Goal: Task Accomplishment & Management: Complete application form

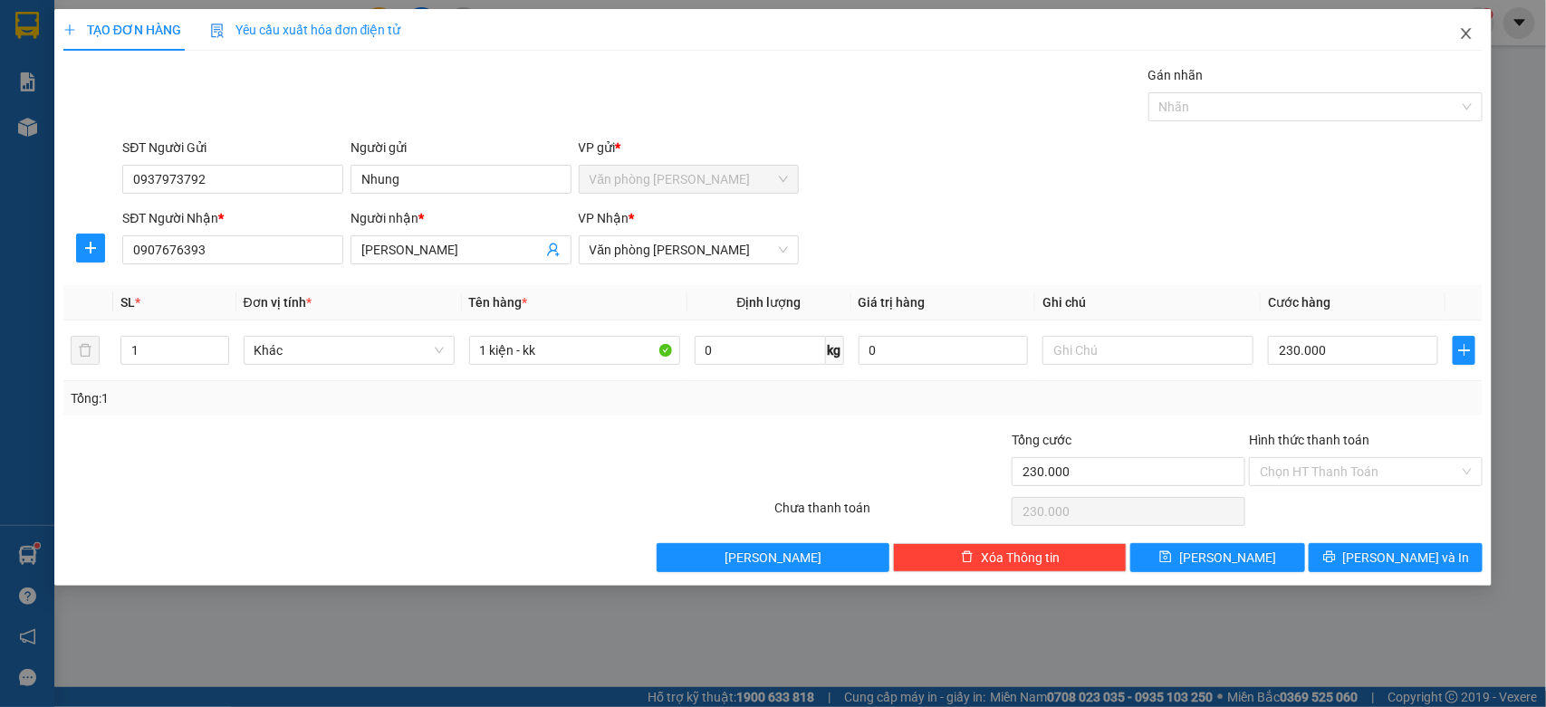
click at [1470, 39] on icon "close" at bounding box center [1466, 33] width 14 height 14
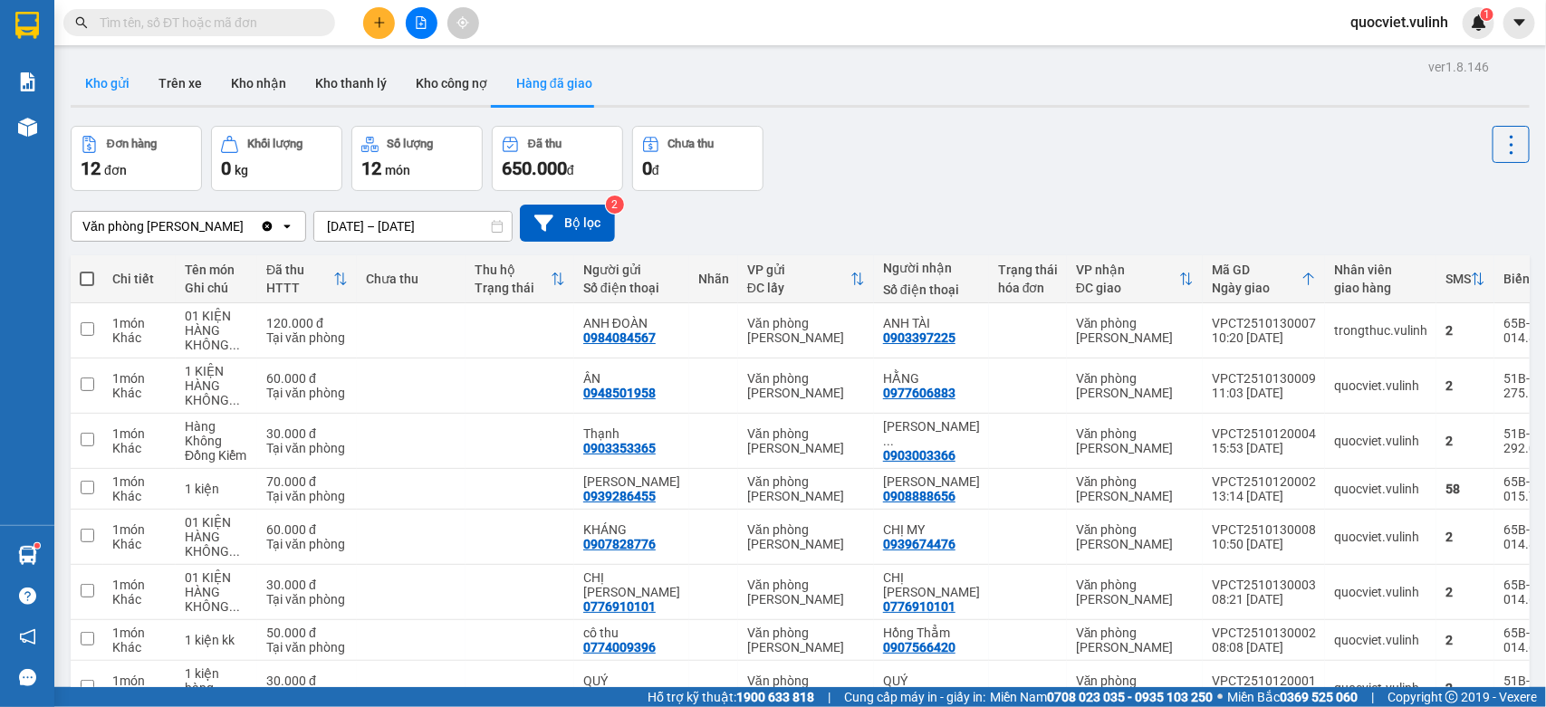
click at [96, 80] on button "Kho gửi" at bounding box center [107, 83] width 73 height 43
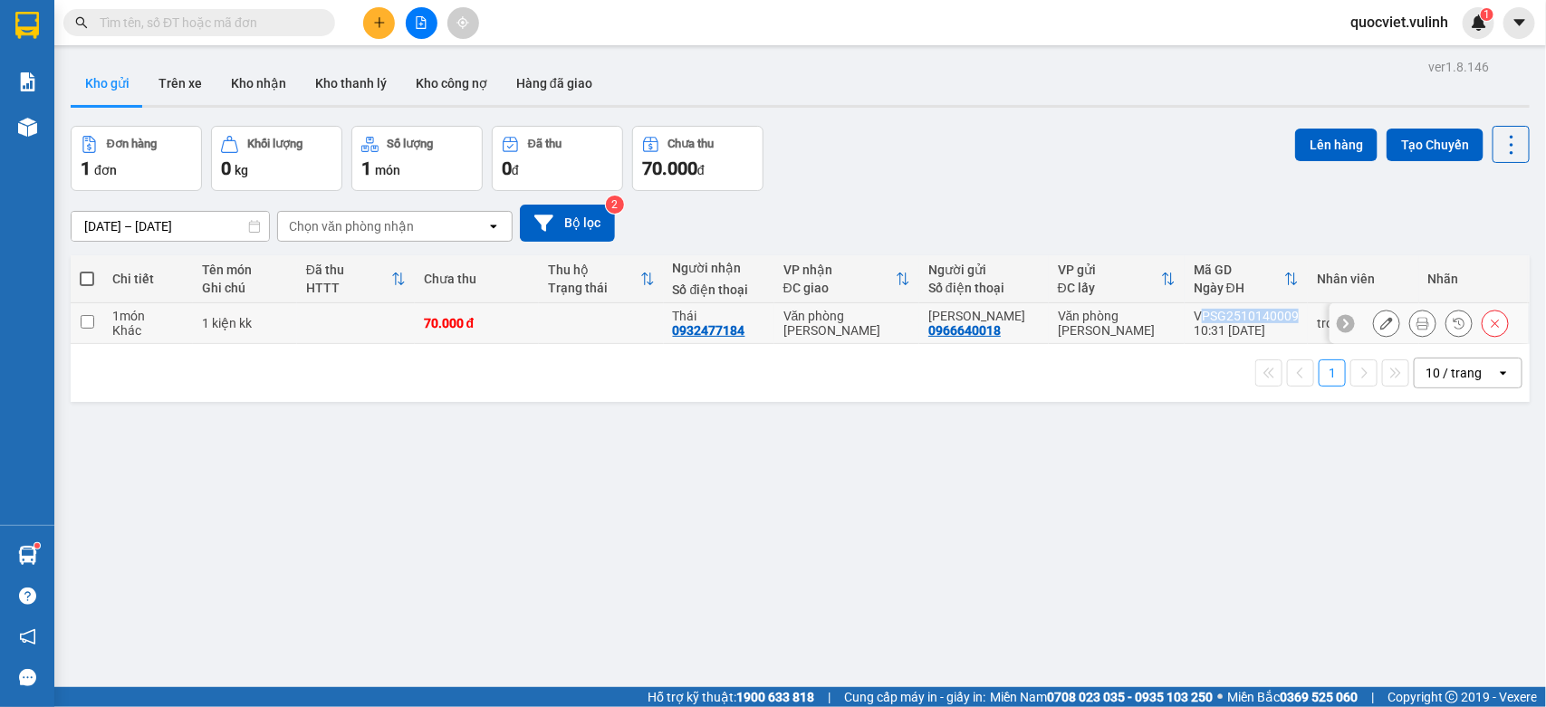
drag, startPoint x: 1187, startPoint y: 319, endPoint x: 1281, endPoint y: 315, distance: 94.2
click at [1281, 315] on div "VPSG2510140009" at bounding box center [1246, 316] width 105 height 14
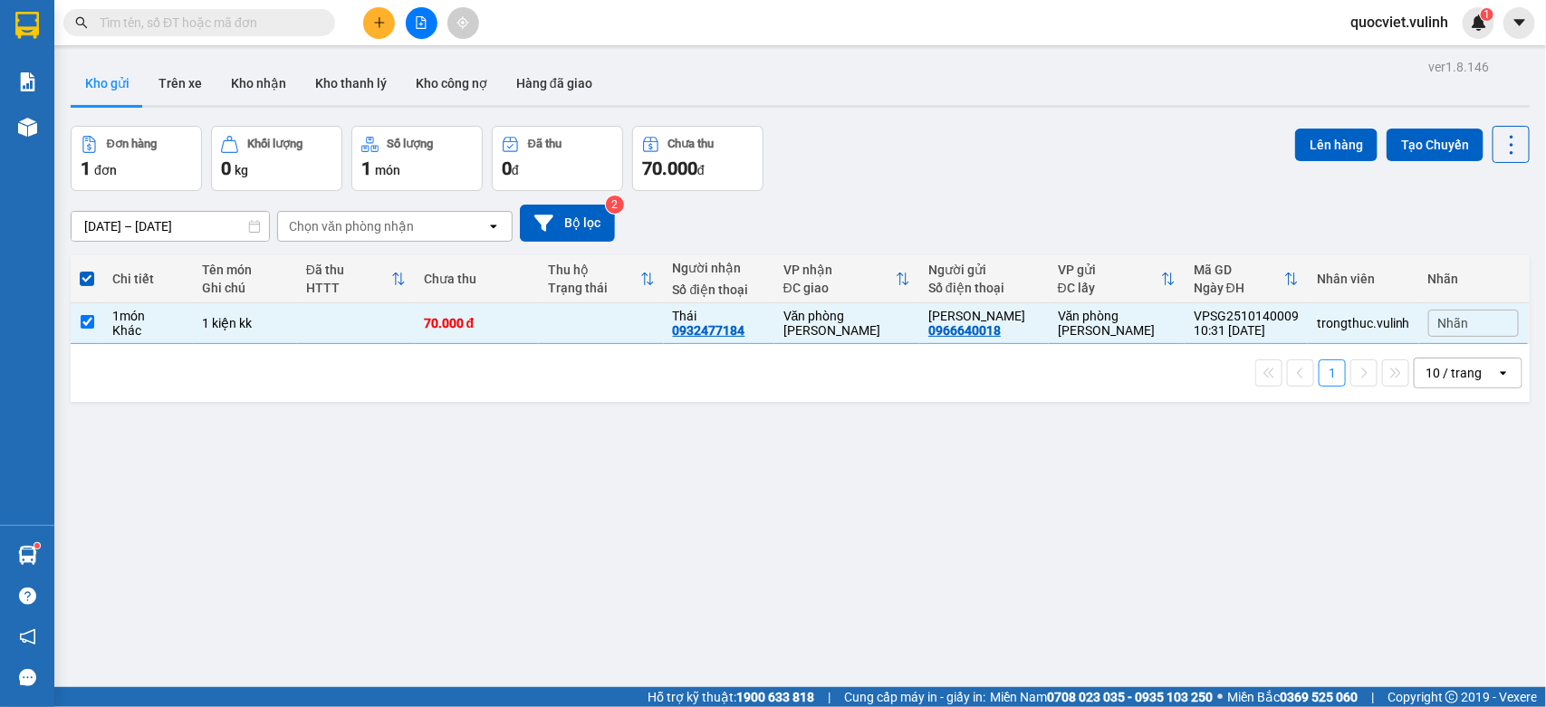
click at [1224, 359] on div "1 10 / trang open" at bounding box center [800, 373] width 1444 height 31
copy div "VPSG2510140009"
drag, startPoint x: 1180, startPoint y: 314, endPoint x: 1289, endPoint y: 315, distance: 108.7
click at [1289, 315] on td "VPSG2510140009 10:31 [DATE]" at bounding box center [1245, 323] width 123 height 41
checkbox input "false"
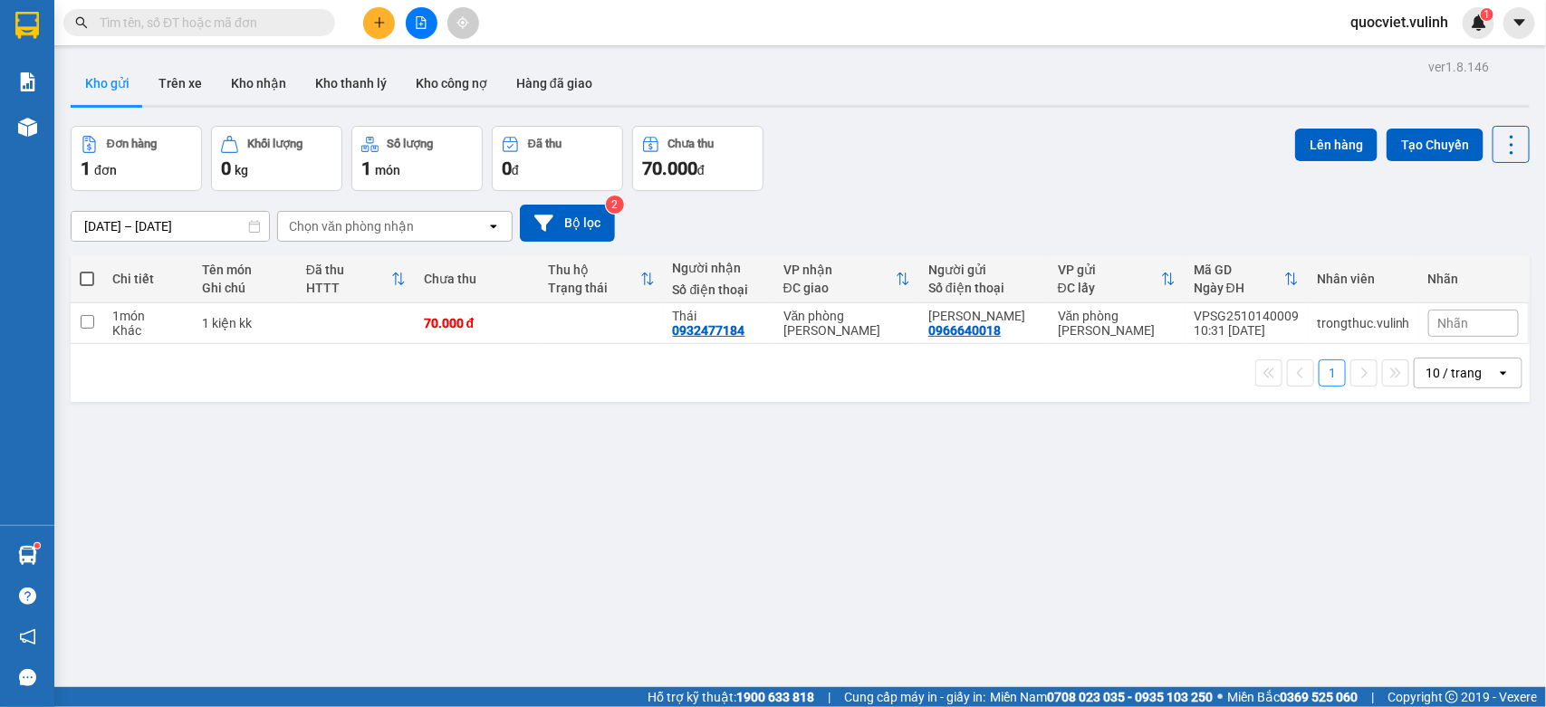
click at [205, 7] on div "Kết quả tìm kiếm ( 0 ) Bộ lọc No Data" at bounding box center [176, 23] width 353 height 32
click at [163, 89] on button "Trên xe" at bounding box center [180, 83] width 72 height 43
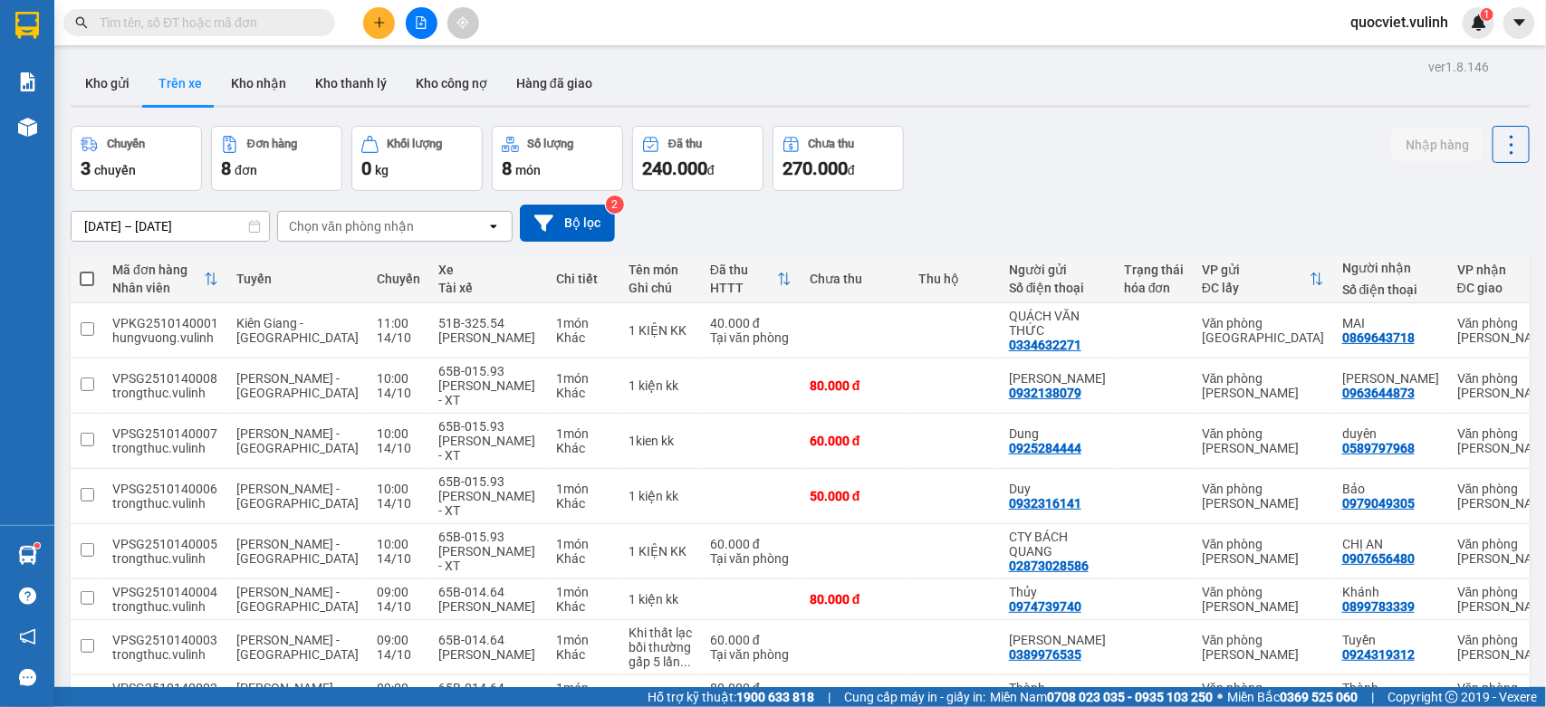
click at [314, 214] on div "Chọn văn phòng nhận open" at bounding box center [394, 226] width 235 height 31
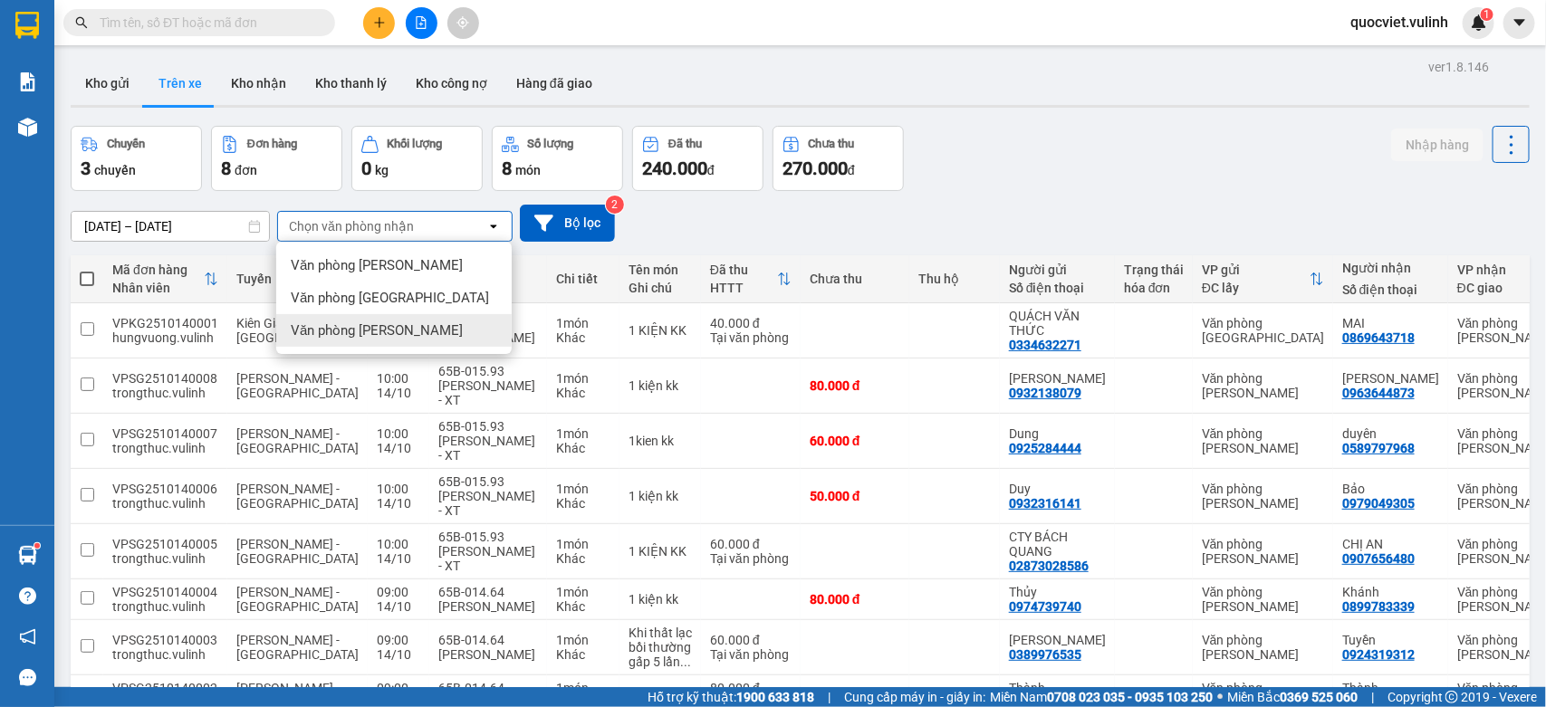
click at [1073, 71] on div "Kho gửi Trên xe Kho nhận Kho thanh lý Kho công nợ Hàng đã giao" at bounding box center [800, 86] width 1459 height 48
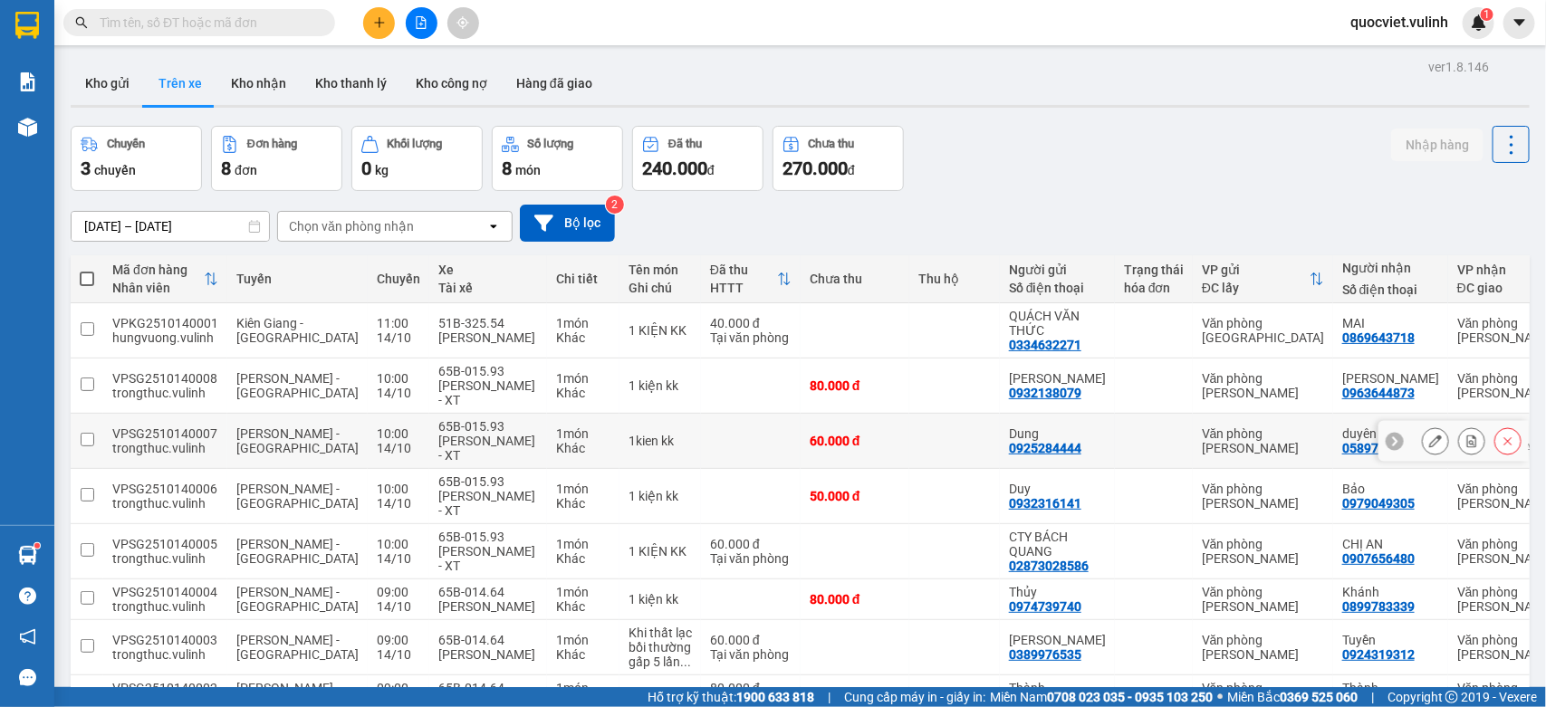
scroll to position [113, 0]
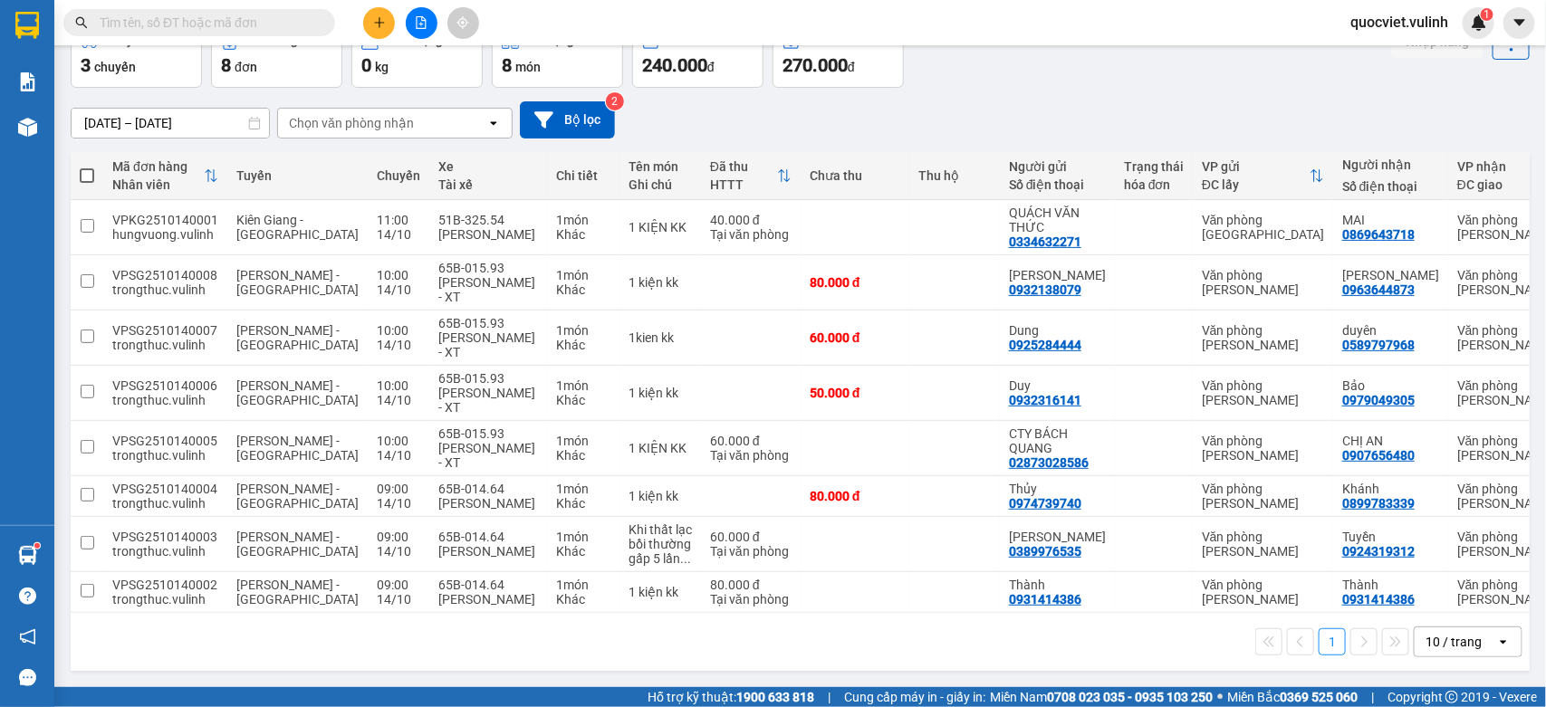
drag, startPoint x: 224, startPoint y: 0, endPoint x: 218, endPoint y: 12, distance: 13.0
click at [225, 5] on div "Kết quả tìm kiếm ( 0 ) Bộ lọc No Data quocviet.vulinh 1" at bounding box center [773, 22] width 1546 height 45
click at [218, 15] on input "text" at bounding box center [207, 23] width 214 height 20
paste input "VPSG2510140001"
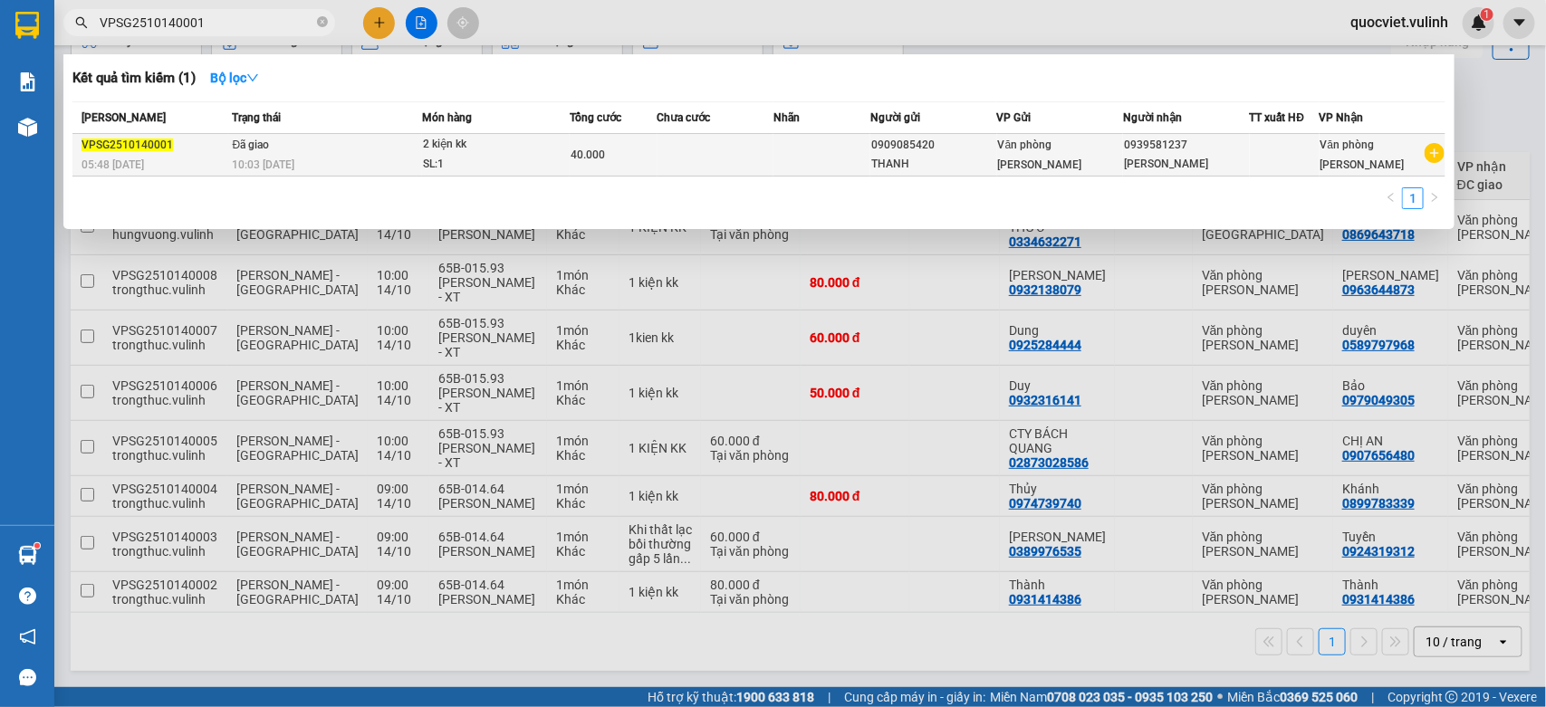
type input "VPSG2510140001"
click at [897, 151] on div "0909085420" at bounding box center [933, 145] width 124 height 19
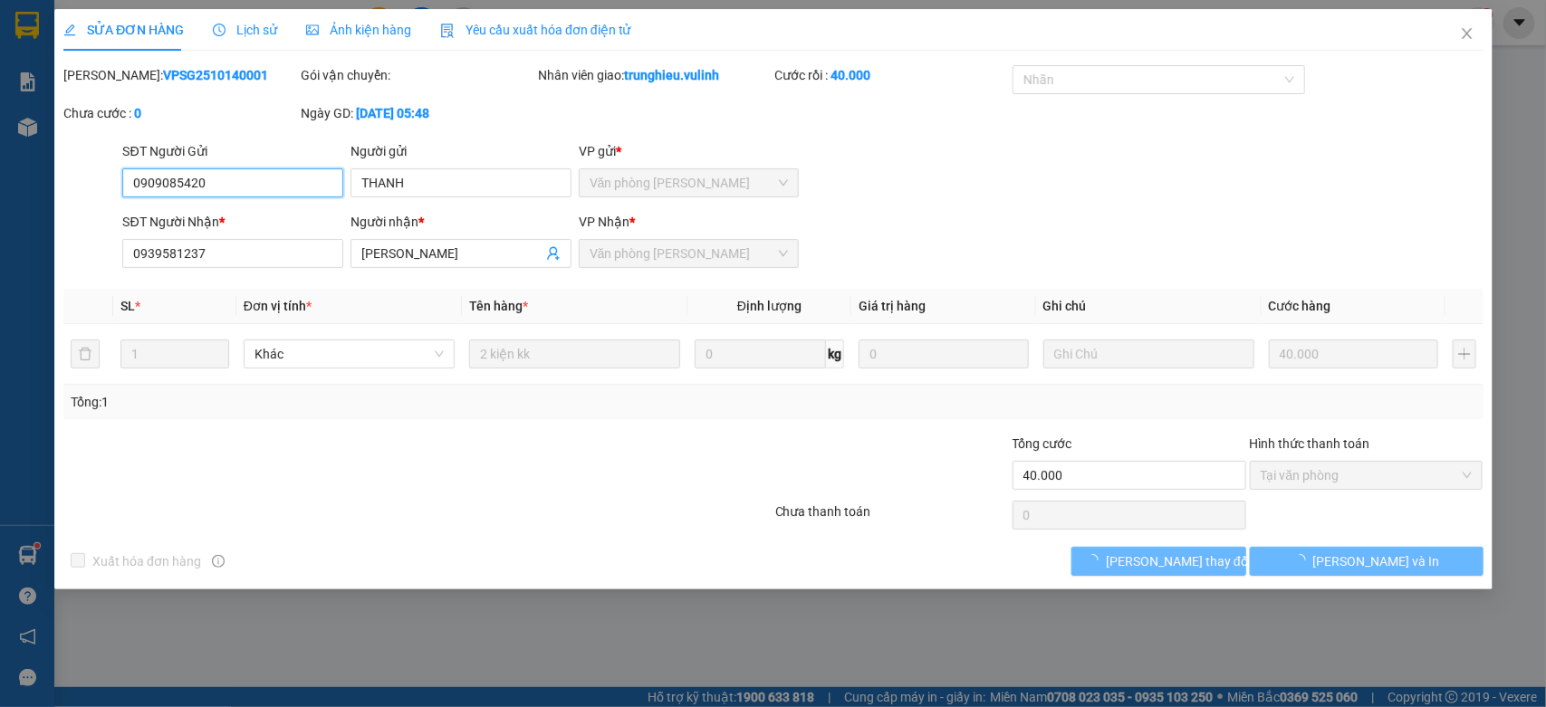
type input "0909085420"
type input "THANH"
type input "0939581237"
type input "[PERSON_NAME]"
type input "40.000"
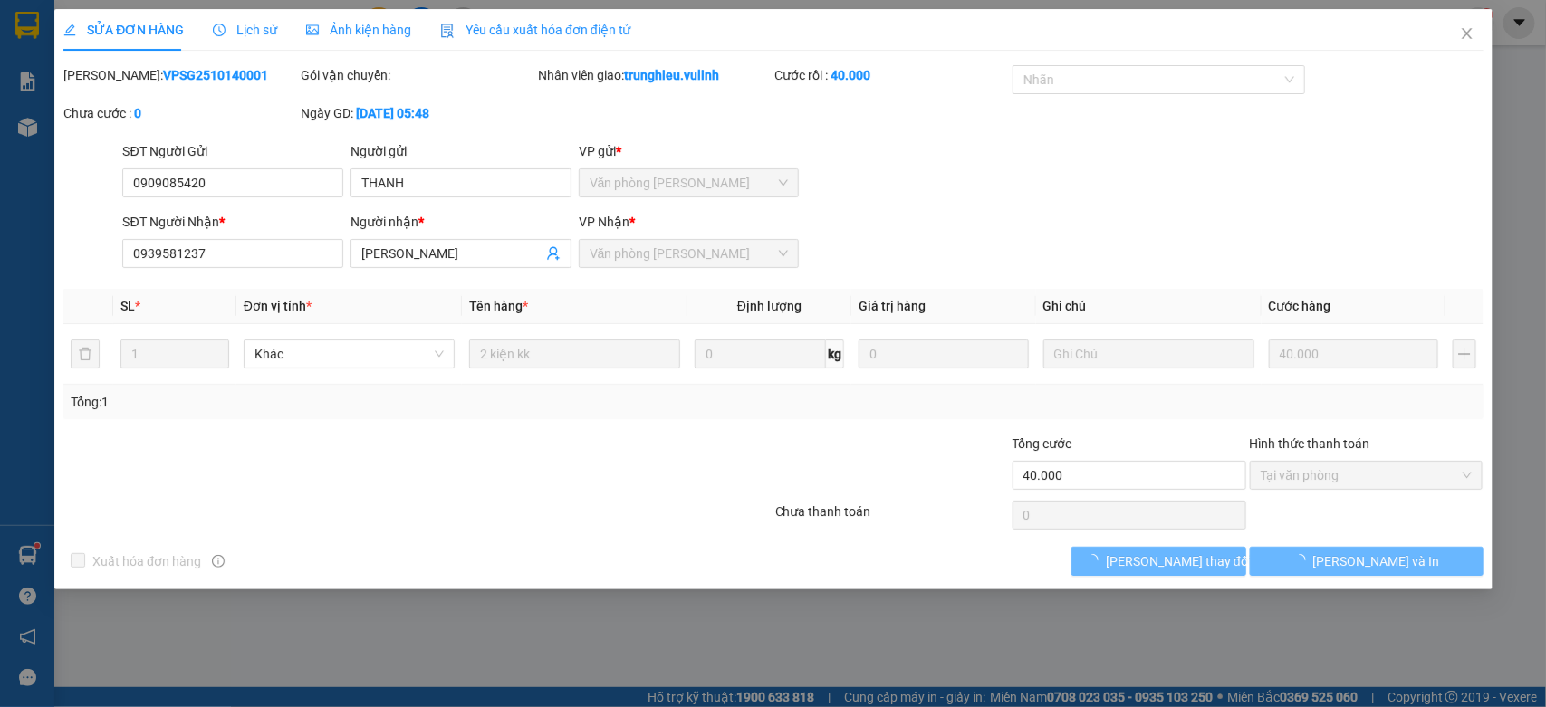
click at [226, 20] on div "Lịch sử" at bounding box center [245, 30] width 64 height 20
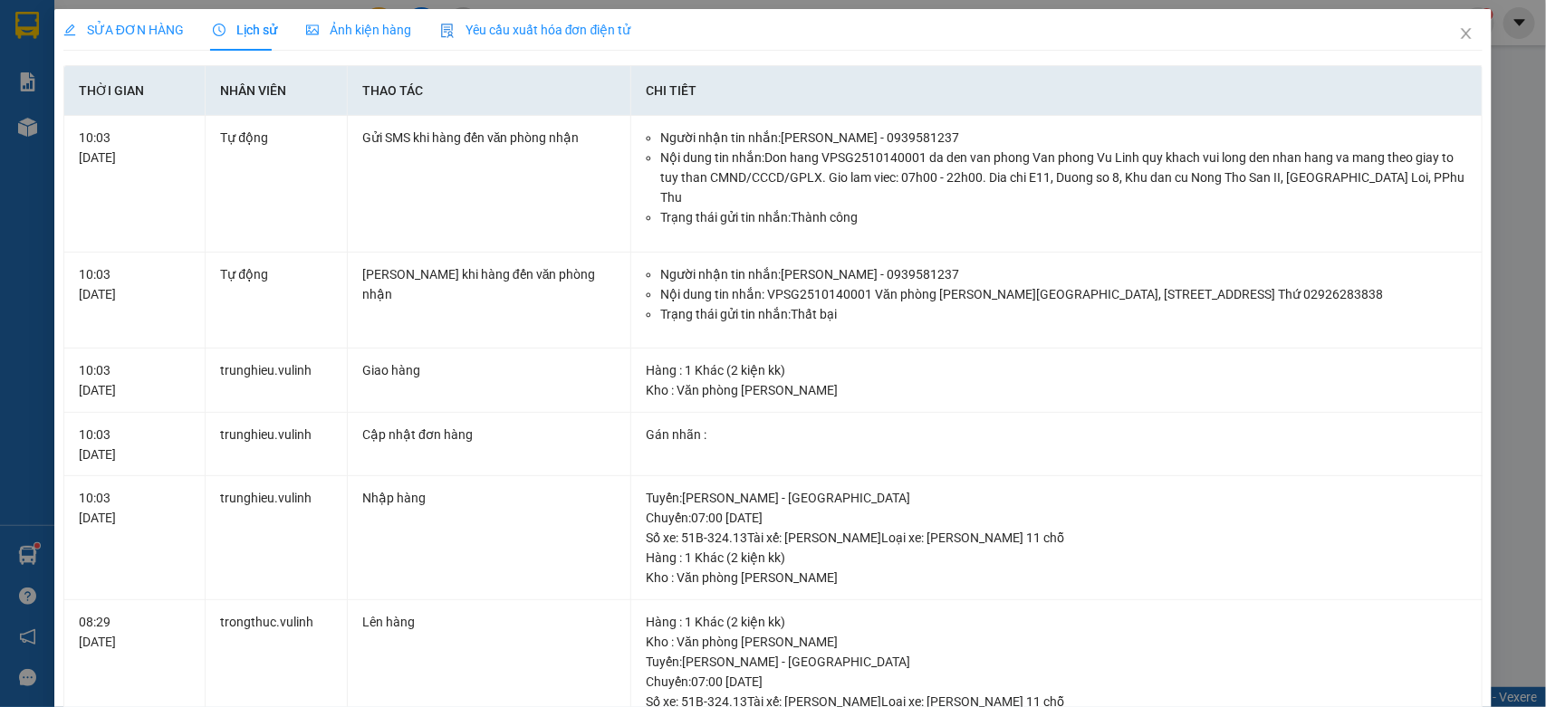
click at [161, 36] on span "SỬA ĐƠN HÀNG" at bounding box center [123, 30] width 120 height 14
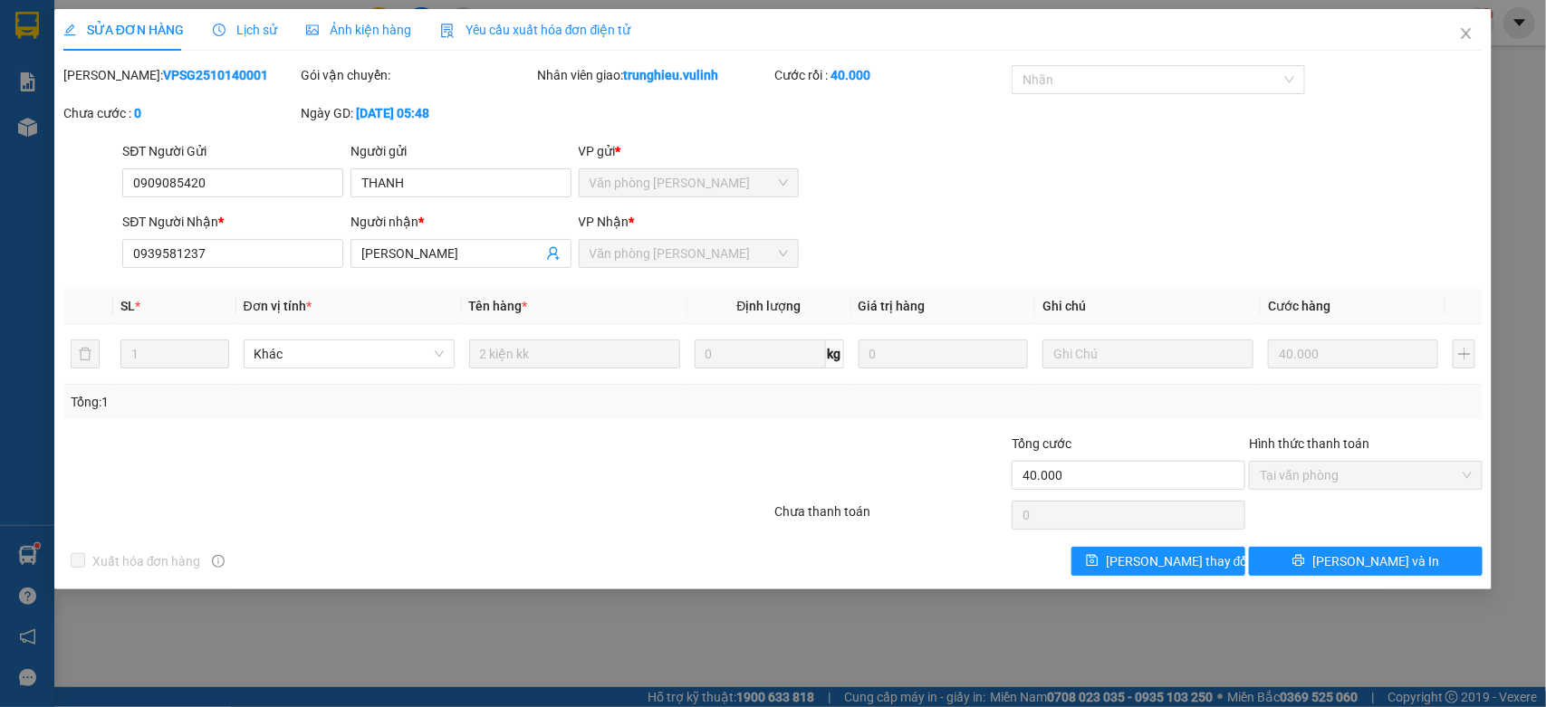
click at [218, 201] on div "SĐT Người Gửi 0909085420" at bounding box center [232, 172] width 221 height 63
copy div "SĐT Người Gửi"
click at [288, 173] on input "0909085420" at bounding box center [232, 182] width 221 height 29
click at [196, 184] on input "0909085420" at bounding box center [232, 182] width 221 height 29
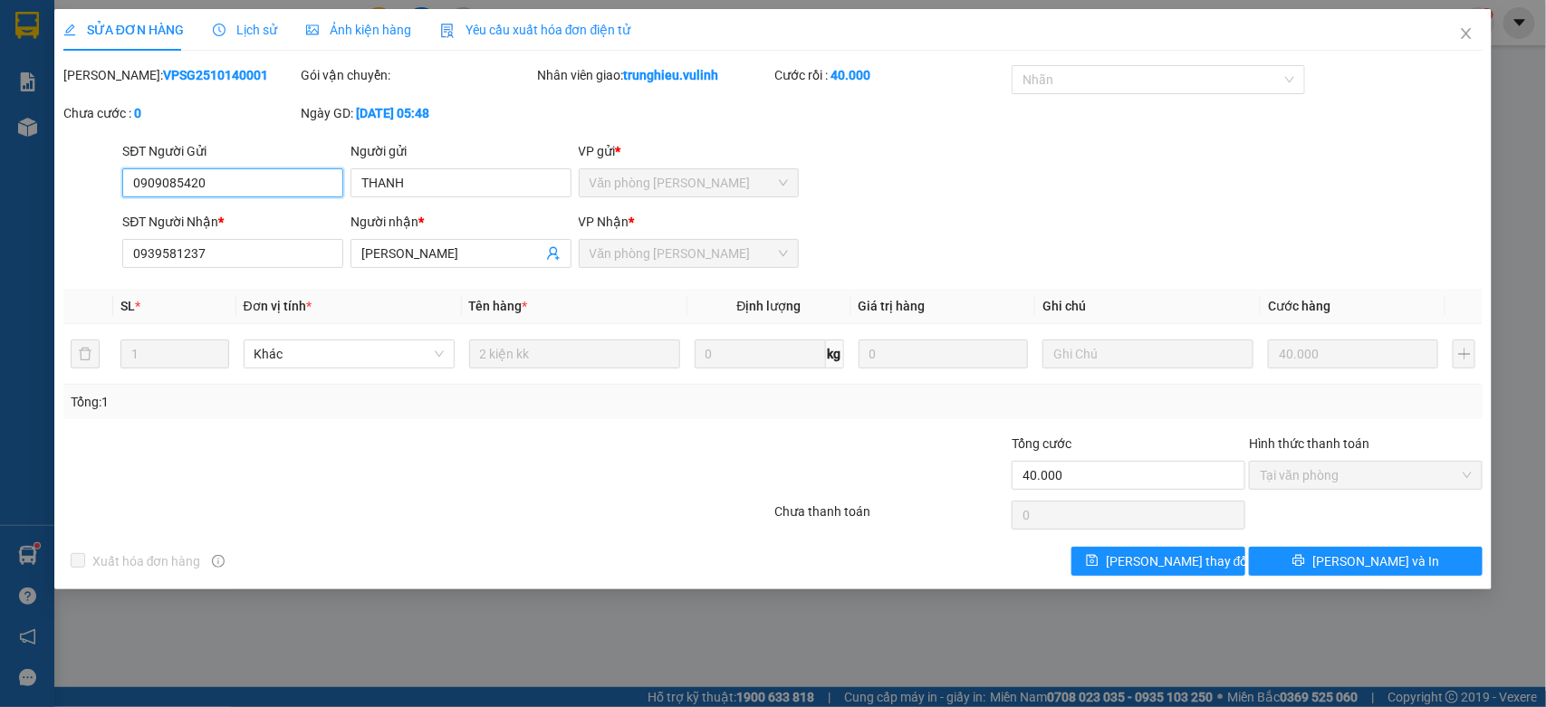
click at [196, 184] on input "0909085420" at bounding box center [232, 182] width 221 height 29
drag, startPoint x: 430, startPoint y: 204, endPoint x: 428, endPoint y: 188, distance: 15.5
click at [426, 206] on form "SĐT Người Gửi 0909085420 0909085420 Người gửi THANH VP gửi * Văn phòng [PERSON_…" at bounding box center [773, 208] width 1420 height 134
click at [428, 188] on input "THANH" at bounding box center [460, 182] width 221 height 29
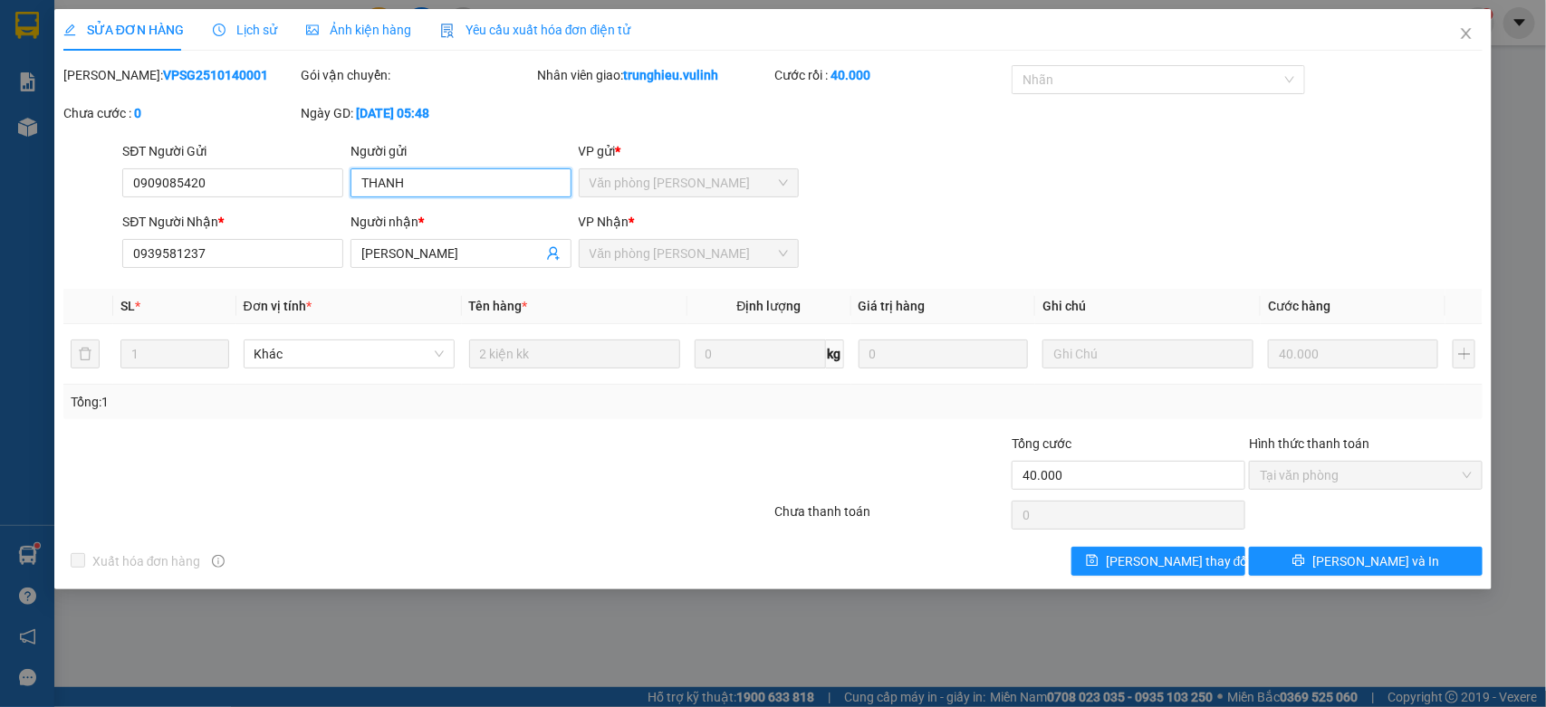
click at [428, 188] on input "THANH" at bounding box center [460, 182] width 221 height 29
click at [455, 261] on input "[PERSON_NAME]" at bounding box center [451, 254] width 181 height 20
click at [454, 261] on input "[PERSON_NAME]" at bounding box center [451, 254] width 181 height 20
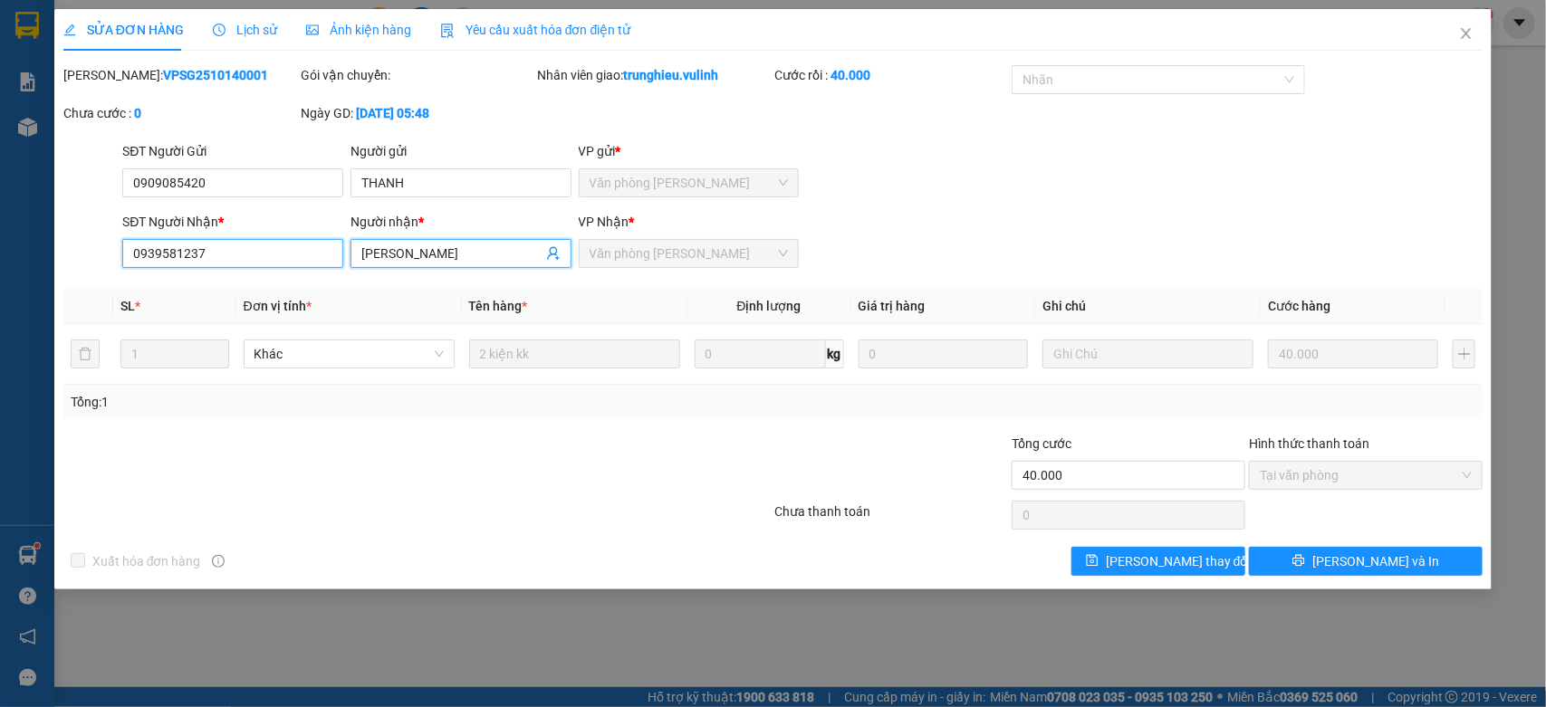
click at [292, 240] on input "0939581237" at bounding box center [232, 253] width 221 height 29
click at [1461, 30] on icon "close" at bounding box center [1466, 33] width 14 height 14
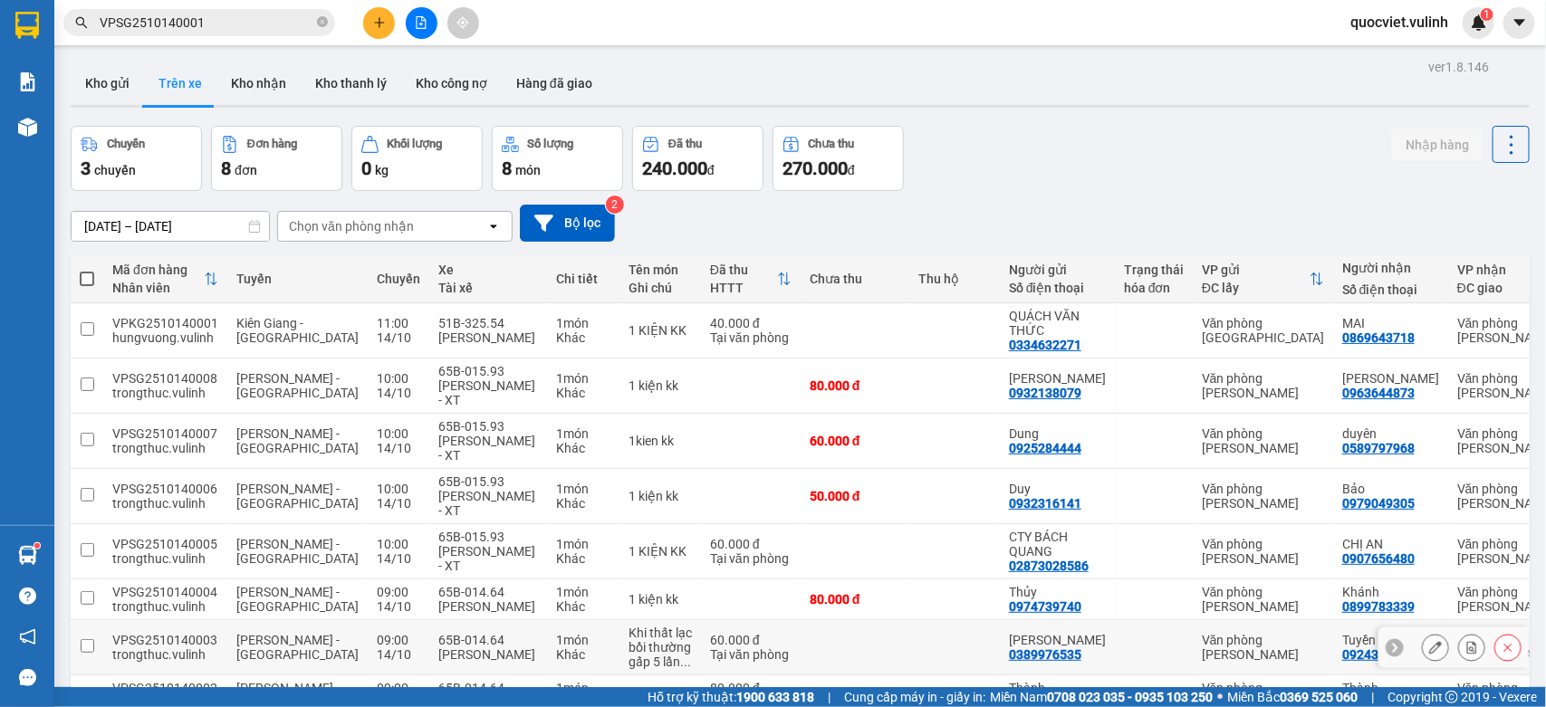
scroll to position [113, 0]
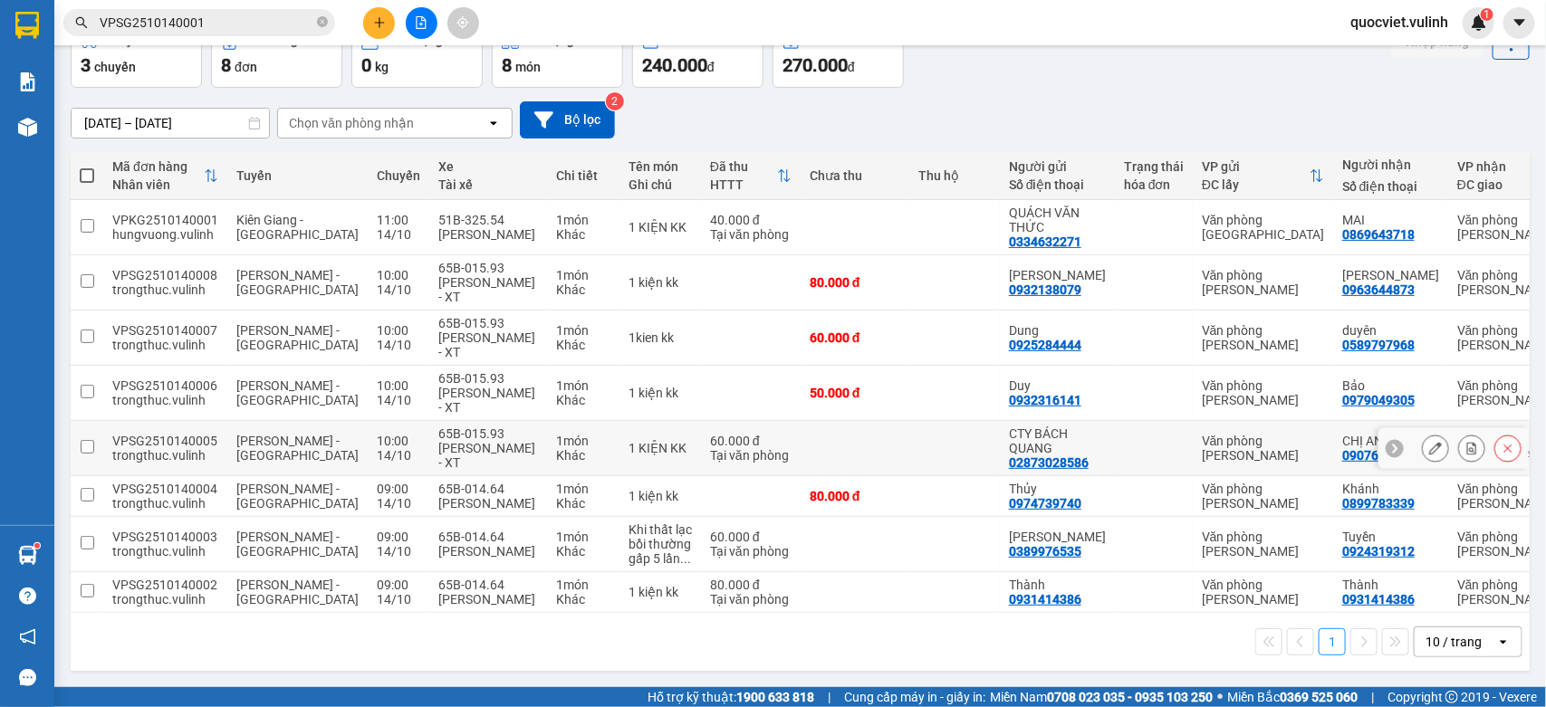
click at [623, 446] on td "1 KIỆN KK" at bounding box center [659, 448] width 81 height 55
checkbox input "true"
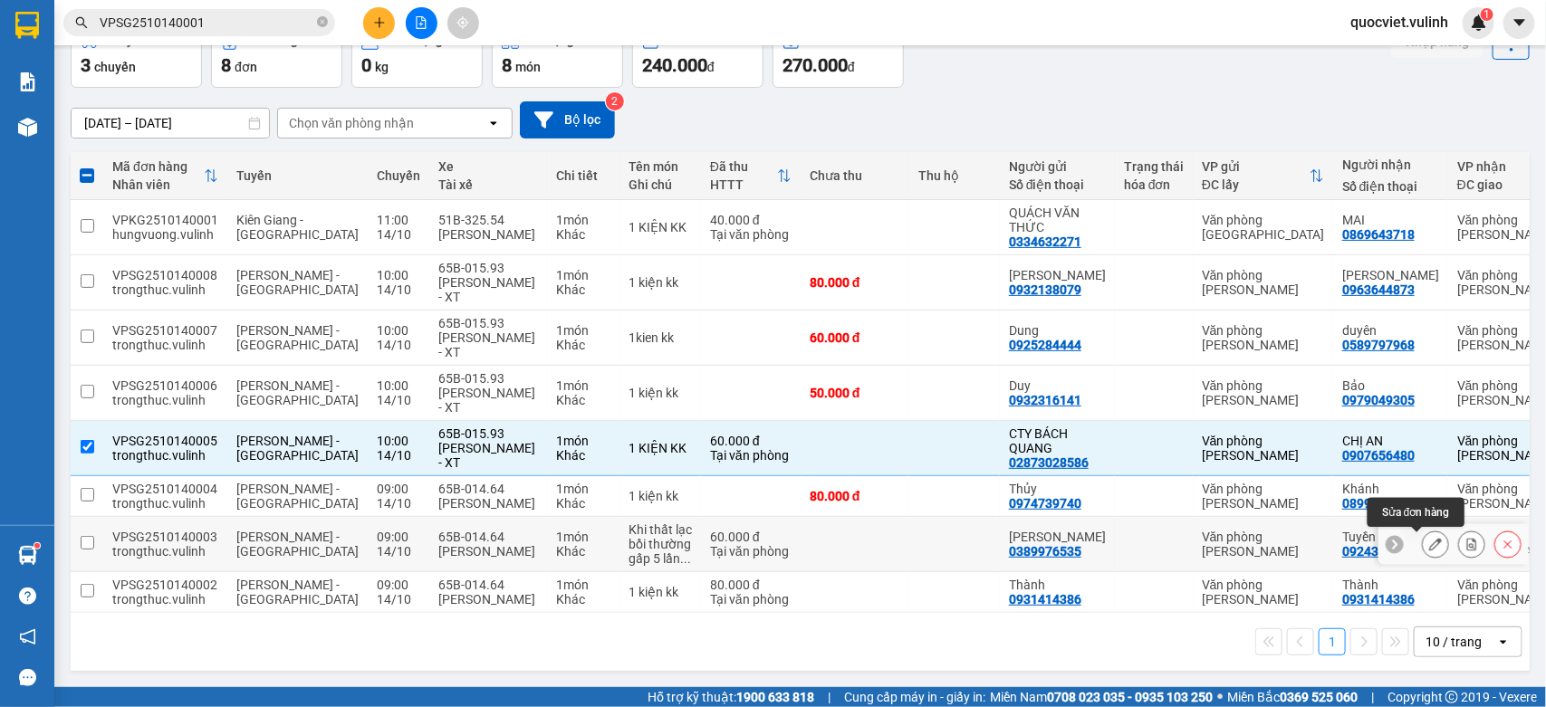
click at [1423, 544] on button at bounding box center [1435, 545] width 25 height 32
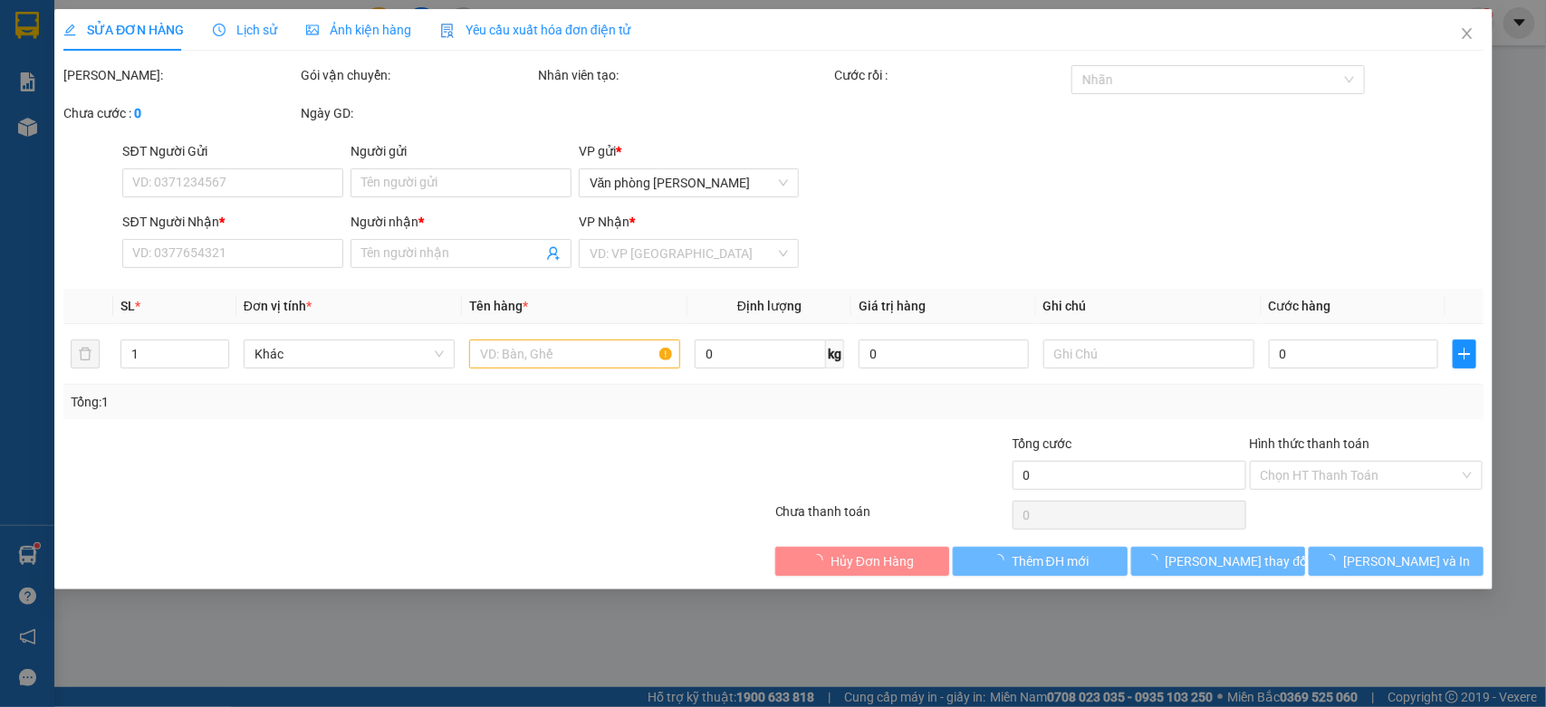
click at [323, 161] on div "SĐT Người Gửi" at bounding box center [232, 151] width 221 height 20
click at [323, 170] on input "SĐT Người Gửi" at bounding box center [232, 182] width 221 height 29
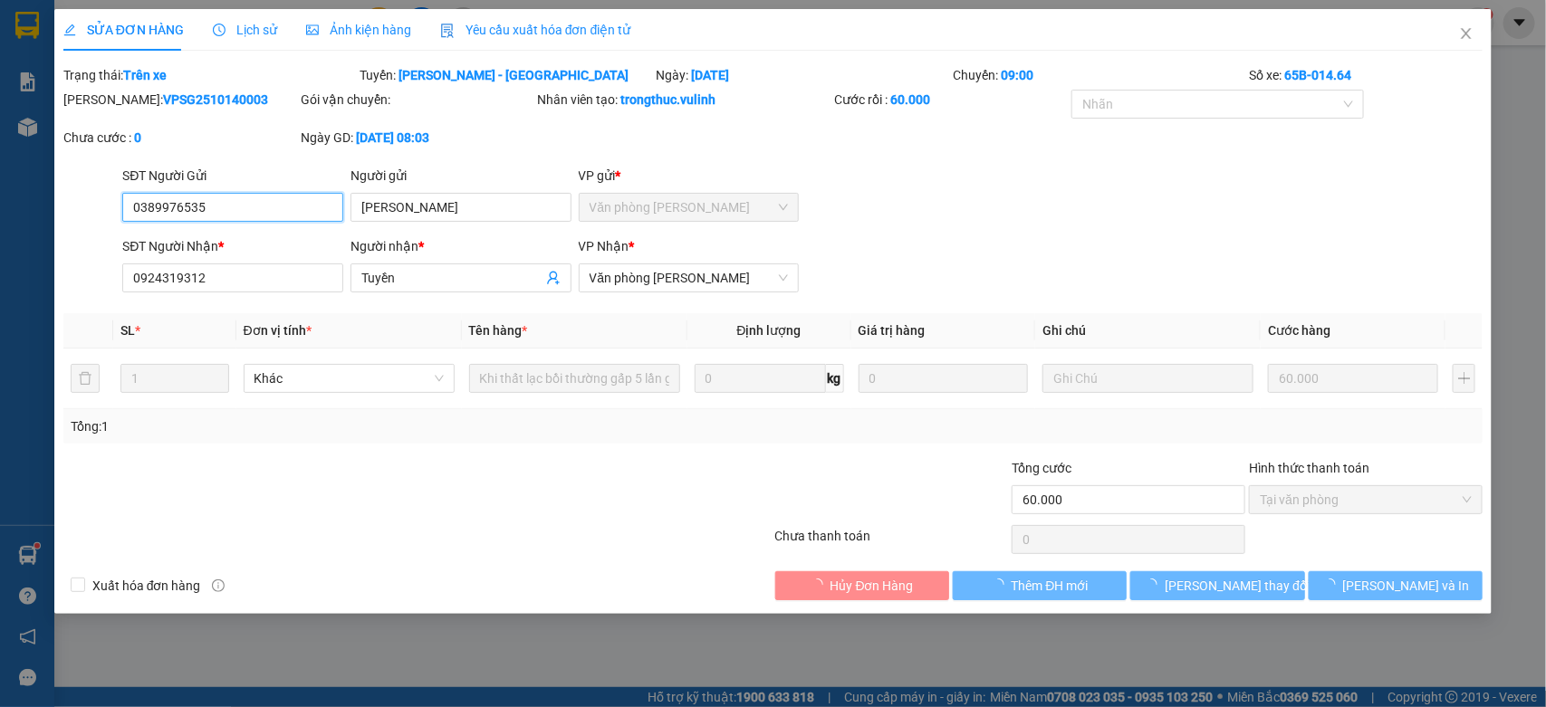
type input "0389976535"
type input "[PERSON_NAME]"
type input "0924319312"
type input "Tuyền"
type input "60.000"
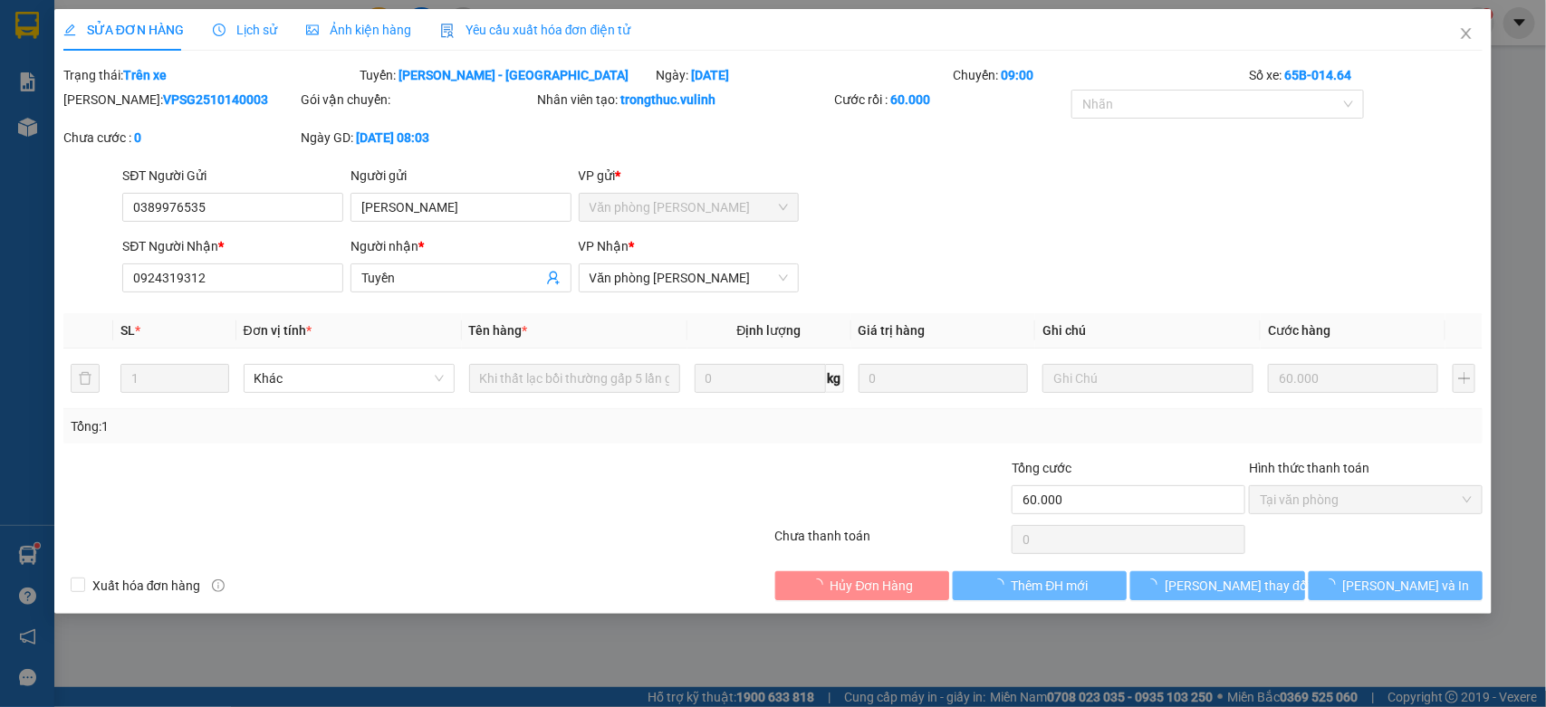
click at [323, 170] on div "SĐT Người Gửi" at bounding box center [232, 176] width 221 height 20
click at [323, 193] on input "0389976535" at bounding box center [232, 207] width 221 height 29
click at [323, 170] on div "SĐT Người Gửi" at bounding box center [232, 176] width 221 height 20
click at [323, 193] on input "0389976535" at bounding box center [232, 207] width 221 height 29
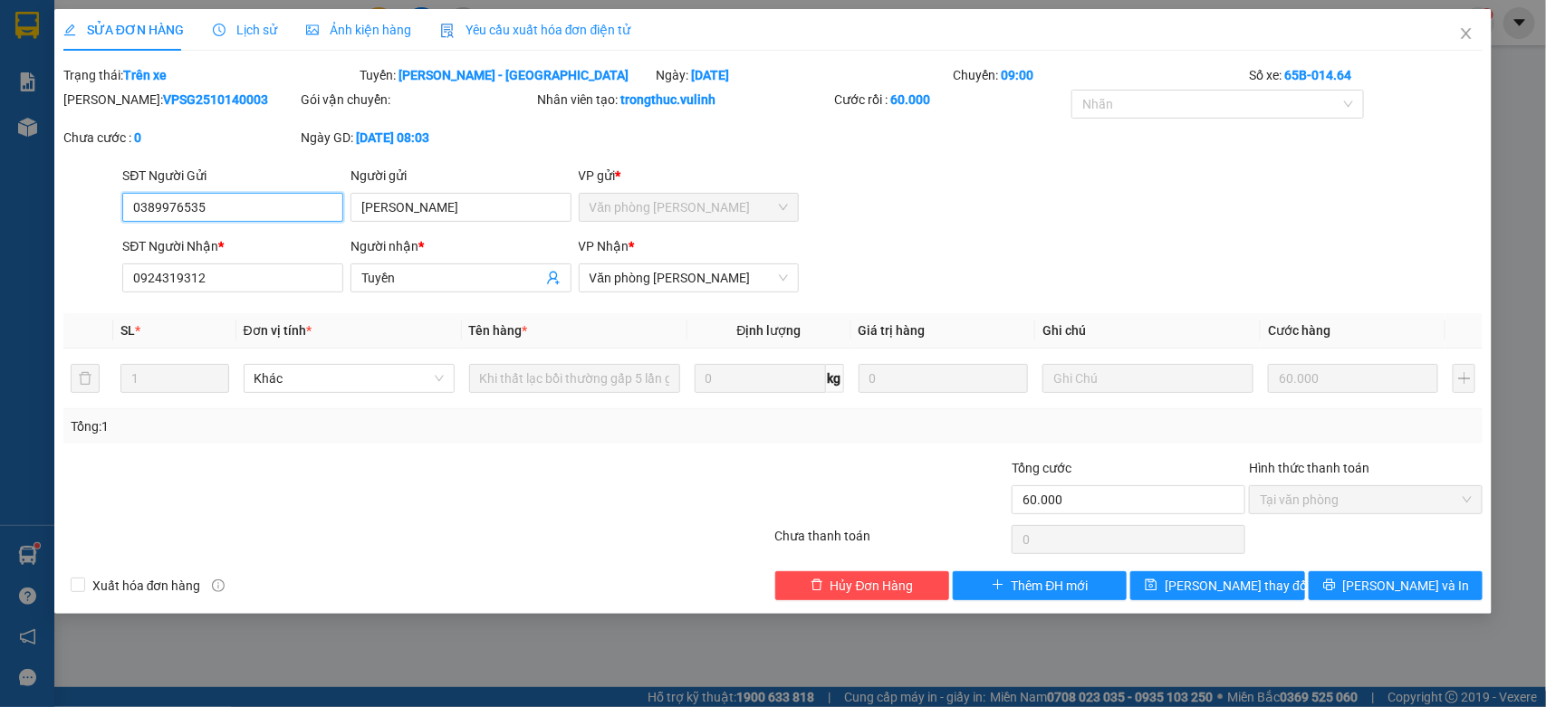
click at [308, 193] on input "0389976535" at bounding box center [232, 207] width 221 height 29
click at [282, 225] on div "SĐT Người Gửi 0389976535 0389976535" at bounding box center [232, 197] width 221 height 63
click at [283, 206] on input "0389976535" at bounding box center [232, 207] width 221 height 29
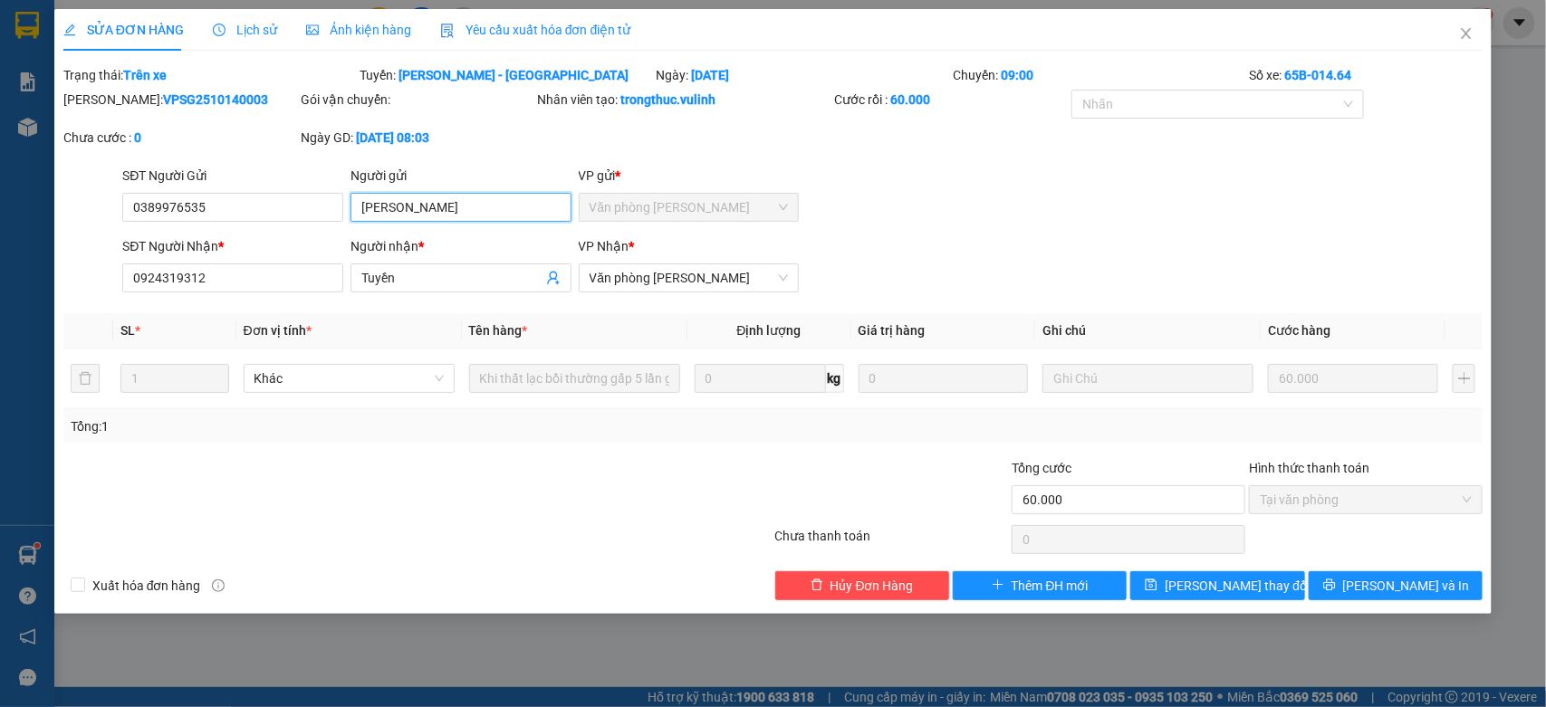
click at [496, 209] on input "[PERSON_NAME]" at bounding box center [460, 207] width 221 height 29
click at [417, 272] on input "Tuyền" at bounding box center [451, 278] width 181 height 20
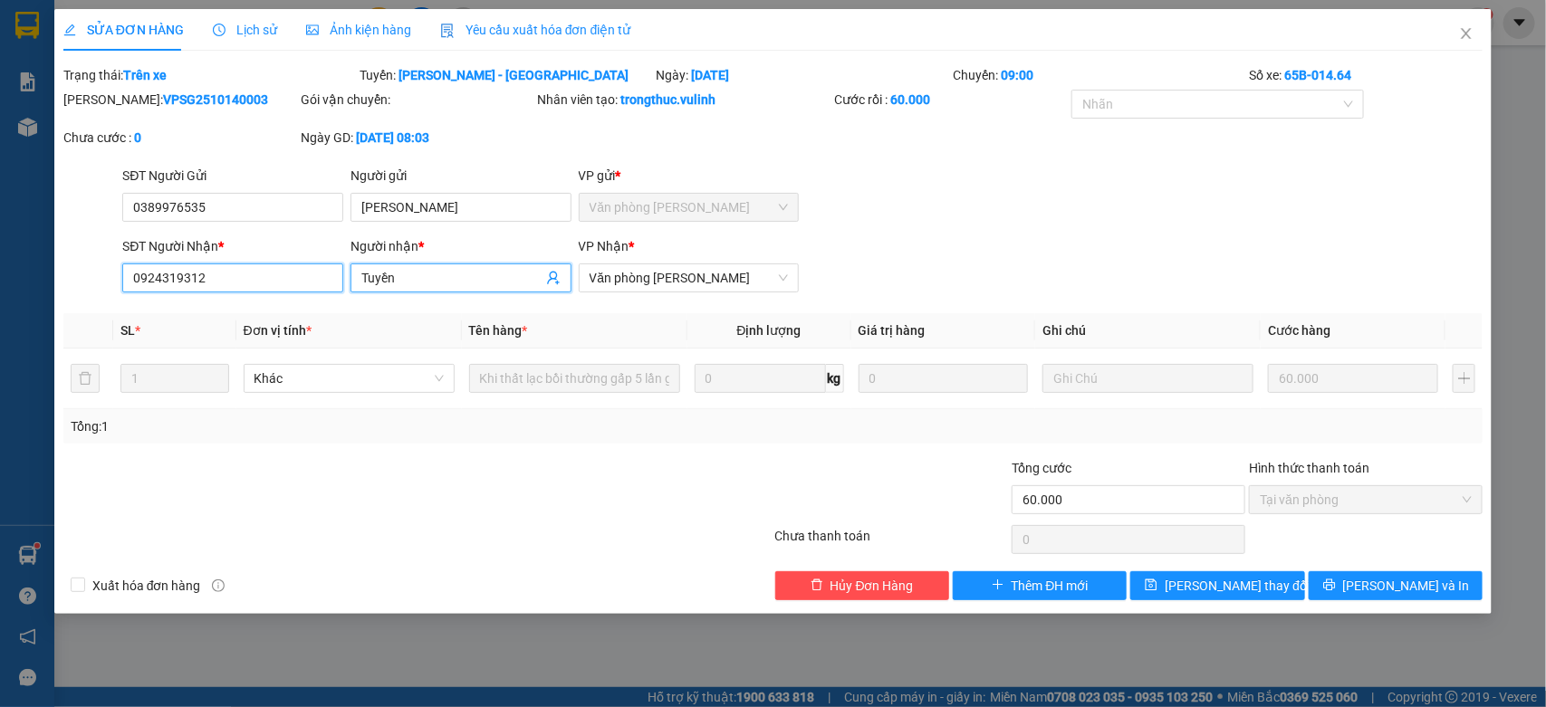
click at [311, 272] on input "0924319312" at bounding box center [232, 278] width 221 height 29
click at [313, 273] on input "0924319312" at bounding box center [232, 278] width 221 height 29
click at [303, 291] on input "0924319312" at bounding box center [232, 278] width 221 height 29
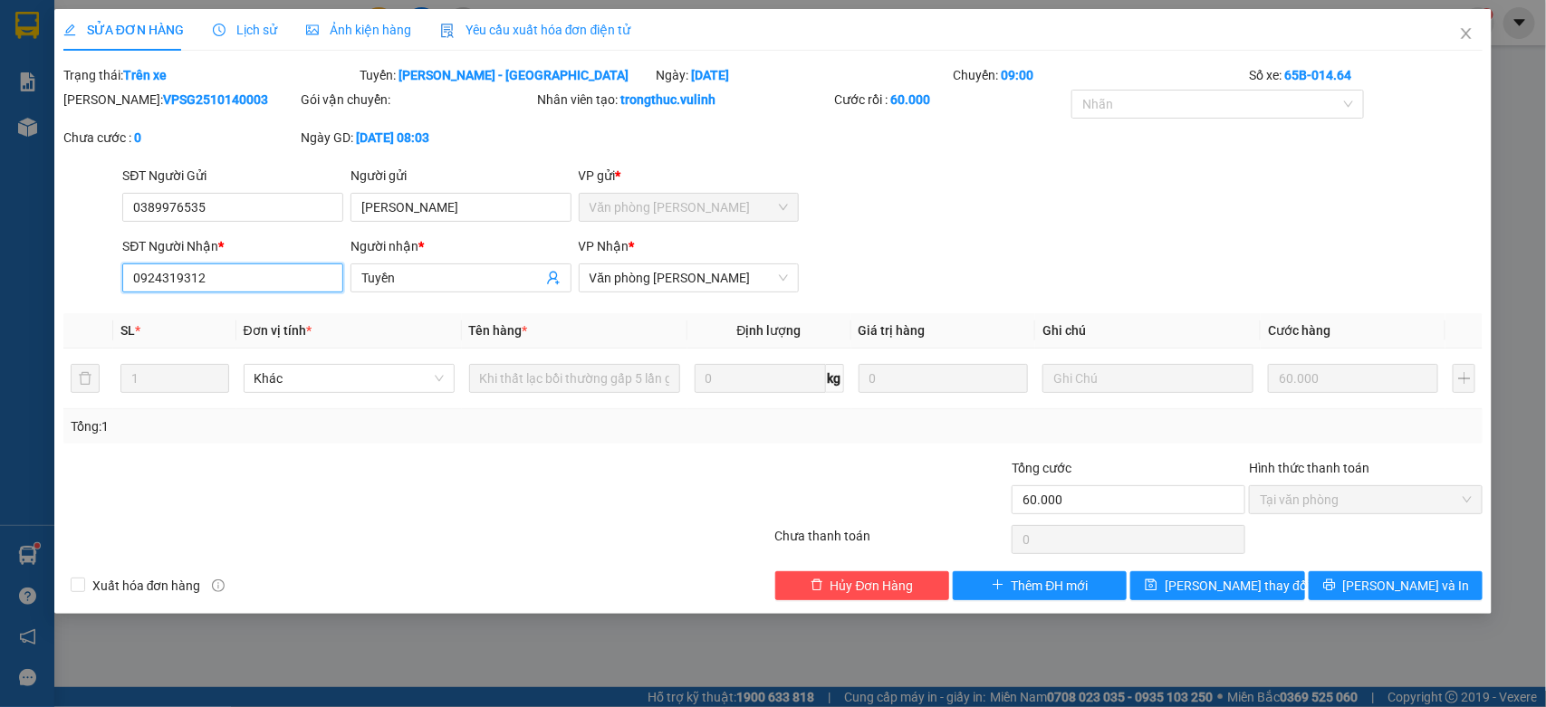
click at [303, 291] on input "0924319312" at bounding box center [232, 278] width 221 height 29
click at [1465, 29] on icon "close" at bounding box center [1466, 33] width 14 height 14
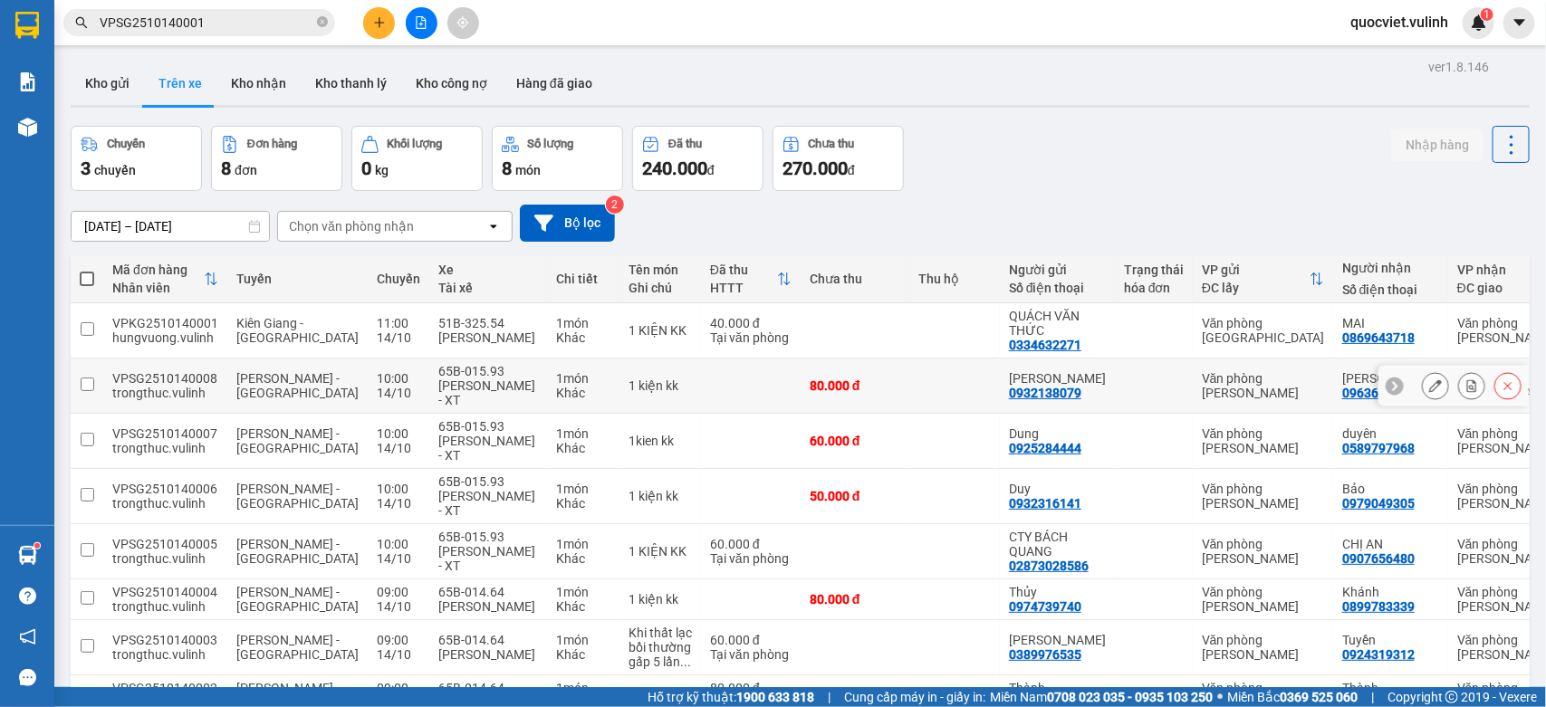
scroll to position [113, 0]
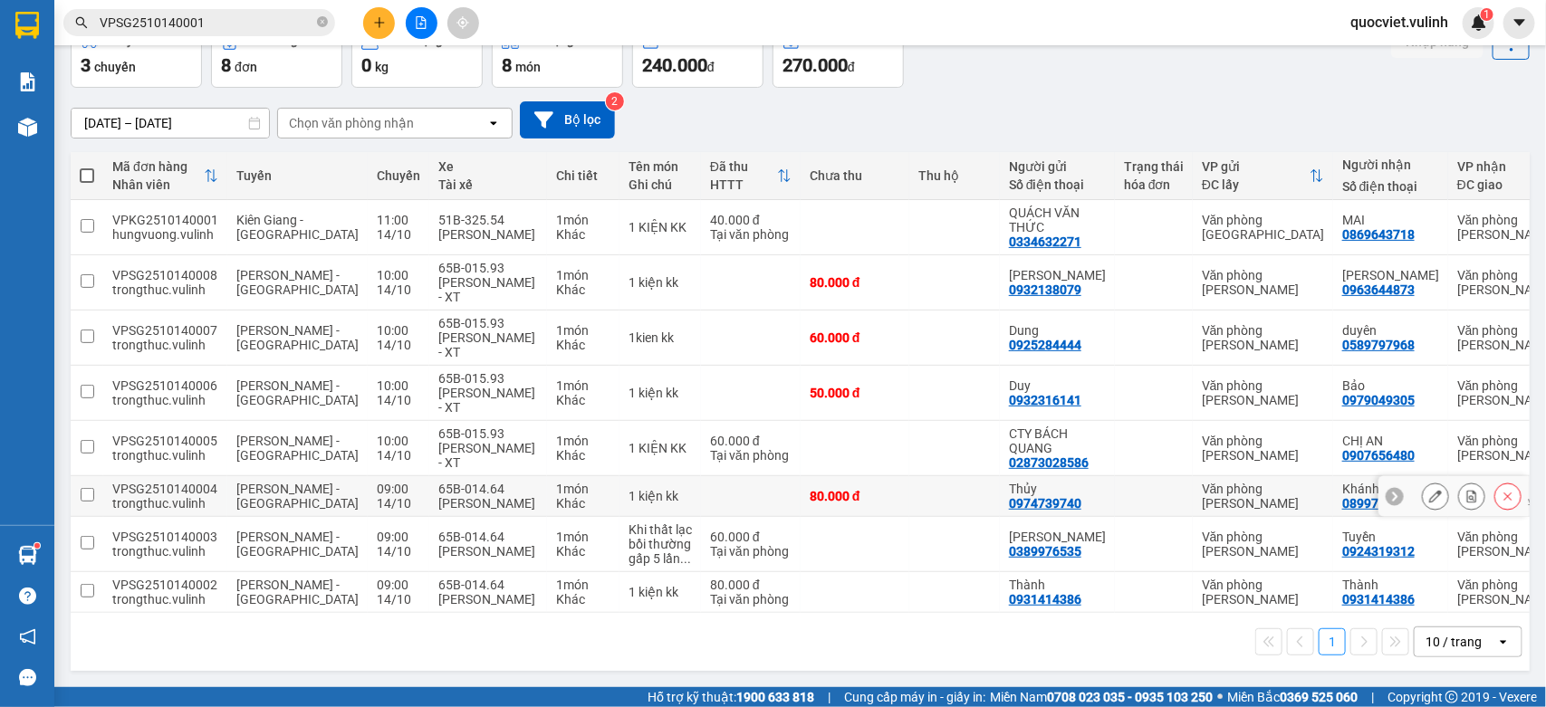
click at [1429, 492] on icon at bounding box center [1435, 496] width 13 height 13
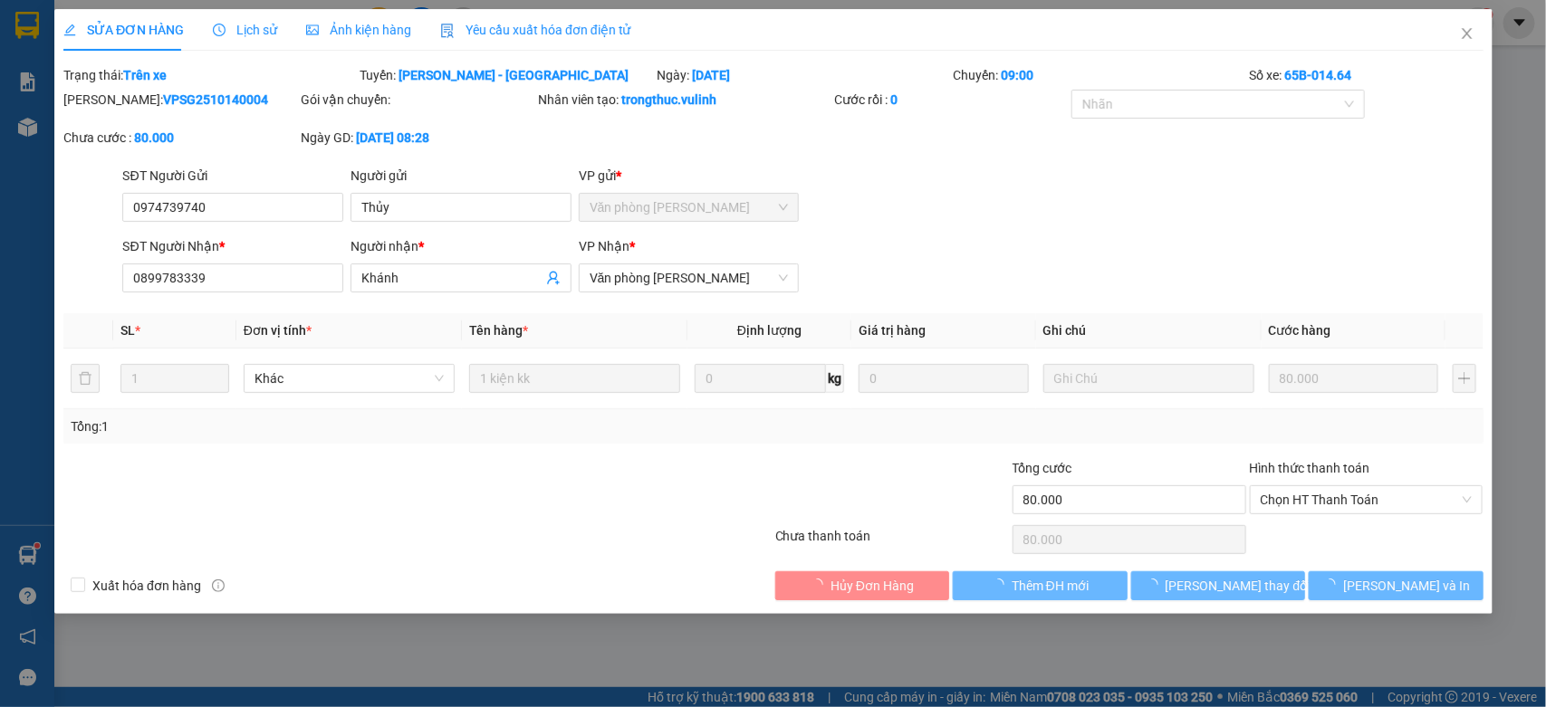
type input "0974739740"
type input "Thủy"
type input "0899783339"
type input "Khánh"
type input "80.000"
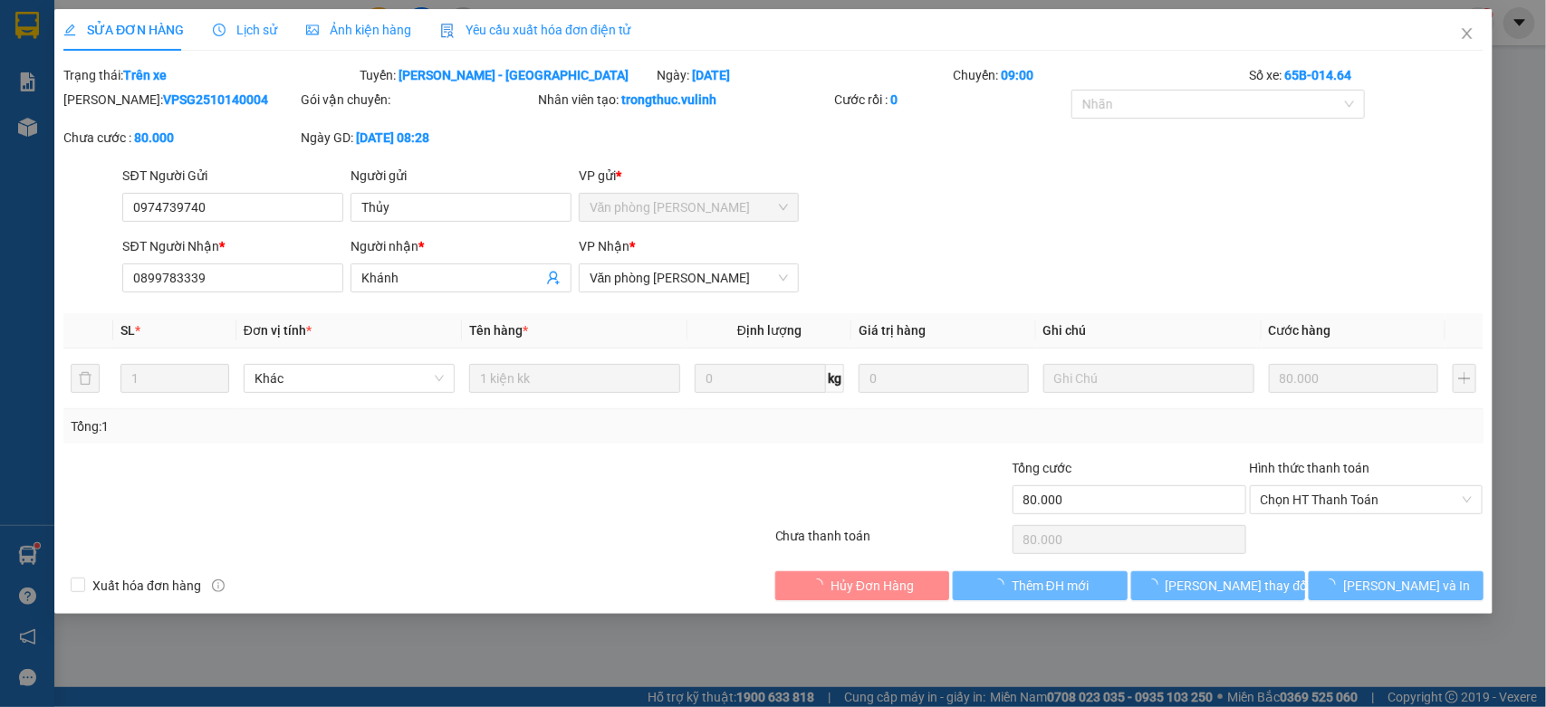
type input "80.000"
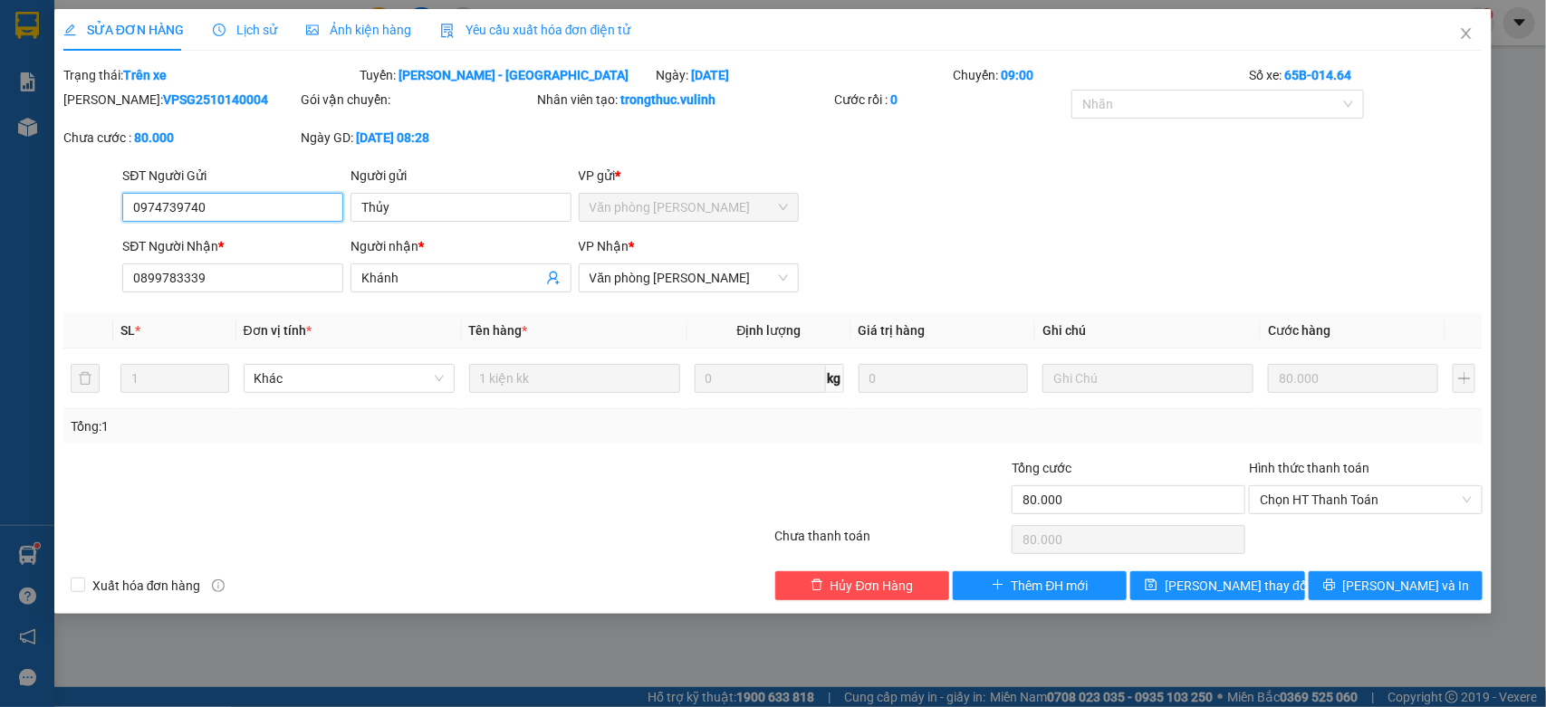
click at [290, 216] on input "0974739740" at bounding box center [232, 207] width 221 height 29
drag, startPoint x: 482, startPoint y: 186, endPoint x: 481, endPoint y: 197, distance: 10.9
click at [483, 187] on div "Người gửi" at bounding box center [460, 179] width 221 height 27
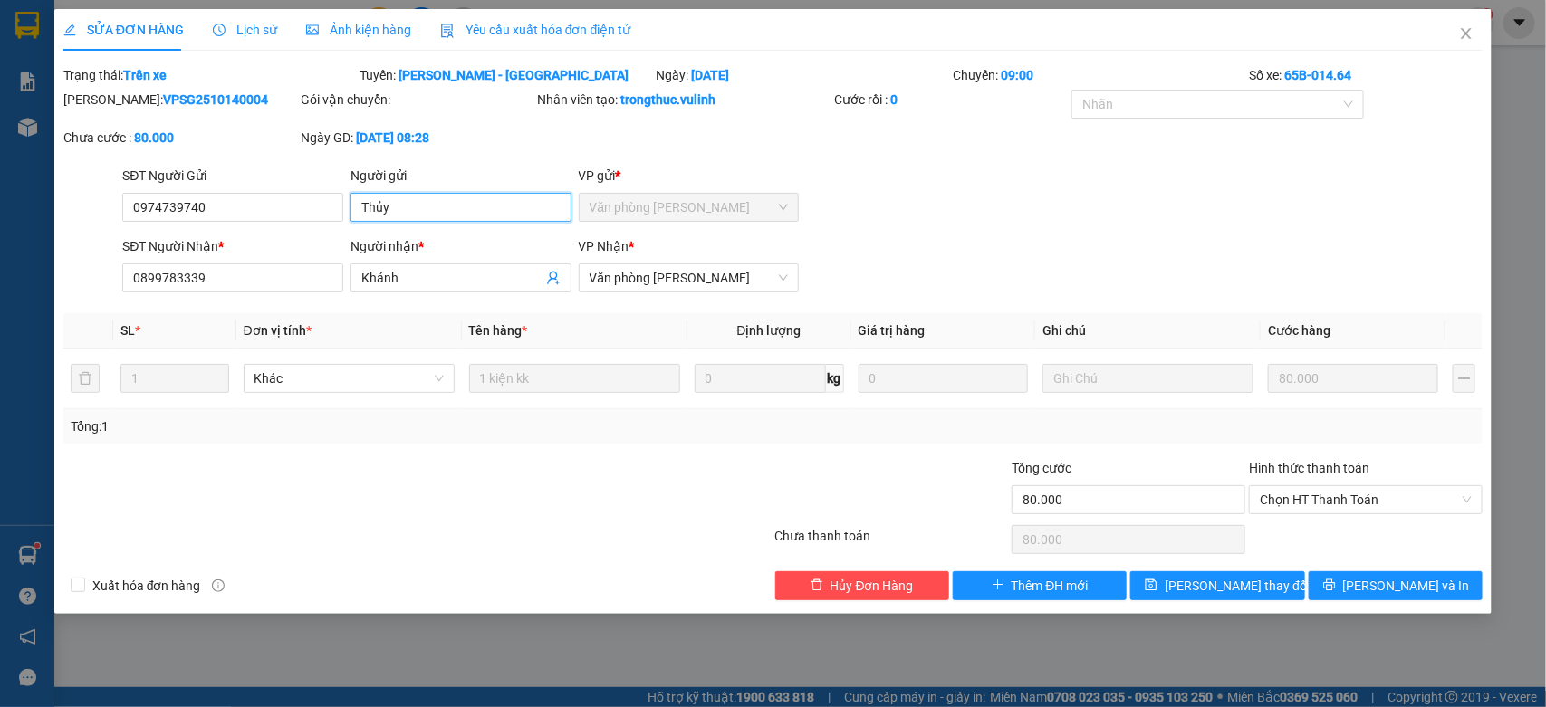
click at [486, 211] on input "Thủy" at bounding box center [460, 207] width 221 height 29
click at [451, 287] on input "Khánh" at bounding box center [451, 278] width 181 height 20
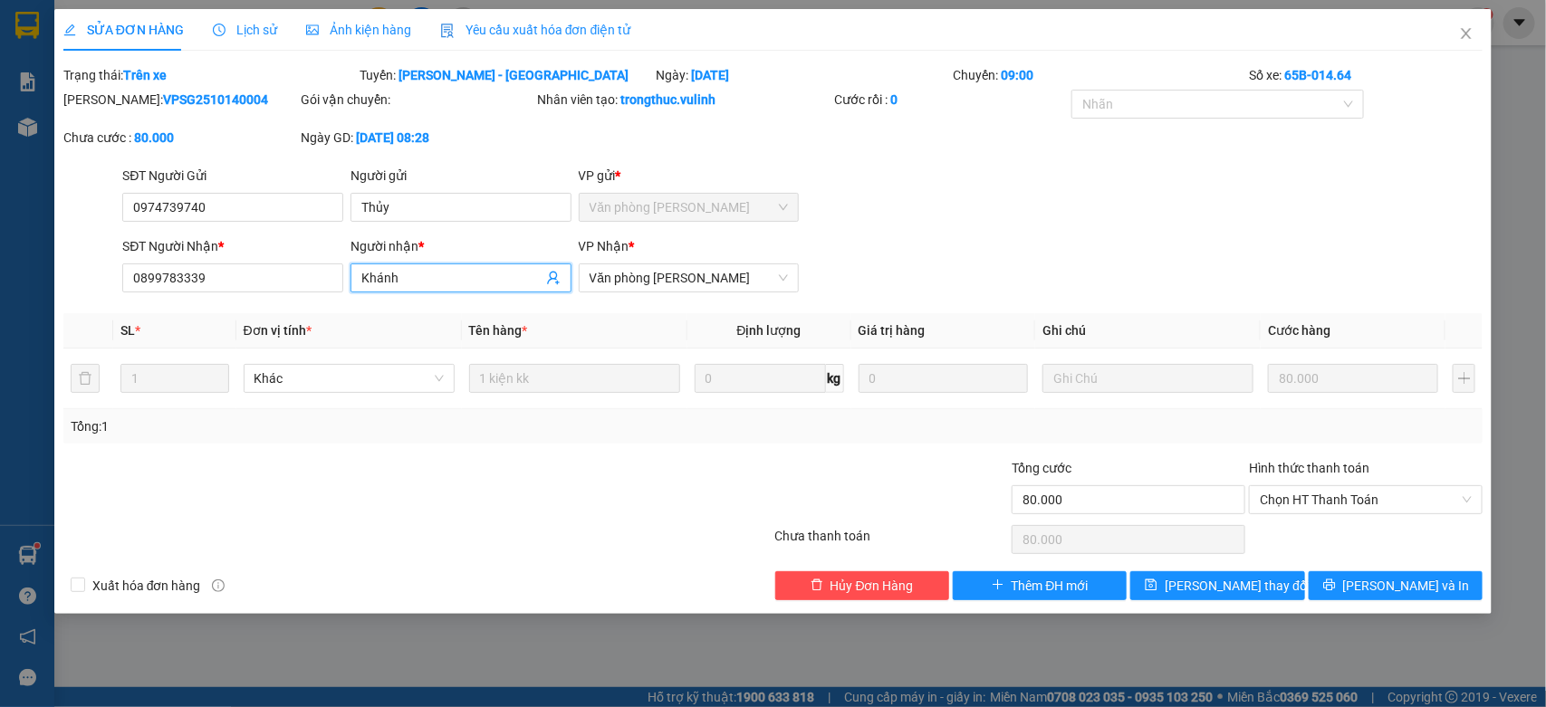
click at [451, 287] on input "Khánh" at bounding box center [451, 278] width 181 height 20
click at [187, 279] on input "0899783339" at bounding box center [232, 278] width 221 height 29
click at [1459, 30] on icon "close" at bounding box center [1466, 33] width 14 height 14
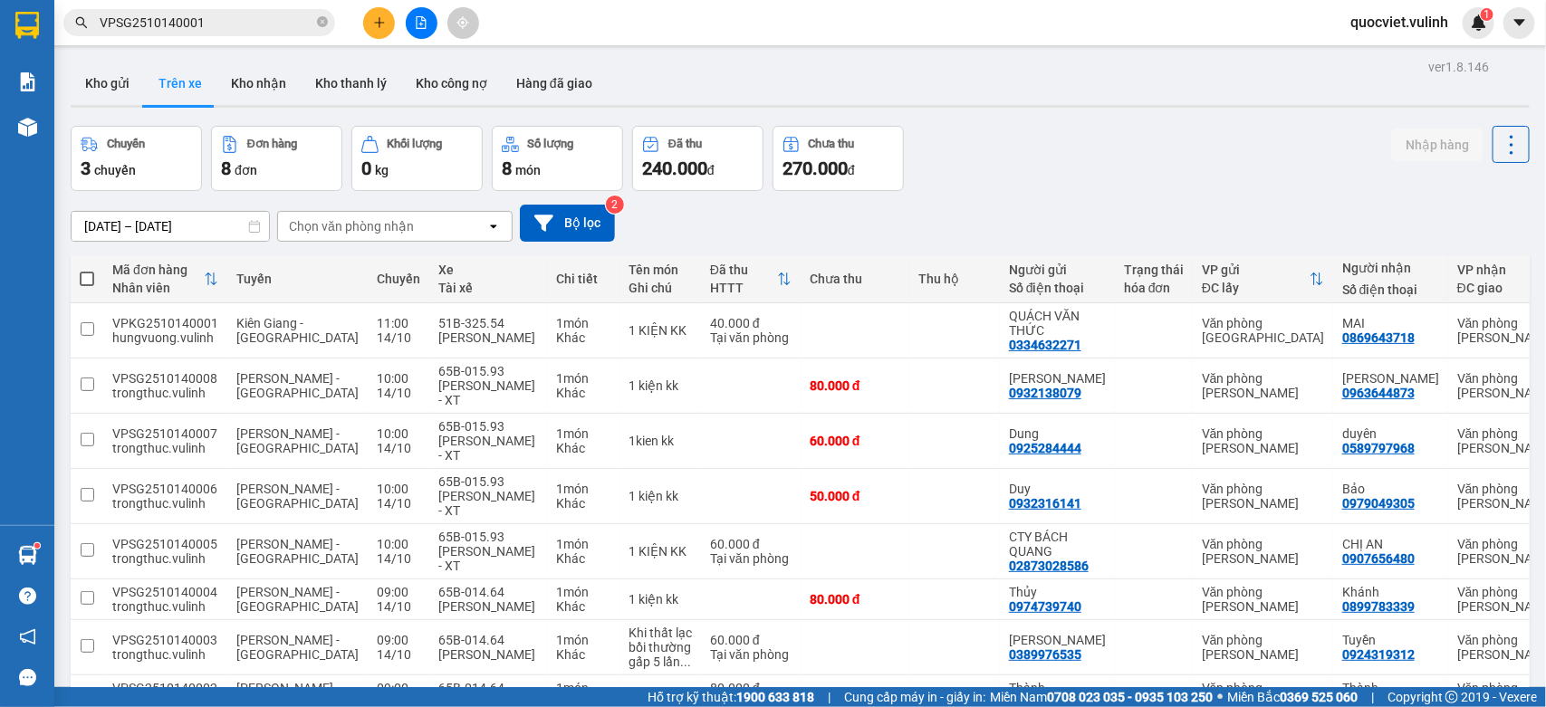
scroll to position [113, 0]
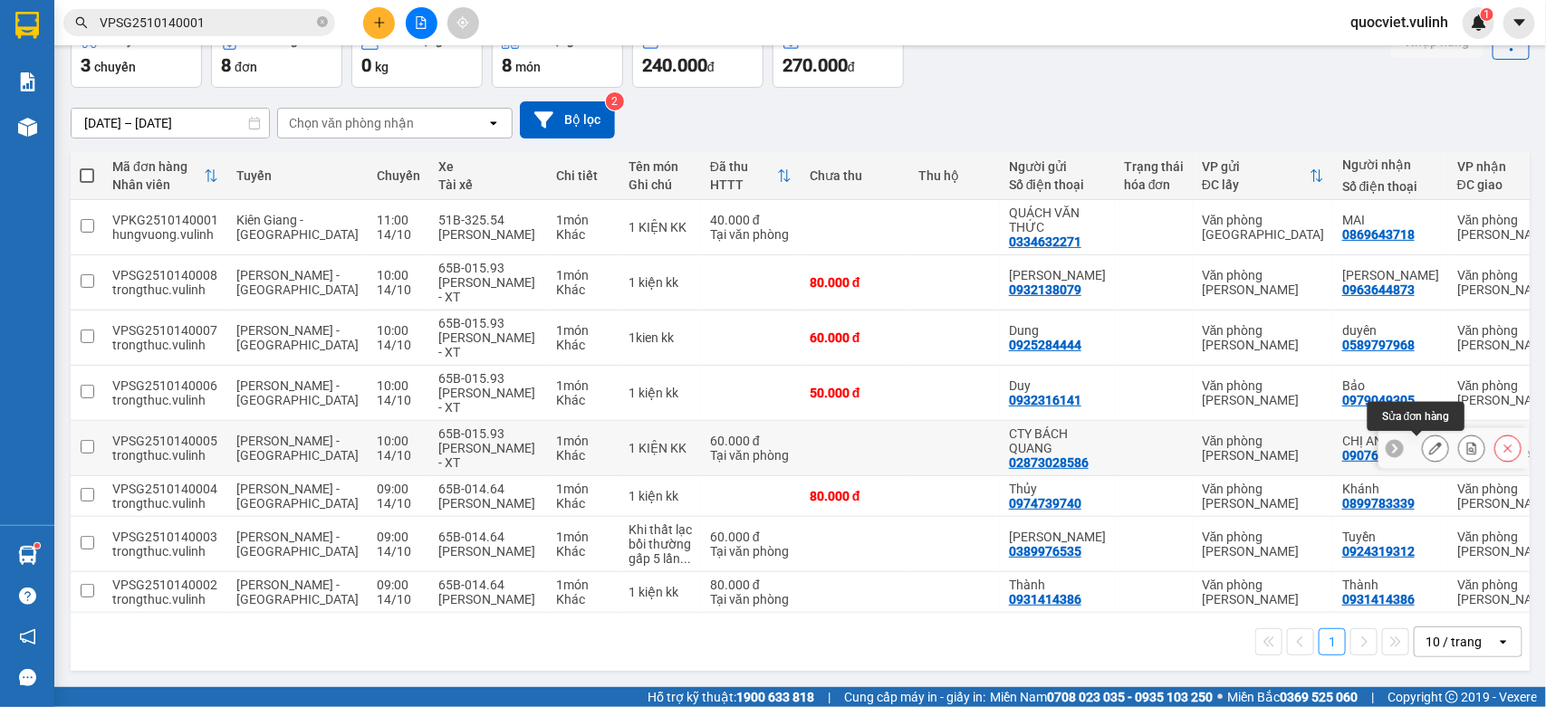
click at [1429, 442] on icon at bounding box center [1435, 448] width 13 height 13
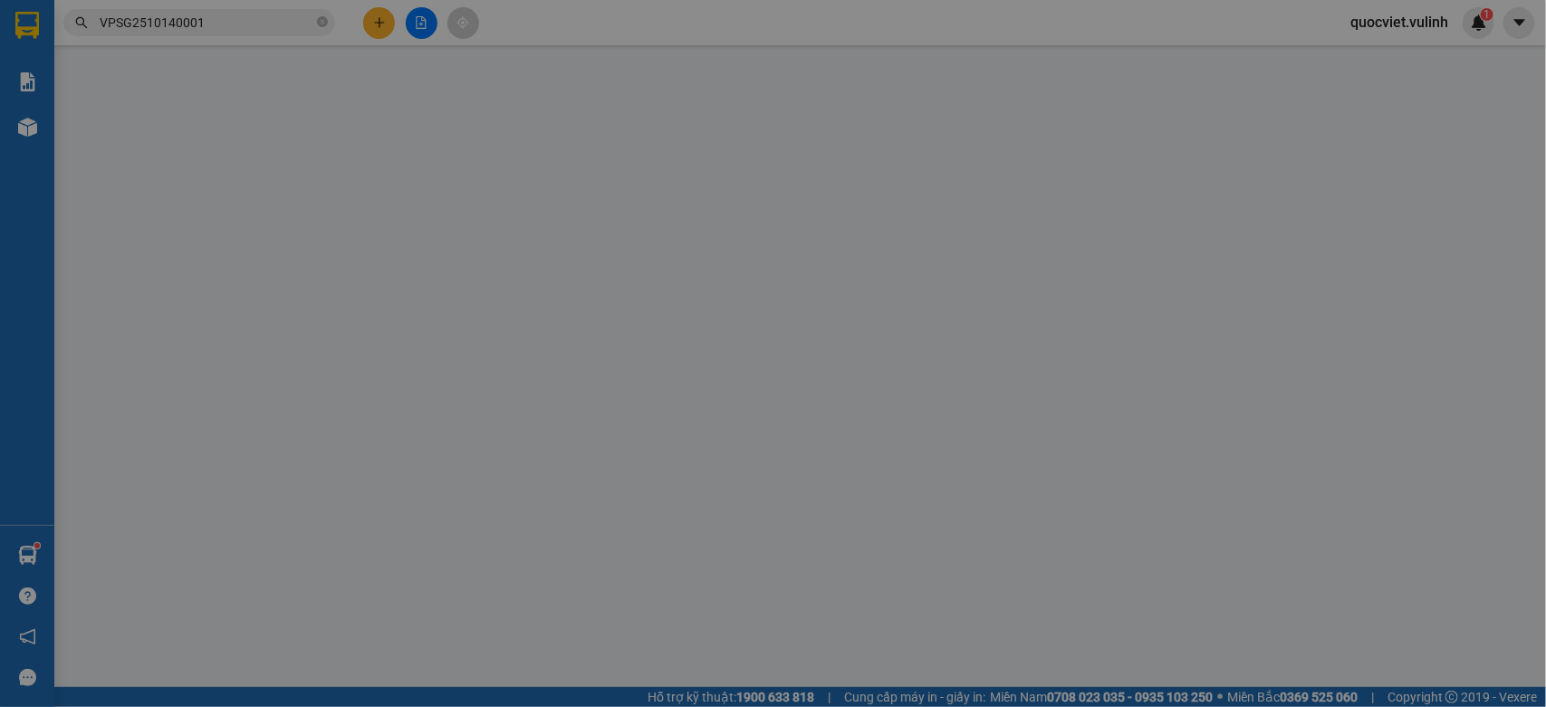
click at [246, 182] on div "SỬA ĐƠN HÀNG Lịch sử Ảnh kiện hàng Yêu cầu xuất hóa đơn điện tử Total Paid Fee …" at bounding box center [773, 353] width 1546 height 707
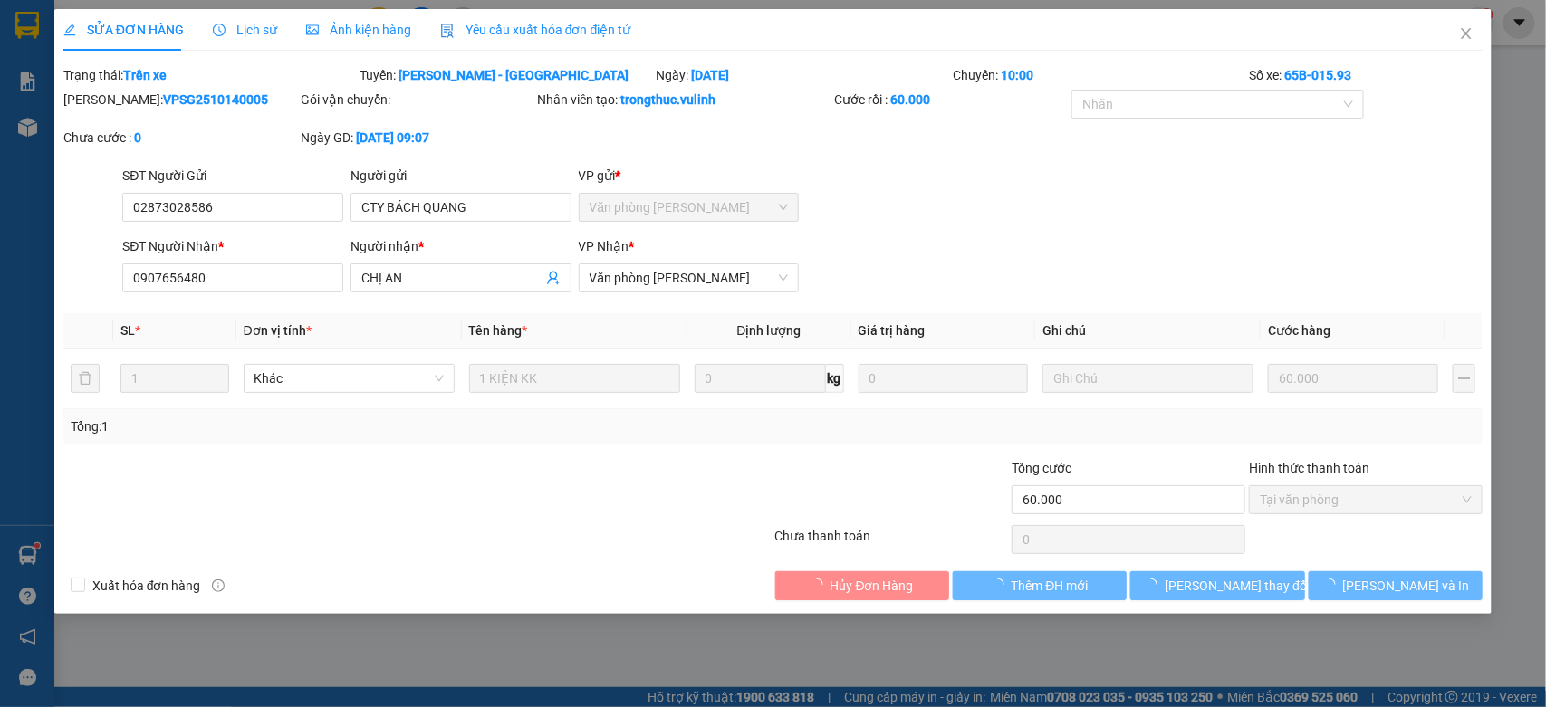
type input "02873028586"
type input "CTY BÁCH QUANG"
type input "0907656480"
type input "CHỊ AN"
type input "60.000"
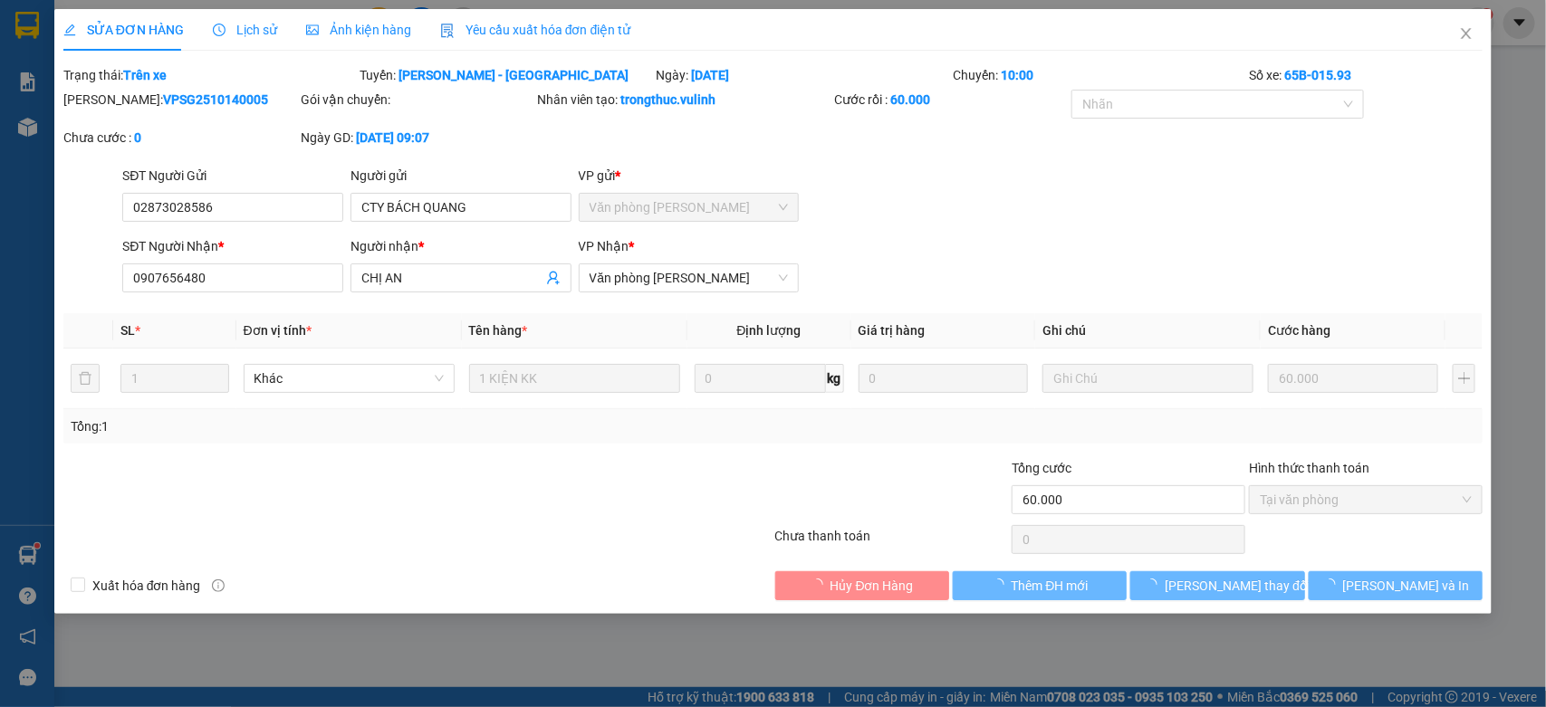
click at [246, 182] on div "SĐT Người Gửi" at bounding box center [232, 176] width 221 height 20
click at [246, 193] on input "02873028586" at bounding box center [232, 207] width 221 height 29
click at [246, 182] on div "SĐT Người Gửi" at bounding box center [232, 176] width 221 height 20
click at [246, 193] on input "02873028586" at bounding box center [232, 207] width 221 height 29
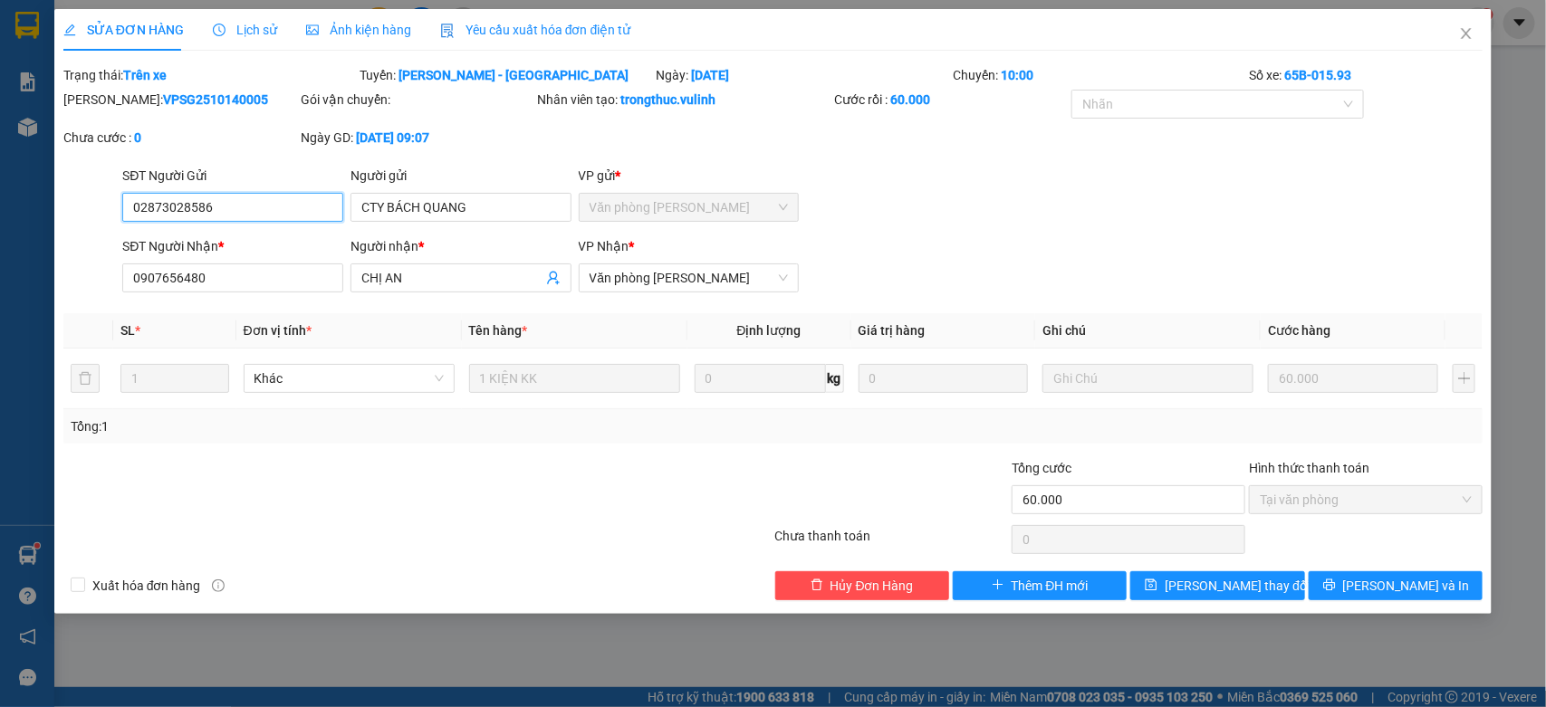
click at [273, 214] on input "02873028586" at bounding box center [232, 207] width 221 height 29
click at [535, 210] on input "CTY BÁCH QUANG" at bounding box center [460, 207] width 221 height 29
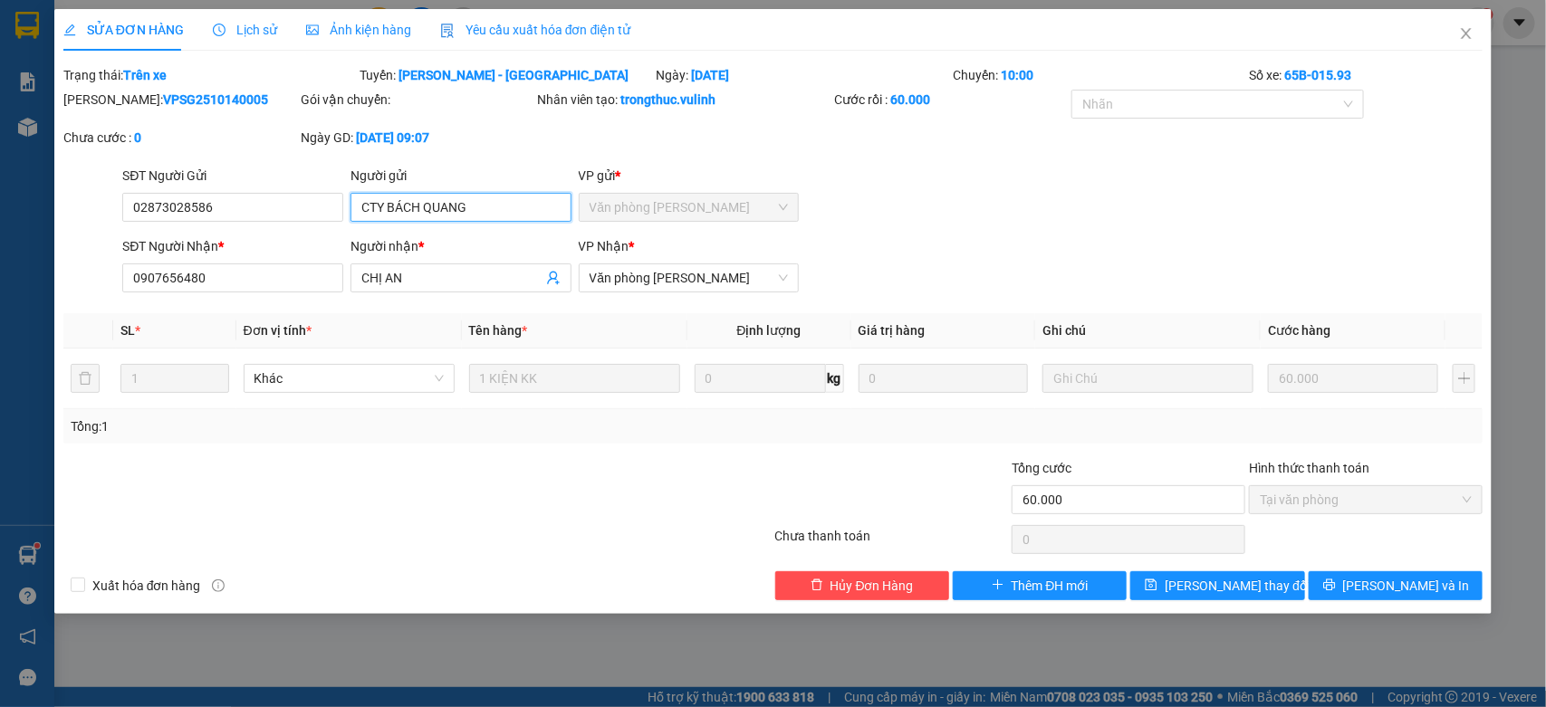
click at [536, 210] on input "CTY BÁCH QUANG" at bounding box center [460, 207] width 221 height 29
click at [481, 279] on input "CHỊ AN" at bounding box center [451, 278] width 181 height 20
click at [473, 283] on input "CHỊ AN" at bounding box center [451, 278] width 181 height 20
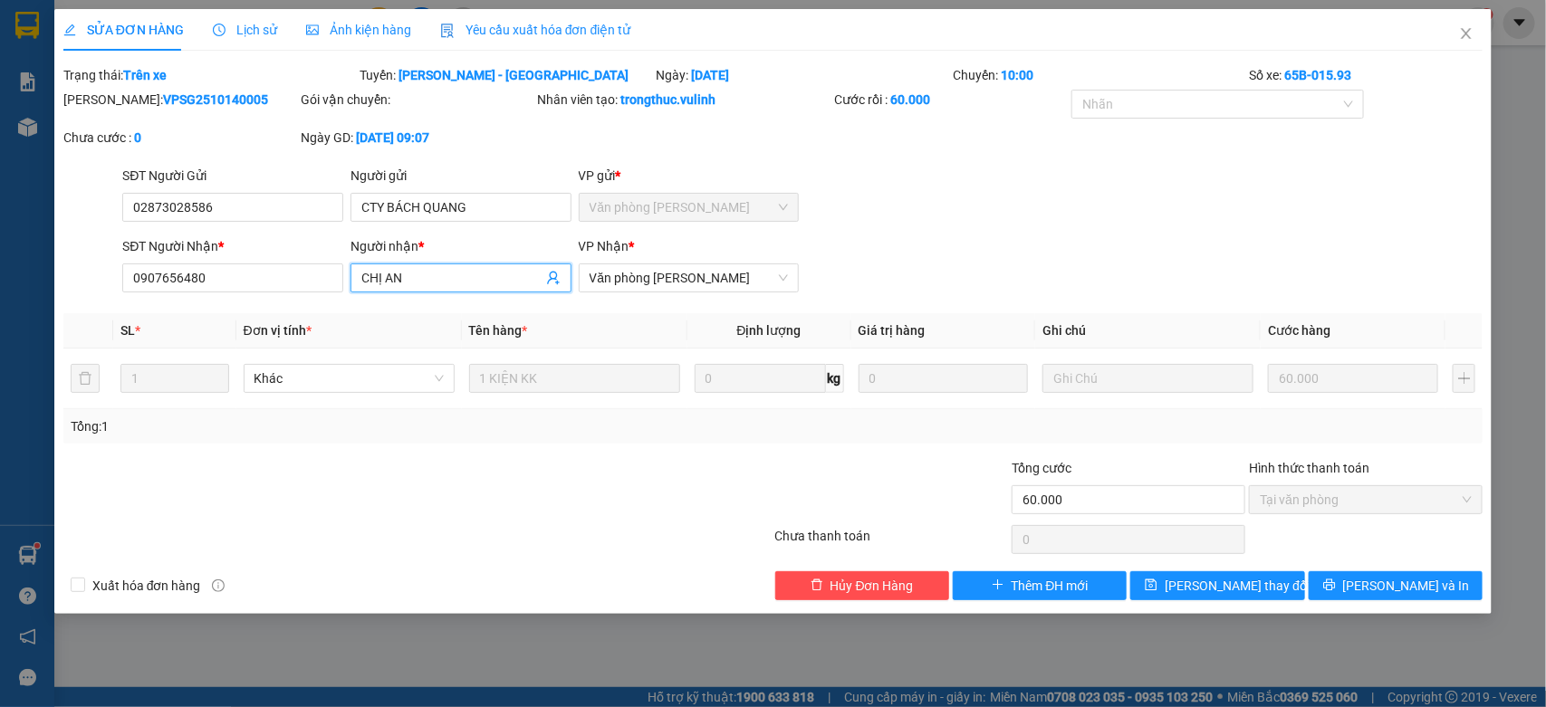
click at [473, 283] on input "CHỊ AN" at bounding box center [451, 278] width 181 height 20
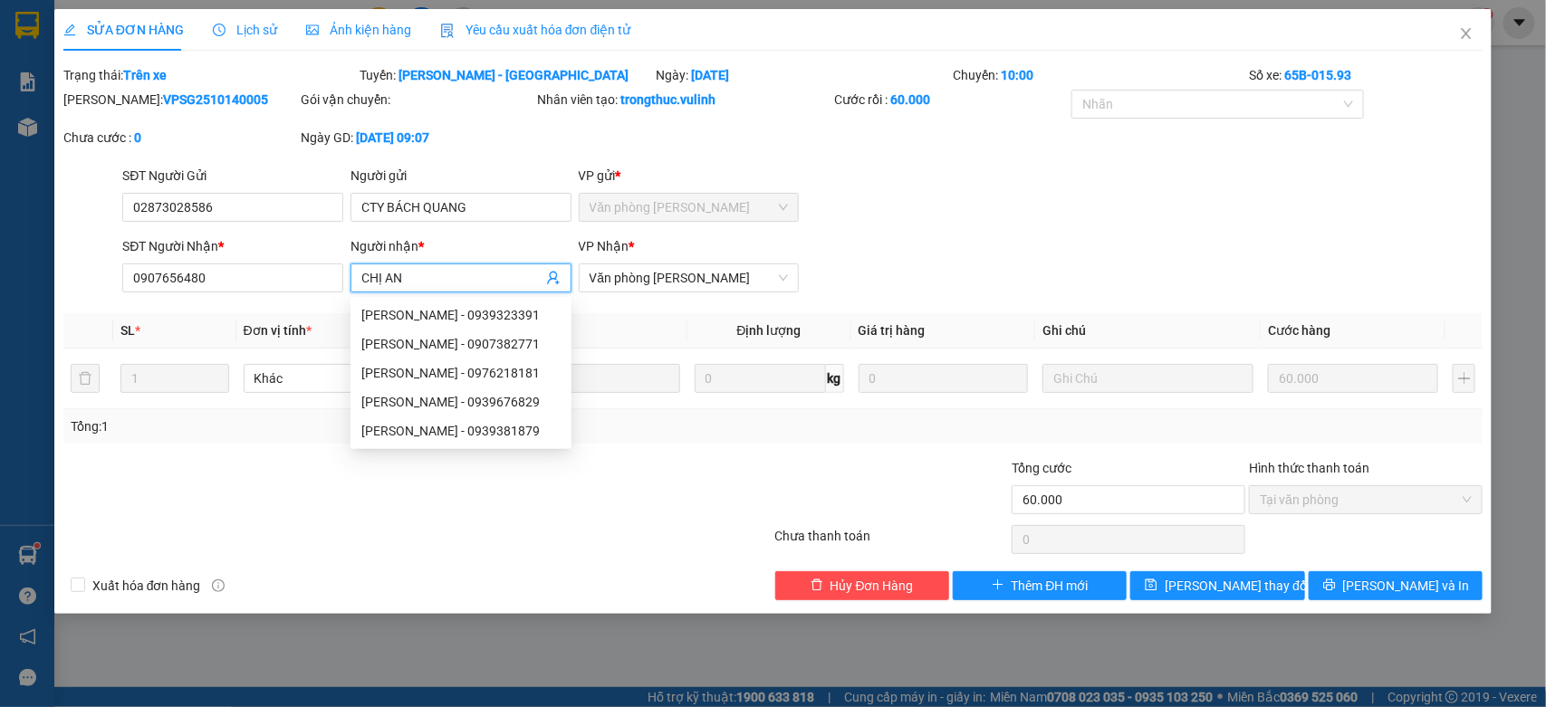
click at [473, 283] on input "CHỊ AN" at bounding box center [451, 278] width 181 height 20
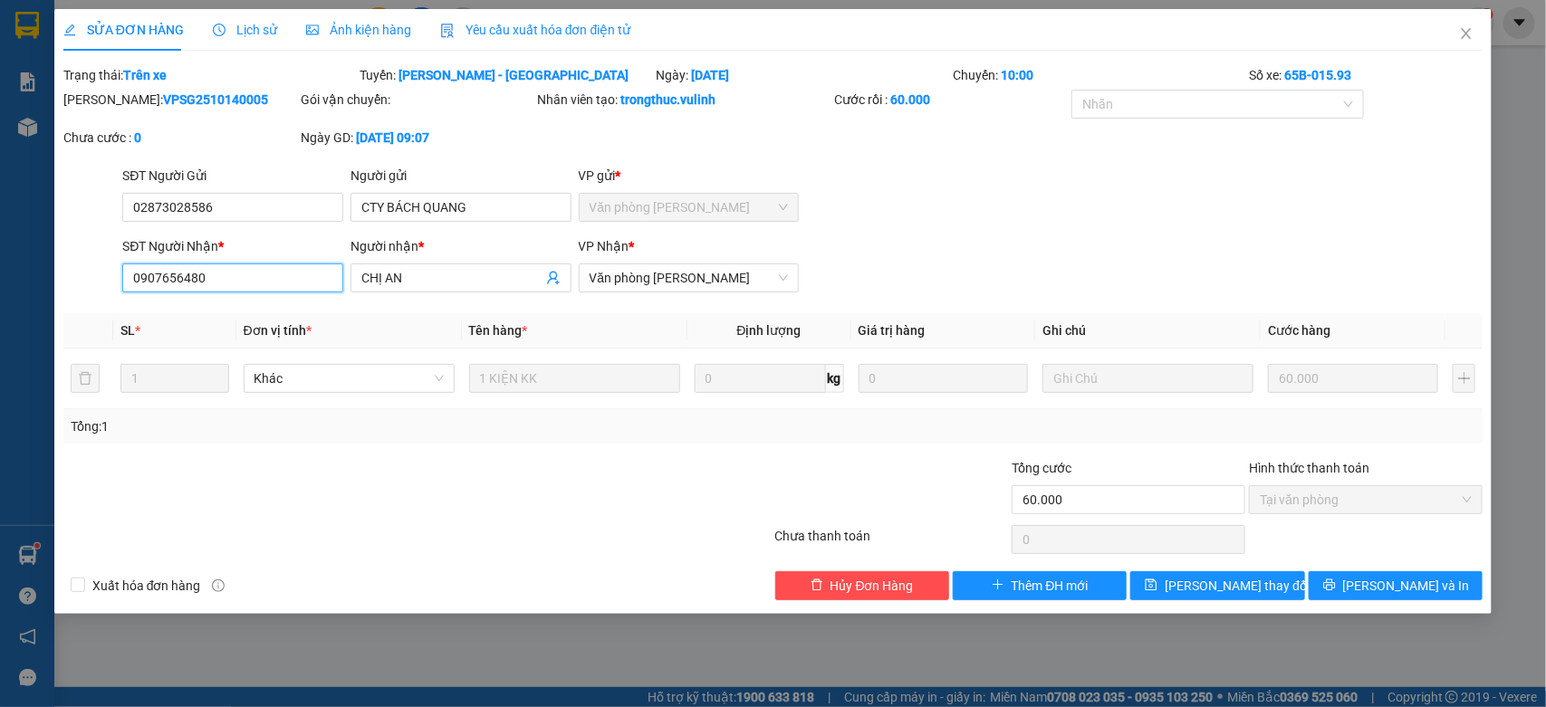
click at [294, 283] on input "0907656480" at bounding box center [232, 278] width 221 height 29
click at [292, 283] on input "0907656480" at bounding box center [232, 278] width 221 height 29
click at [1464, 47] on span "Close" at bounding box center [1466, 34] width 51 height 51
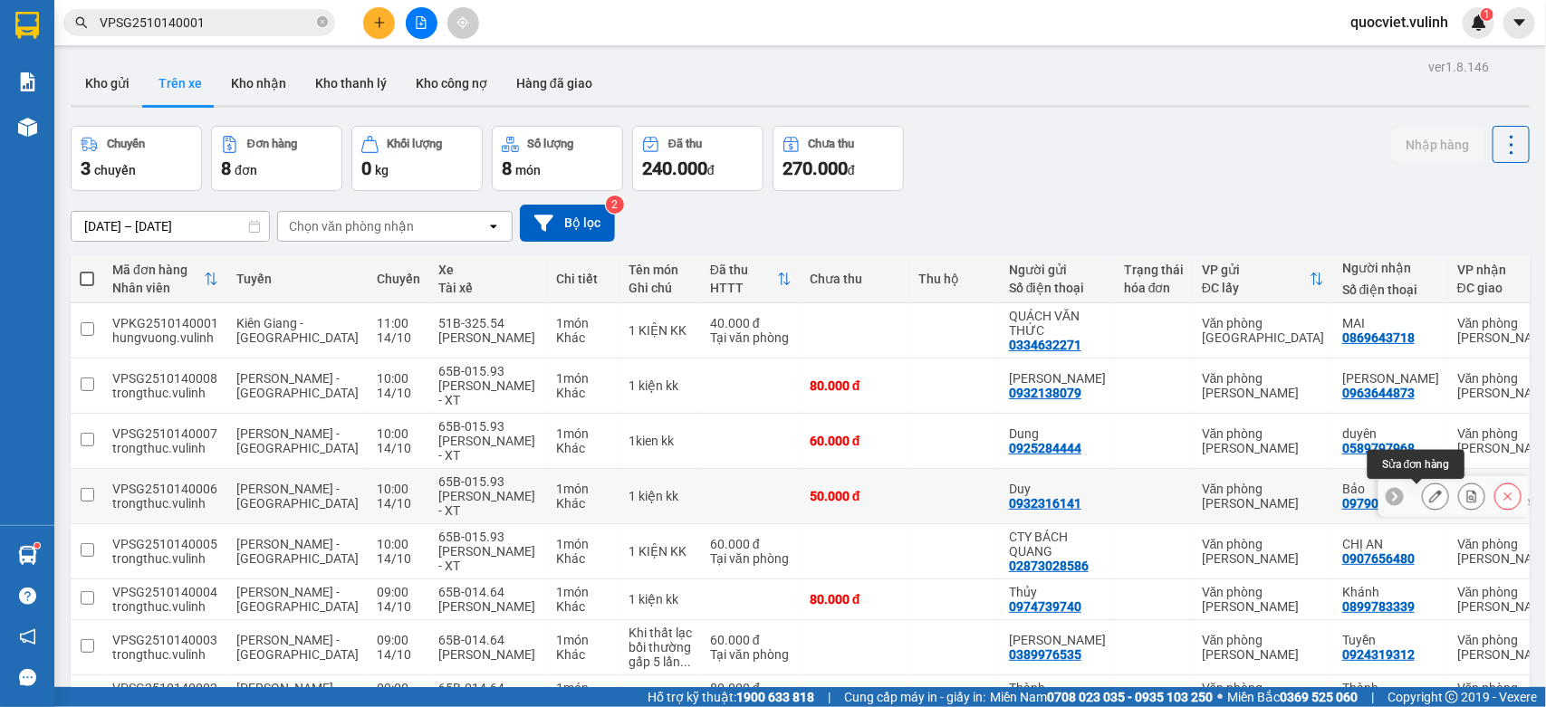
click at [1429, 501] on icon at bounding box center [1435, 496] width 13 height 13
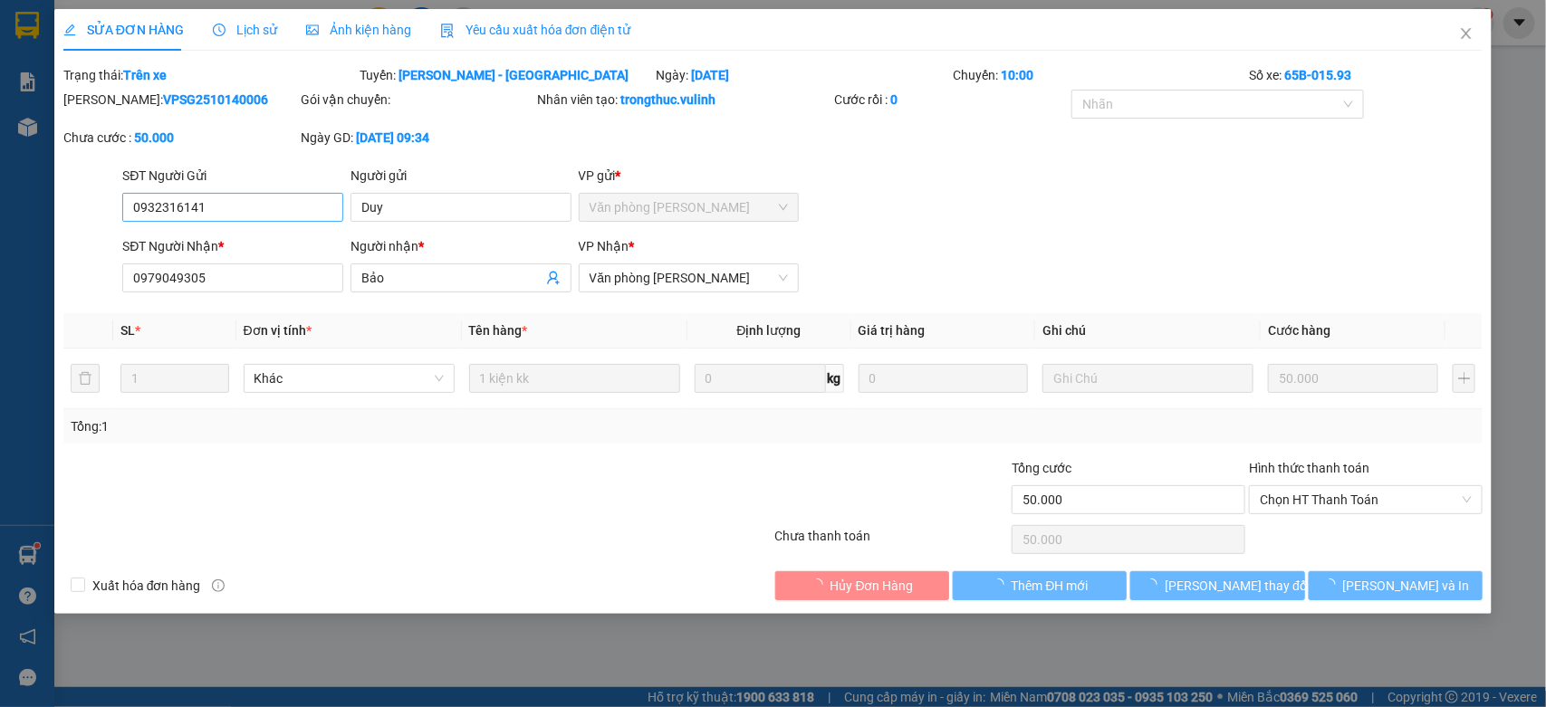
type input "0932316141"
type input "Duy"
type input "0979049305"
type input "Bảo"
type input "50.000"
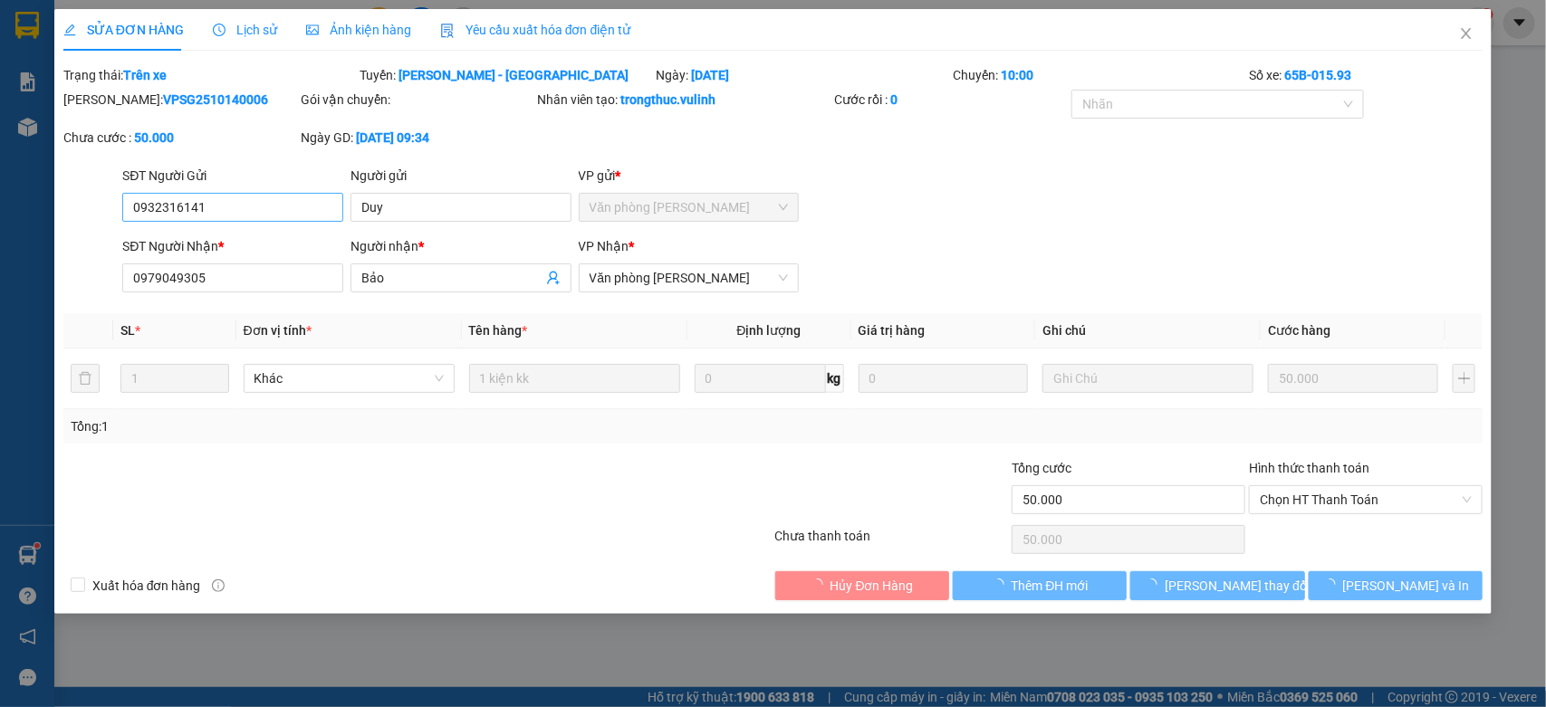
type input "50.000"
click at [228, 193] on input "0932316141" at bounding box center [232, 207] width 221 height 29
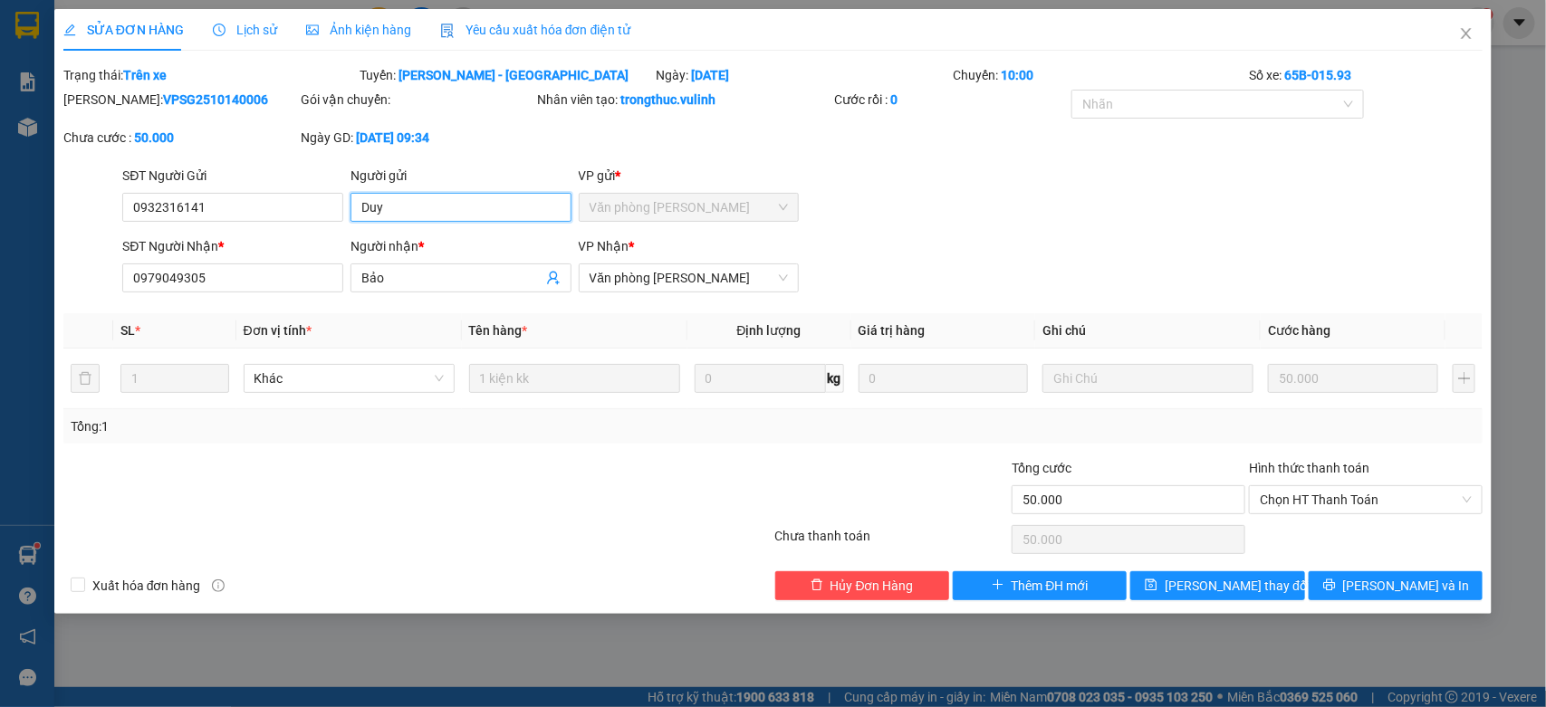
click at [427, 205] on input "Duy" at bounding box center [460, 207] width 221 height 29
click at [392, 286] on input "Bảo" at bounding box center [451, 278] width 181 height 20
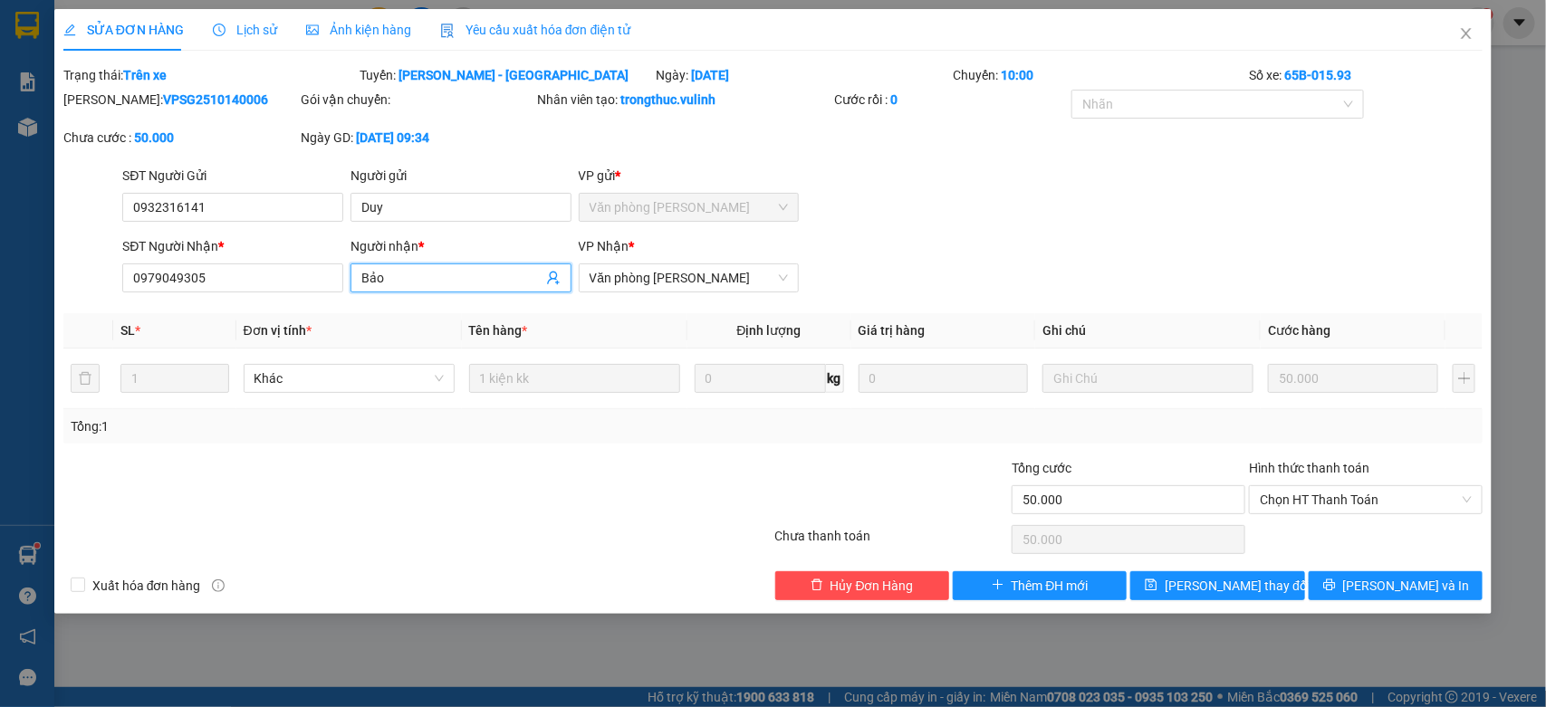
click at [392, 286] on input "Bảo" at bounding box center [451, 278] width 181 height 20
click at [190, 290] on input "0979049305" at bounding box center [232, 278] width 221 height 29
click at [1473, 33] on icon "close" at bounding box center [1466, 33] width 14 height 14
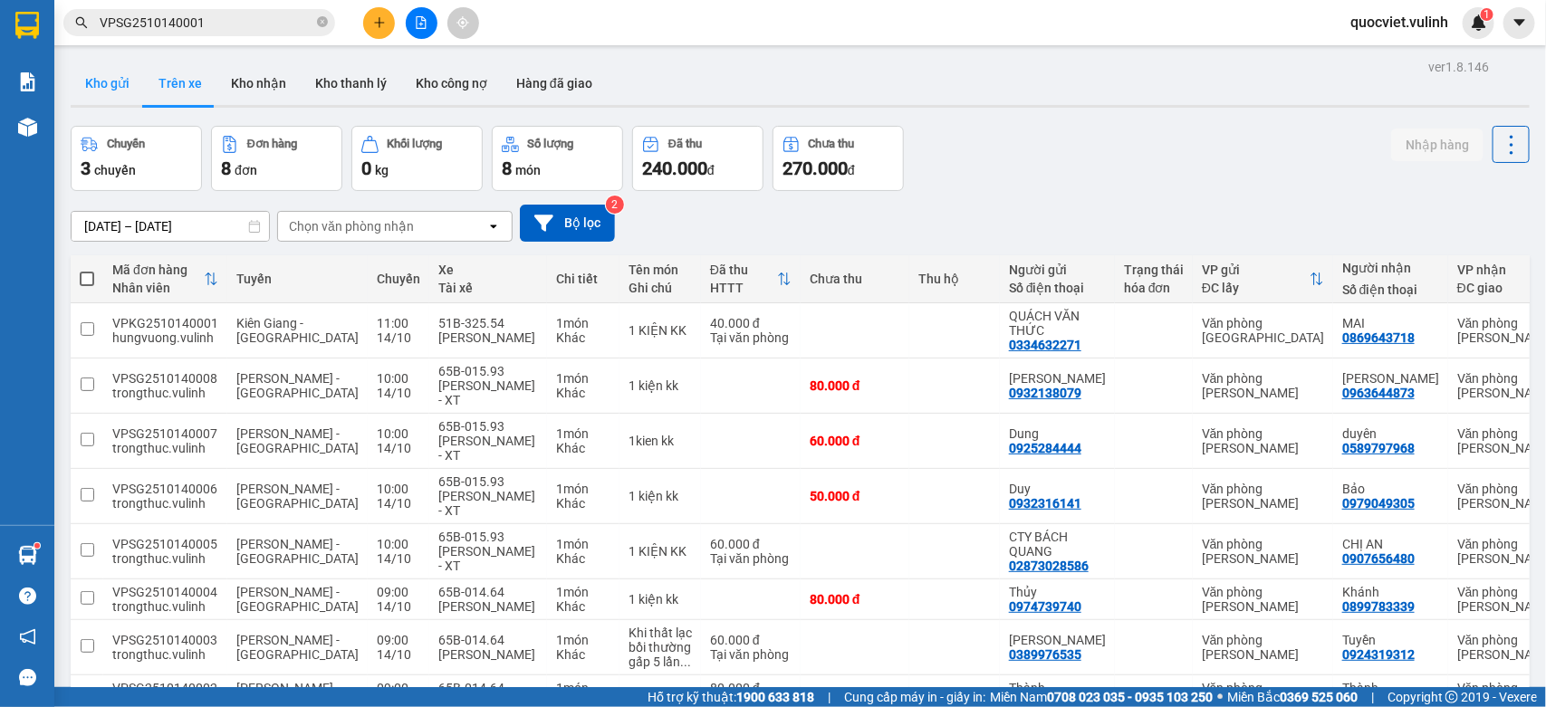
click at [131, 84] on button "Kho gửi" at bounding box center [107, 83] width 73 height 43
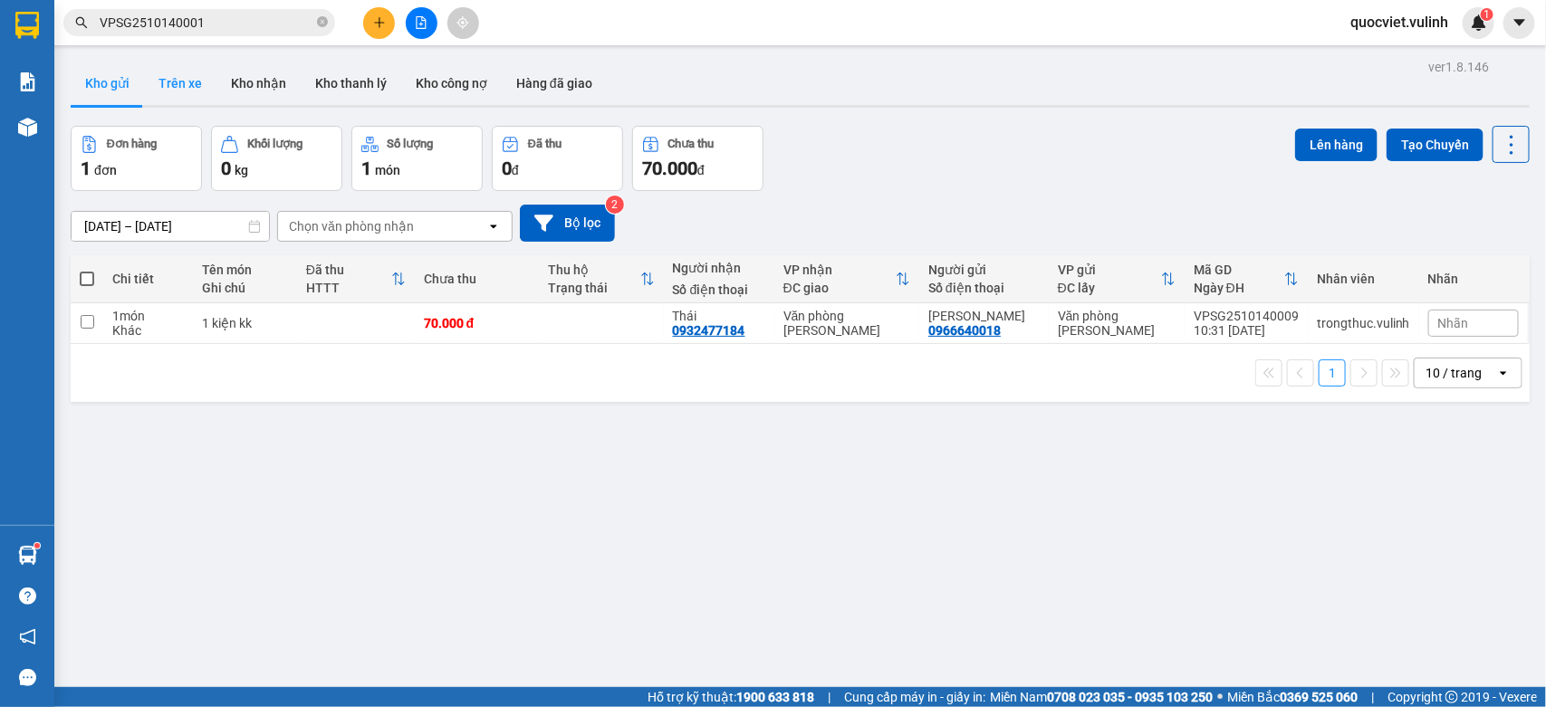
click at [175, 89] on button "Trên xe" at bounding box center [180, 83] width 72 height 43
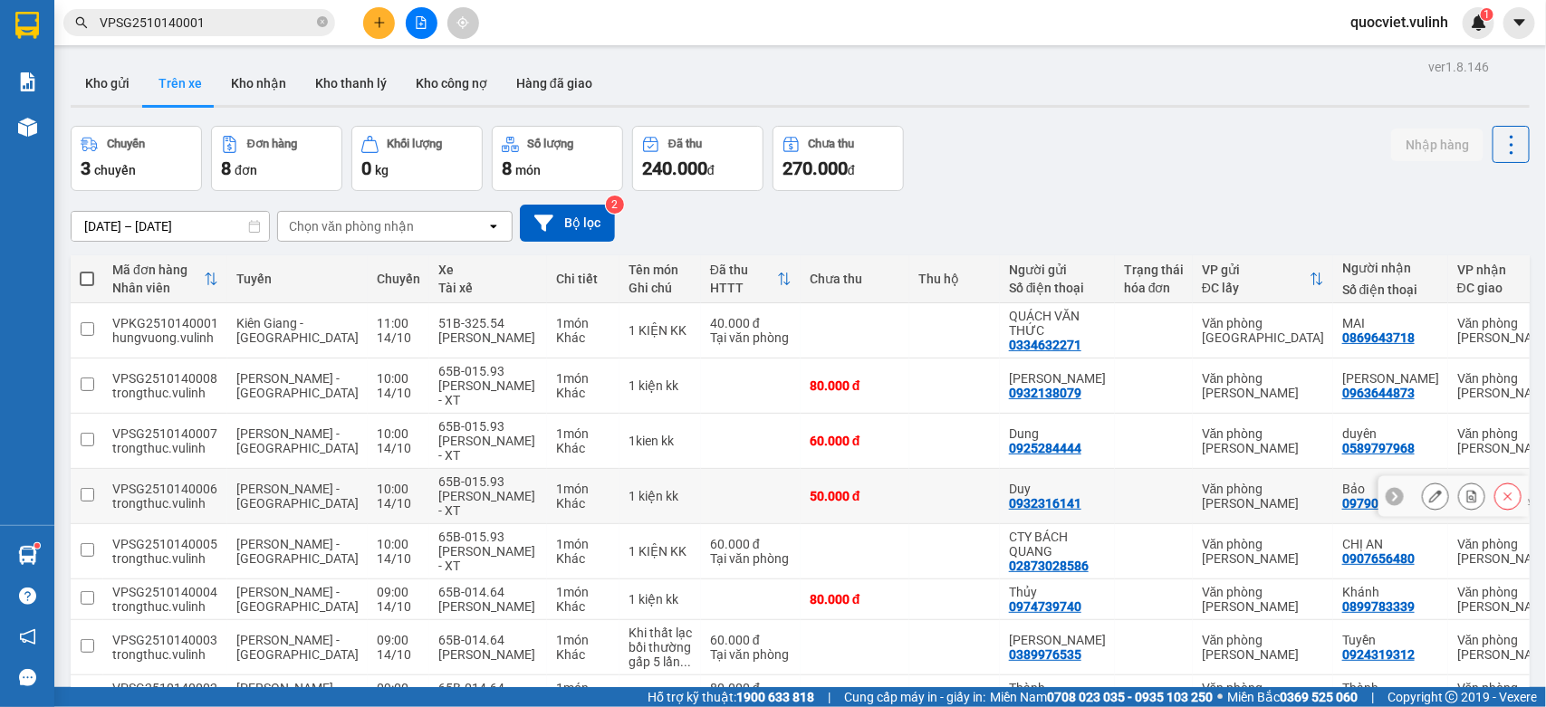
click at [621, 513] on td "1 kiện kk" at bounding box center [659, 496] width 81 height 55
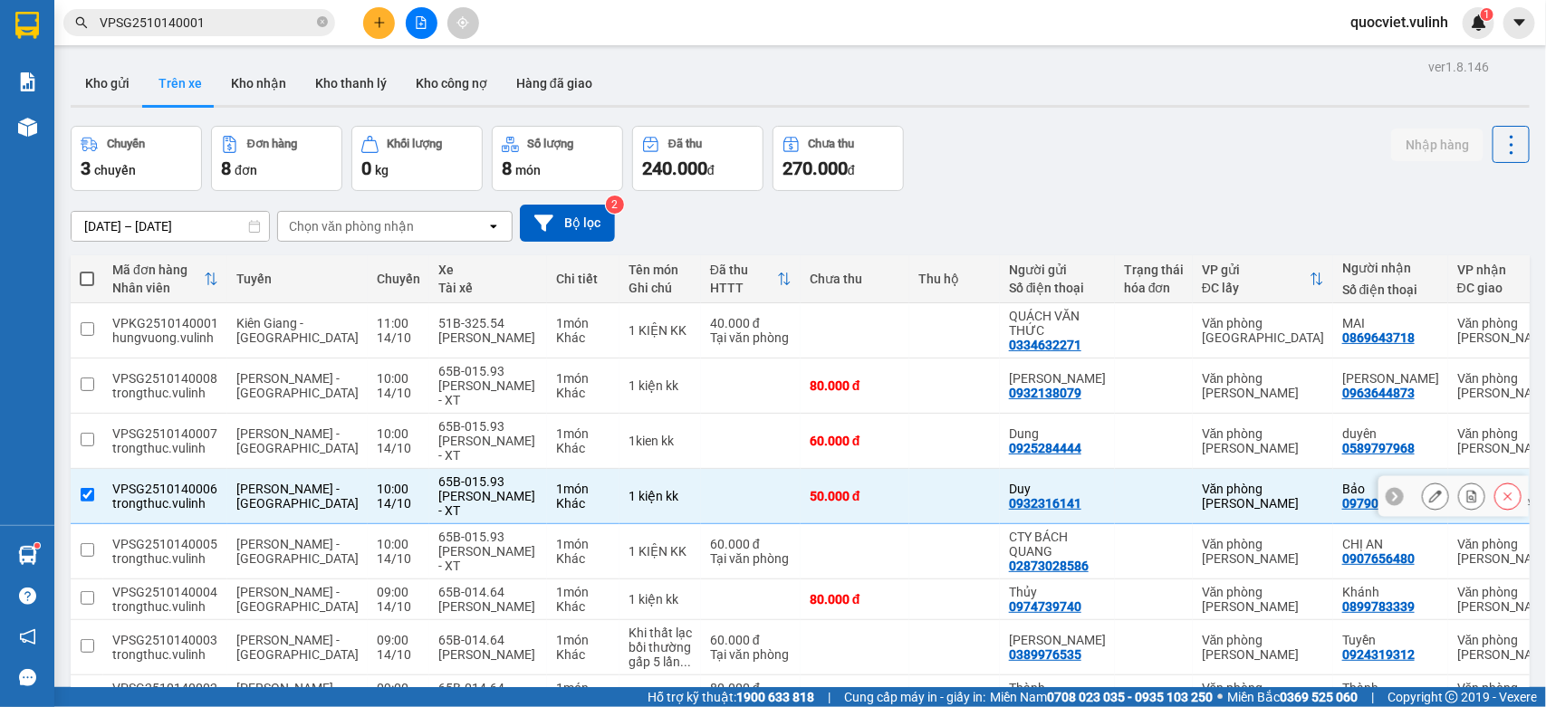
checkbox input "true"
click at [1429, 444] on icon at bounding box center [1435, 441] width 13 height 13
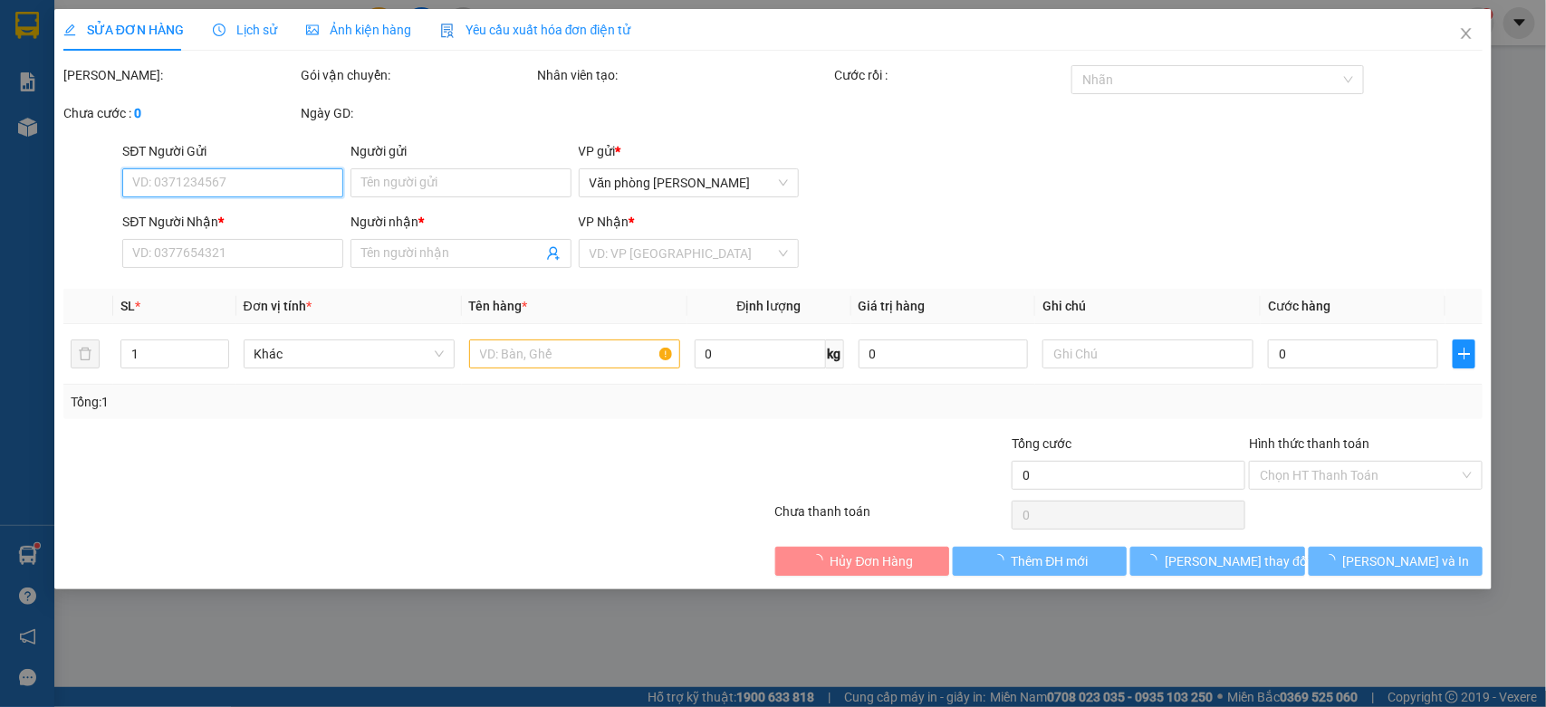
click at [254, 192] on input "SĐT Người Gửi" at bounding box center [232, 182] width 221 height 29
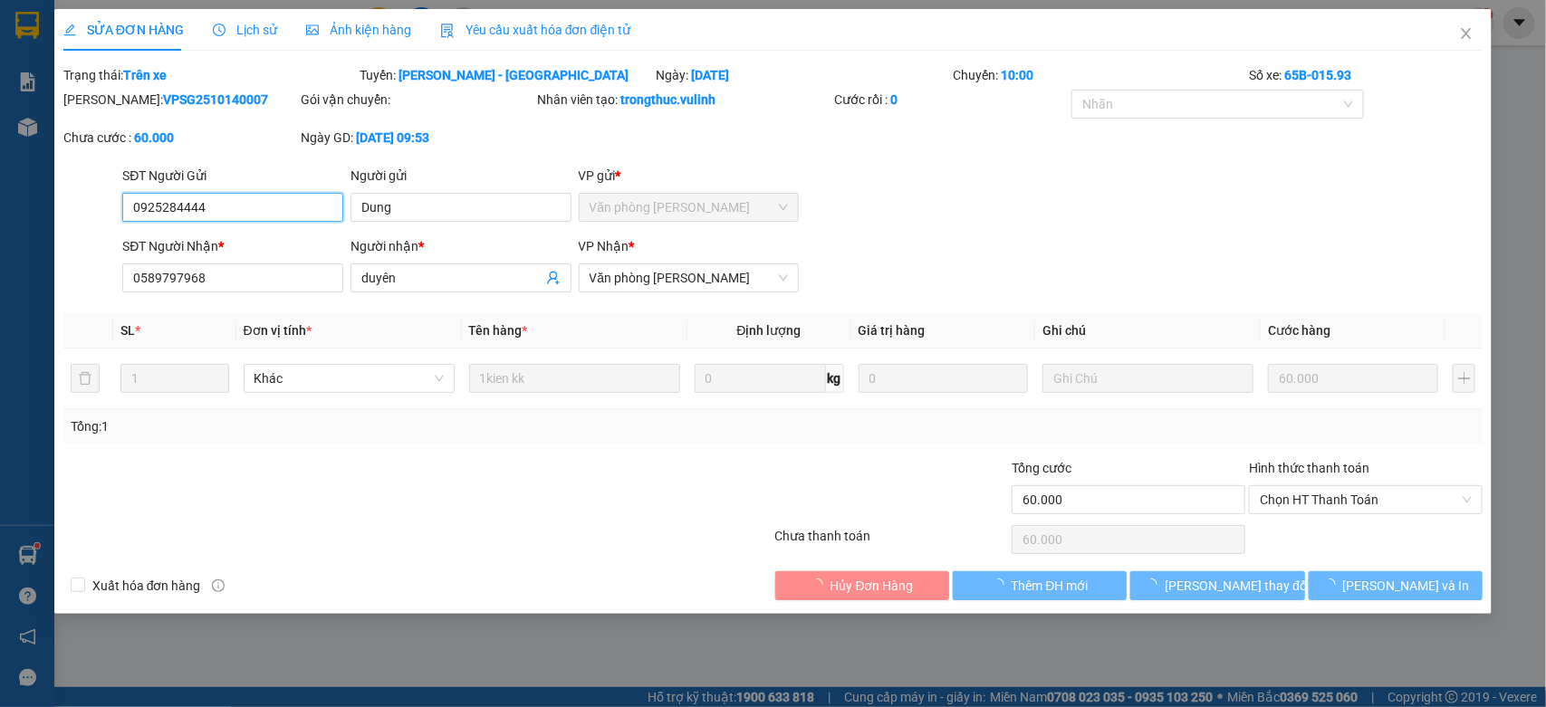
type input "0925284444"
type input "Dung"
type input "0589797968"
type input "duyên"
type input "60.000"
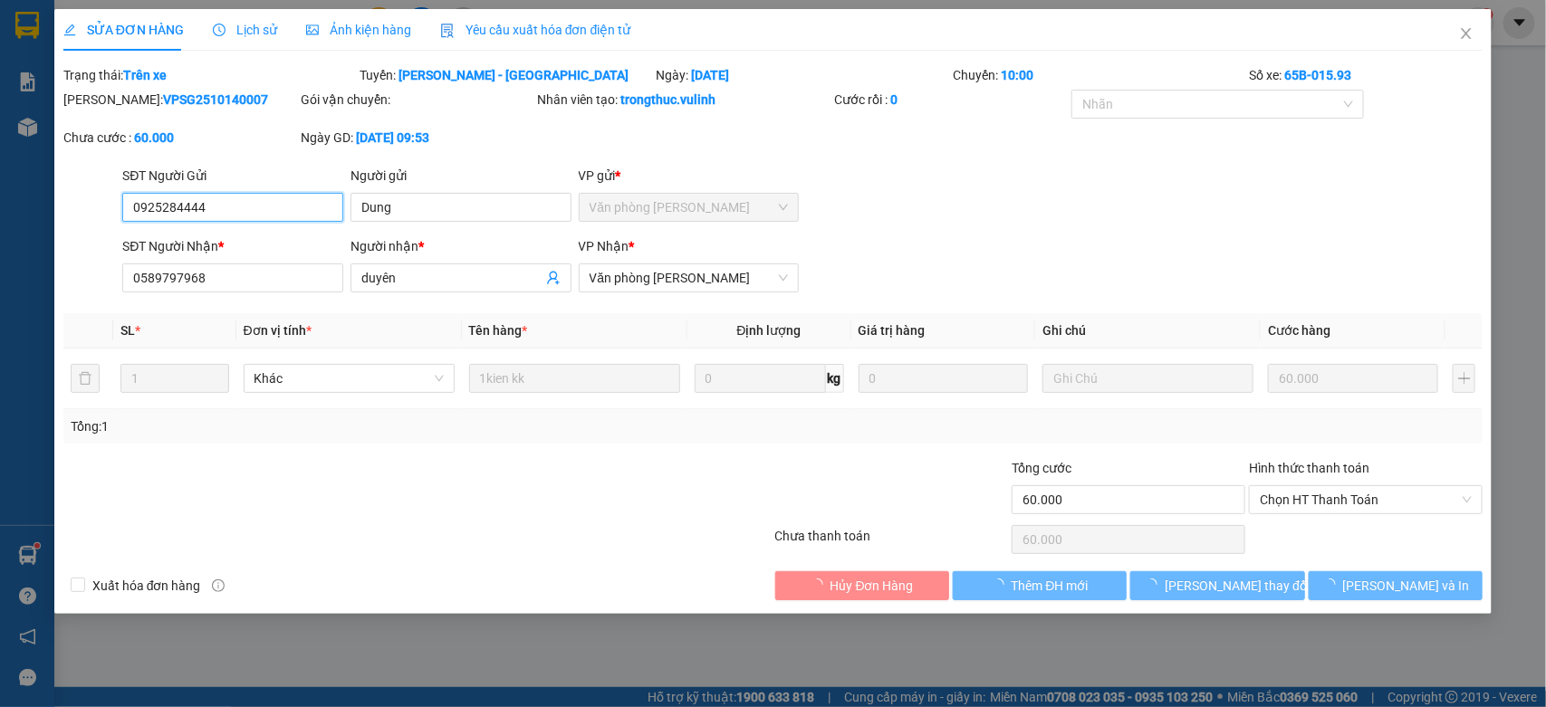
type input "60.000"
click at [254, 193] on input "0925284444" at bounding box center [232, 207] width 221 height 29
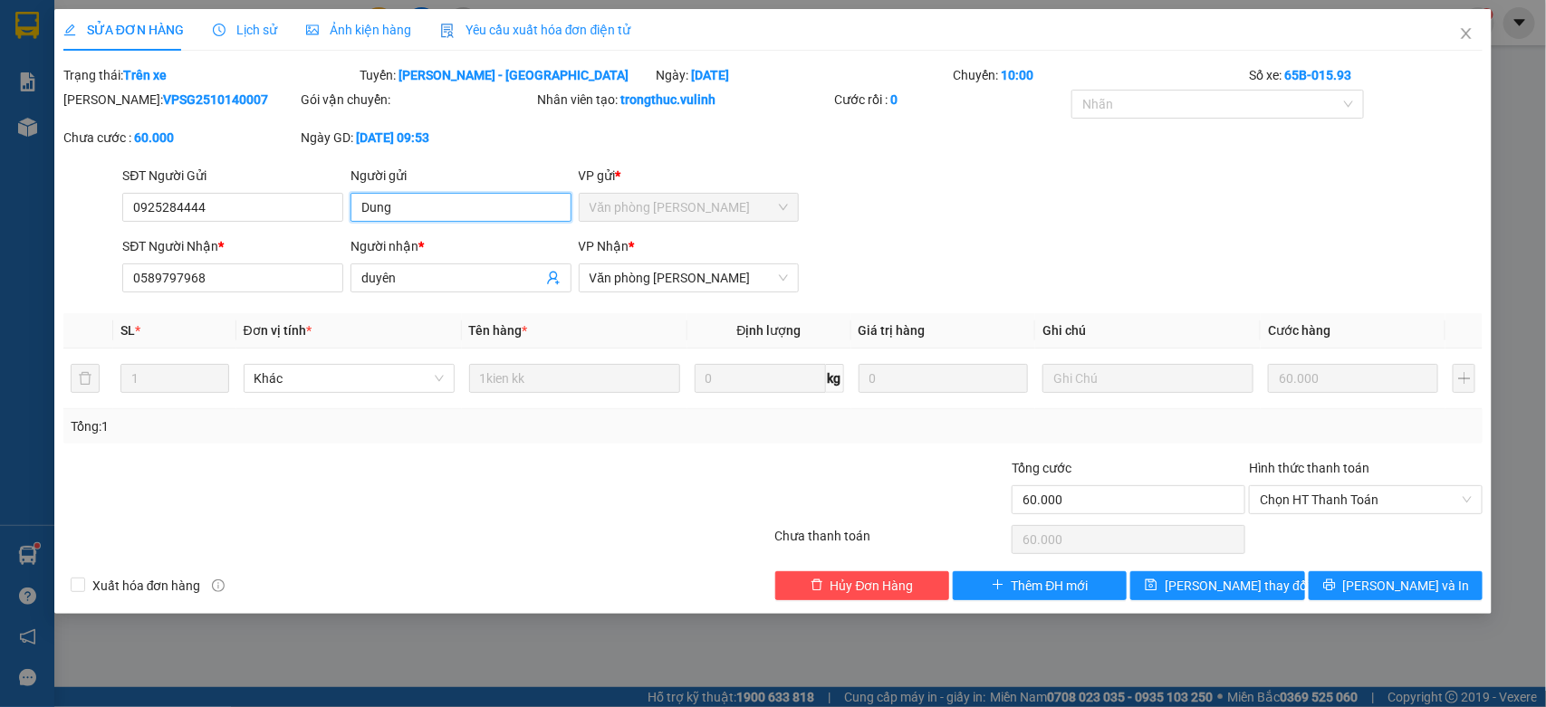
click at [500, 202] on input "Dung" at bounding box center [460, 207] width 221 height 29
click at [454, 273] on input "duyên" at bounding box center [451, 278] width 181 height 20
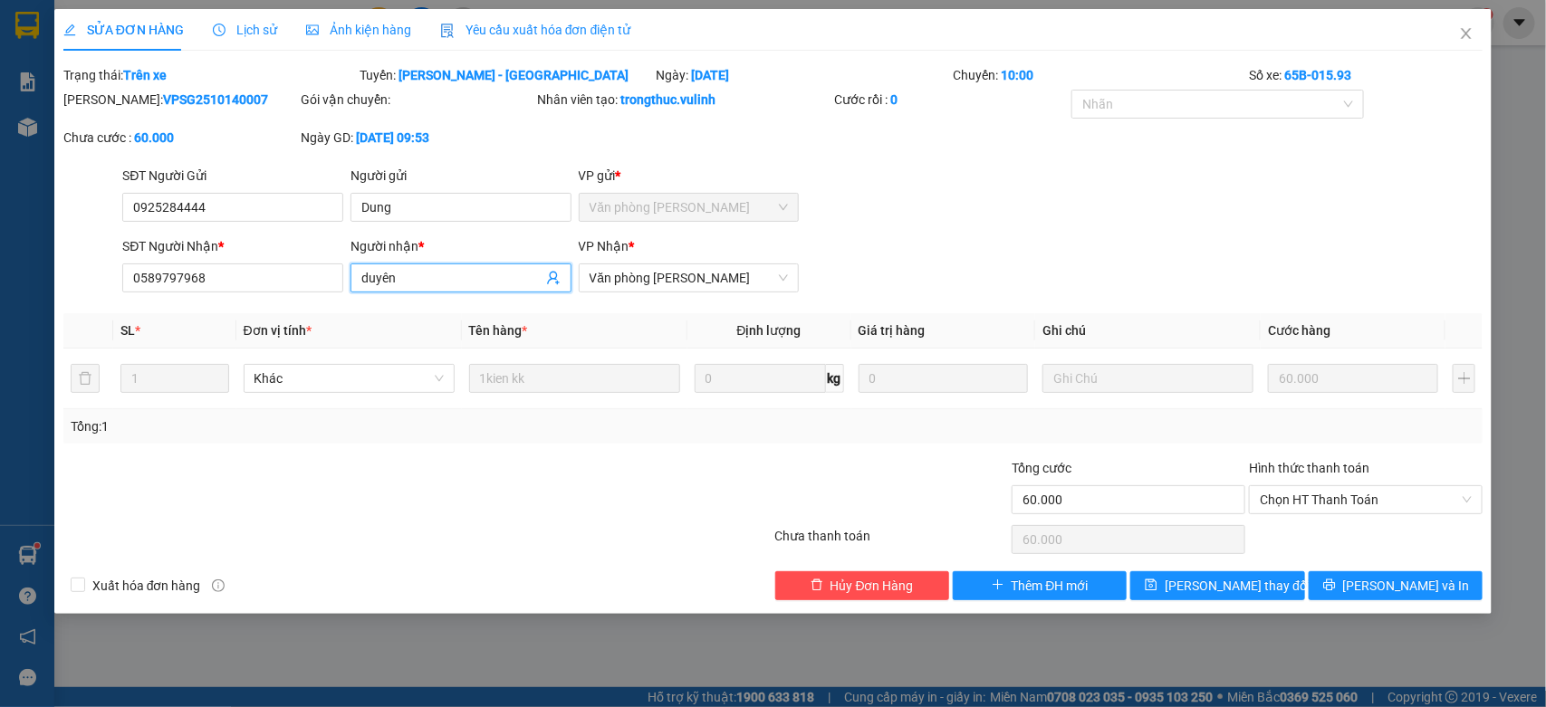
click at [454, 273] on input "duyên" at bounding box center [451, 278] width 181 height 20
click at [279, 278] on input "0589797968" at bounding box center [232, 278] width 221 height 29
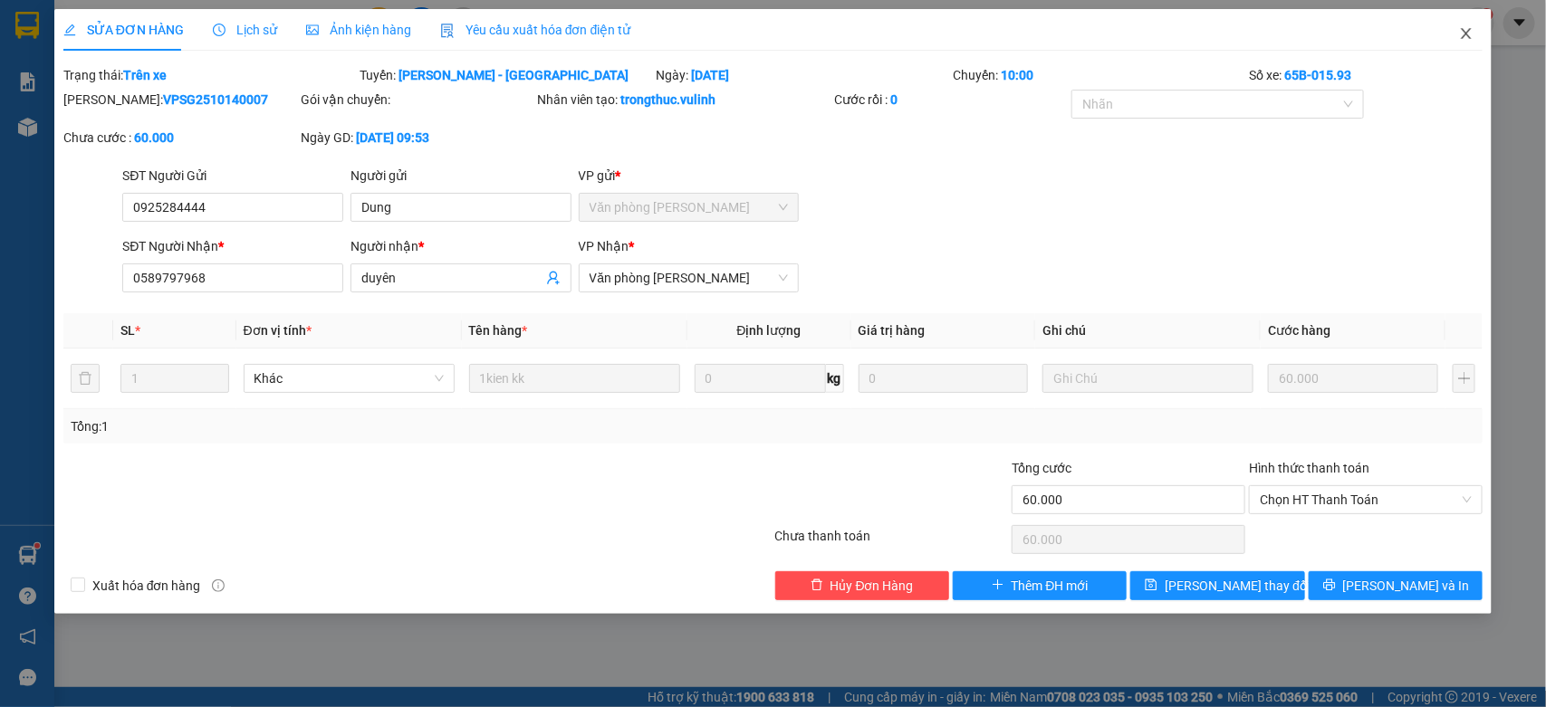
click at [1452, 42] on span "Close" at bounding box center [1466, 34] width 51 height 51
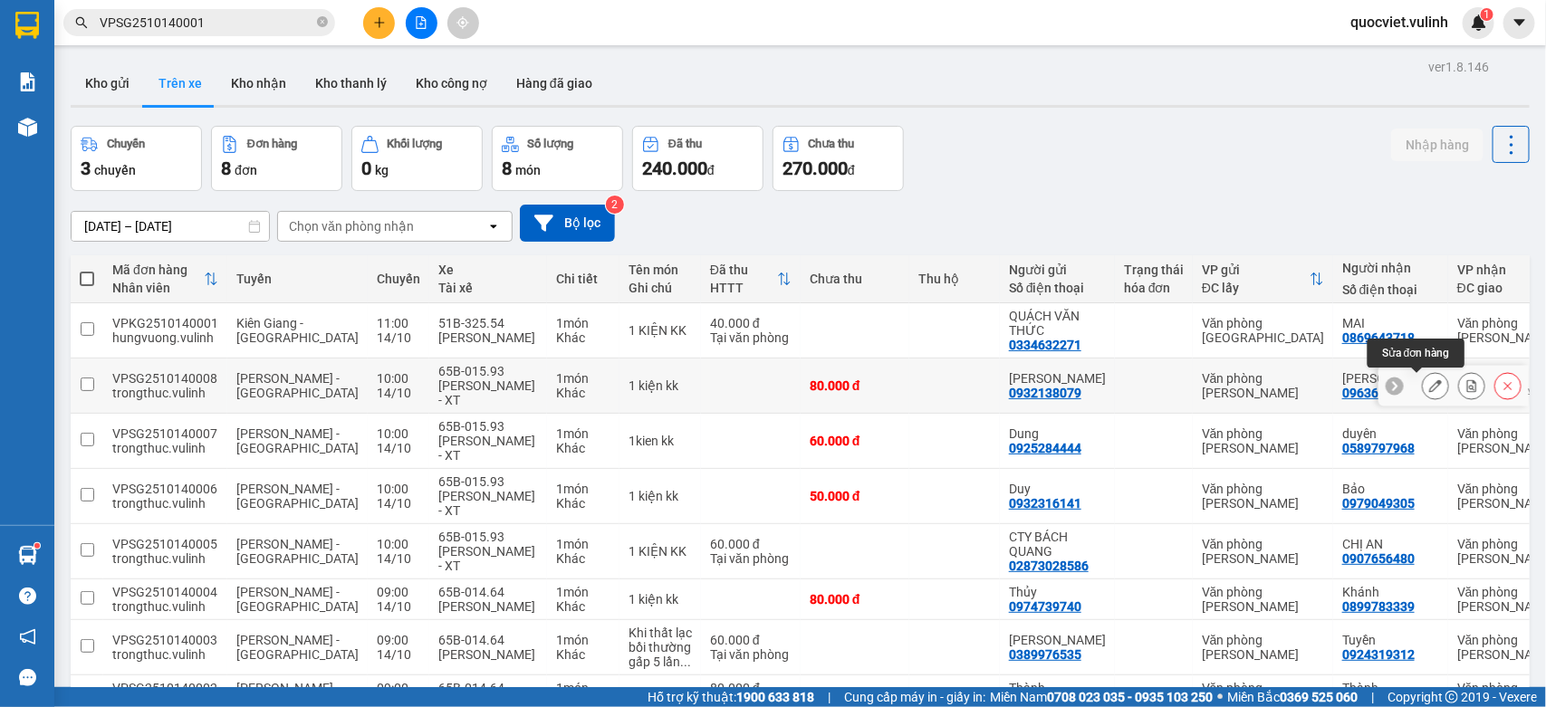
click at [1423, 379] on button at bounding box center [1435, 386] width 25 height 32
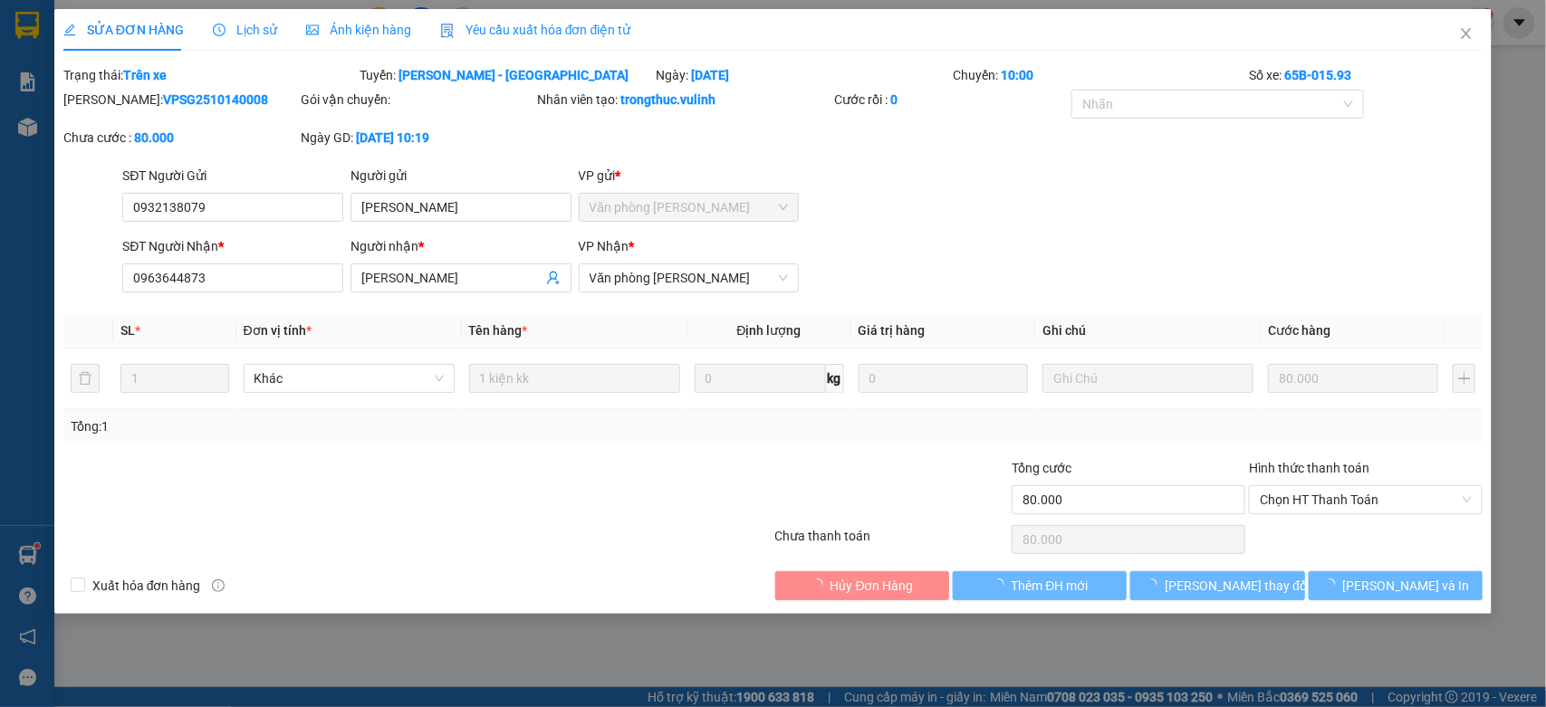
type input "0932138079"
type input "[PERSON_NAME]"
type input "0963644873"
type input "[PERSON_NAME]"
type input "80.000"
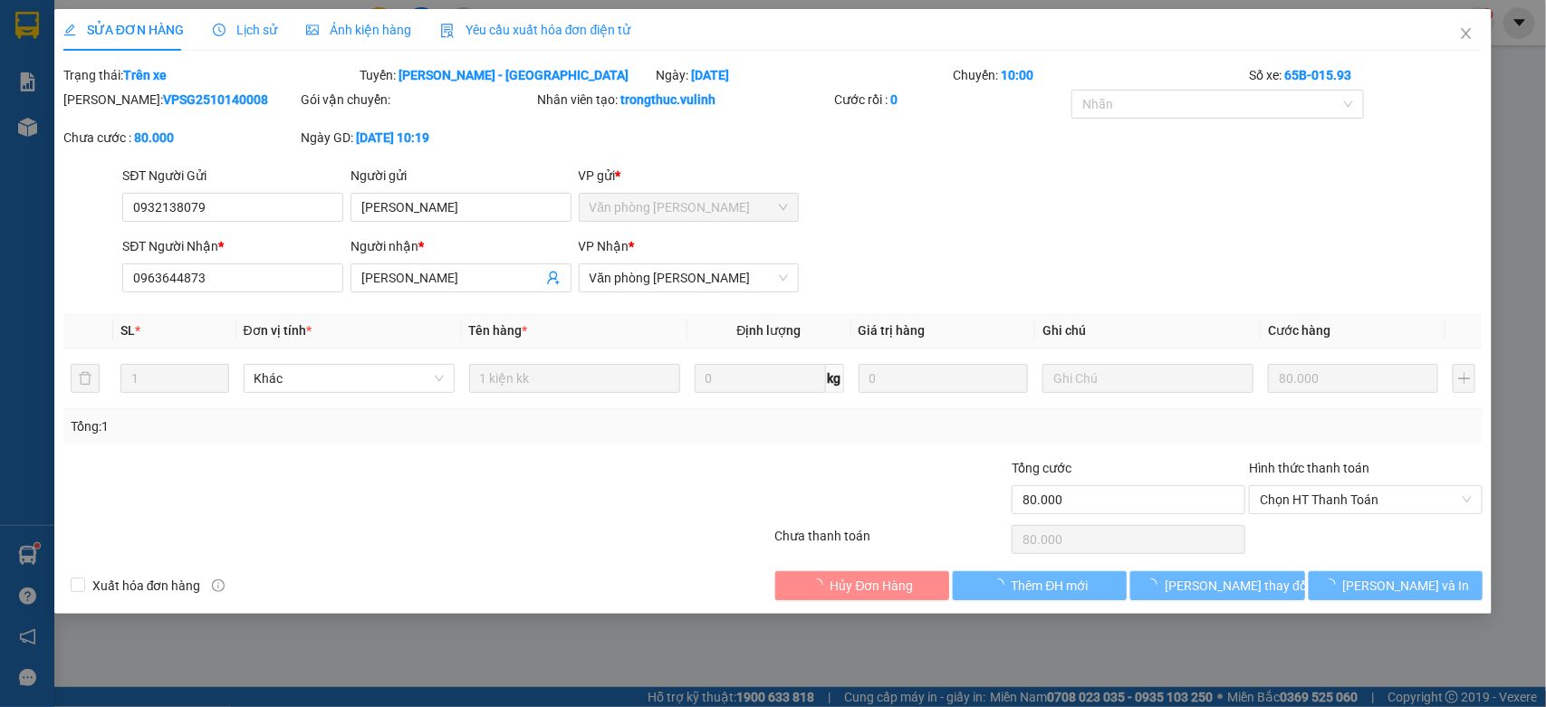
type input "80.000"
click at [299, 190] on div "SĐT Người Gửi" at bounding box center [232, 179] width 221 height 27
click at [306, 188] on div "SĐT Người Gửi" at bounding box center [232, 179] width 221 height 27
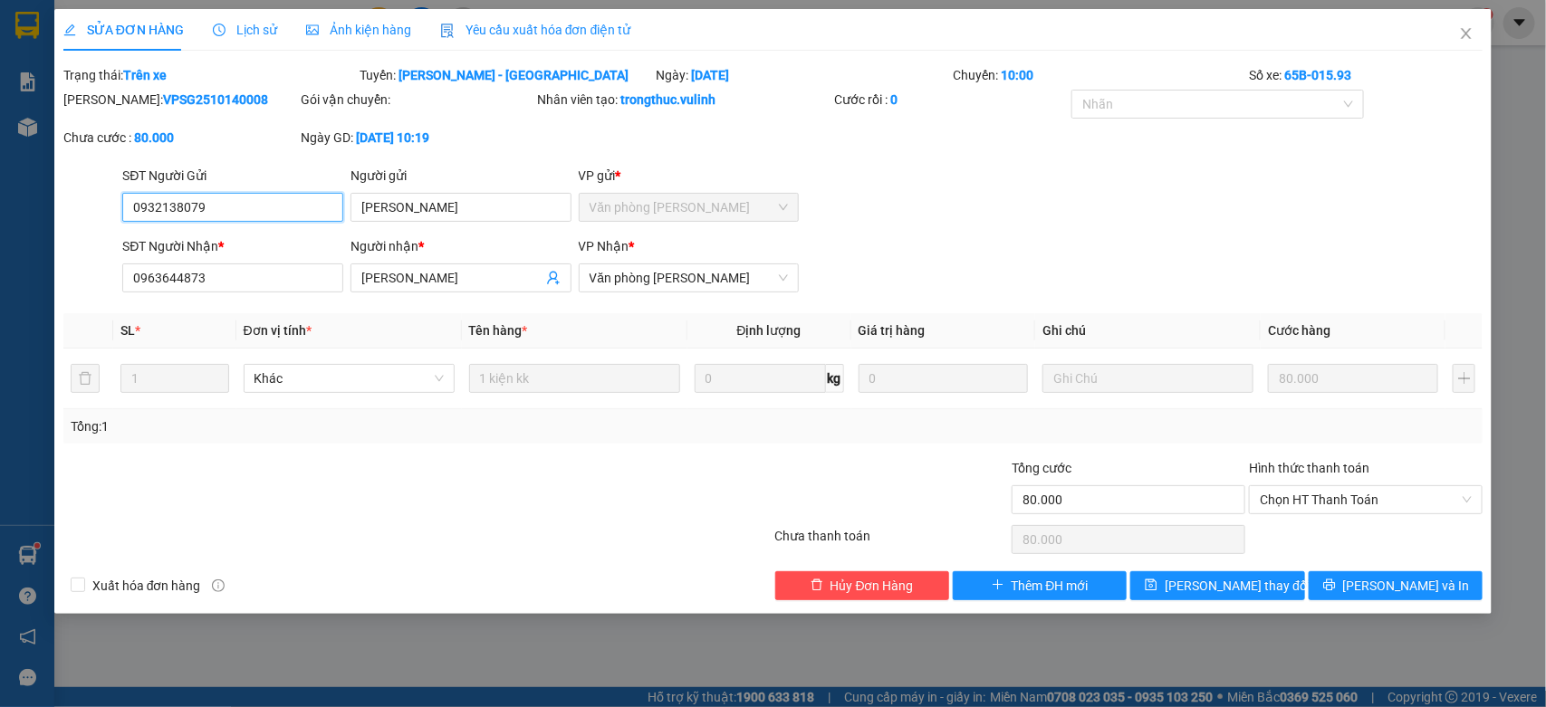
click at [306, 204] on input "0932138079" at bounding box center [232, 207] width 221 height 29
click at [505, 209] on input "[PERSON_NAME]" at bounding box center [460, 207] width 221 height 29
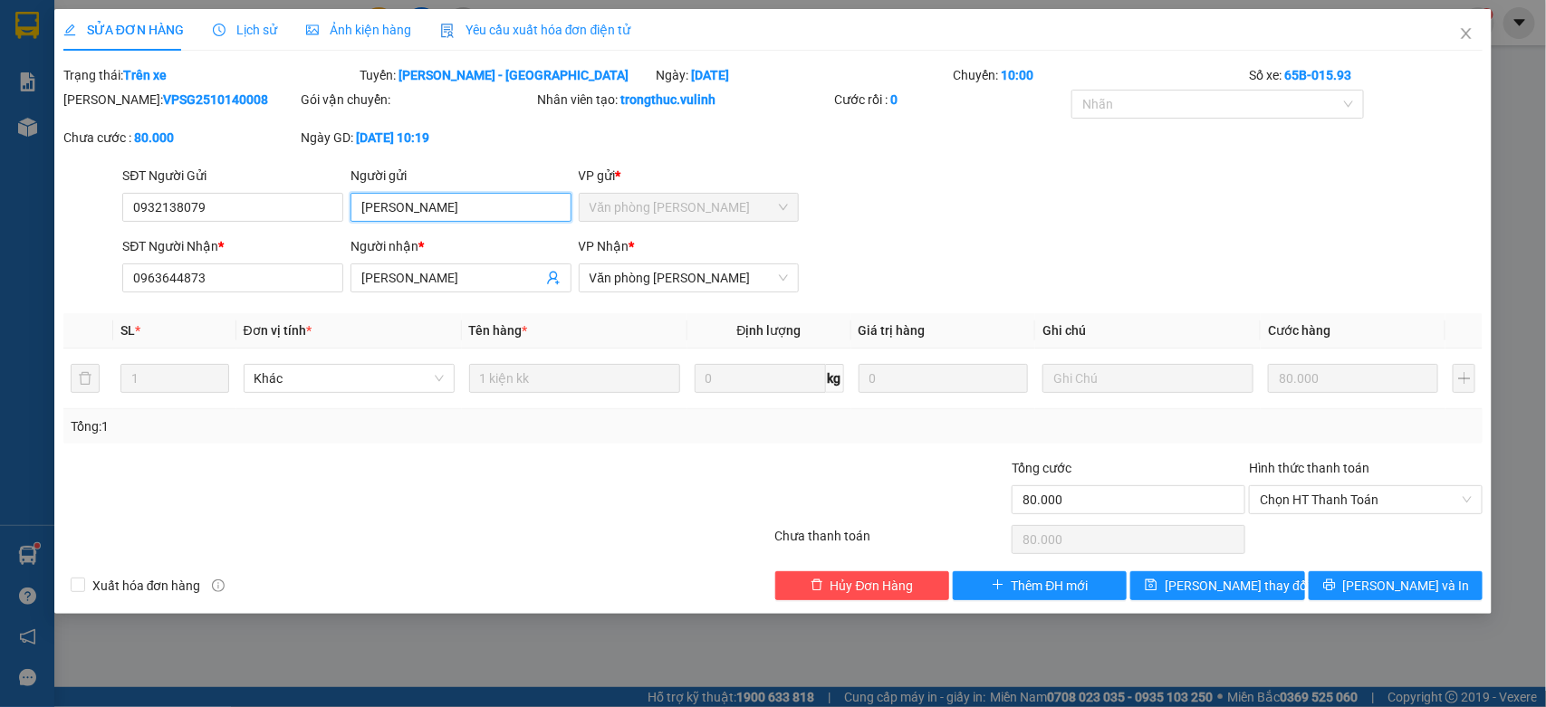
click at [505, 209] on input "[PERSON_NAME]" at bounding box center [460, 207] width 221 height 29
click at [388, 272] on input "[PERSON_NAME]" at bounding box center [451, 278] width 181 height 20
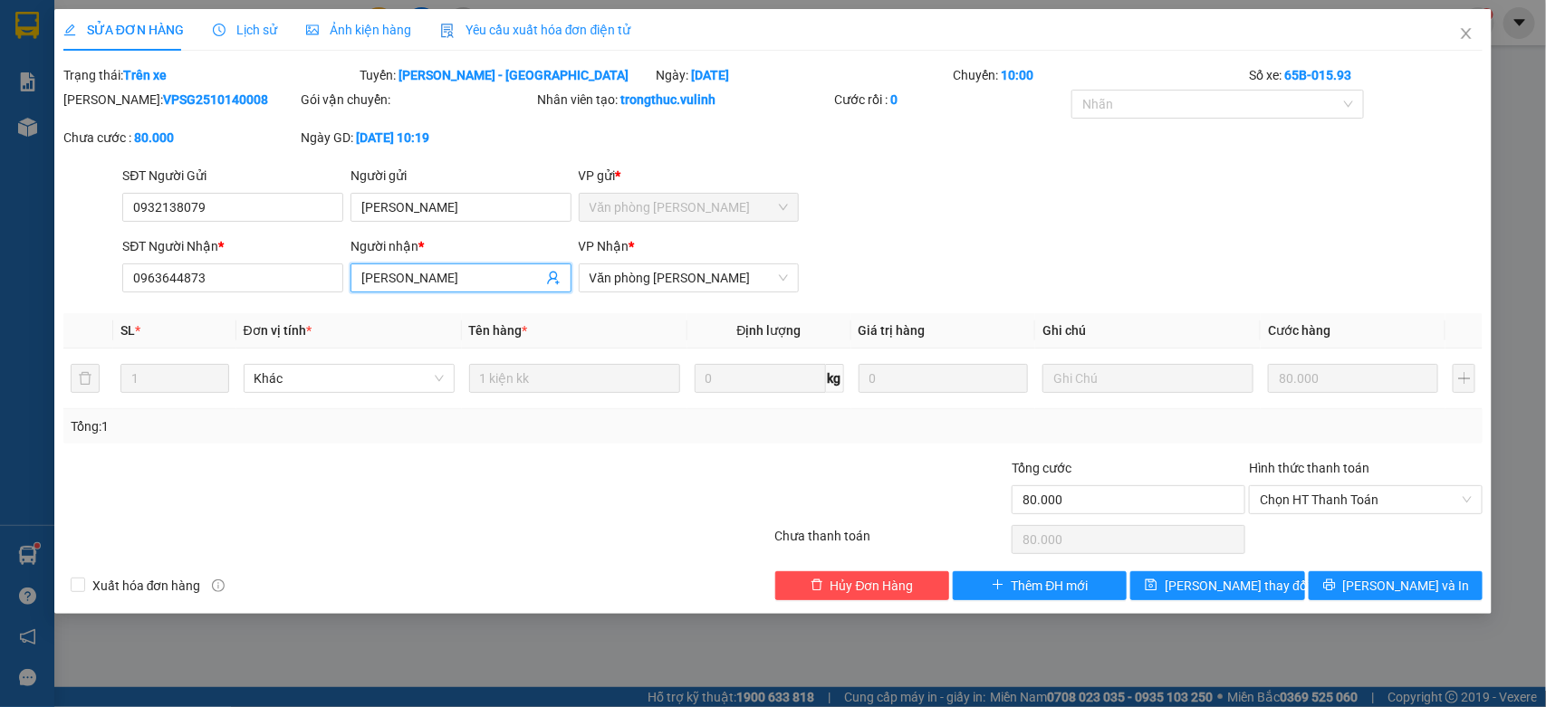
click at [151, 304] on div "Total Paid Fee 0 Total UnPaid Fee 80.000 Cash Collection Total Fee Trạng thái: …" at bounding box center [773, 332] width 1420 height 535
click at [170, 290] on input "0963644873" at bounding box center [232, 278] width 221 height 29
click at [195, 283] on input "0963644873" at bounding box center [232, 278] width 221 height 29
click at [193, 283] on input "0963644873" at bounding box center [232, 278] width 221 height 29
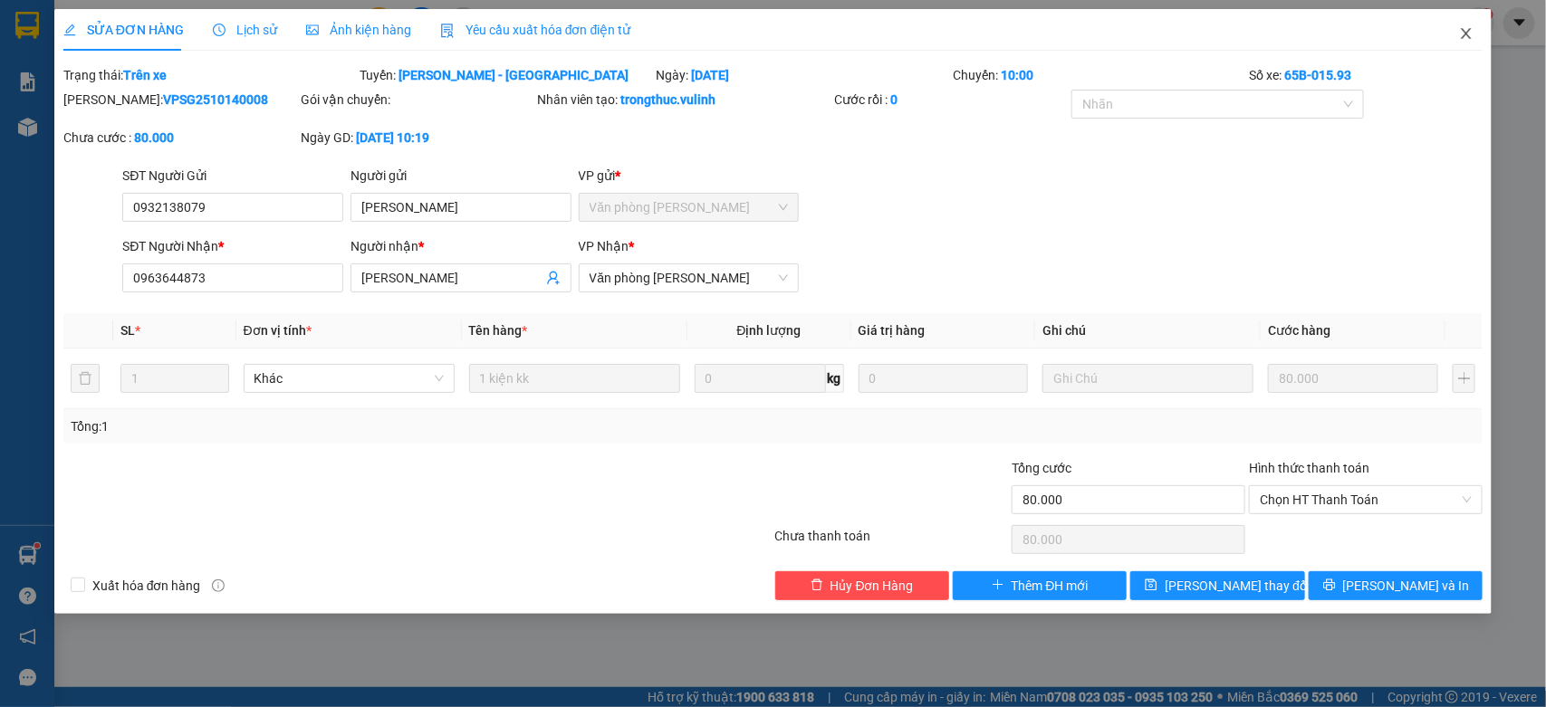
click at [1462, 42] on span "Close" at bounding box center [1466, 34] width 51 height 51
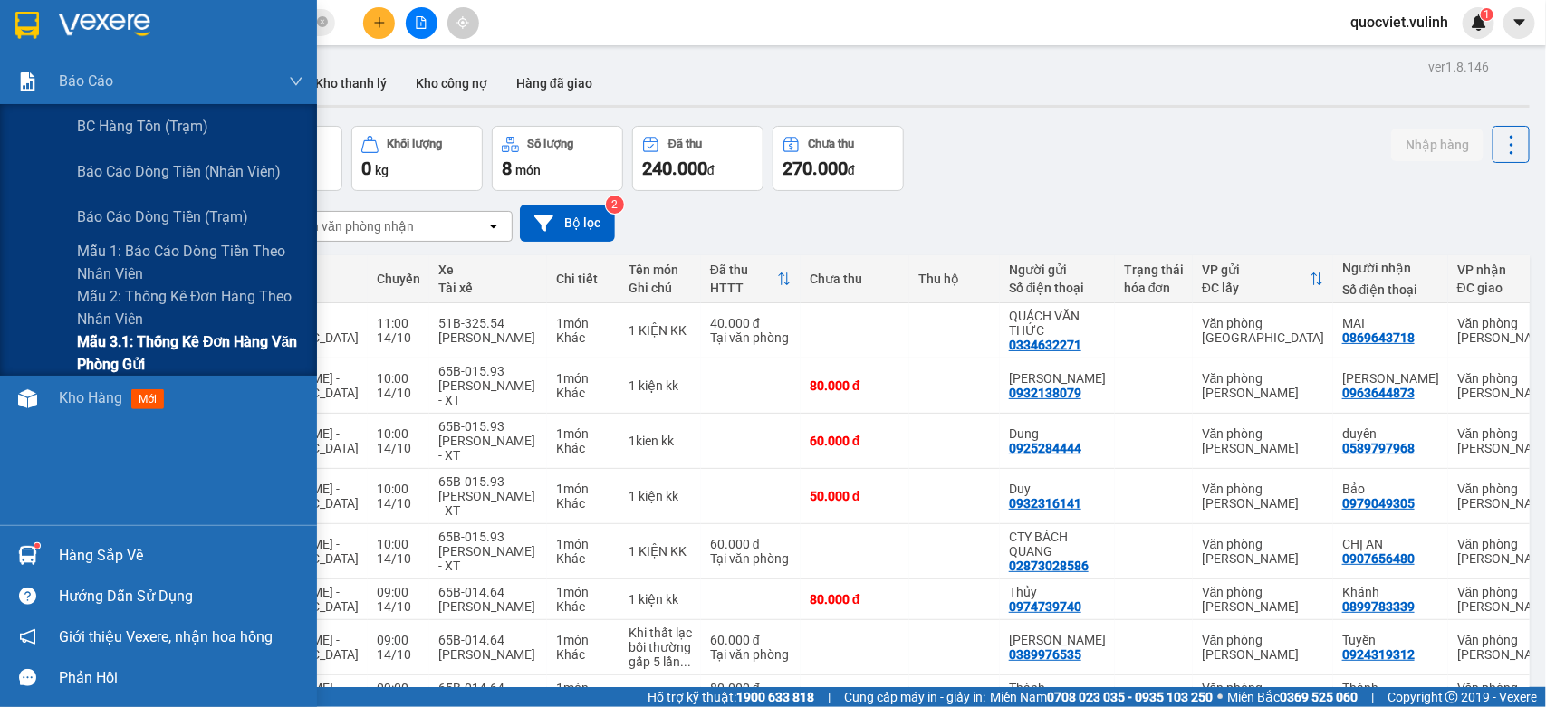
drag, startPoint x: 55, startPoint y: 354, endPoint x: 59, endPoint y: 342, distance: 12.3
click at [57, 351] on div "Mẫu 3.1: Thống kê đơn hàng văn phòng gửi" at bounding box center [158, 353] width 317 height 45
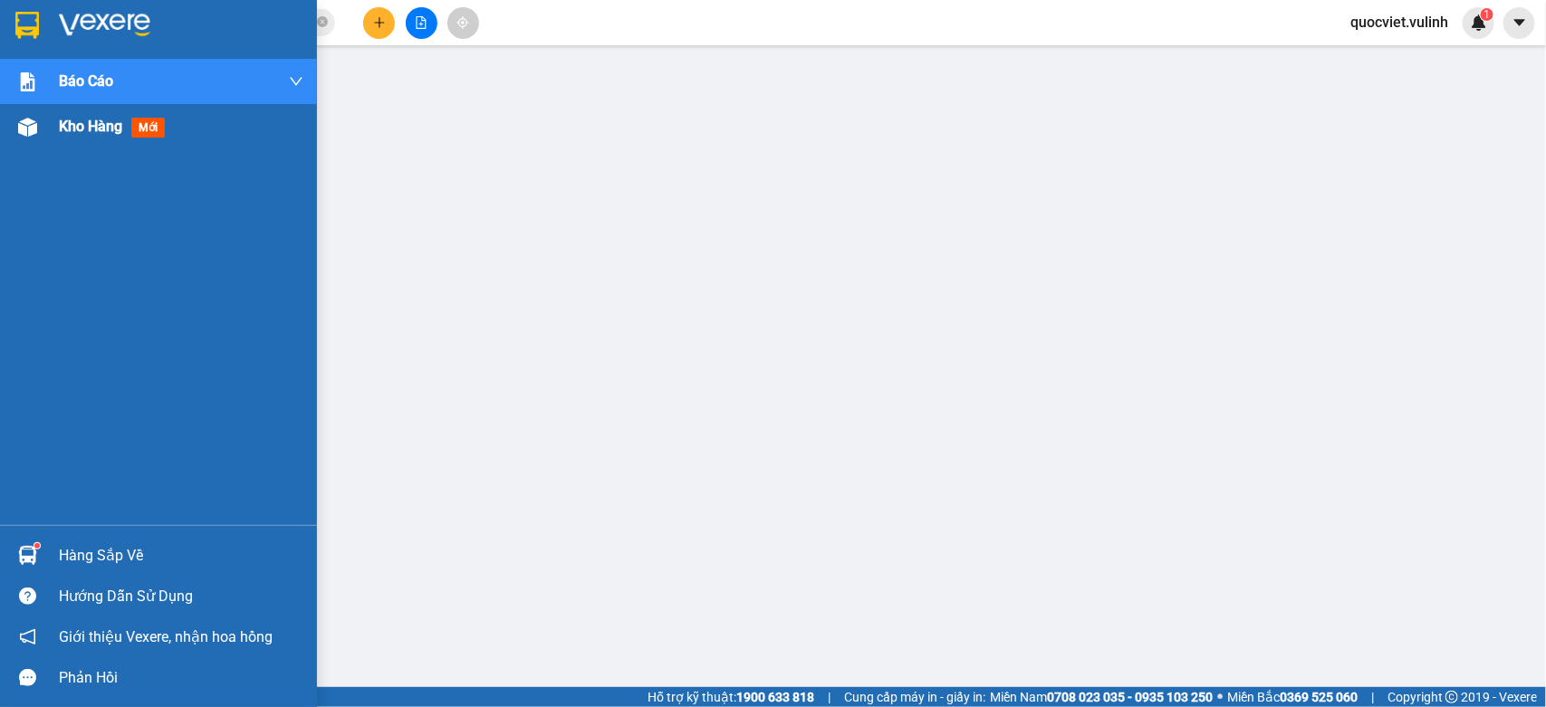
click at [10, 124] on div "Kho hàng mới" at bounding box center [158, 126] width 317 height 45
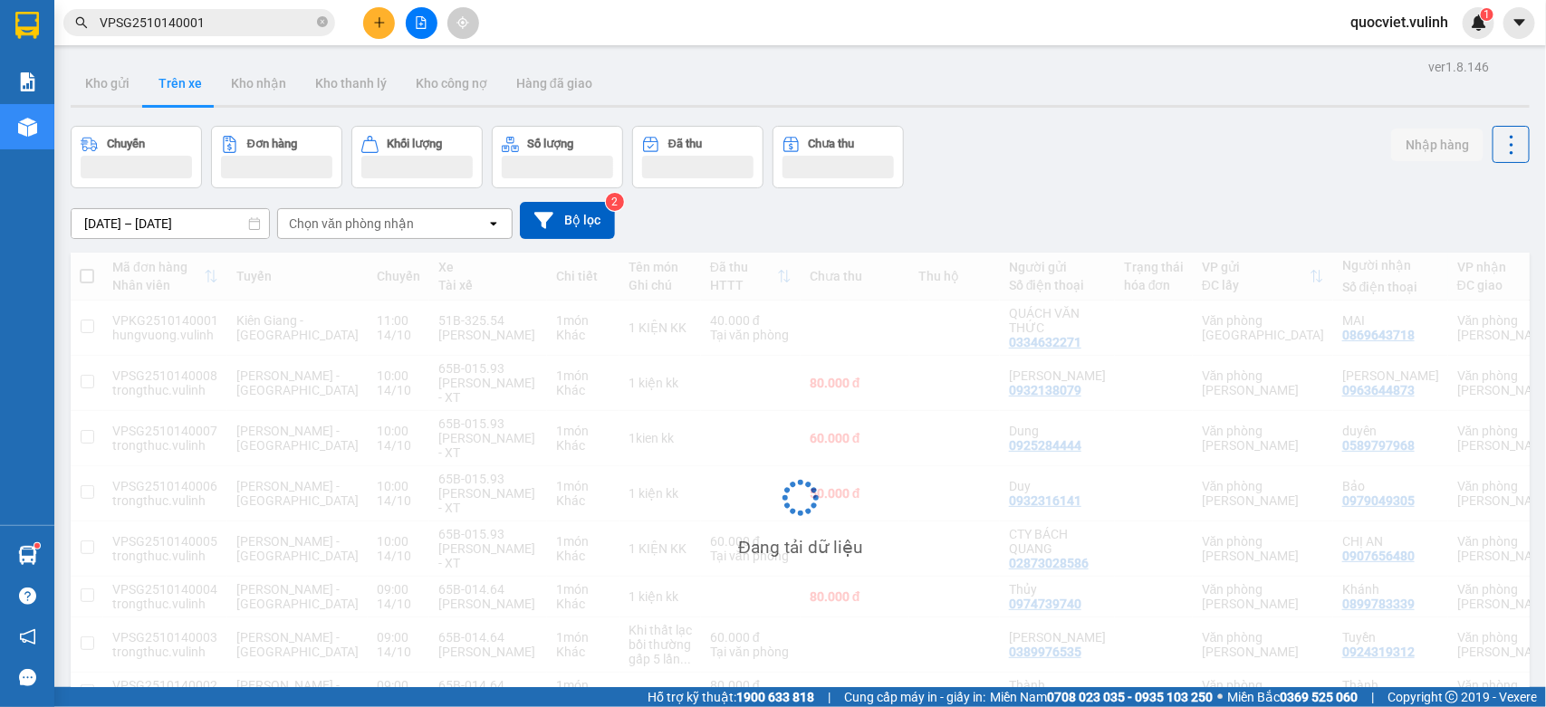
click at [301, 93] on button "Kho thanh lý" at bounding box center [351, 83] width 101 height 43
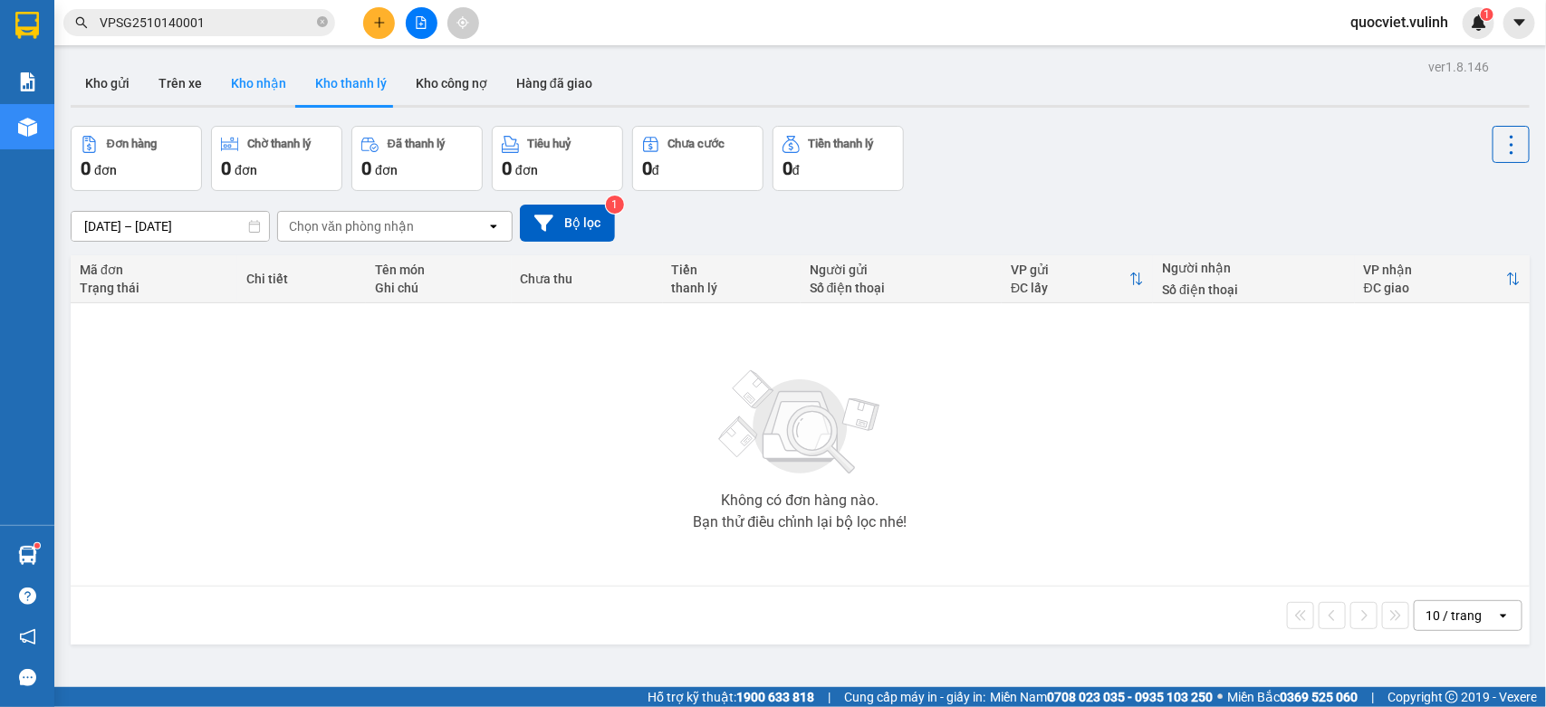
click at [268, 80] on button "Kho nhận" at bounding box center [258, 83] width 84 height 43
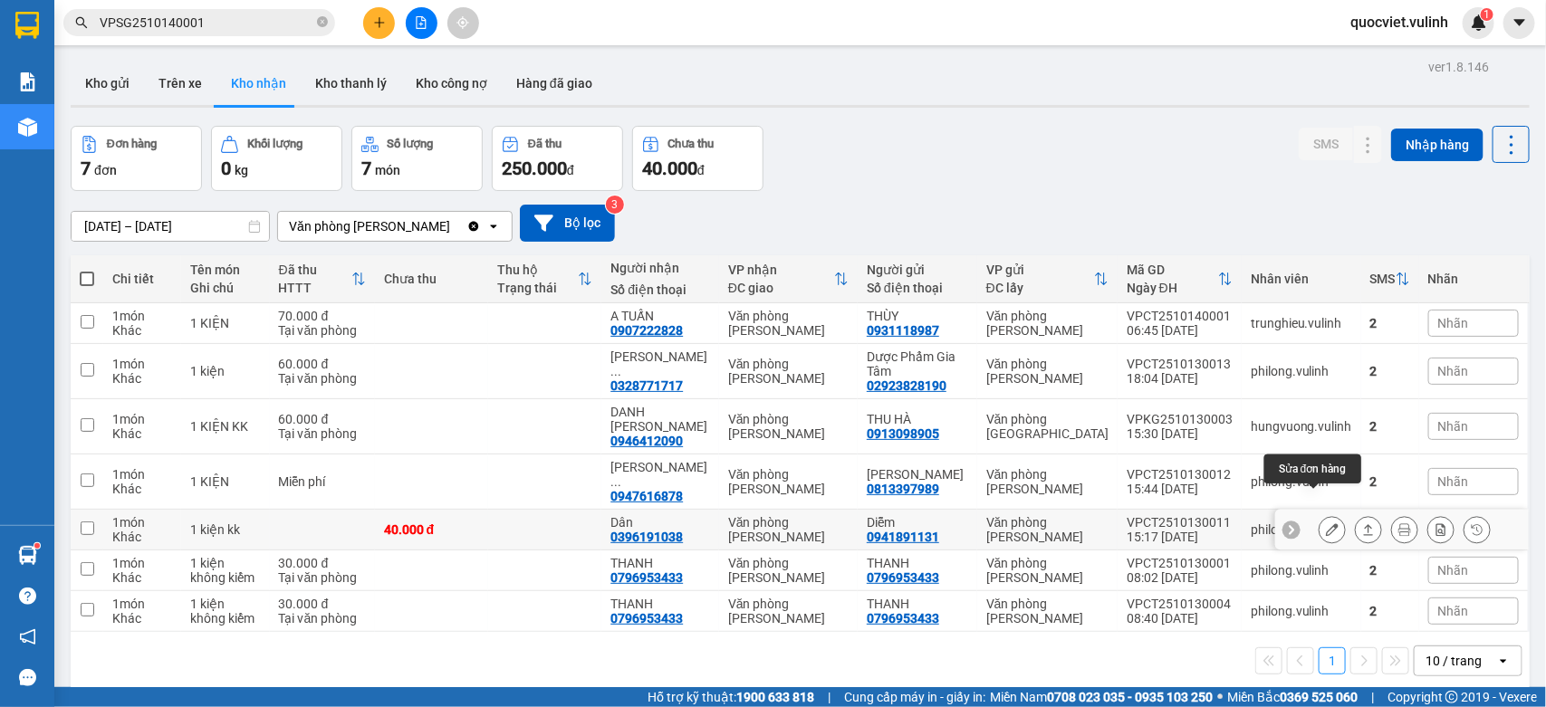
click at [1326, 523] on icon at bounding box center [1332, 529] width 13 height 13
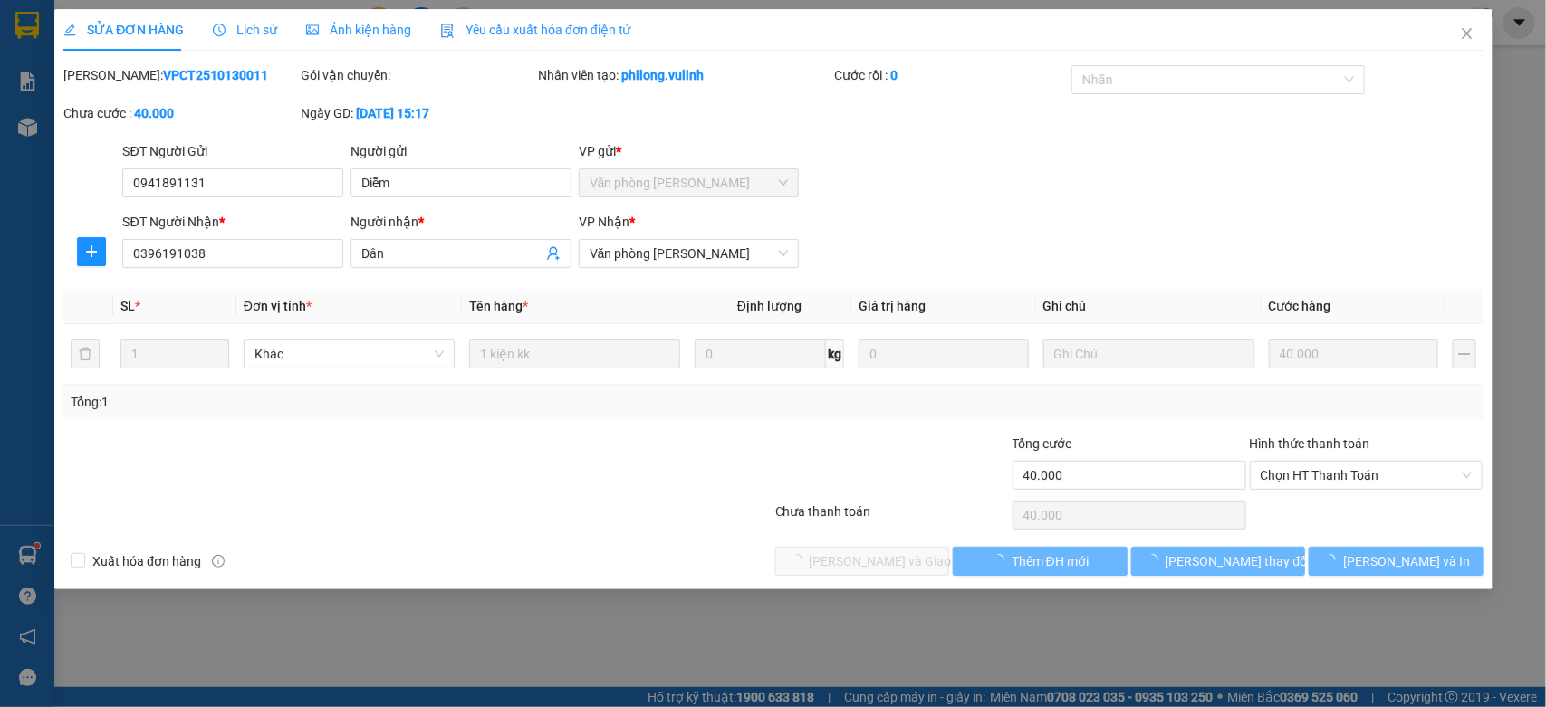
type input "0941891131"
type input "Diễm"
type input "0396191038"
type input "Dân"
type input "40.000"
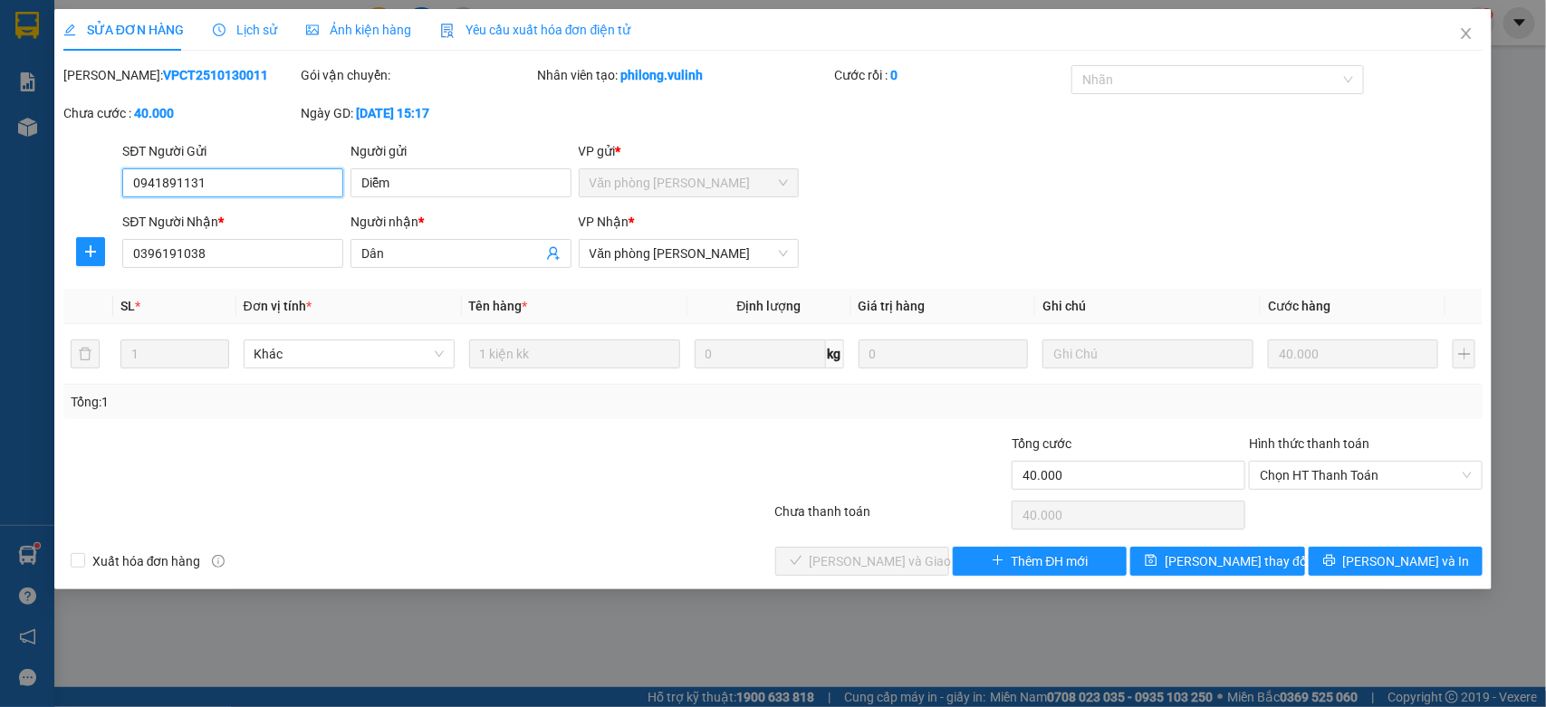
drag, startPoint x: 1318, startPoint y: 484, endPoint x: 1299, endPoint y: 491, distance: 19.2
click at [1313, 491] on div "Hình thức thanh toán Chọn HT Thanh Toán" at bounding box center [1366, 465] width 234 height 63
click at [1280, 474] on span "Chọn HT Thanh Toán" at bounding box center [1366, 475] width 212 height 27
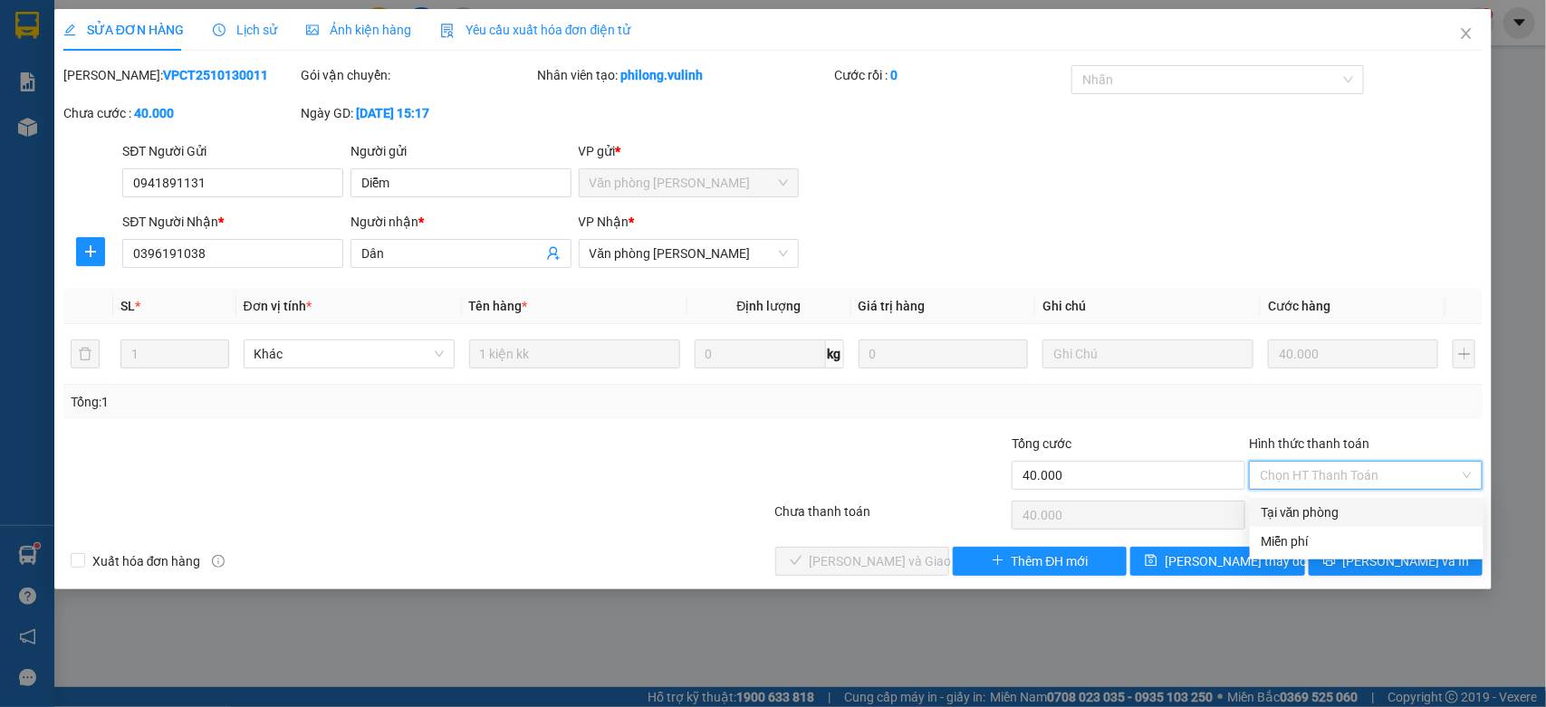
click at [1268, 513] on div "Tại văn phòng" at bounding box center [1367, 513] width 212 height 20
type input "0"
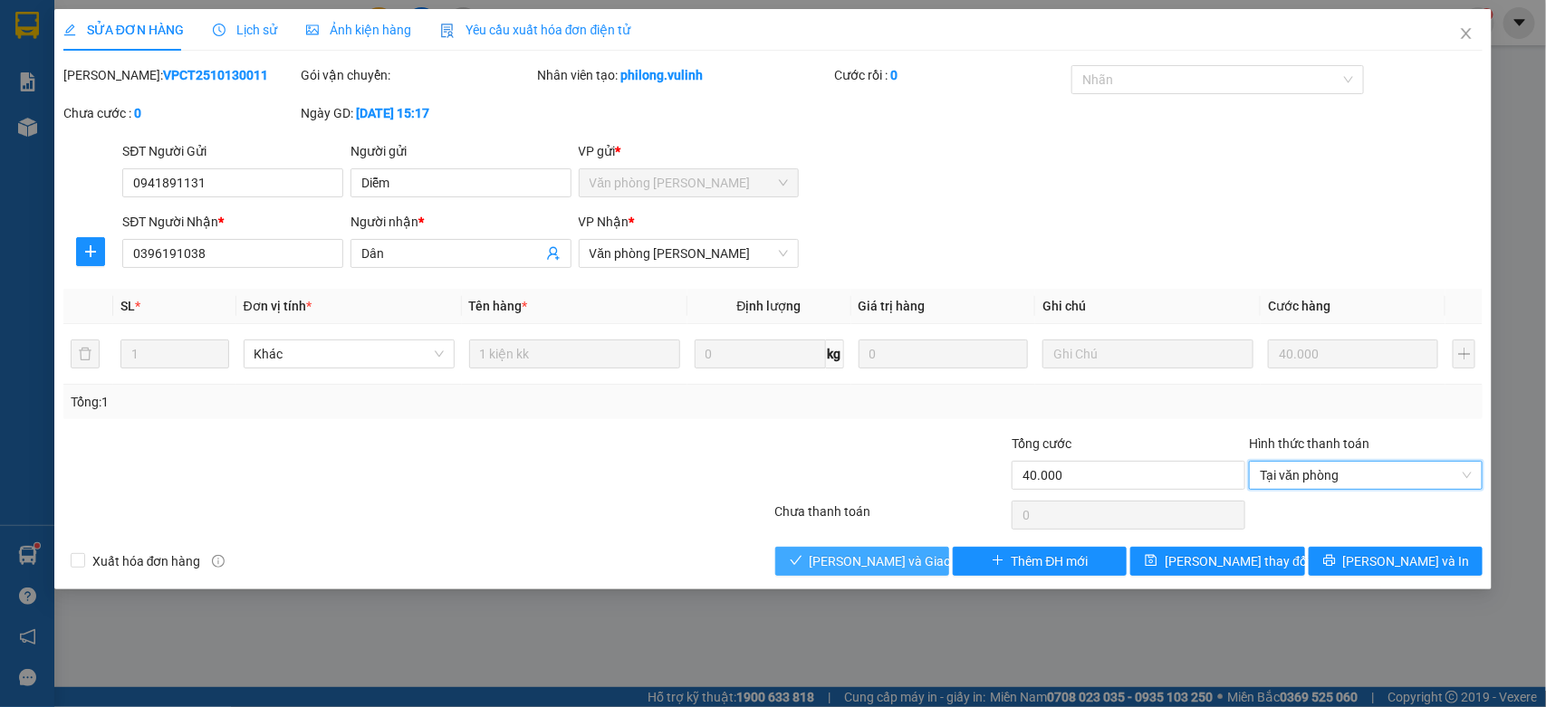
click at [801, 566] on button "[PERSON_NAME] và Giao hàng" at bounding box center [862, 561] width 174 height 29
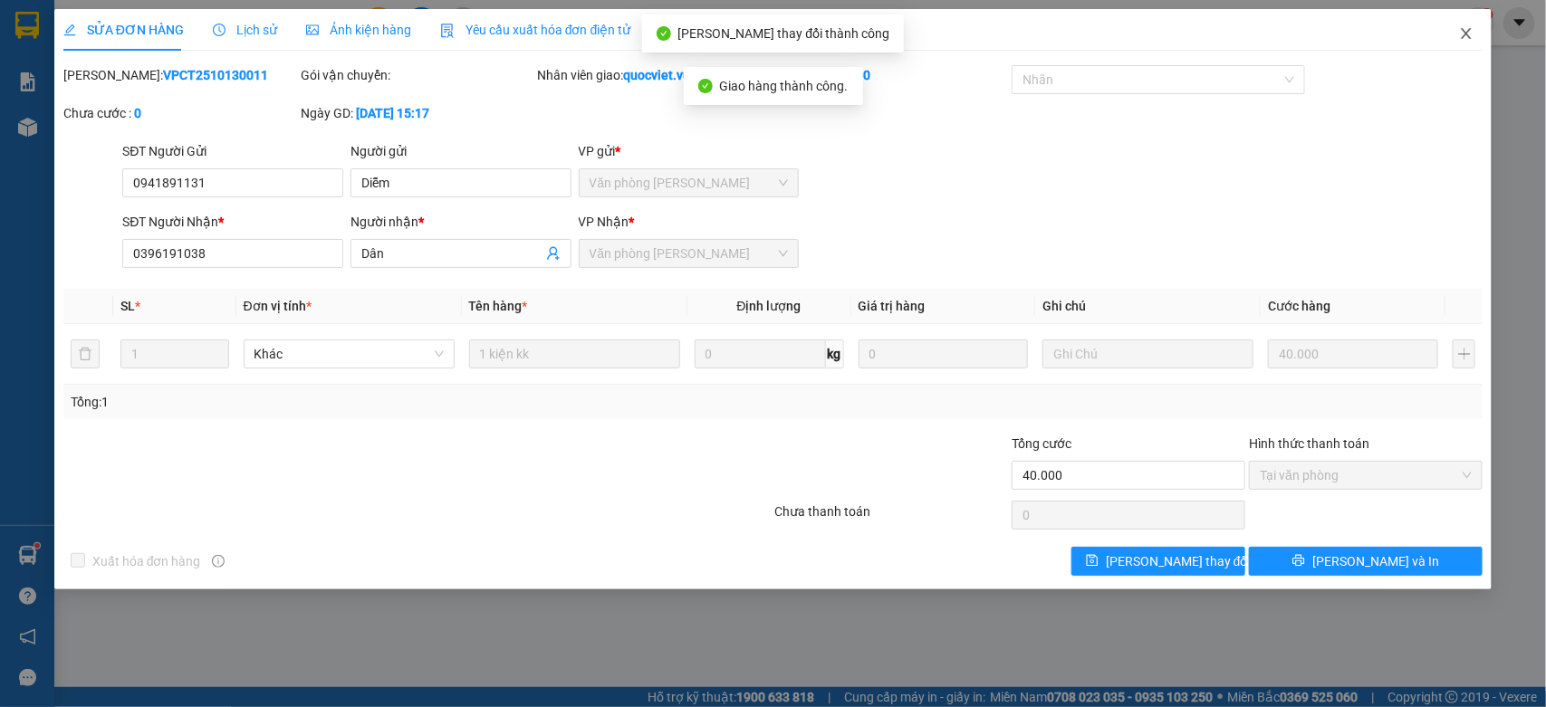
click at [1463, 38] on icon "close" at bounding box center [1467, 33] width 10 height 11
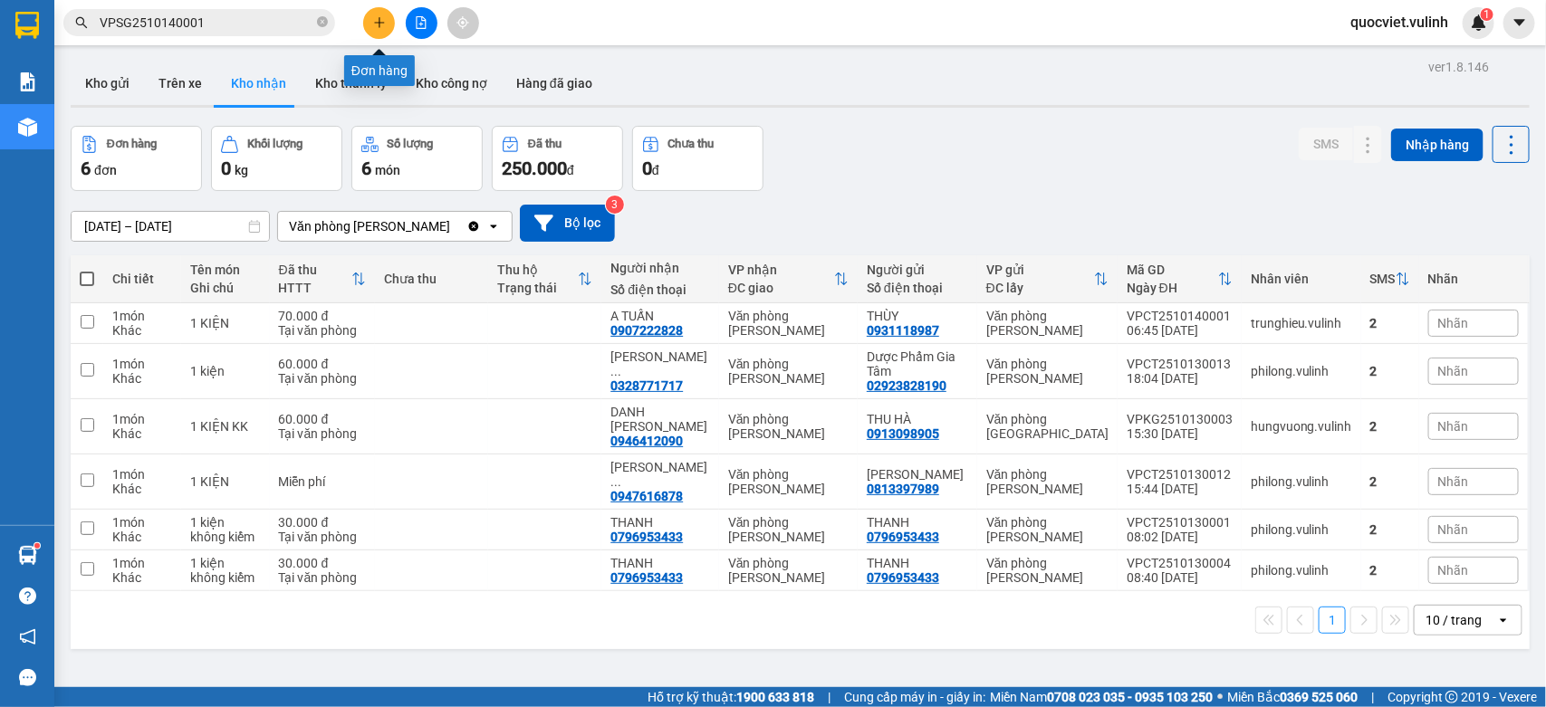
click at [379, 29] on button at bounding box center [379, 23] width 32 height 32
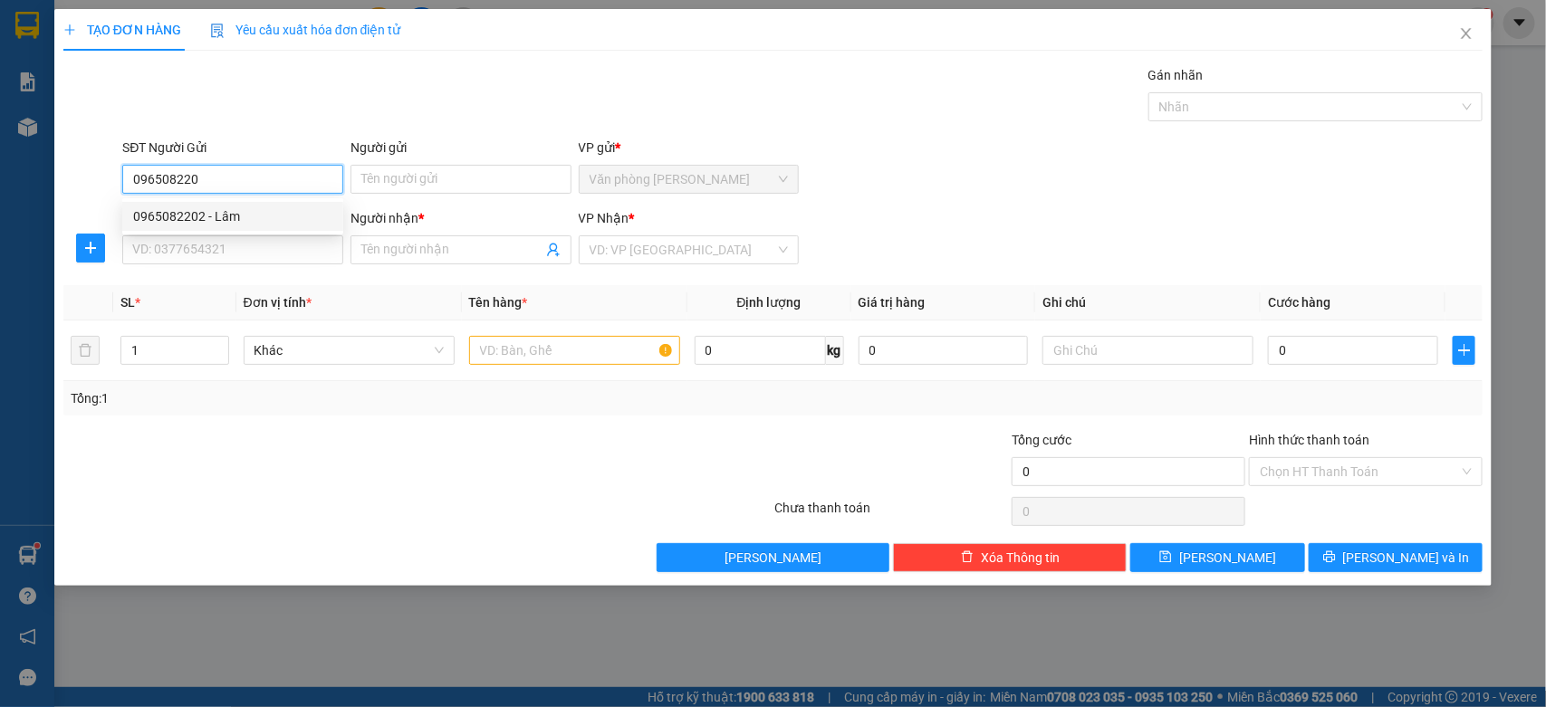
click at [177, 213] on div "0965082202 - Lâm" at bounding box center [232, 216] width 199 height 20
type input "0965082202"
type input "Lâm"
type input "0904454511"
type input "THÂN"
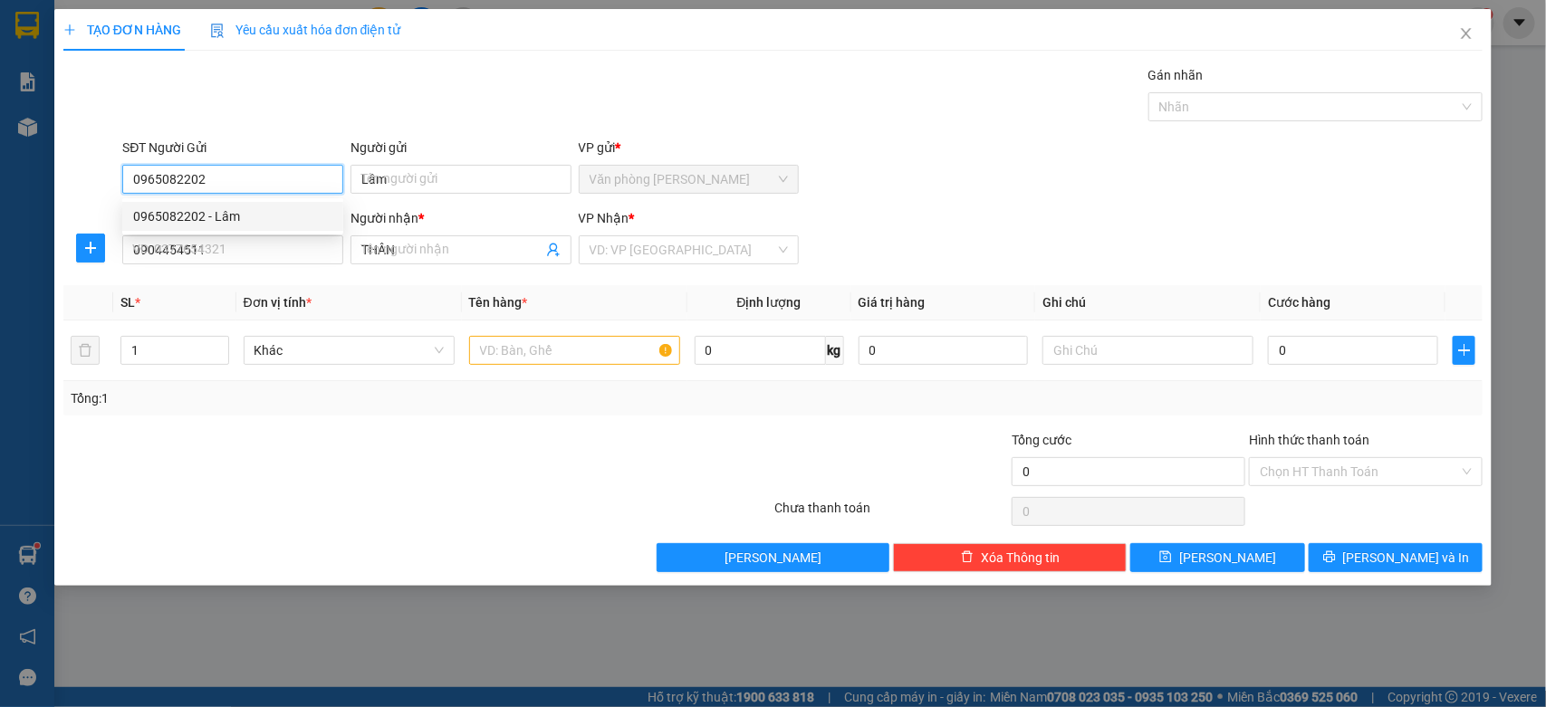
type input "60.000"
type input "0965082202"
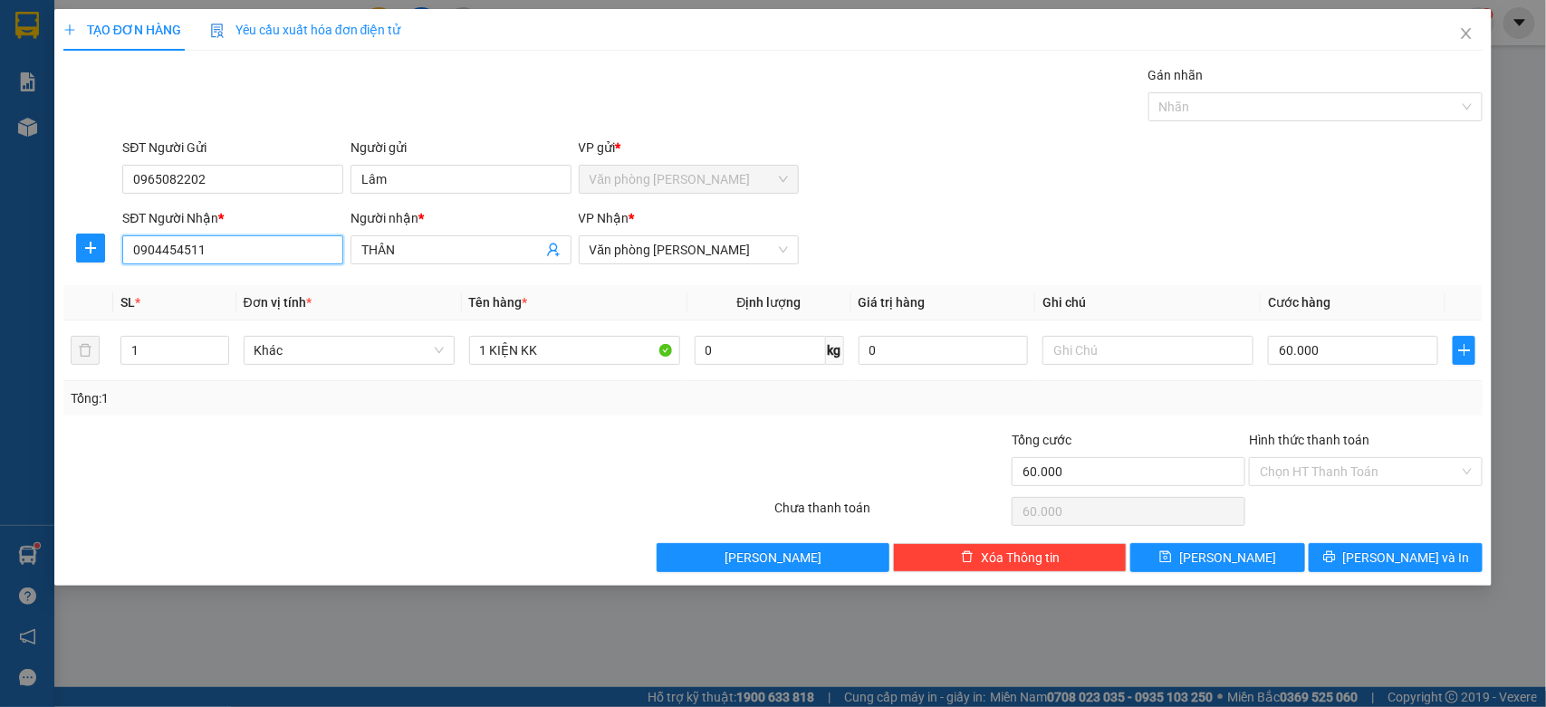
click at [214, 258] on input "0904454511" at bounding box center [232, 249] width 221 height 29
click at [214, 259] on input "0904454511" at bounding box center [232, 249] width 221 height 29
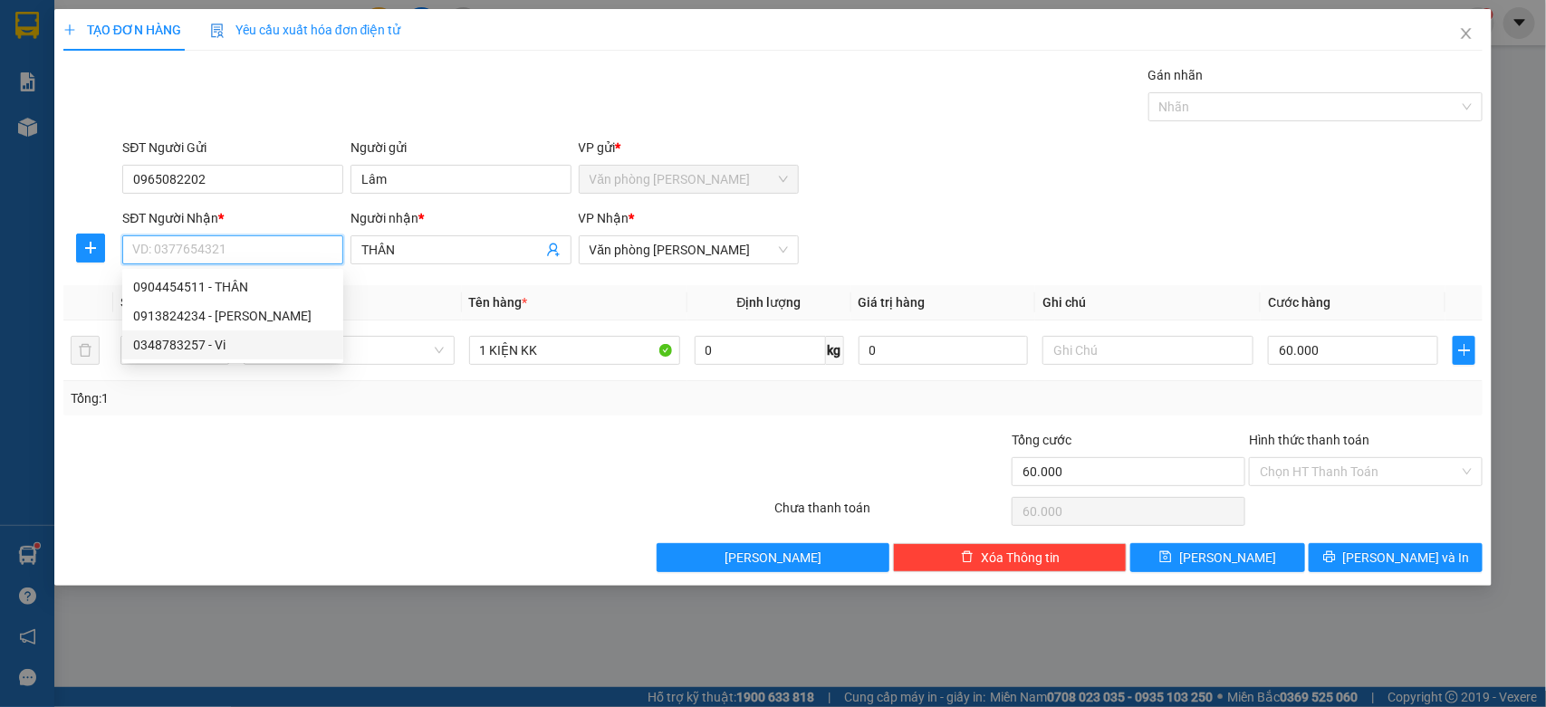
click at [197, 347] on div "0348783257 - Vi" at bounding box center [232, 345] width 199 height 20
type input "0348783257"
type input "Vi"
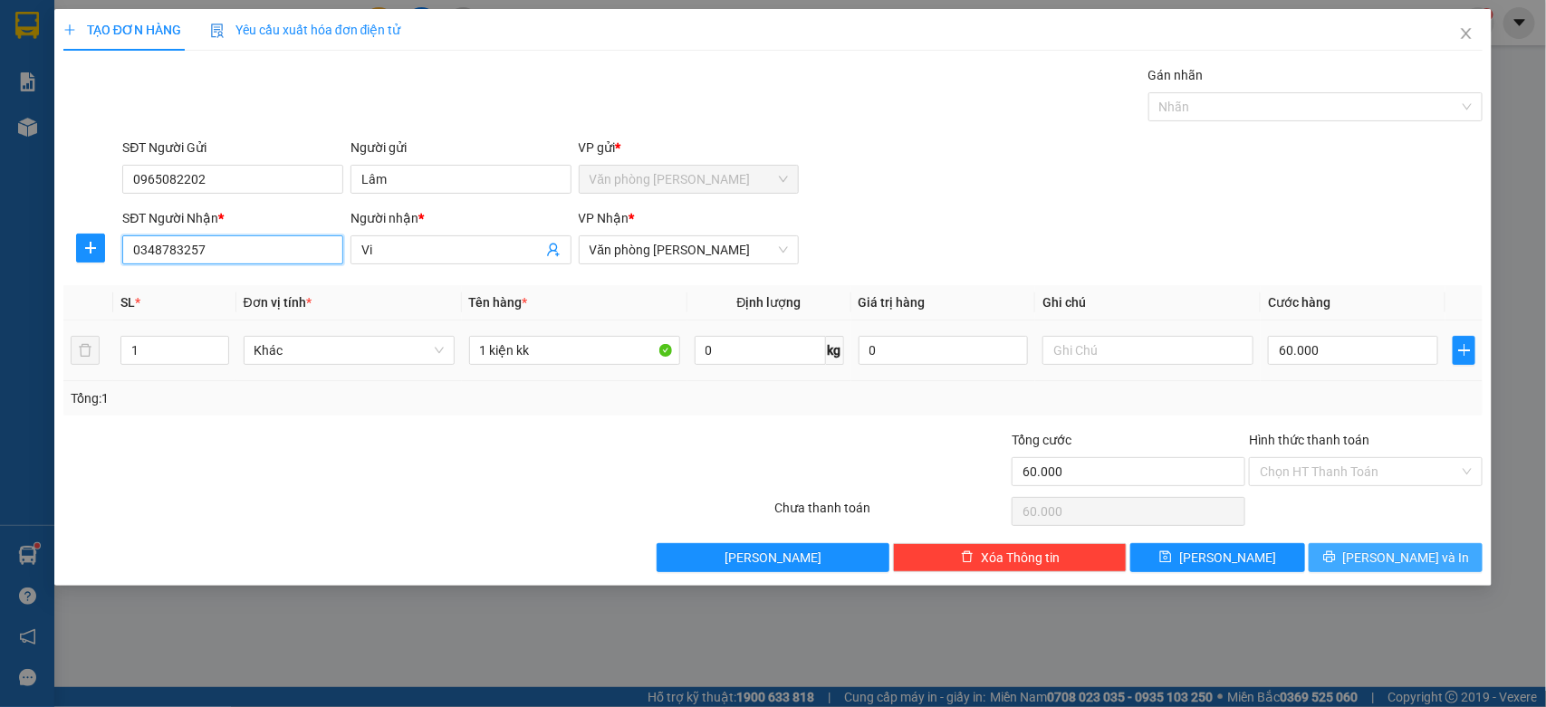
type input "0348783257"
click at [1392, 554] on span "[PERSON_NAME] và In" at bounding box center [1406, 558] width 127 height 20
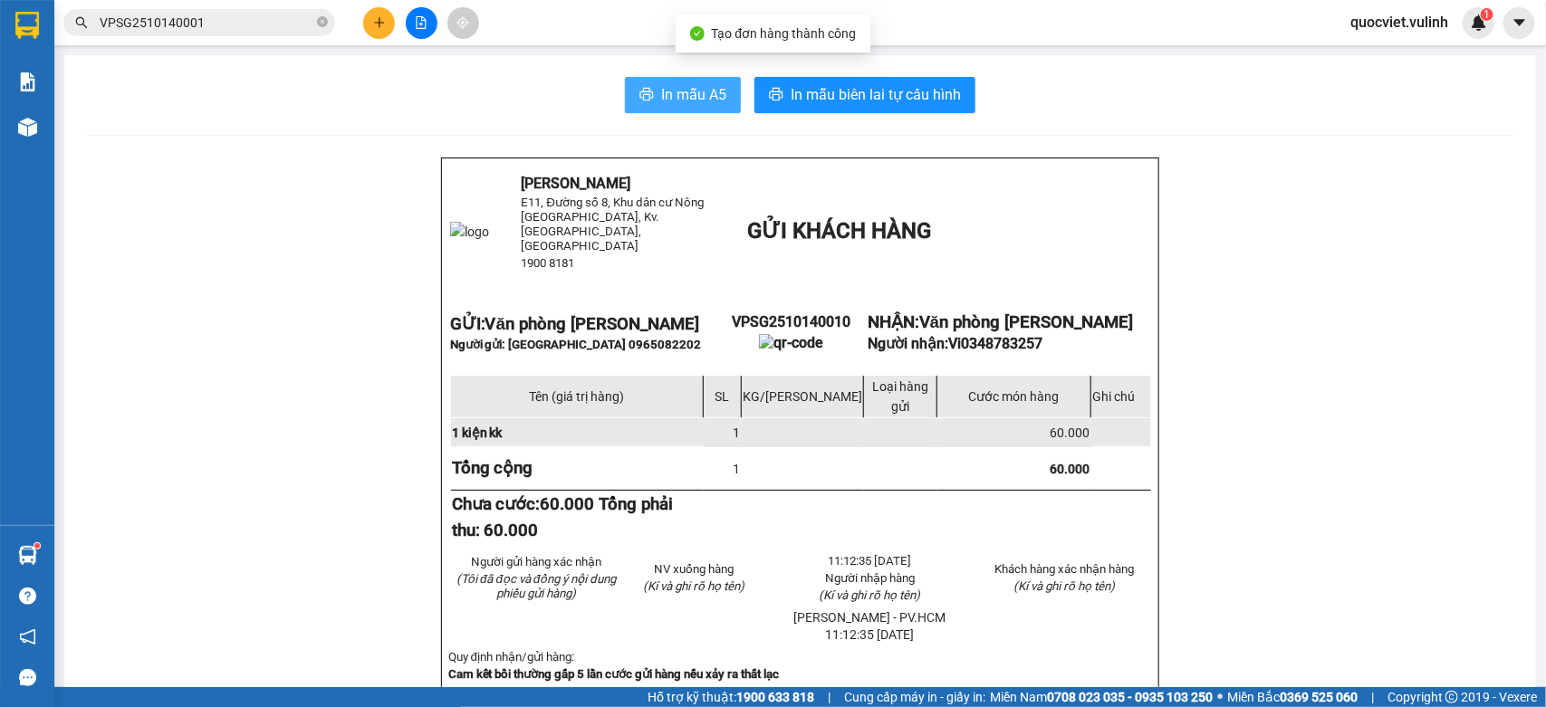
click at [638, 84] on button "In mẫu A5" at bounding box center [683, 95] width 116 height 36
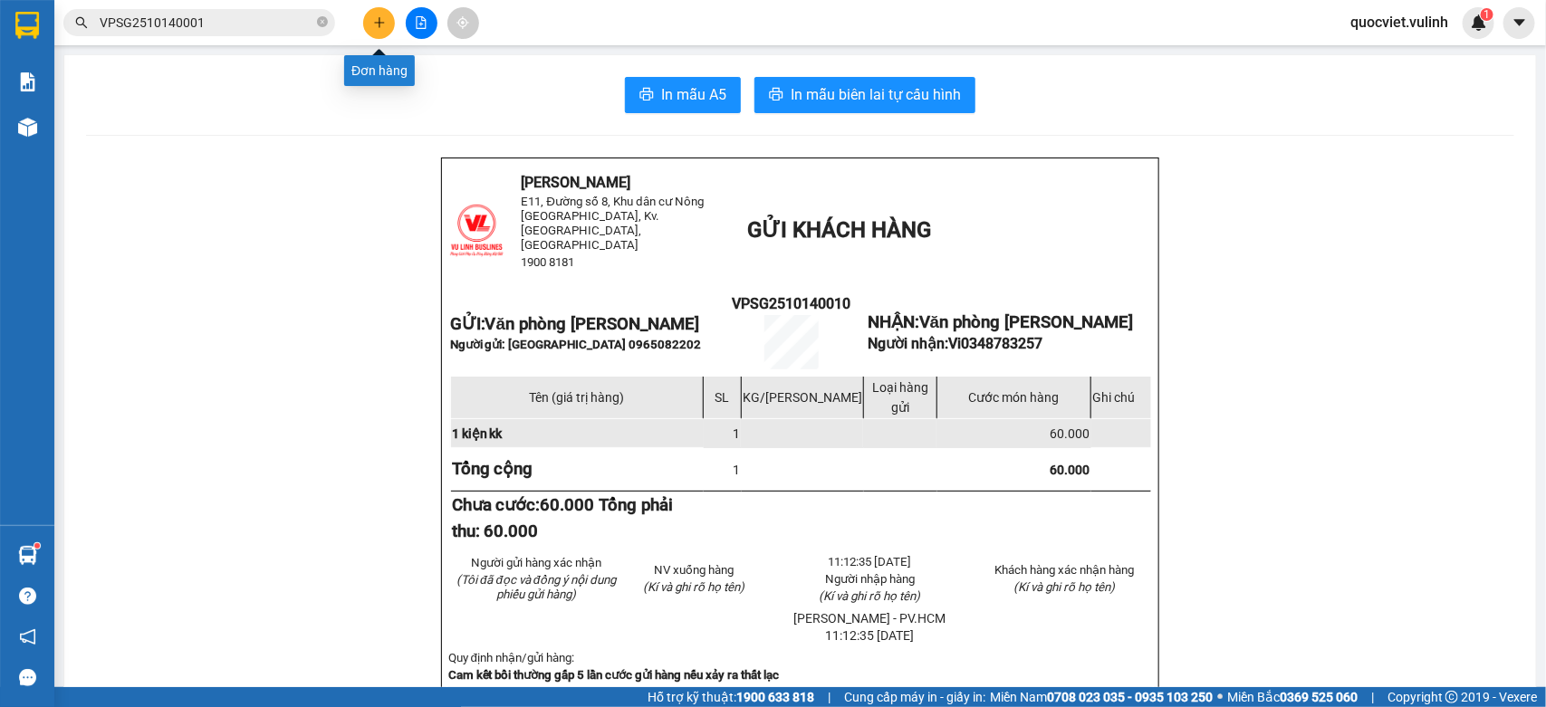
click at [372, 23] on button at bounding box center [379, 23] width 32 height 32
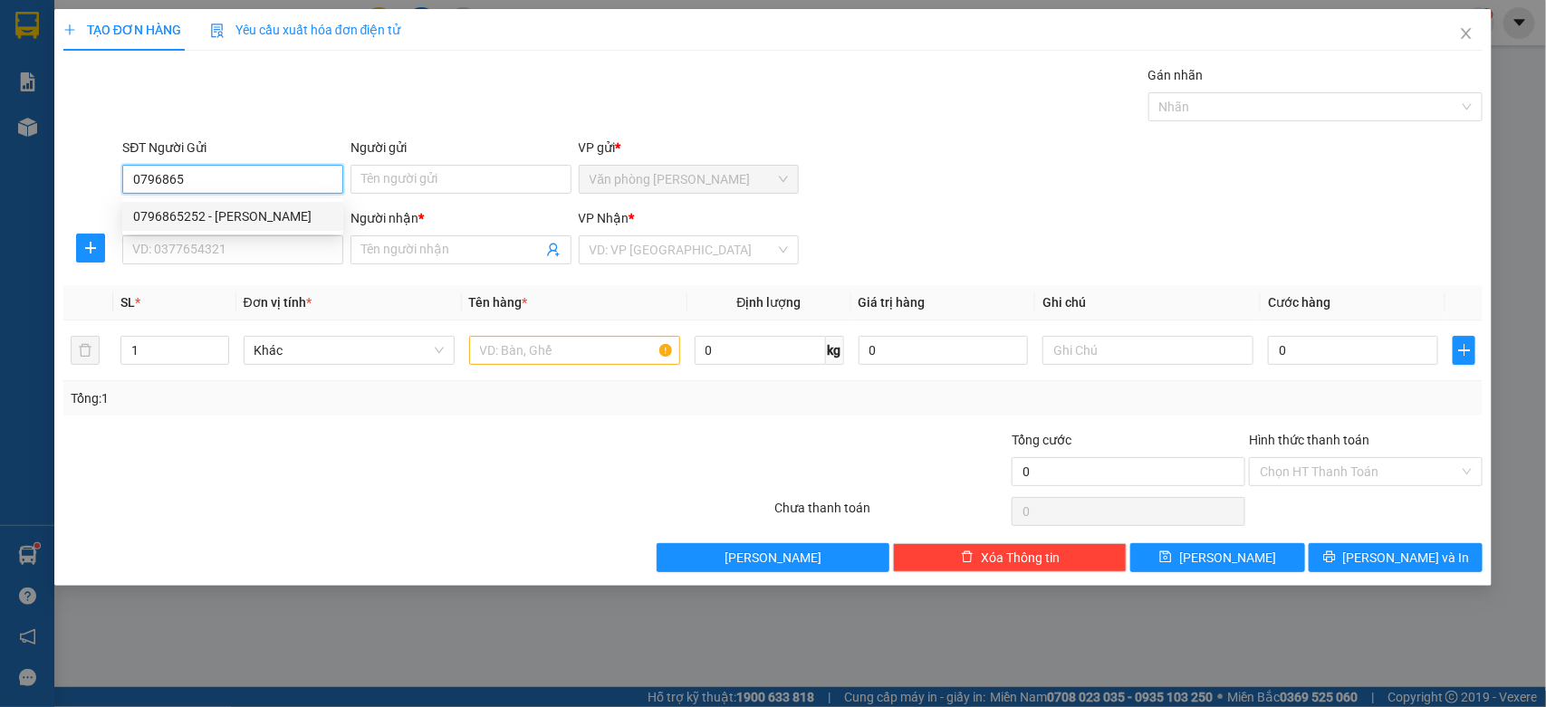
click at [246, 224] on div "0796865252 - [PERSON_NAME]" at bounding box center [232, 216] width 199 height 20
type input "0796865252"
type input "[PERSON_NAME]"
type input "0772885252"
type input "Chương"
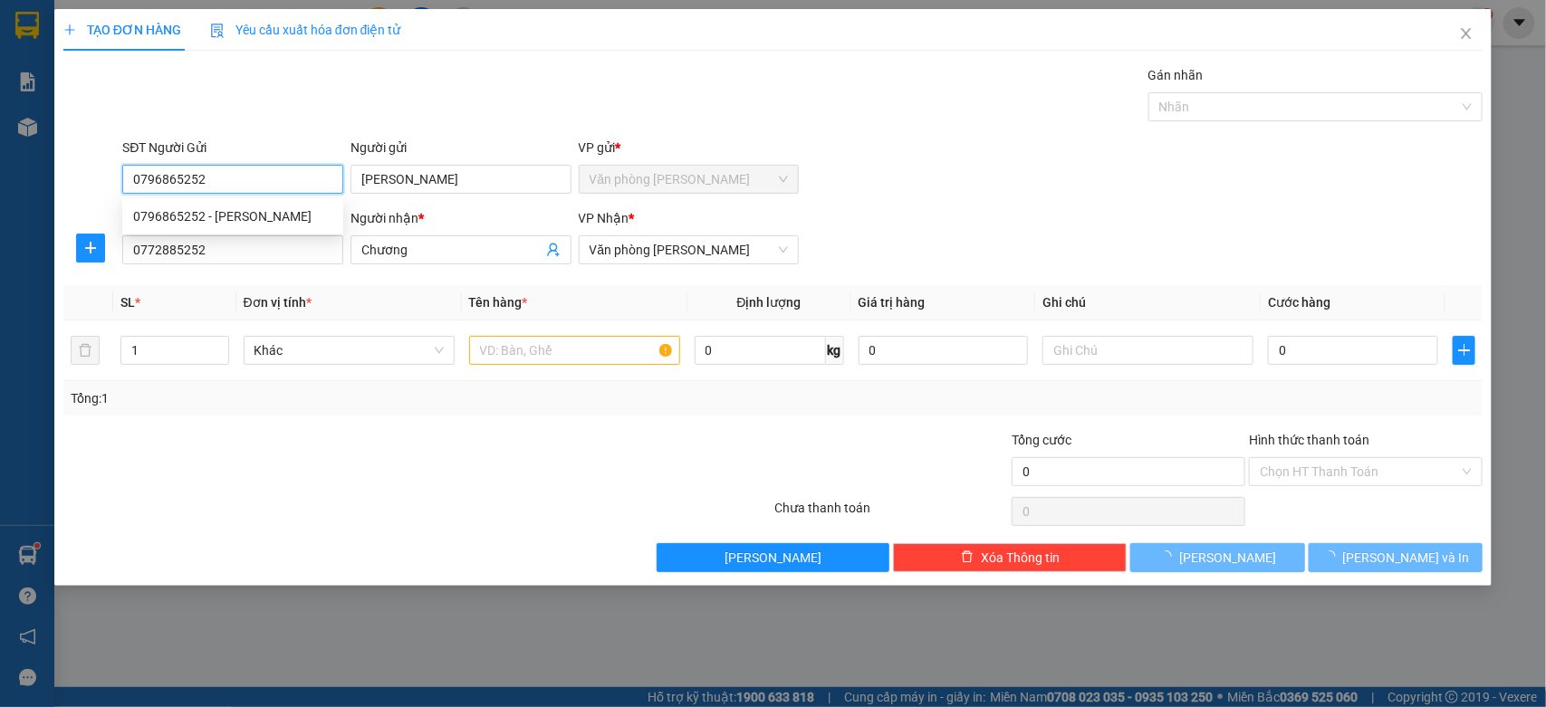
type input "70.000"
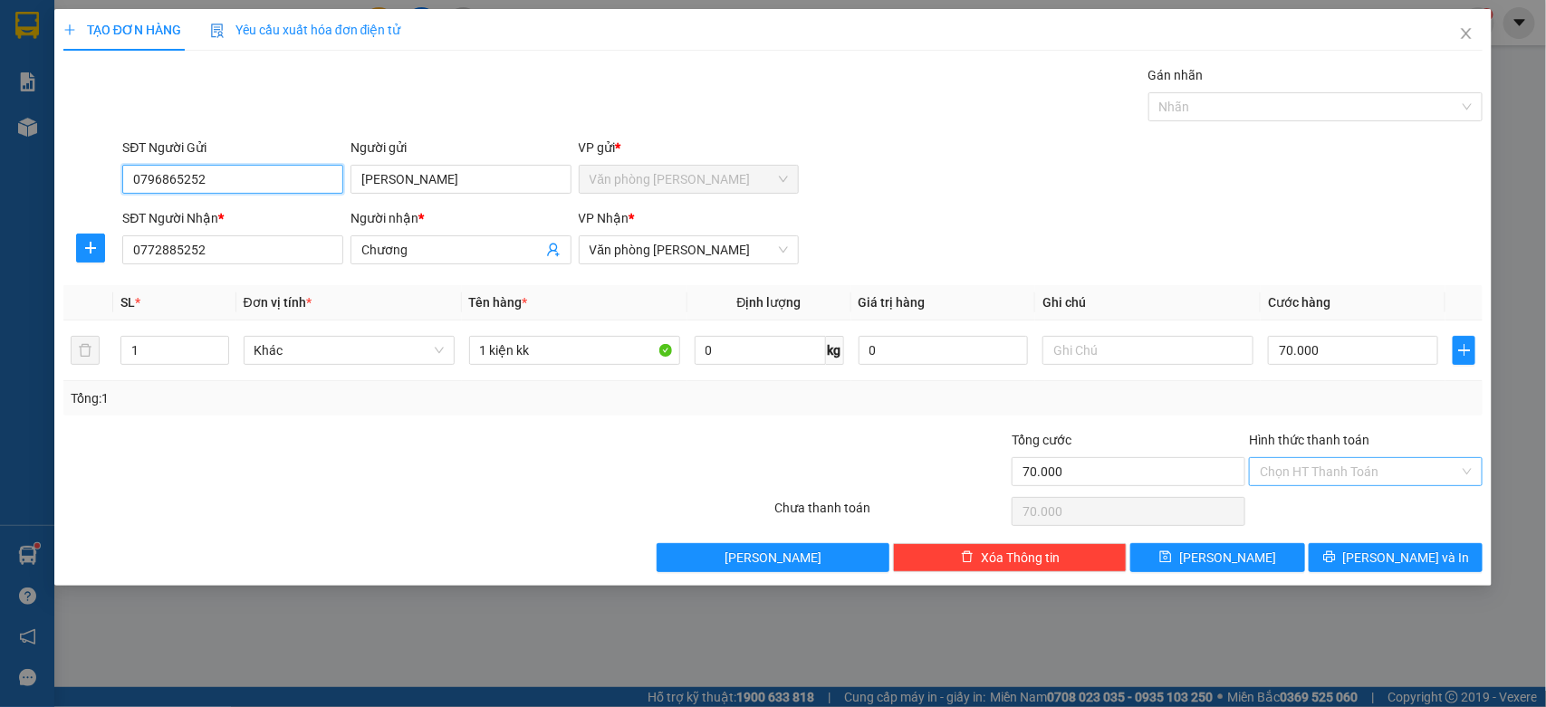
click at [1359, 474] on div "Chọn HT Thanh Toán" at bounding box center [1366, 471] width 234 height 29
type input "0796865252"
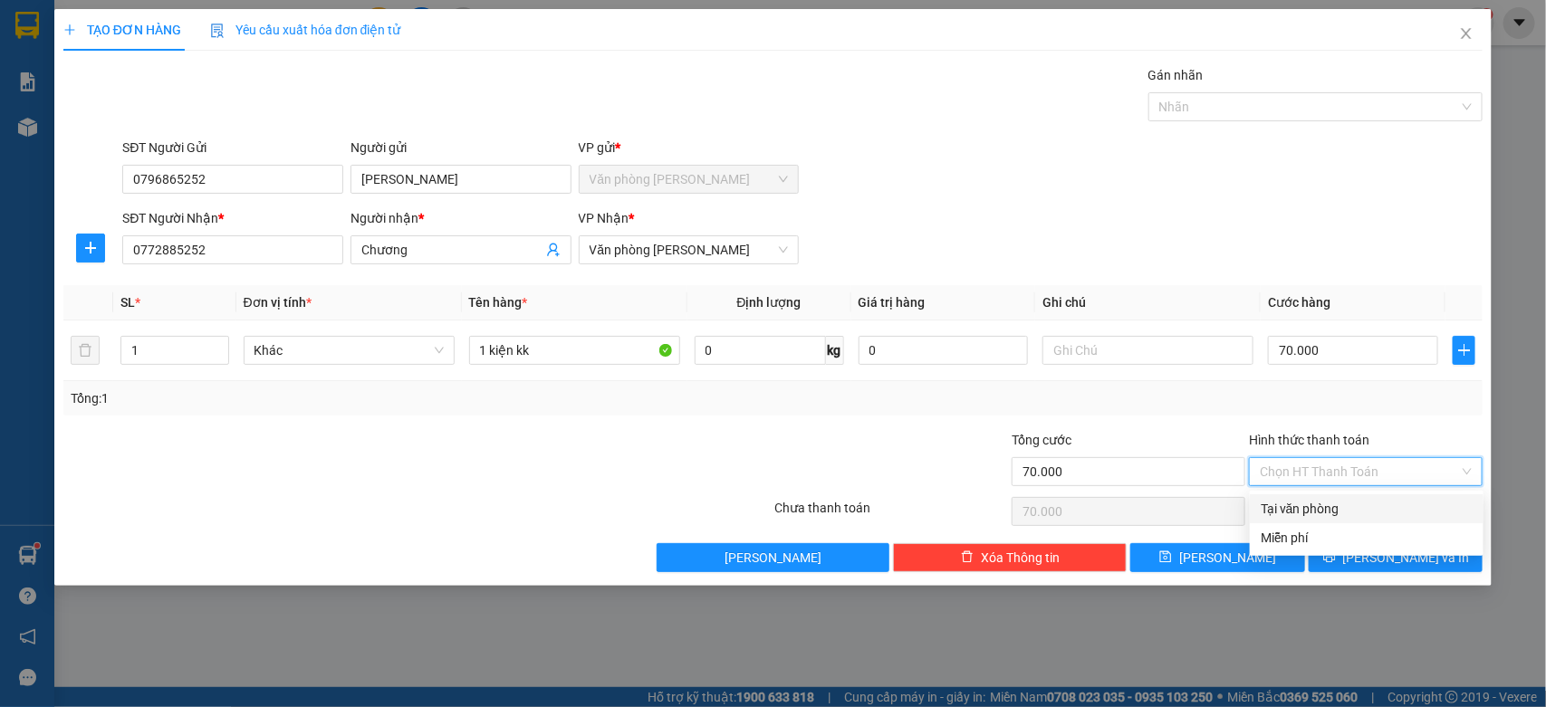
click at [1320, 518] on div "Tại văn phòng" at bounding box center [1367, 509] width 212 height 20
type input "0"
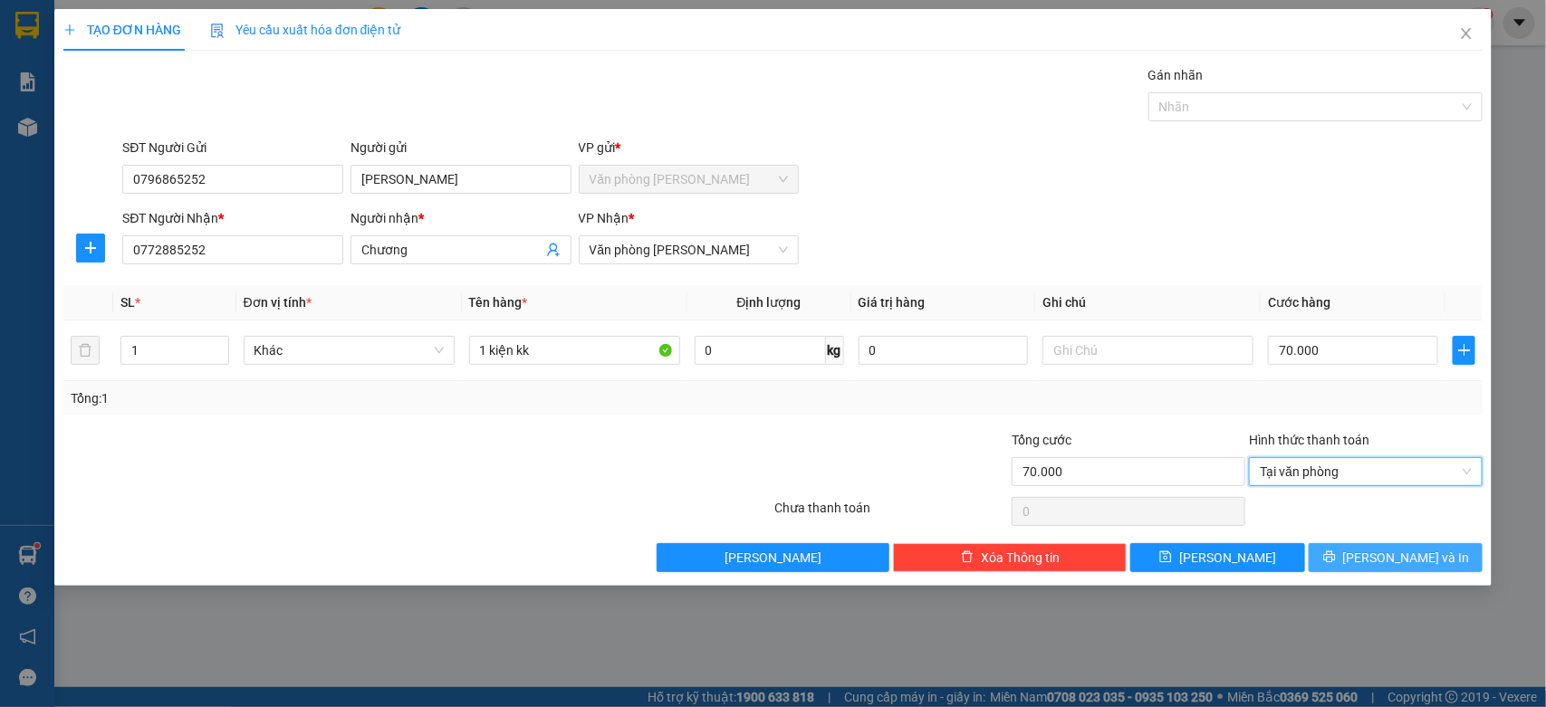
click at [1384, 552] on span "[PERSON_NAME] và In" at bounding box center [1406, 558] width 127 height 20
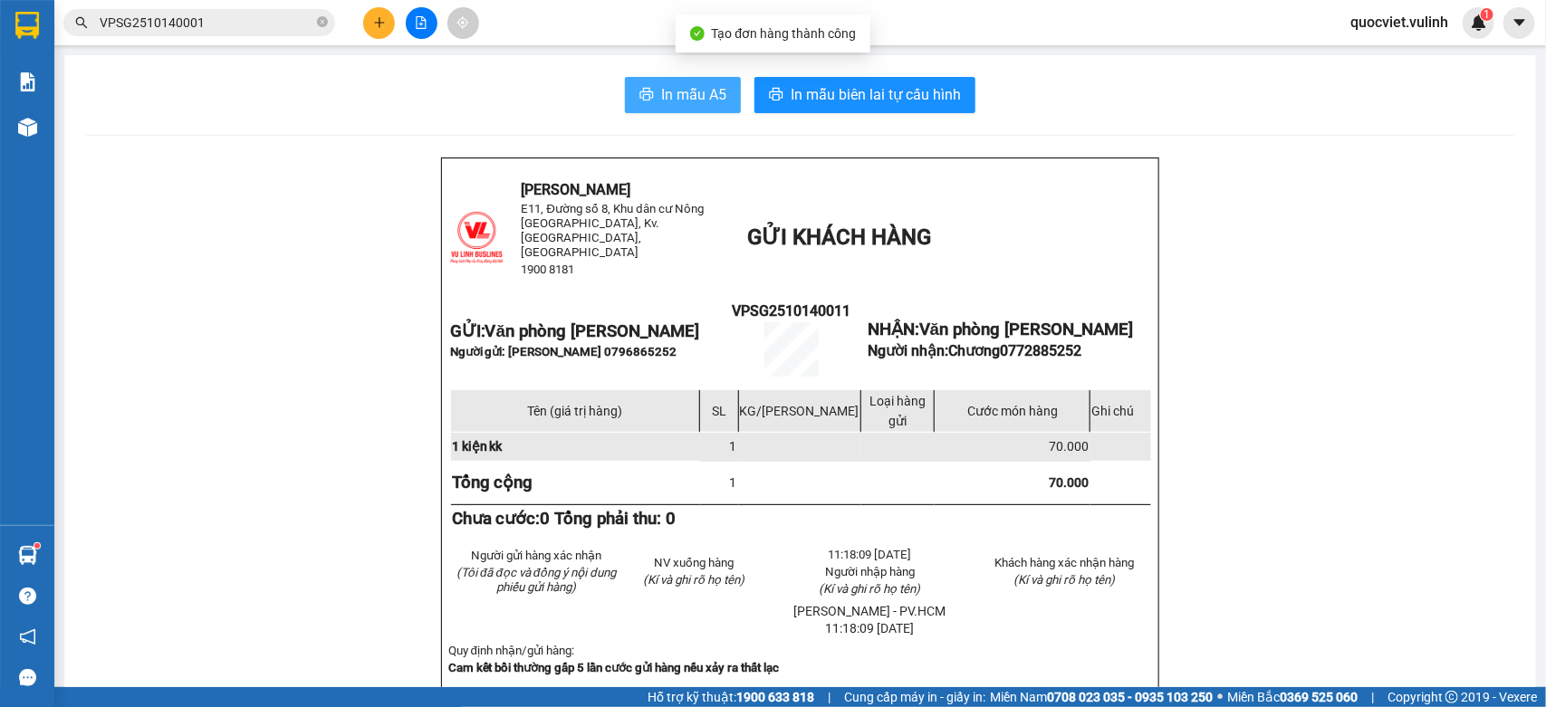
click at [675, 81] on button "In mẫu A5" at bounding box center [683, 95] width 116 height 36
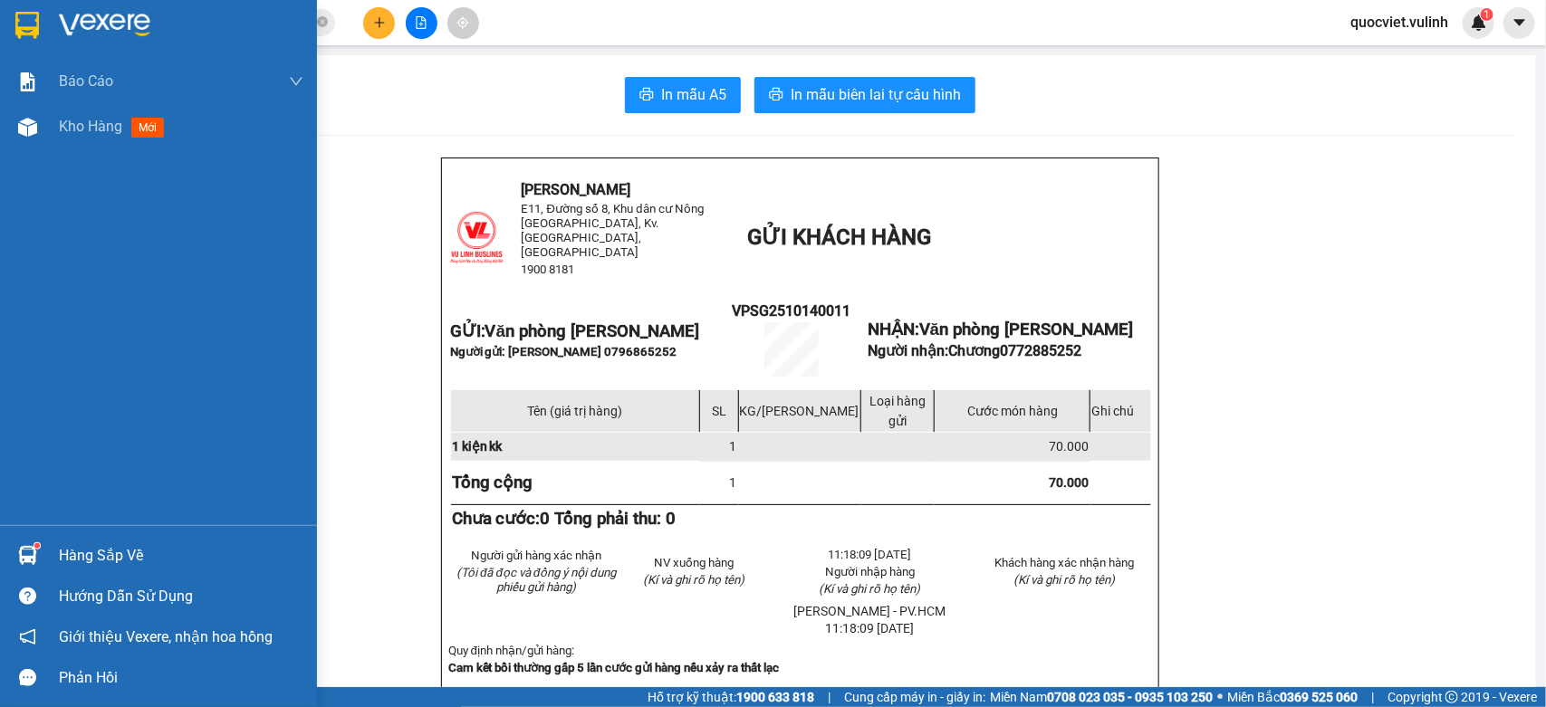
click at [46, 157] on div "Báo cáo BC hàng tồn (trạm) Báo cáo dòng tiền (nhân viên) Báo cáo dòng tiền (trạ…" at bounding box center [158, 292] width 317 height 466
click at [15, 142] on div "Kho hàng mới" at bounding box center [158, 126] width 317 height 45
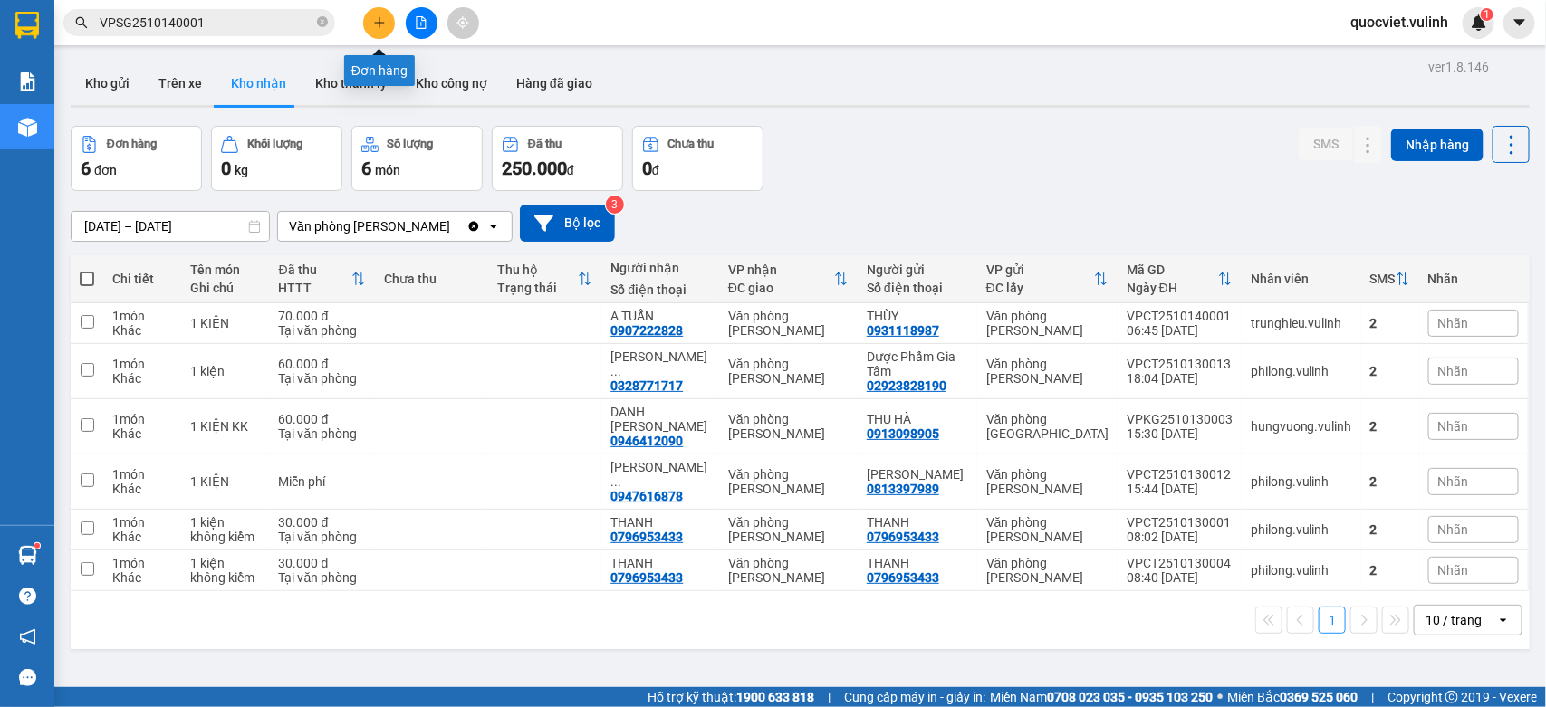
click at [373, 18] on icon "plus" at bounding box center [379, 22] width 13 height 13
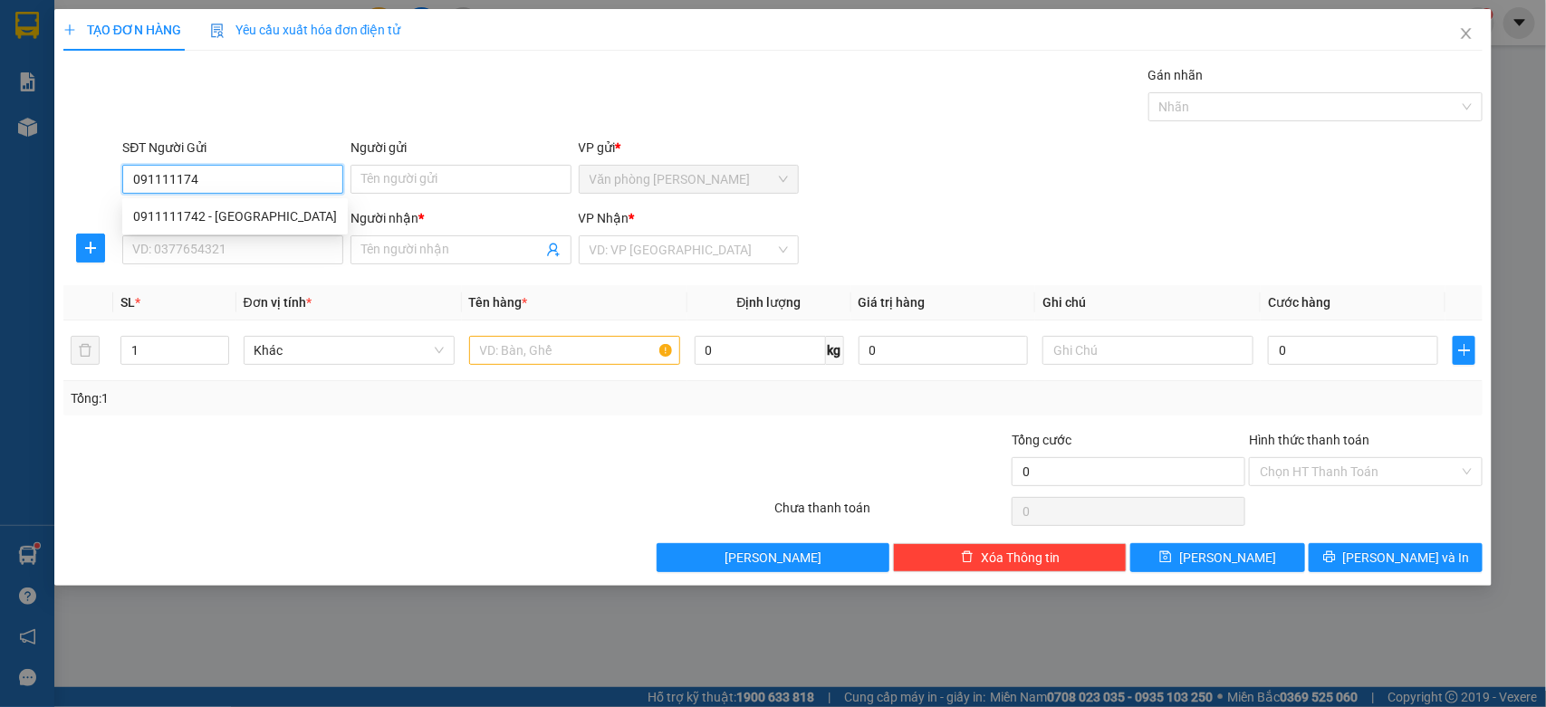
type input "0911111742"
click at [161, 205] on div "0911111742 - [GEOGRAPHIC_DATA]" at bounding box center [234, 216] width 225 height 29
type input "MỸ N"
type input "0367549539"
type input "[PERSON_NAME]"
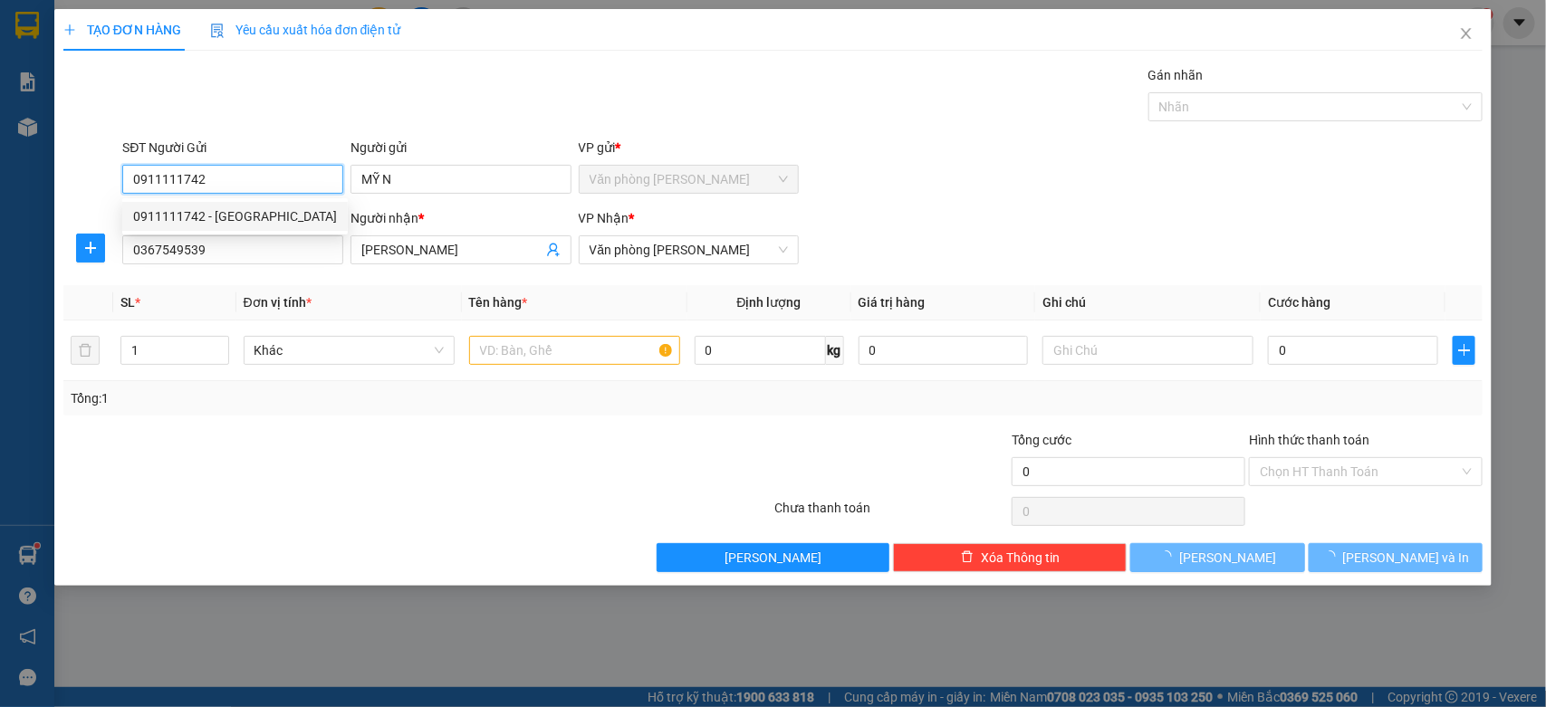
type input "60.000"
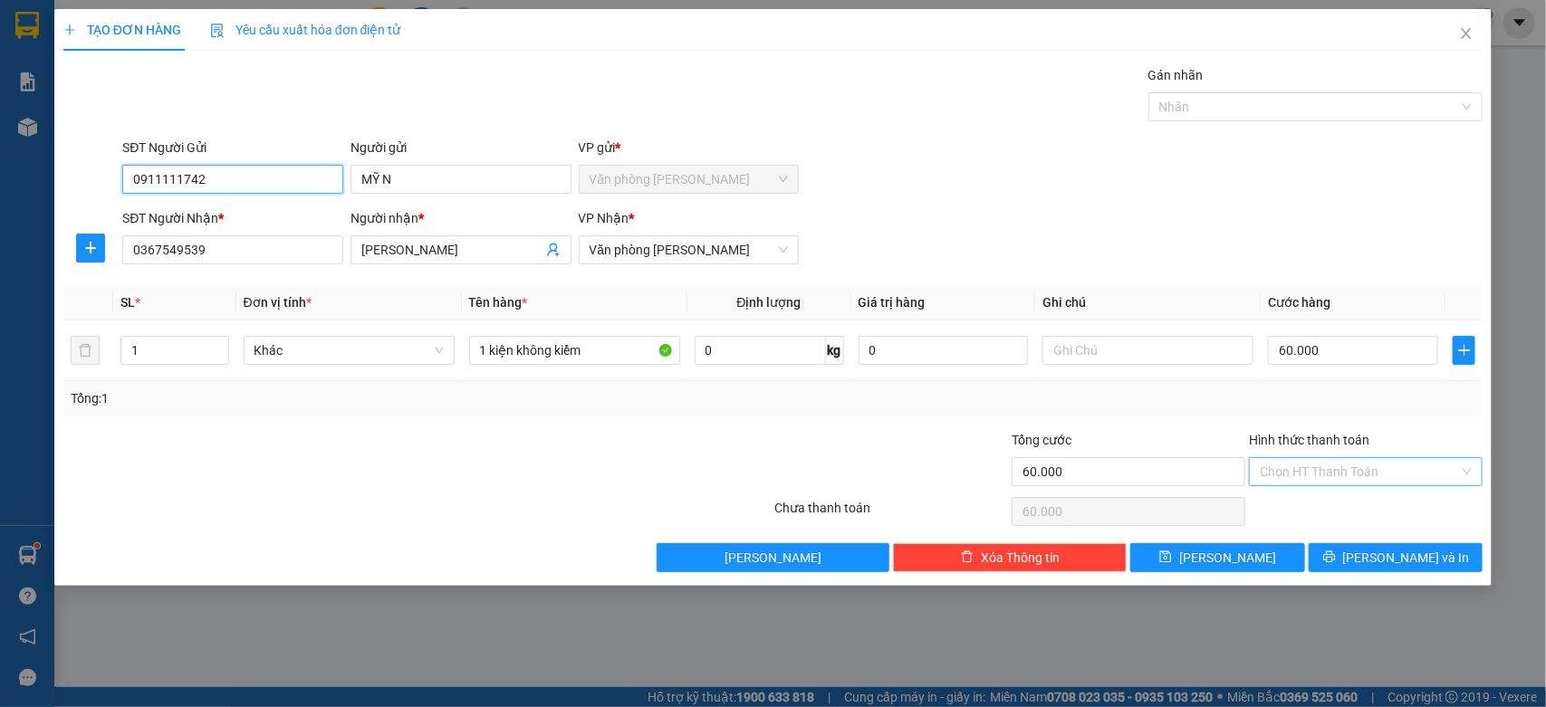
type input "0911111742"
click at [1367, 474] on input "Hình thức thanh toán" at bounding box center [1359, 471] width 199 height 27
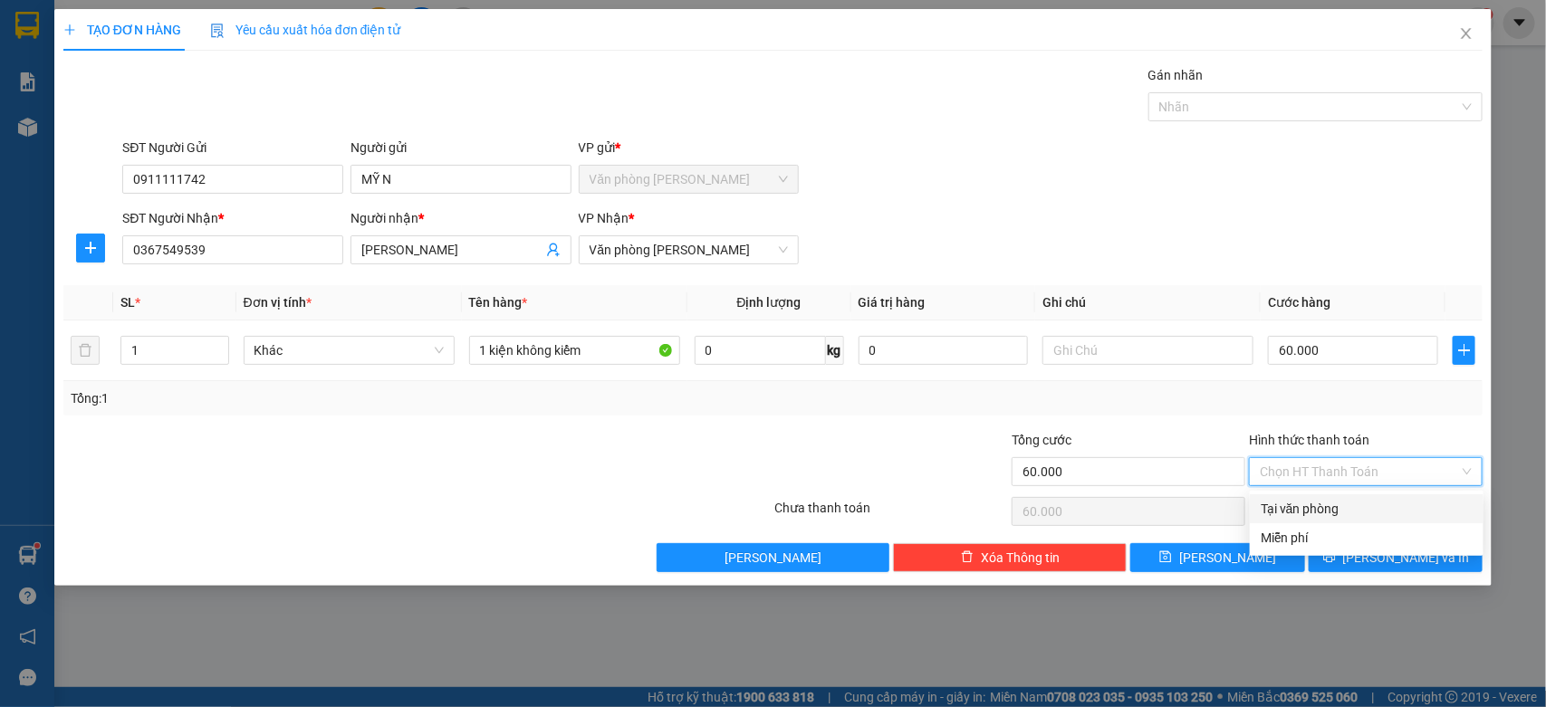
click at [1361, 508] on div "Tại văn phòng" at bounding box center [1367, 509] width 212 height 20
type input "0"
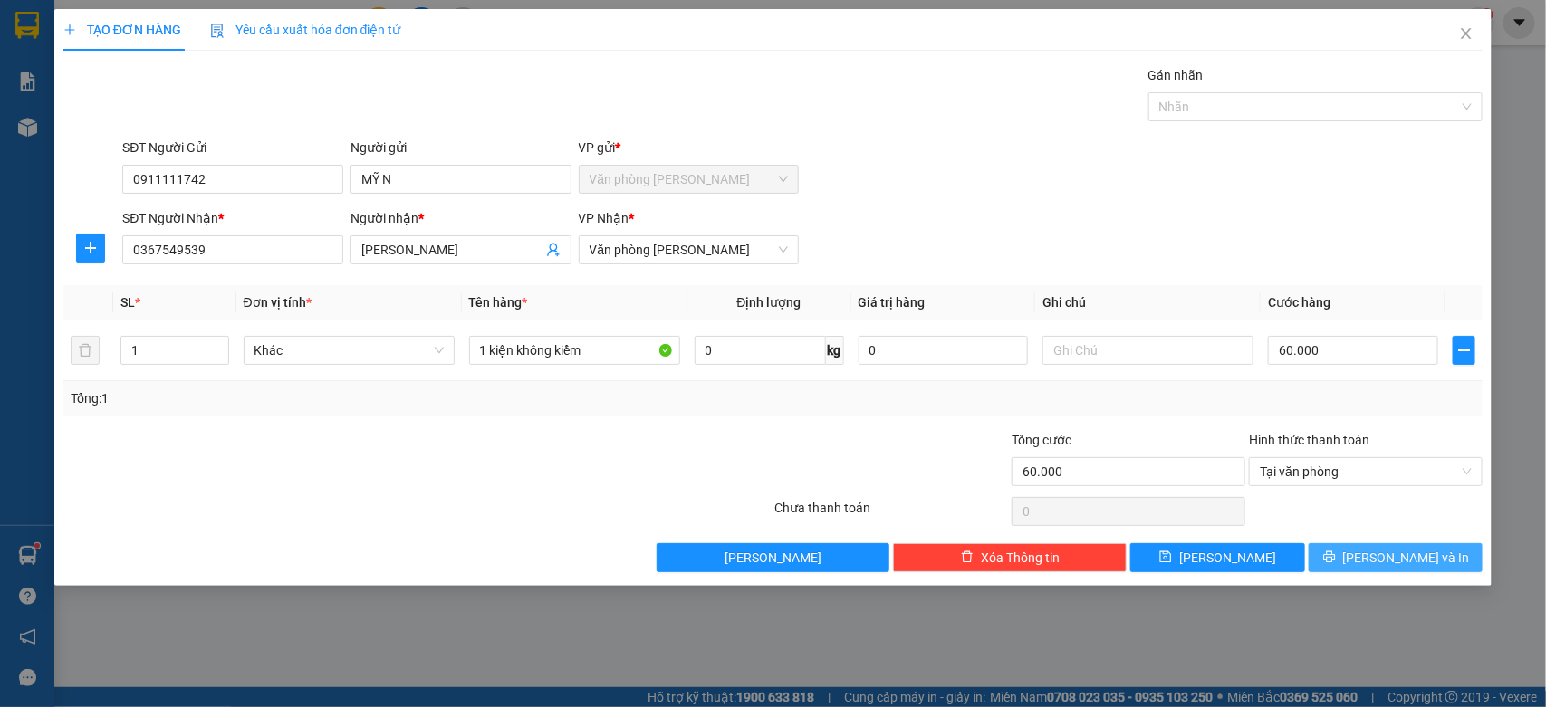
click at [1336, 553] on icon "printer" at bounding box center [1329, 557] width 13 height 13
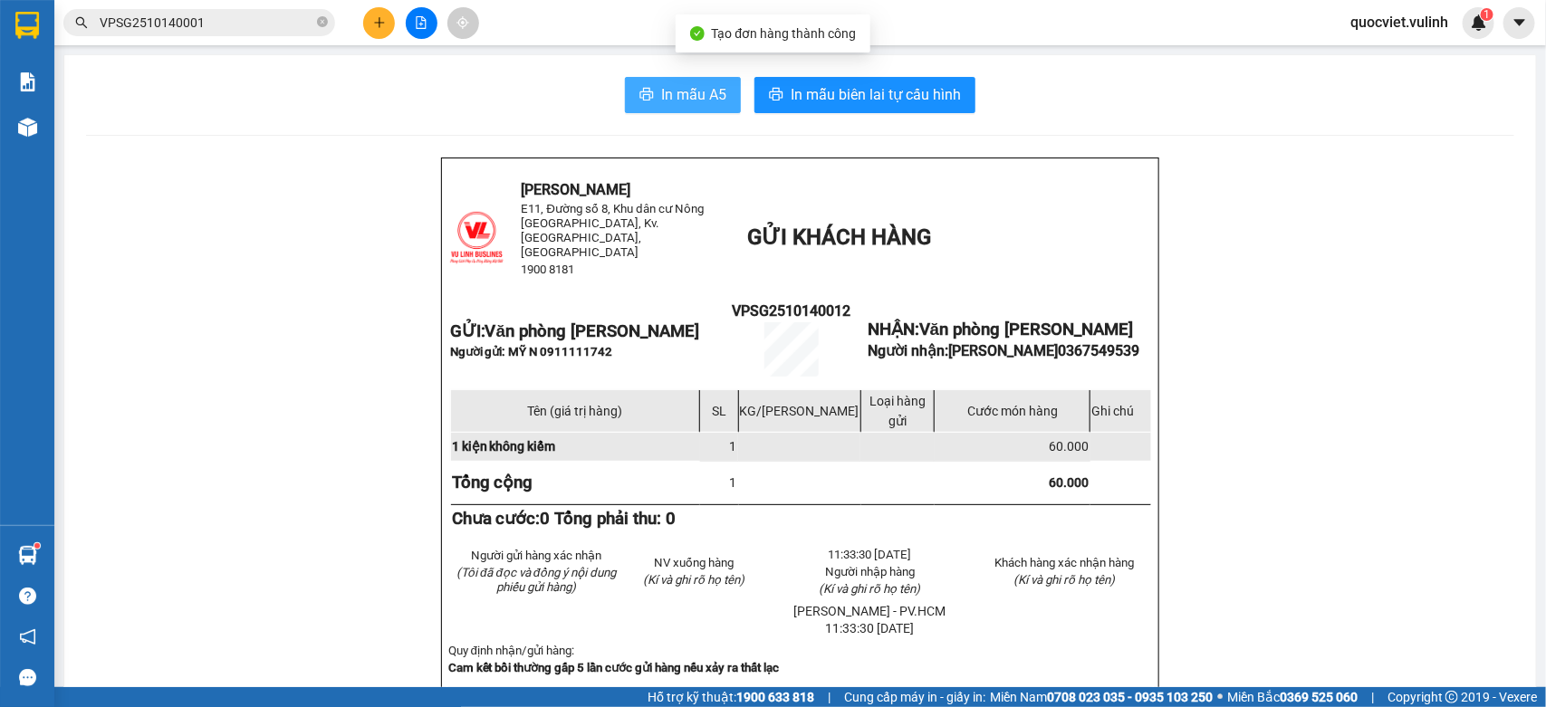
click at [639, 101] on icon "printer" at bounding box center [646, 94] width 14 height 14
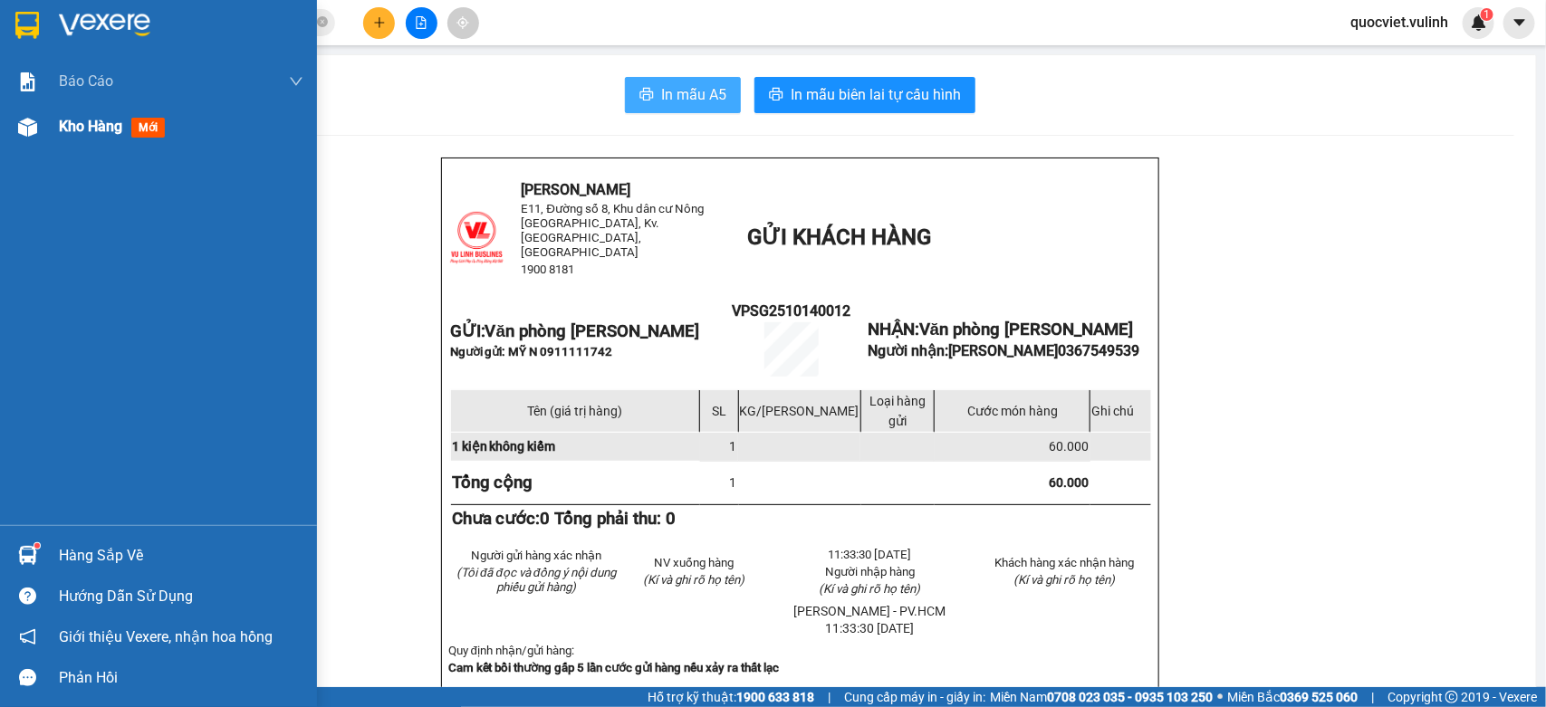
click at [120, 143] on div "Kho hàng mới" at bounding box center [181, 126] width 244 height 45
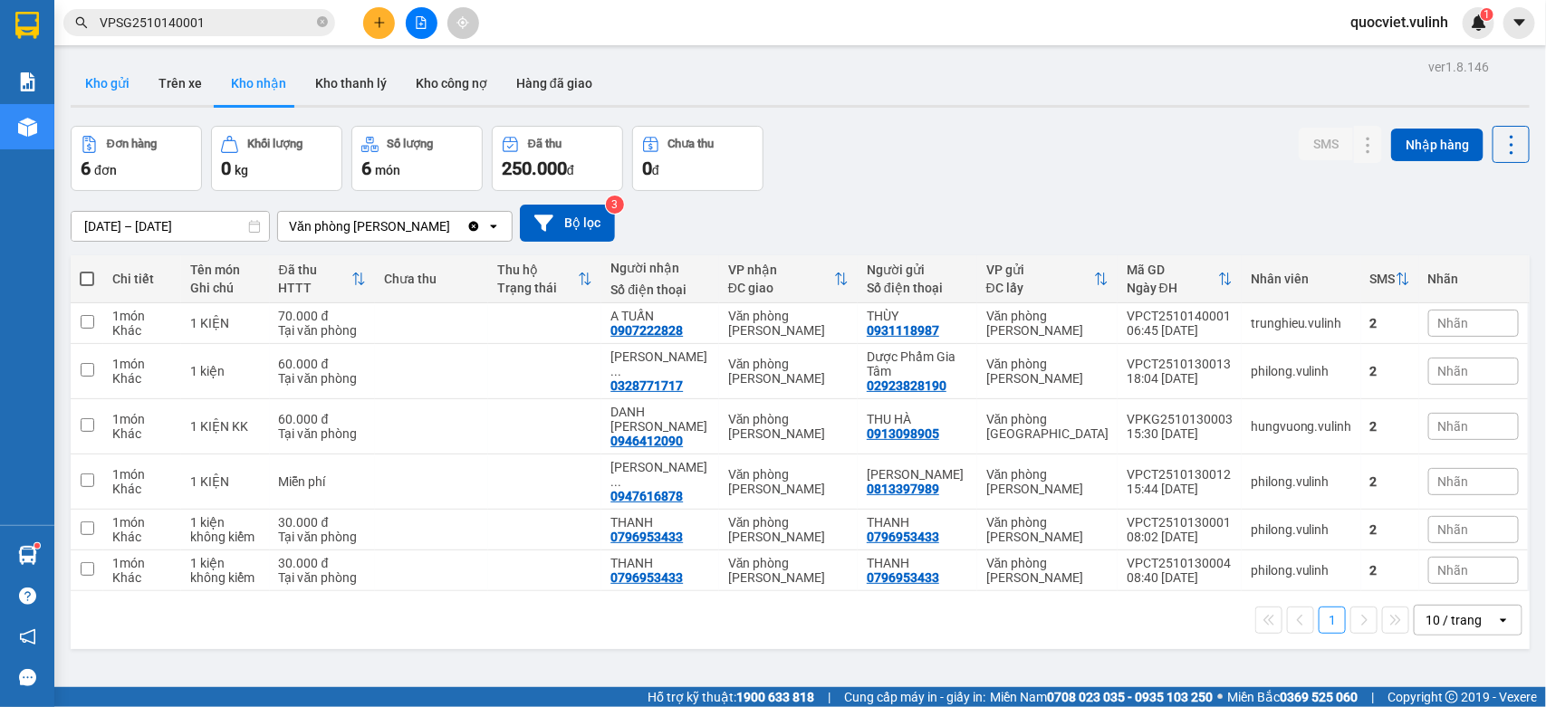
click at [122, 91] on button "Kho gửi" at bounding box center [107, 83] width 73 height 43
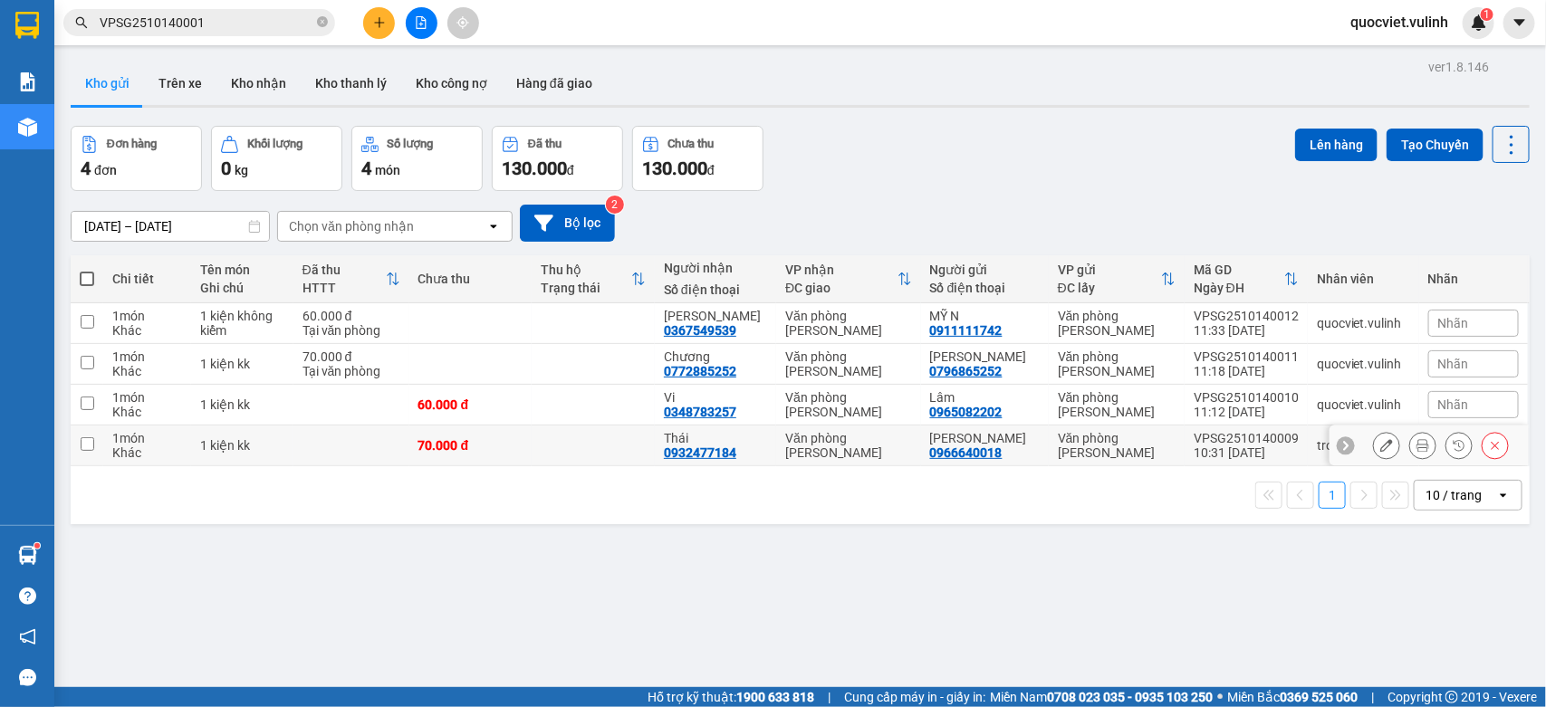
click at [482, 428] on td "70.000 đ" at bounding box center [470, 446] width 123 height 41
checkbox input "true"
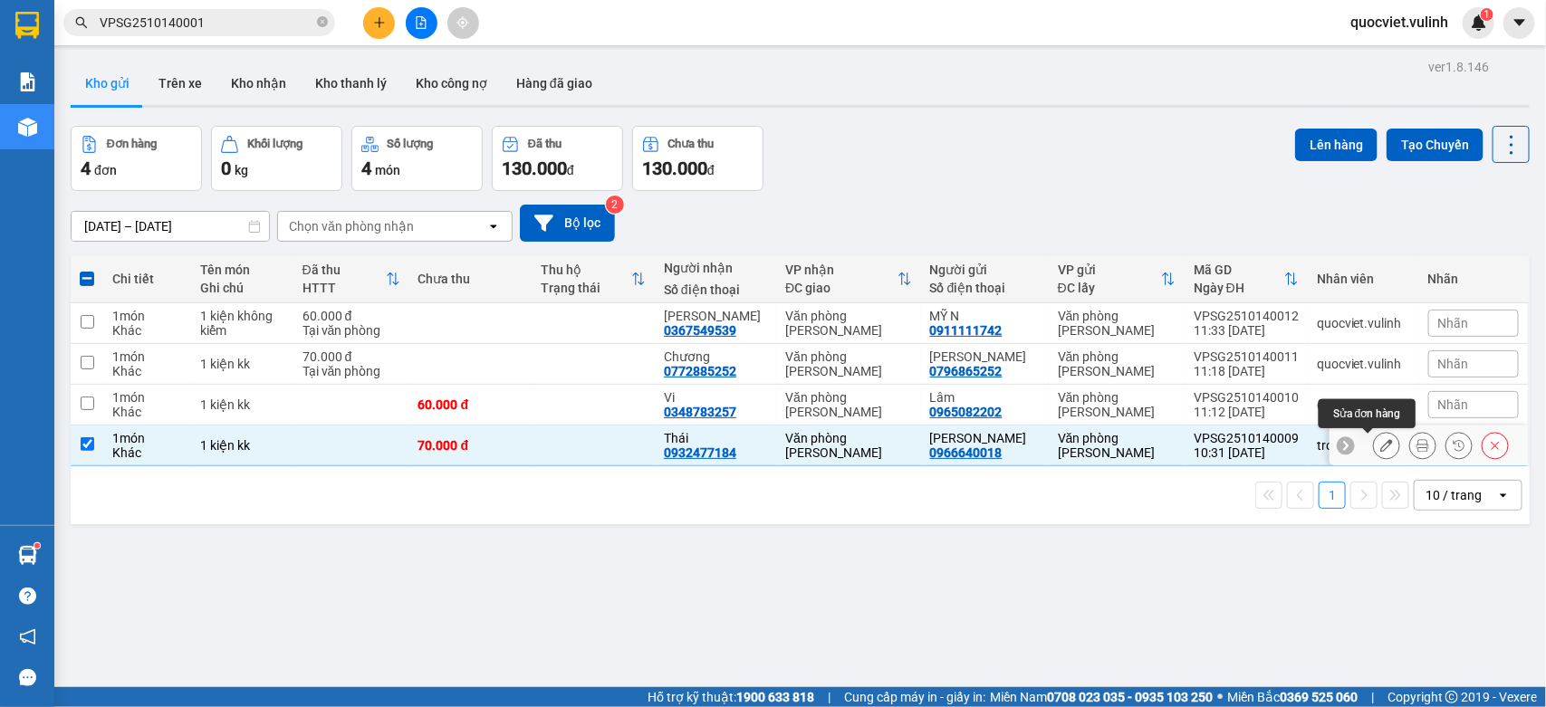
click at [1380, 450] on icon at bounding box center [1386, 445] width 13 height 13
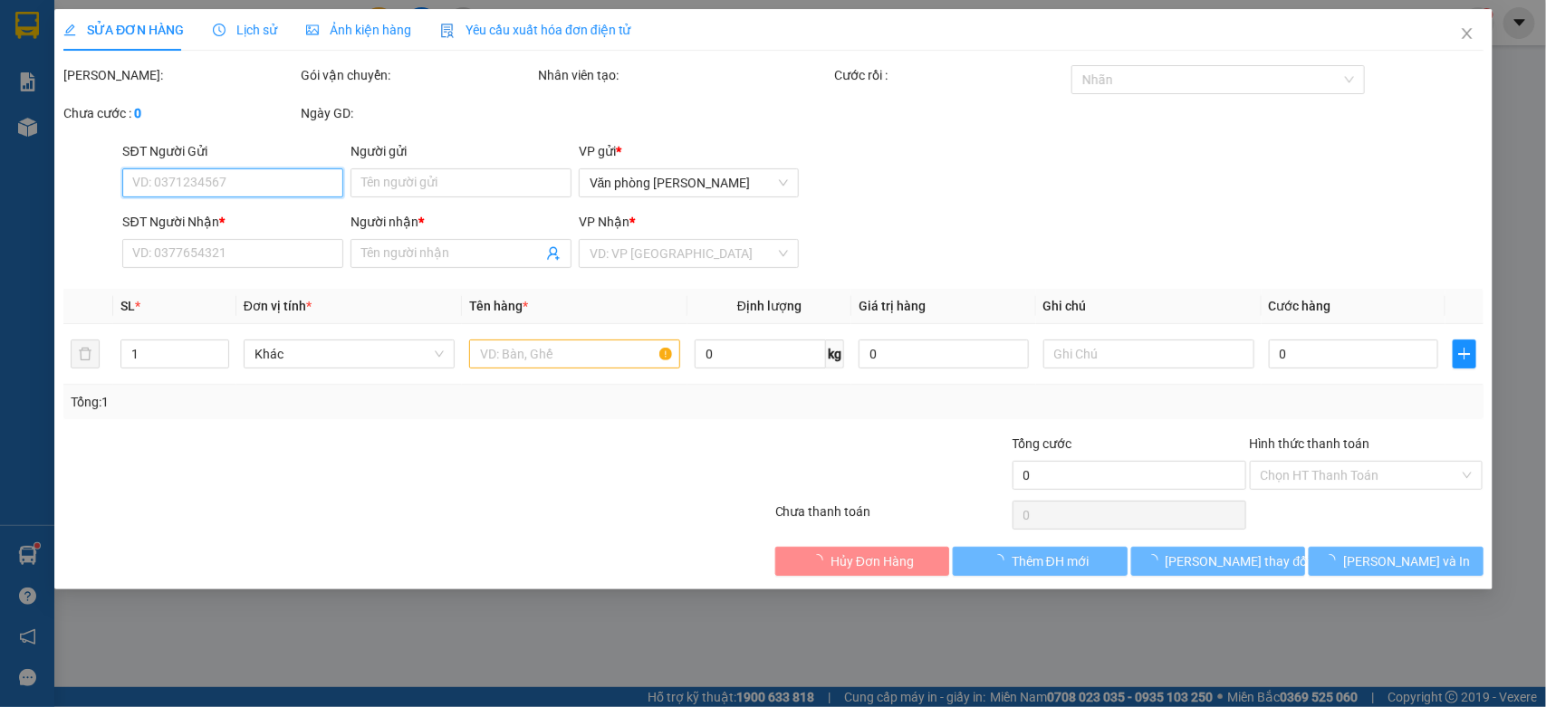
click at [246, 169] on input "SĐT Người Gửi" at bounding box center [232, 182] width 221 height 29
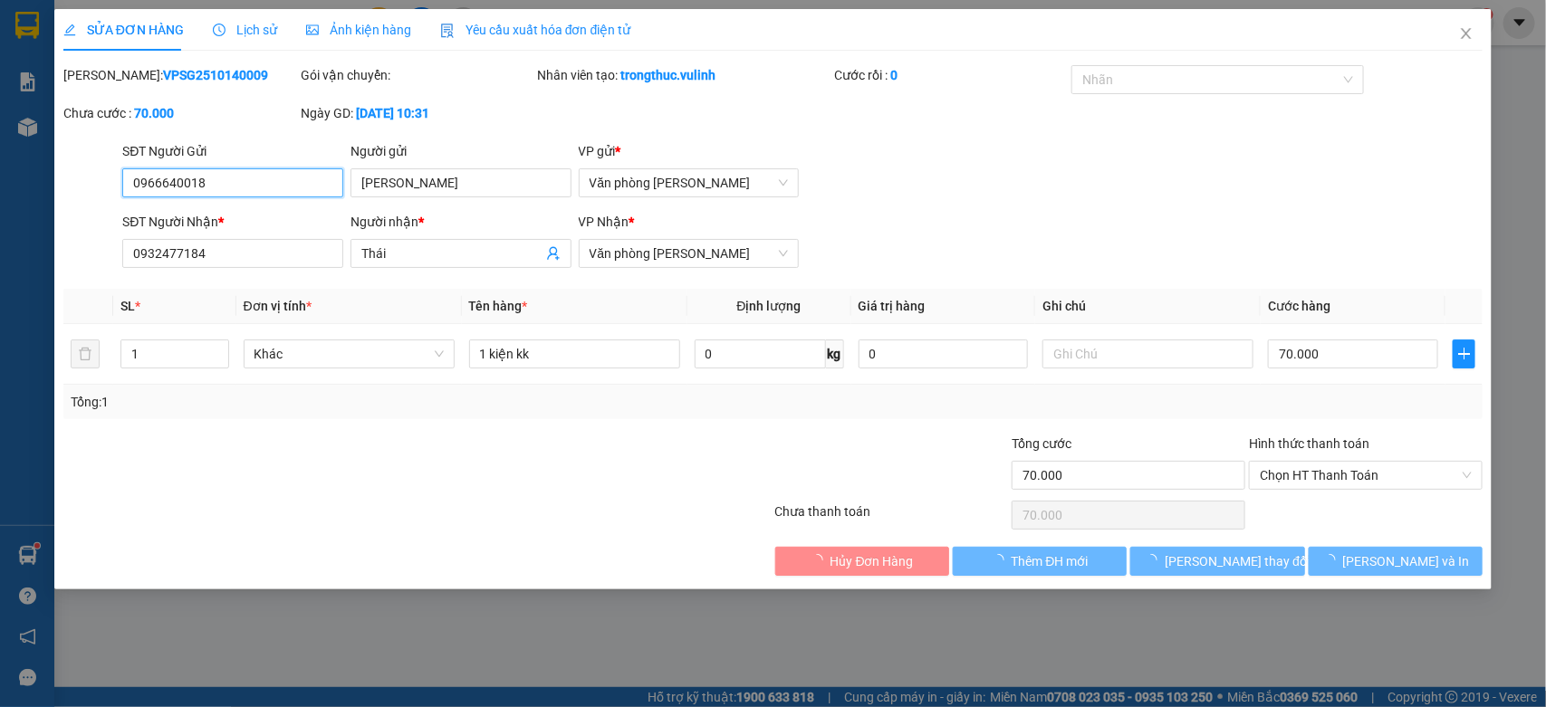
type input "0966640018"
type input "[PERSON_NAME]"
type input "0932477184"
type input "Thái"
type input "70.000"
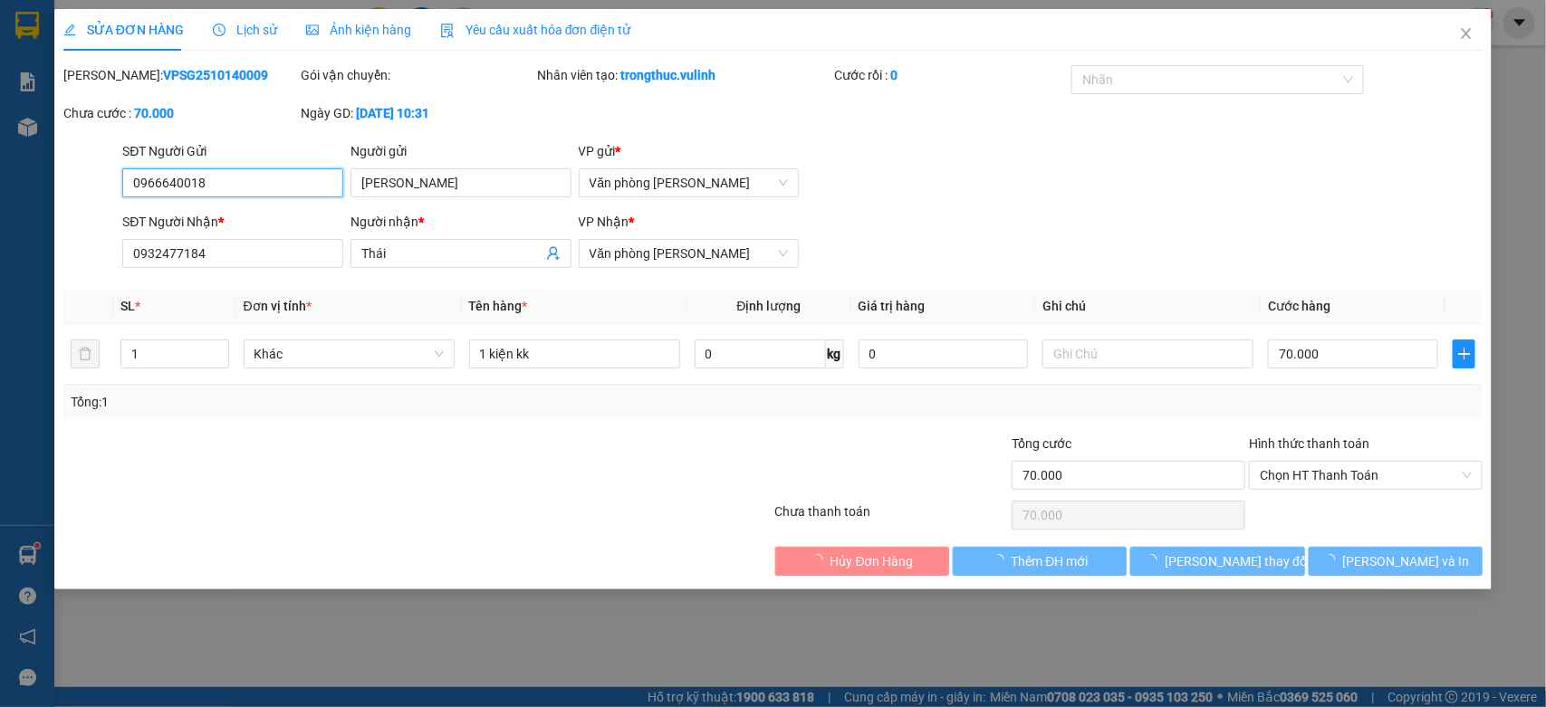
type input "70.000"
click at [228, 186] on input "0966640018" at bounding box center [232, 182] width 221 height 29
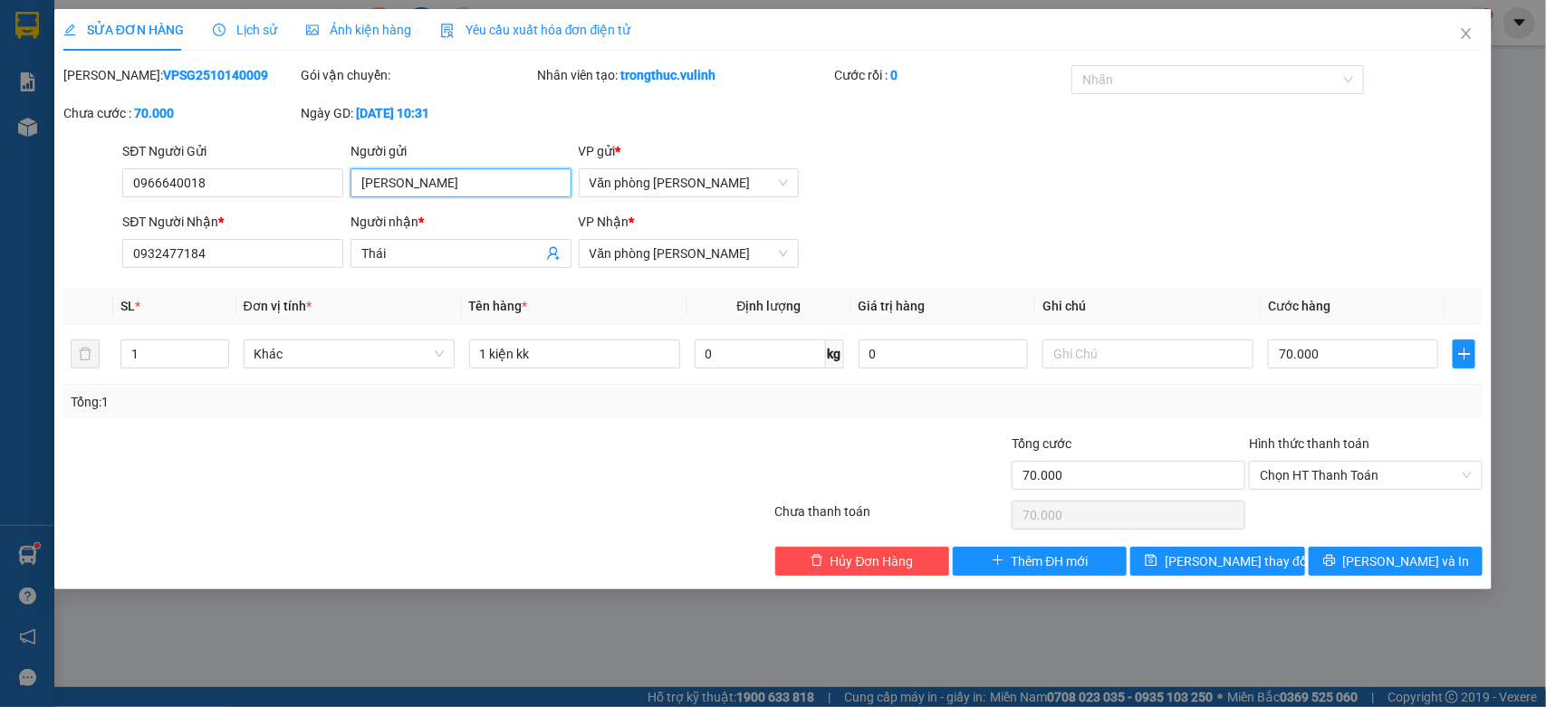
click at [466, 187] on input "[PERSON_NAME]" at bounding box center [460, 182] width 221 height 29
click at [379, 264] on input "Thái" at bounding box center [451, 254] width 181 height 20
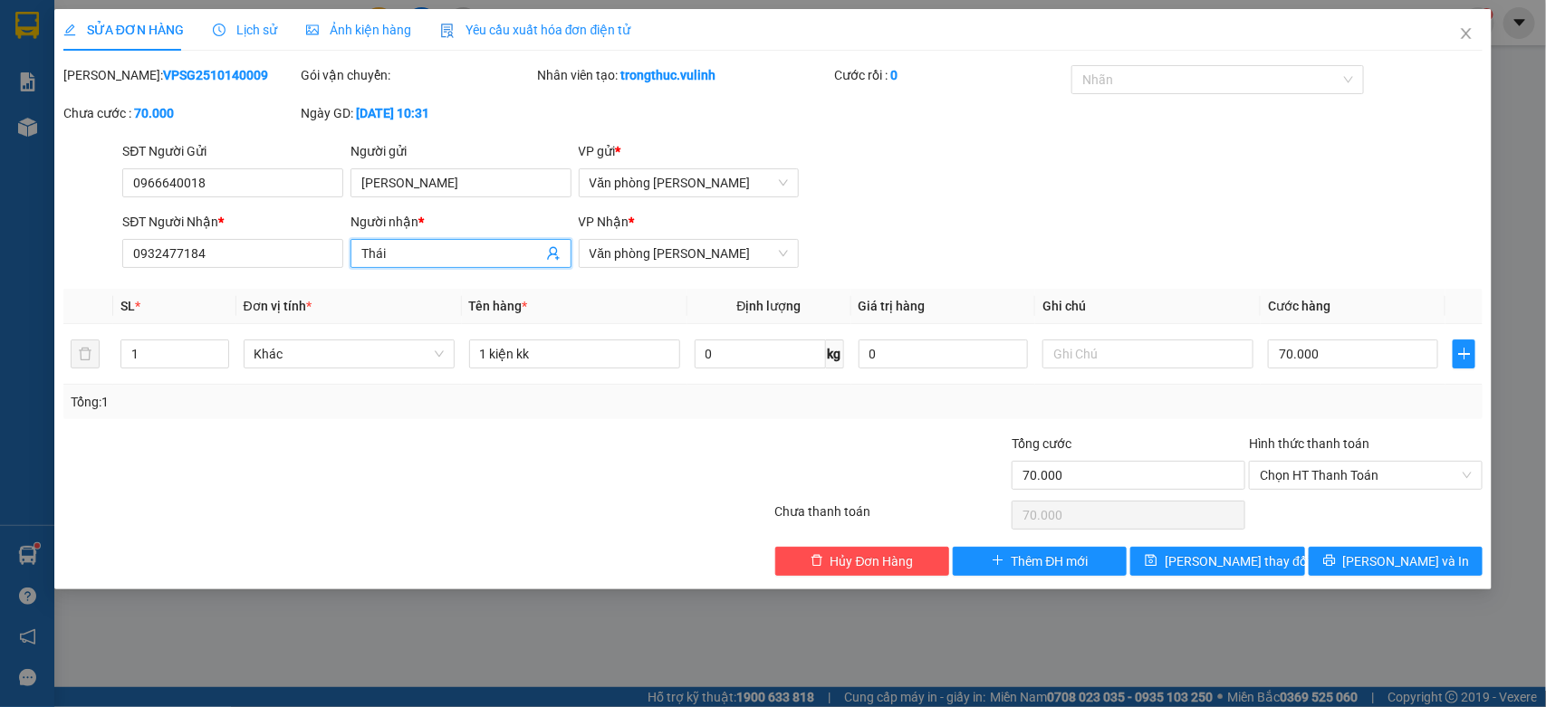
click at [379, 264] on input "Thái" at bounding box center [451, 254] width 181 height 20
click at [202, 270] on div "SĐT Người Nhận * 0932477184" at bounding box center [232, 243] width 221 height 63
click at [217, 247] on input "0932477184" at bounding box center [232, 253] width 221 height 29
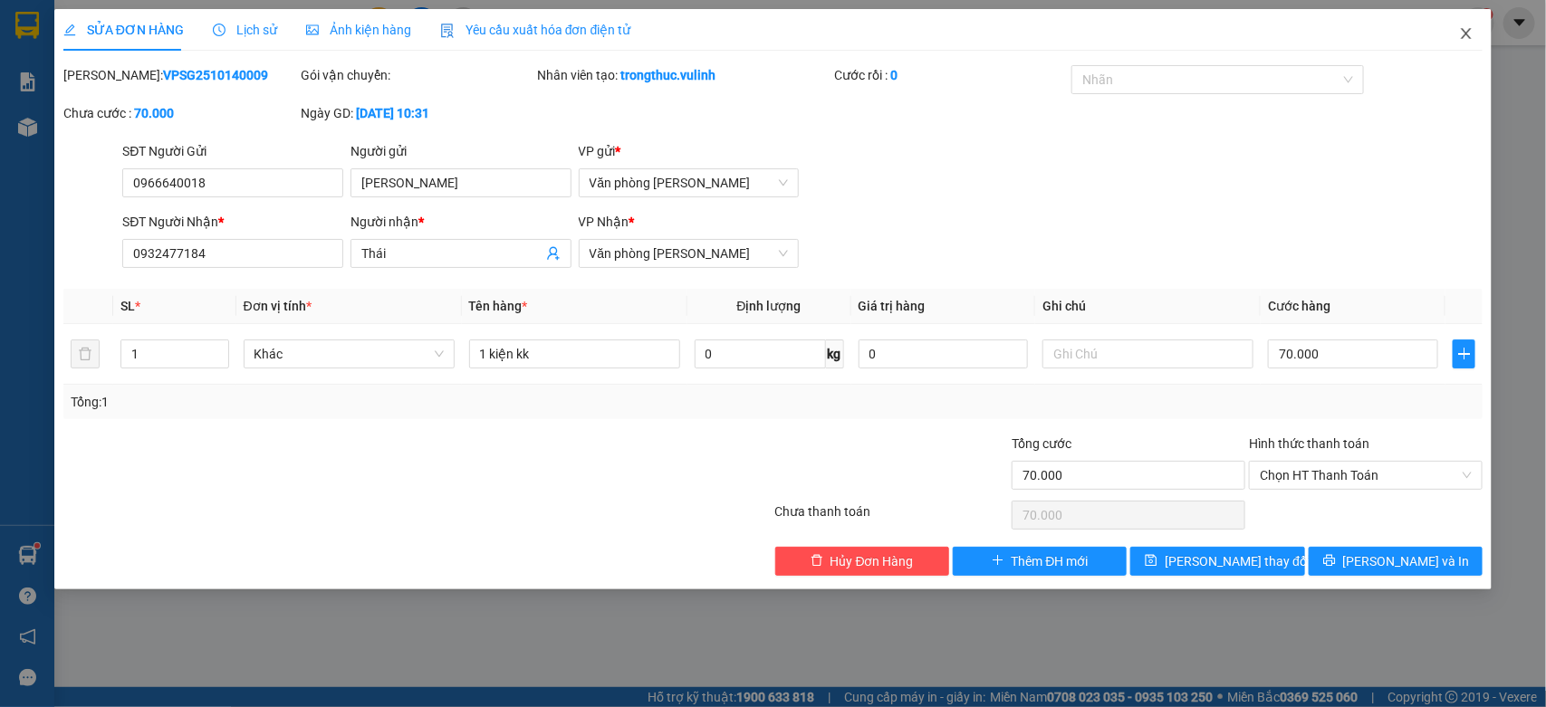
click at [1458, 46] on span "Close" at bounding box center [1466, 34] width 51 height 51
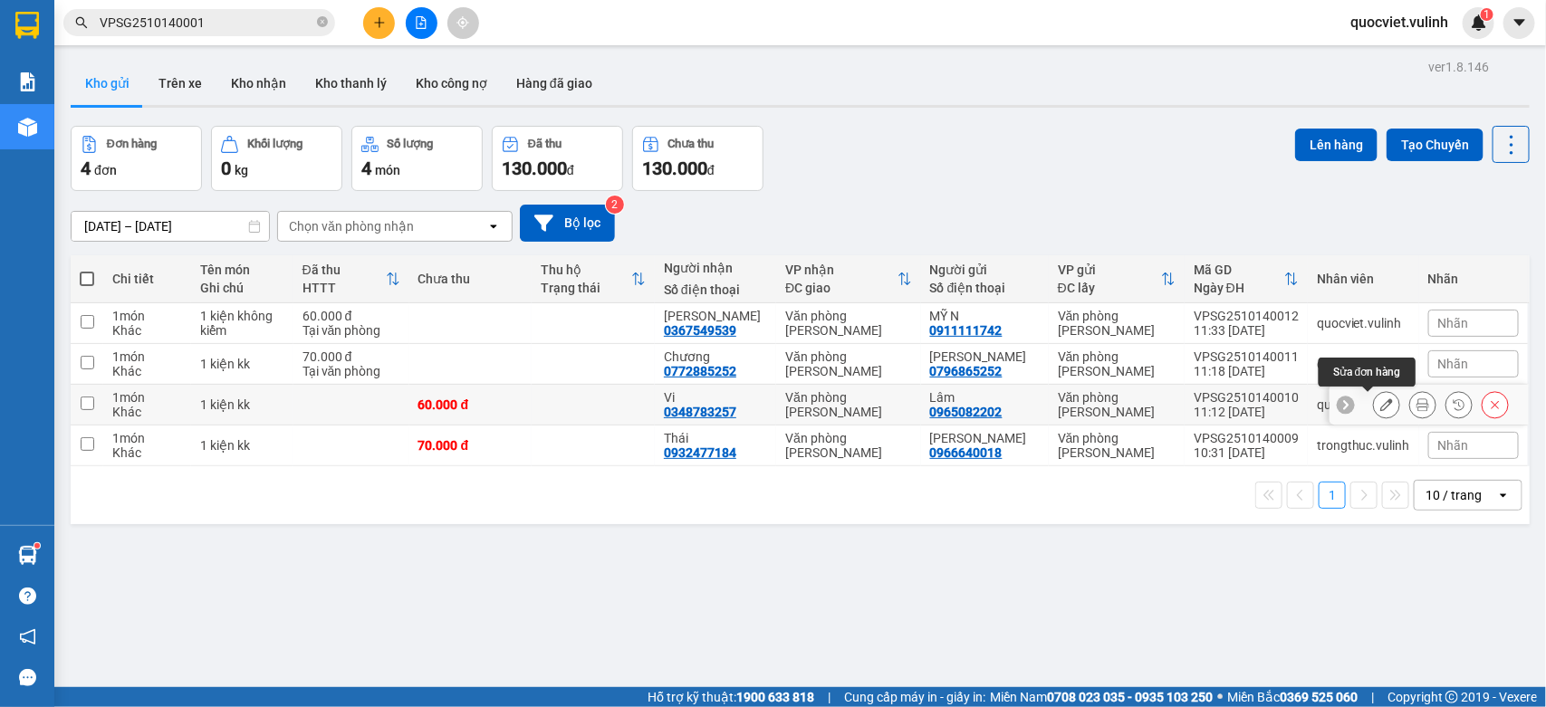
click at [1374, 404] on button at bounding box center [1386, 405] width 25 height 32
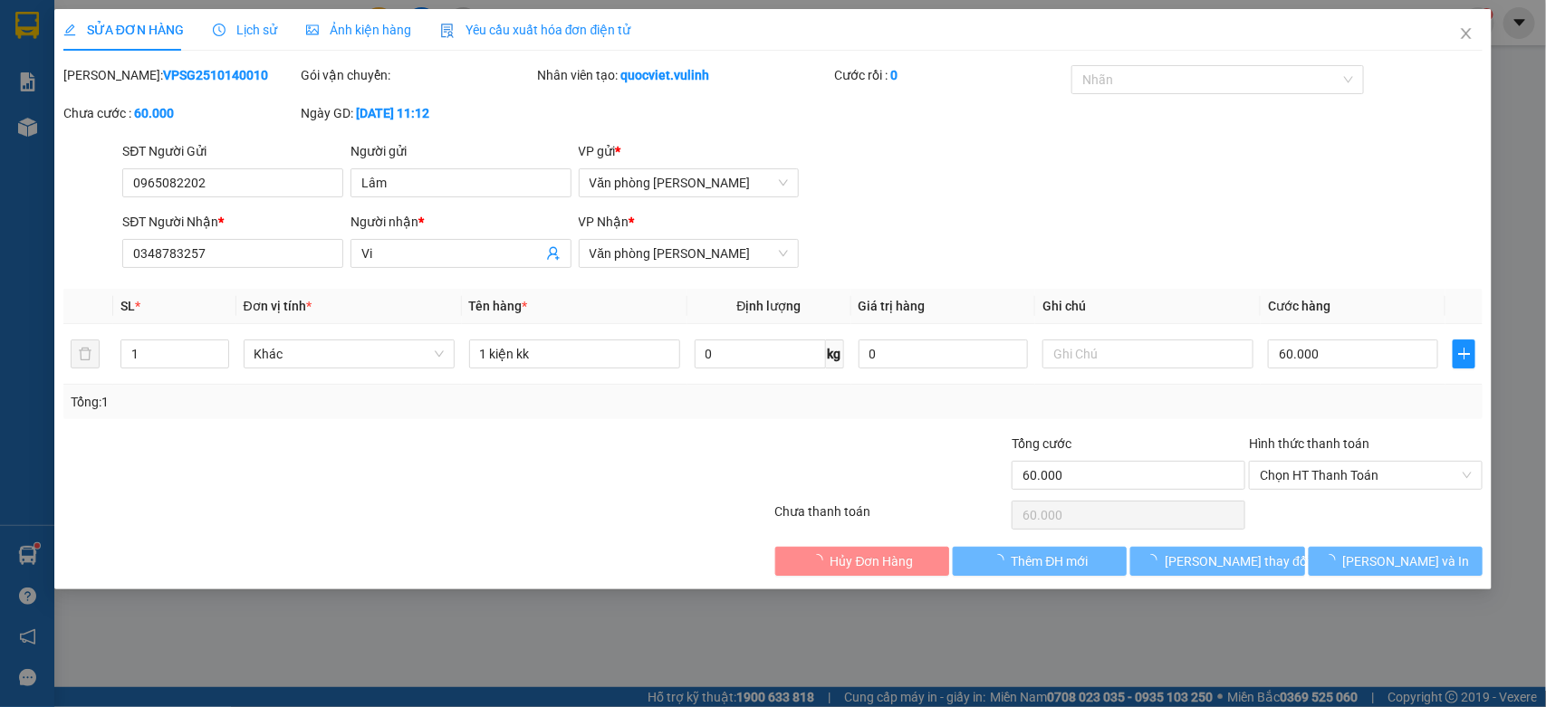
type input "0965082202"
type input "Lâm"
type input "0348783257"
type input "Vi"
type input "60.000"
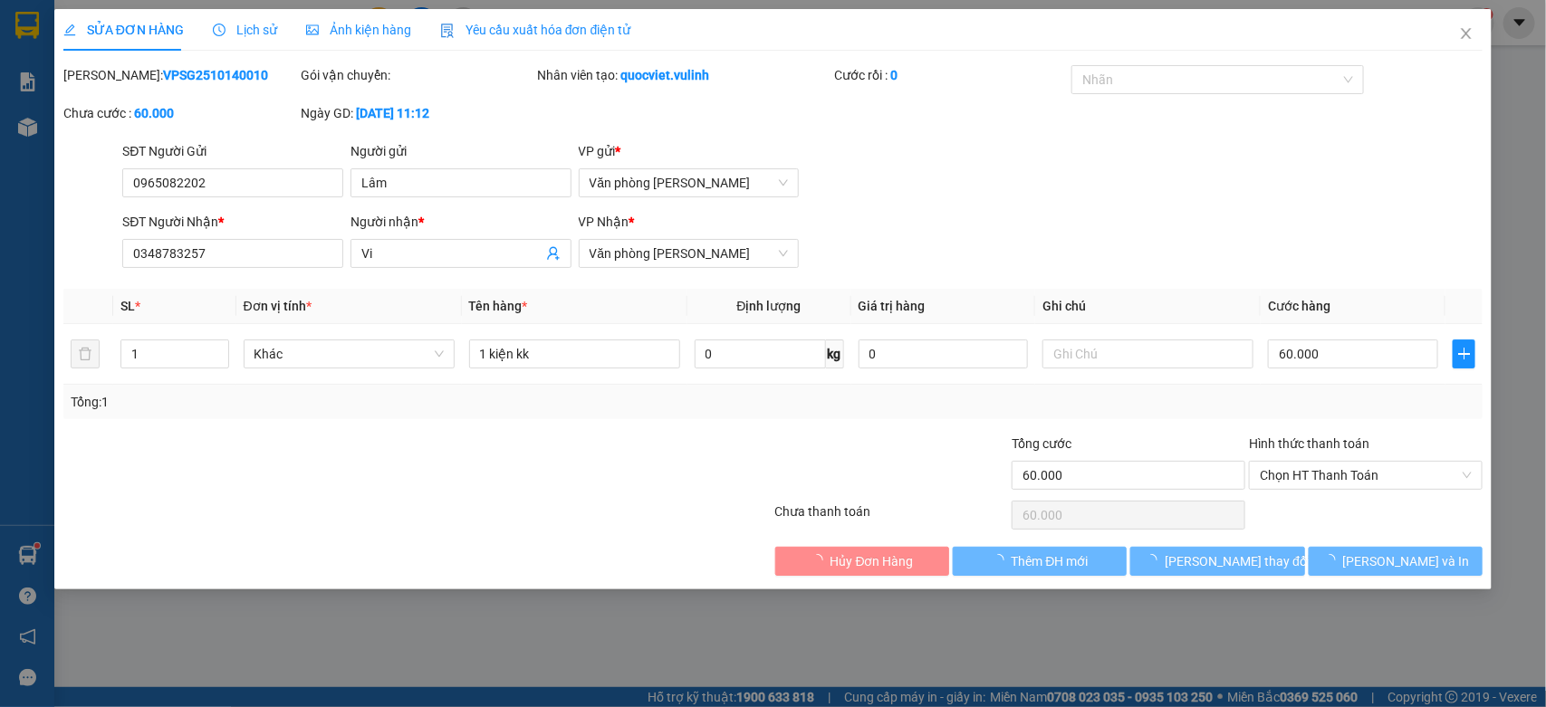
type input "60.000"
click at [251, 184] on input "0965082202" at bounding box center [232, 182] width 221 height 29
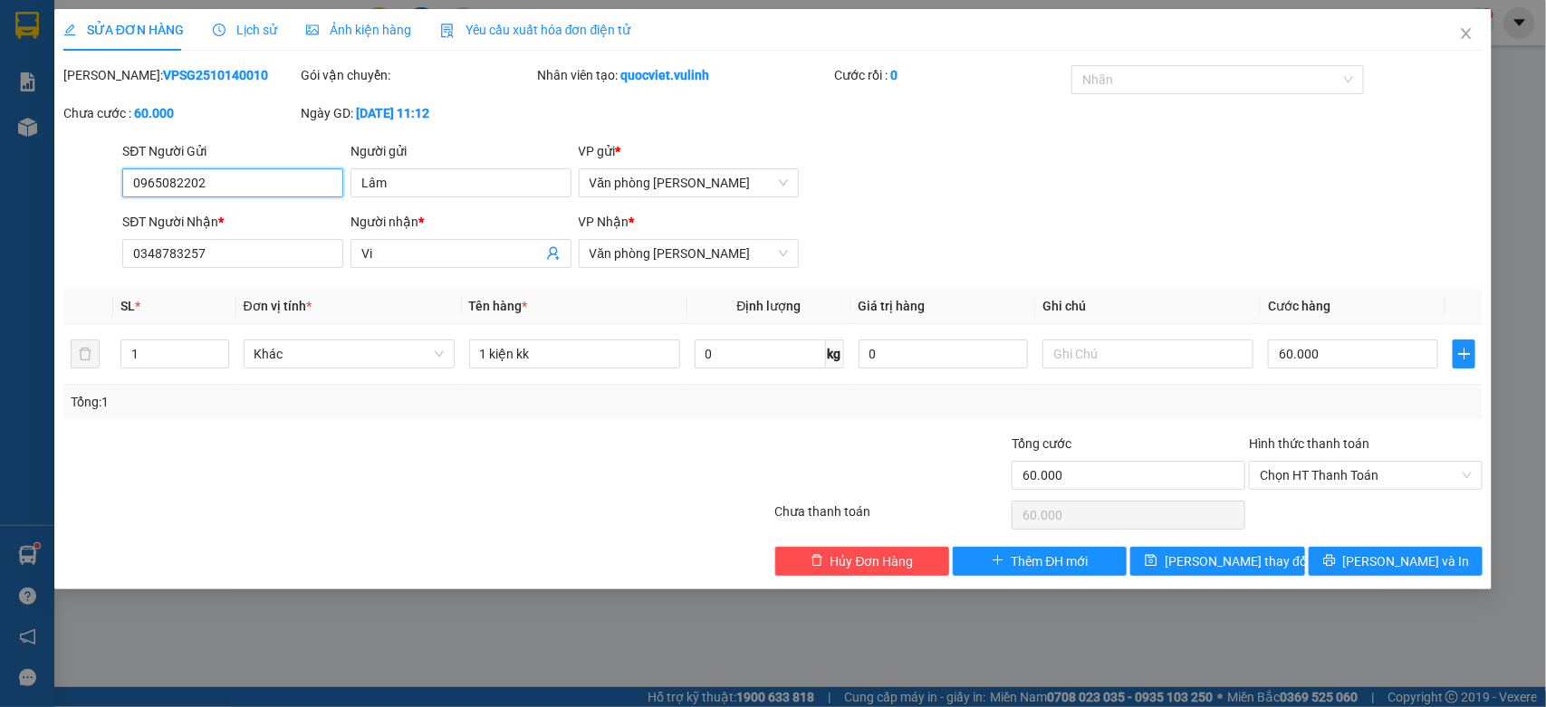
click at [251, 184] on input "0965082202" at bounding box center [232, 182] width 221 height 29
click at [446, 196] on input "Lâm" at bounding box center [460, 182] width 221 height 29
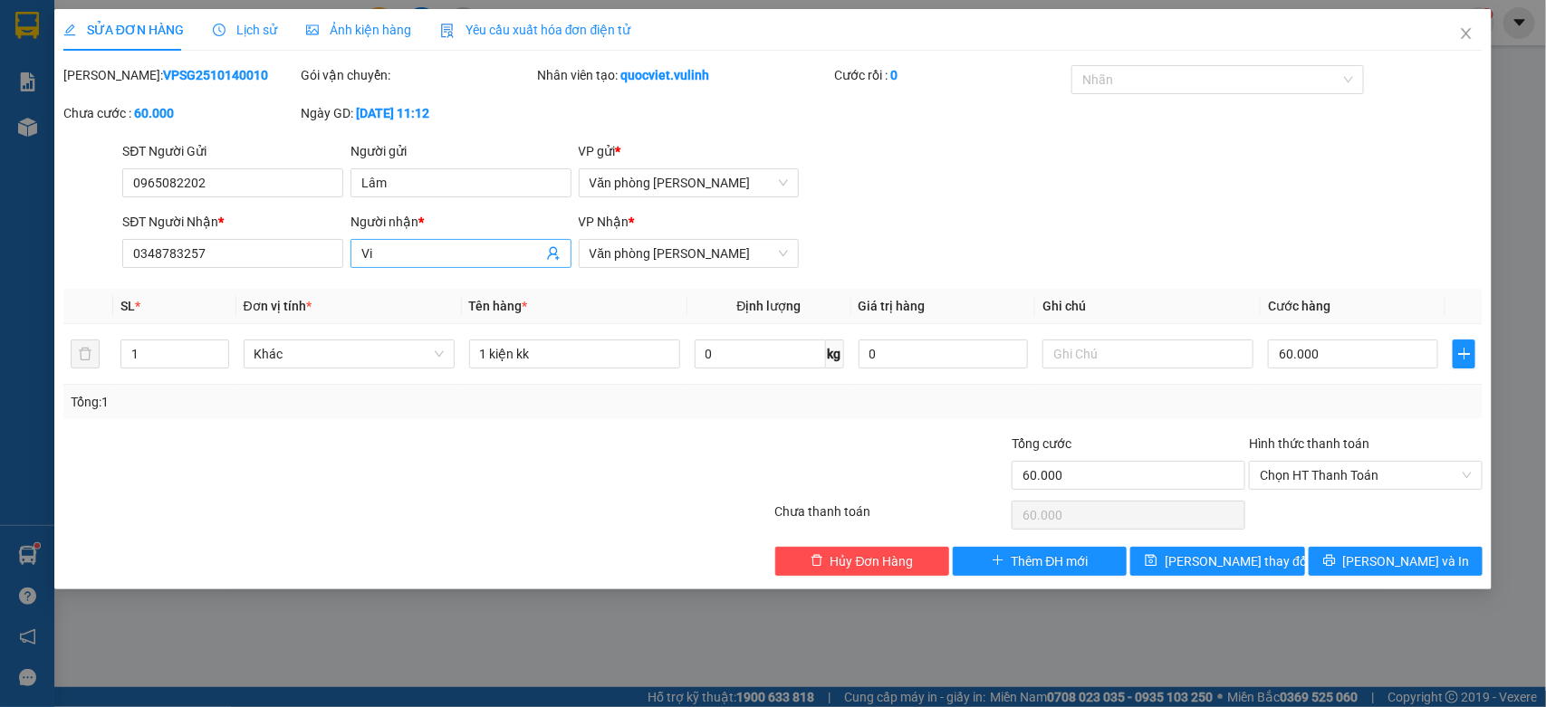
click at [469, 255] on input "Vi" at bounding box center [451, 254] width 181 height 20
click at [288, 245] on input "0348783257" at bounding box center [232, 253] width 221 height 29
click at [287, 246] on input "0348783257" at bounding box center [232, 253] width 221 height 29
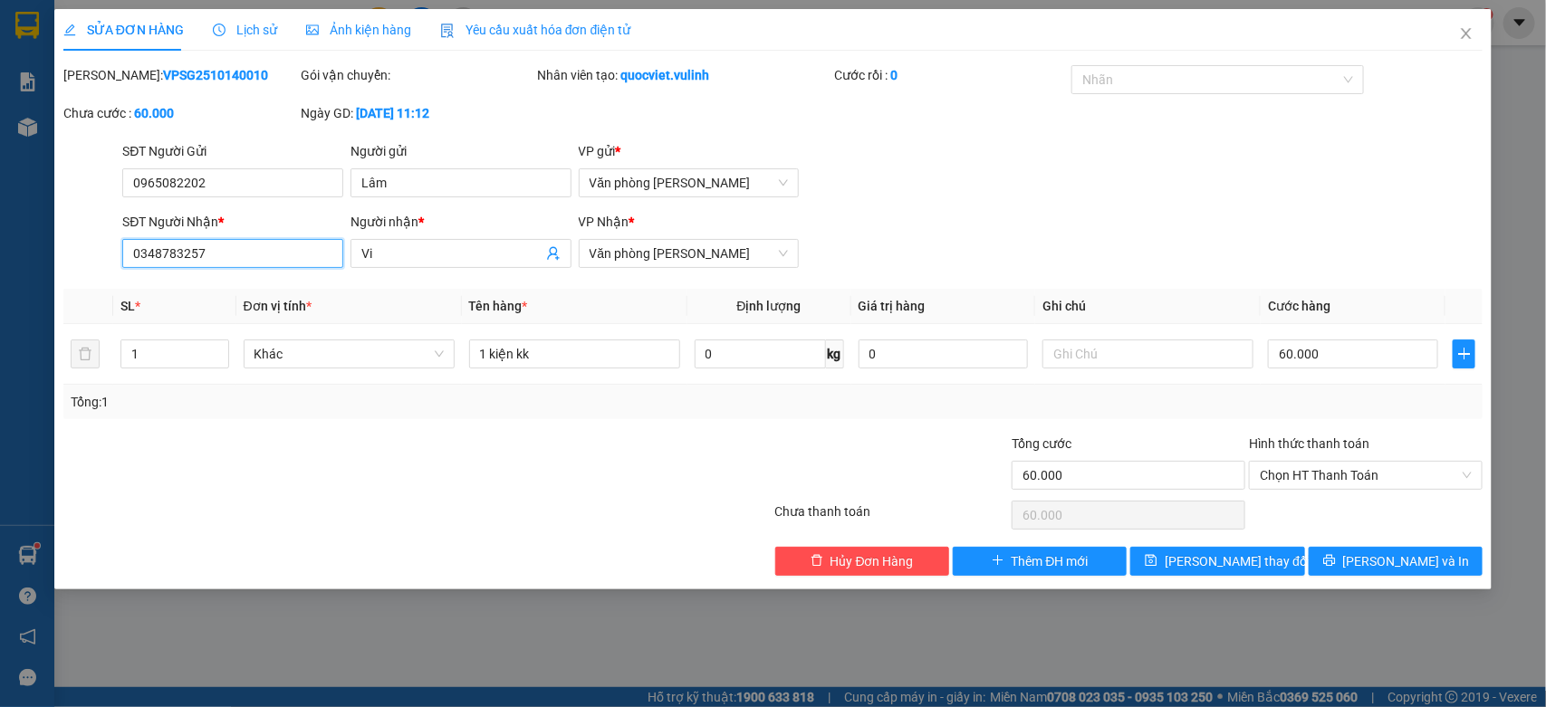
click at [287, 246] on input "0348783257" at bounding box center [232, 253] width 221 height 29
click at [1467, 39] on icon "close" at bounding box center [1466, 33] width 14 height 14
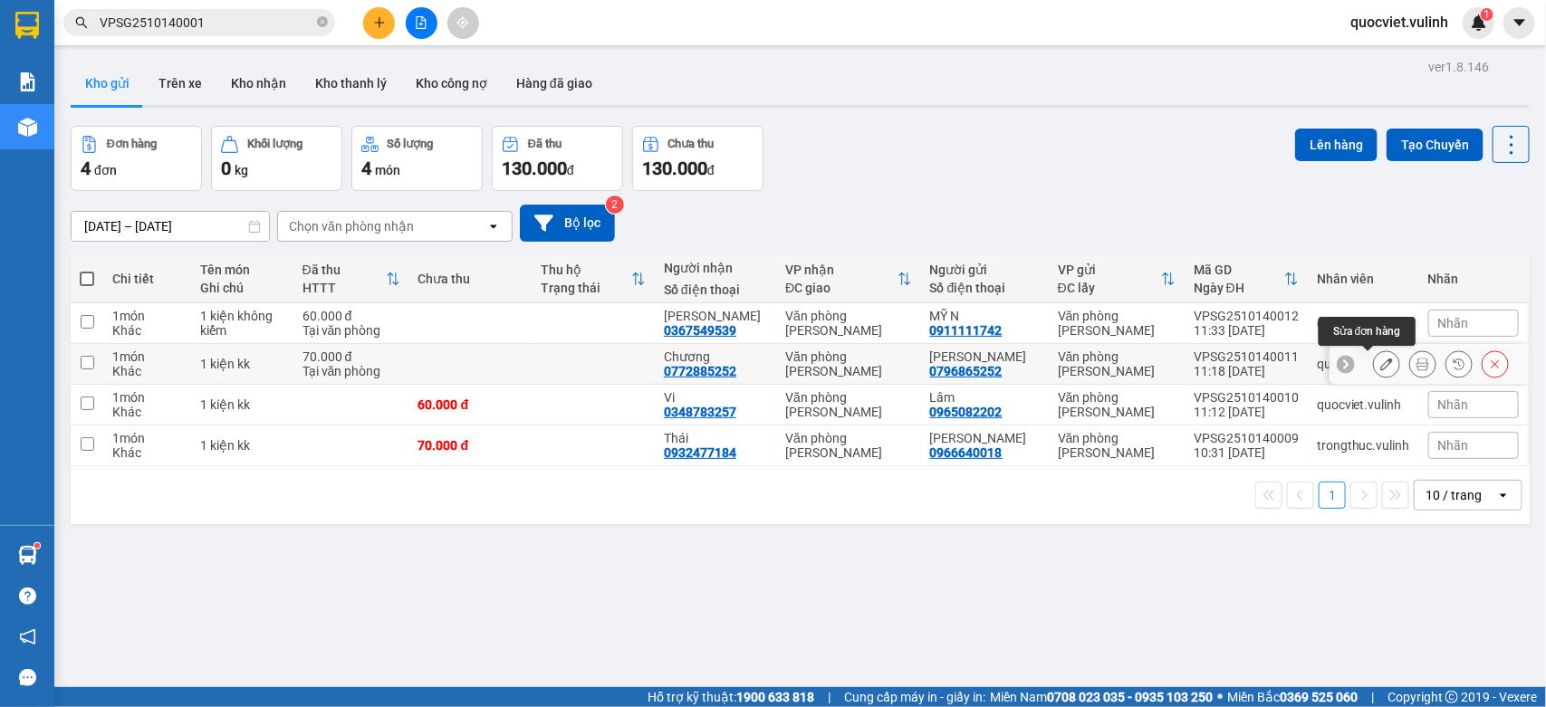
click at [1380, 365] on icon at bounding box center [1386, 364] width 13 height 13
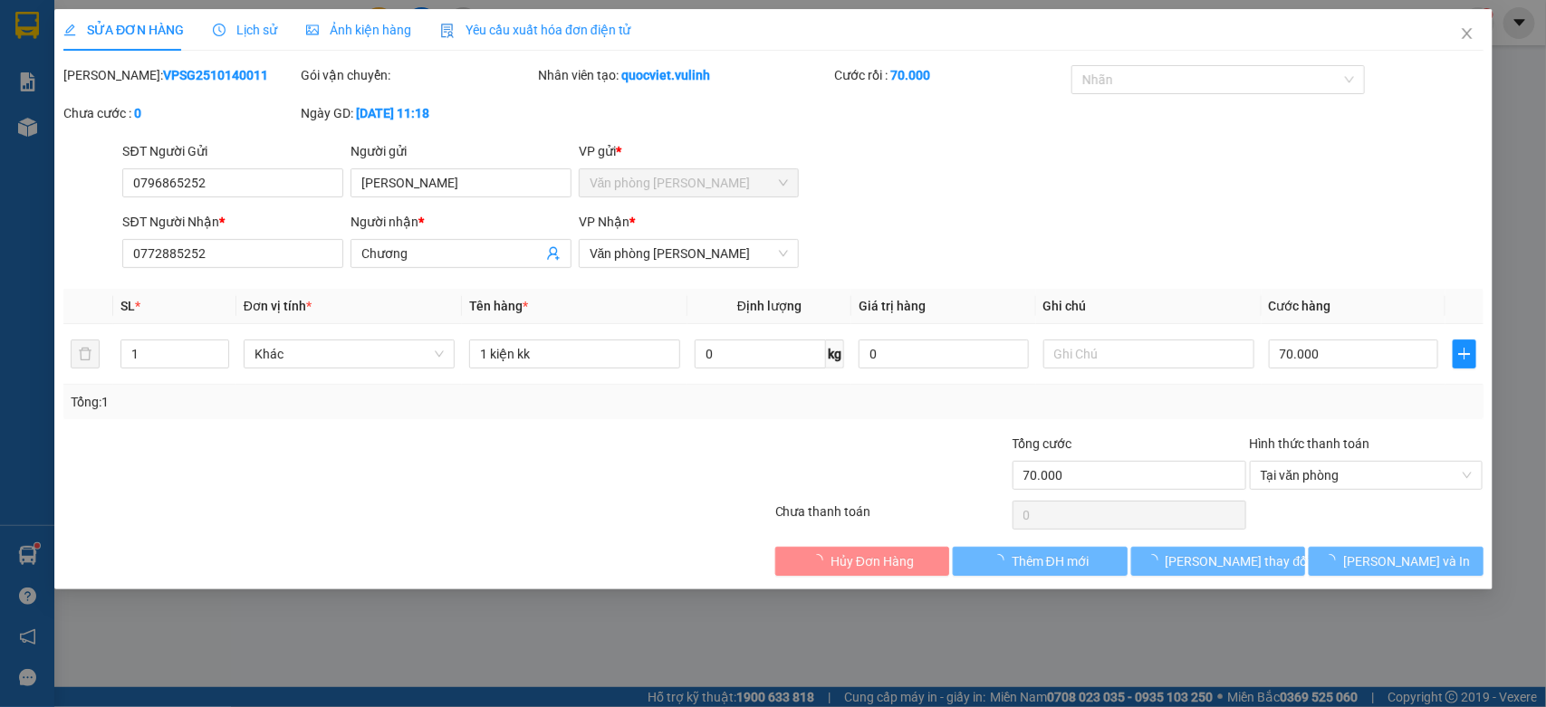
type input "0796865252"
type input "[PERSON_NAME]"
type input "0772885252"
type input "Chương"
type input "70.000"
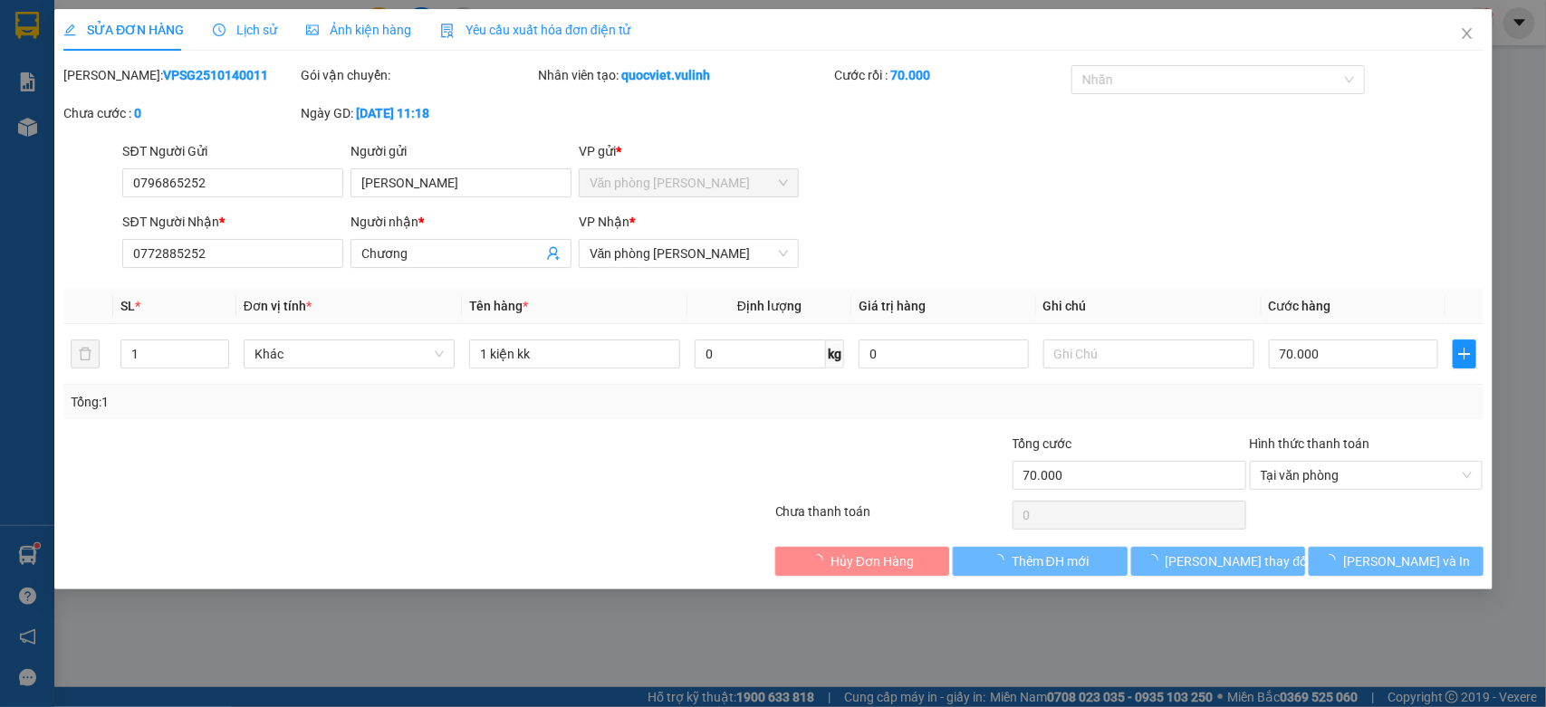
click at [304, 184] on div "SỬA ĐƠN HÀNG Lịch sử Ảnh kiện hàng Yêu cầu xuất hóa đơn điện tử Total Paid Fee …" at bounding box center [773, 353] width 1546 height 707
click at [304, 184] on input "0796865252" at bounding box center [232, 182] width 221 height 29
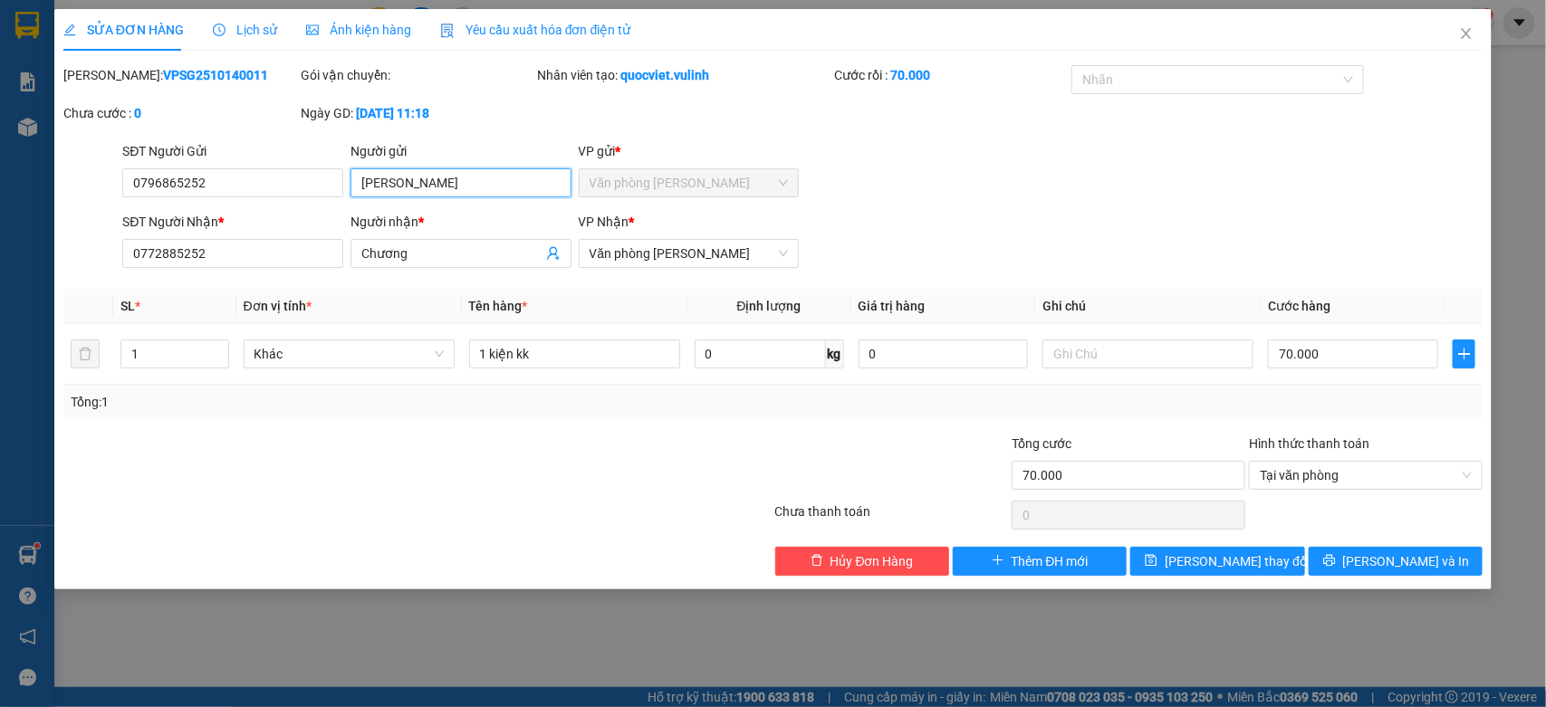
click at [513, 190] on input "[PERSON_NAME]" at bounding box center [460, 182] width 221 height 29
click at [435, 237] on div "Người nhận *" at bounding box center [460, 225] width 221 height 27
click at [428, 245] on input "Chương" at bounding box center [451, 254] width 181 height 20
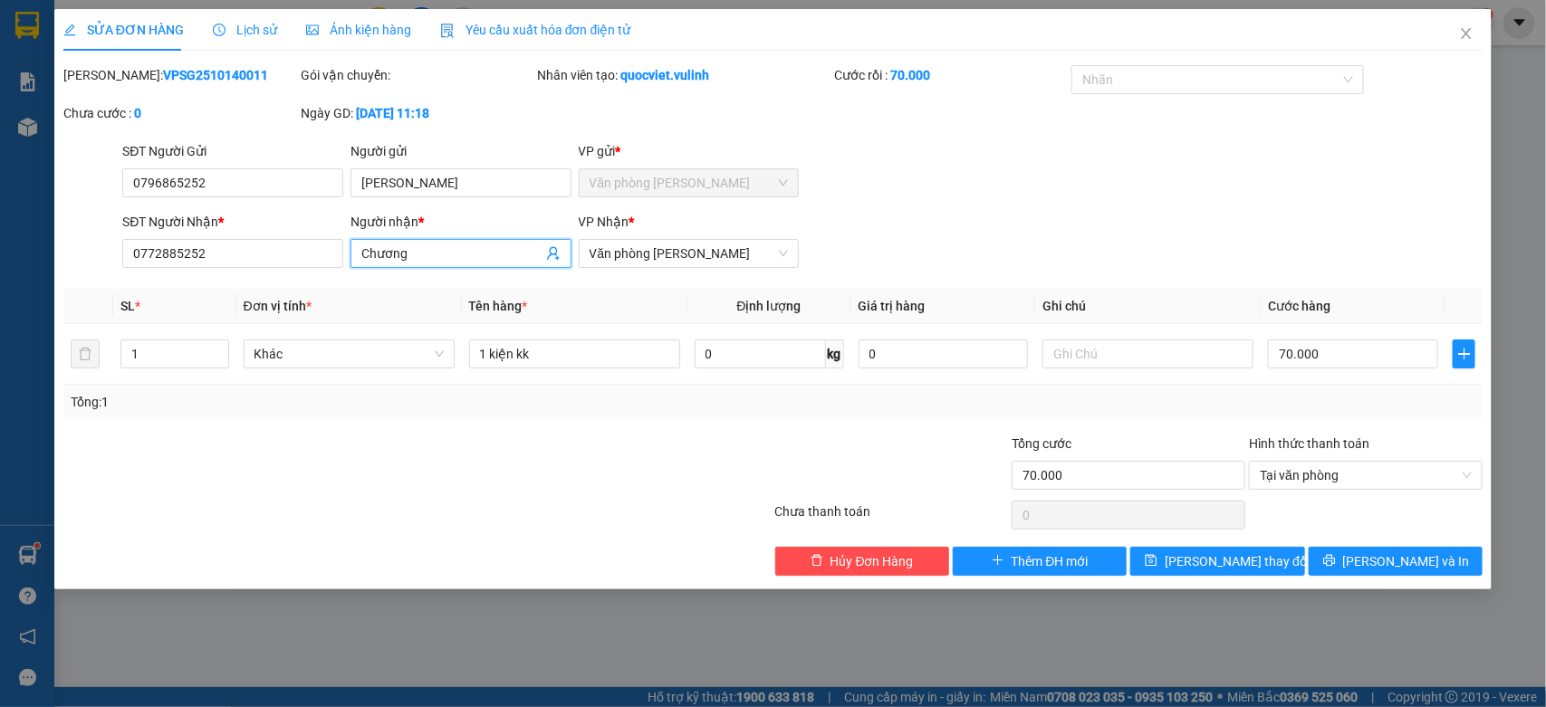
click at [428, 245] on input "Chương" at bounding box center [451, 254] width 181 height 20
click at [261, 265] on div "SĐT Người Nhận * 0772885252" at bounding box center [232, 243] width 221 height 63
click at [260, 261] on input "0772885252" at bounding box center [232, 253] width 221 height 29
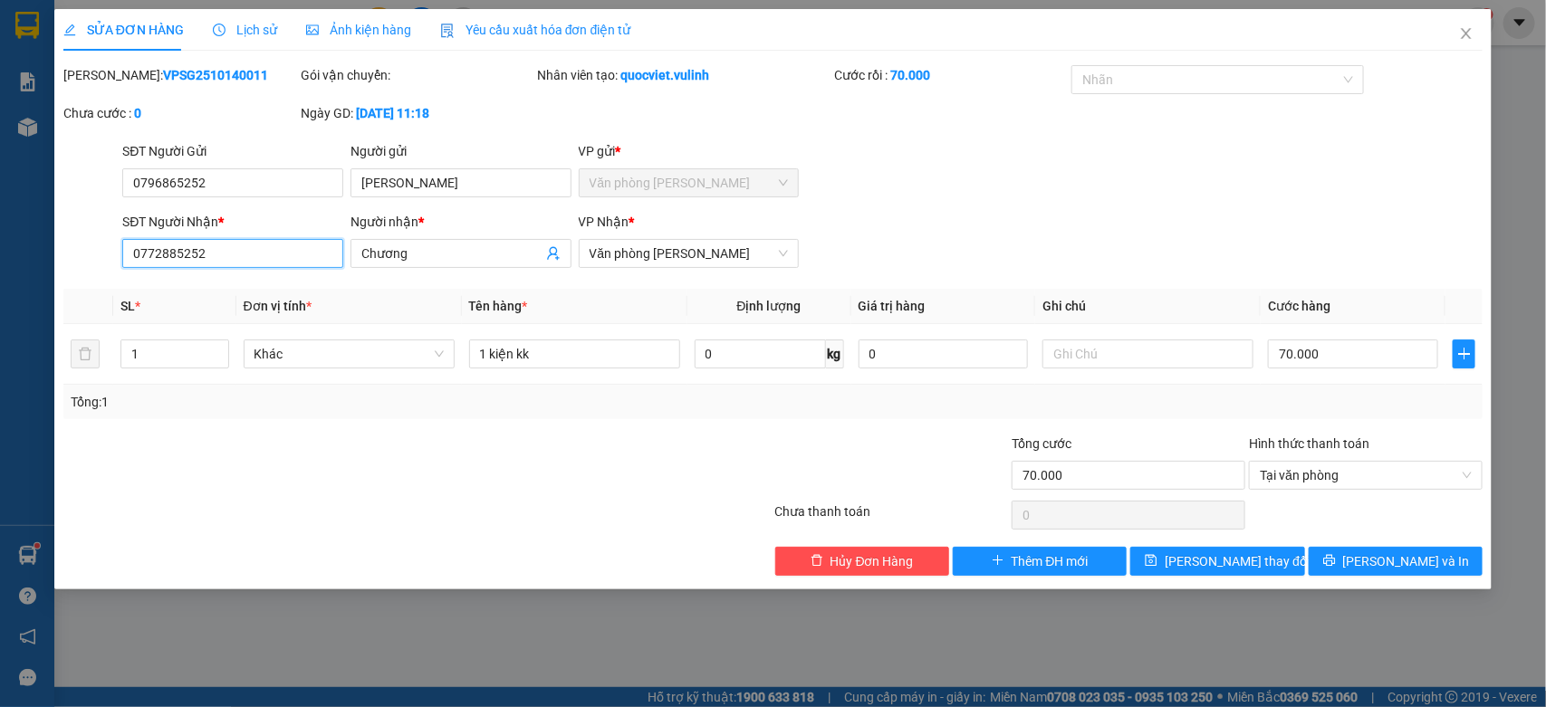
click at [260, 261] on input "0772885252" at bounding box center [232, 253] width 221 height 29
click at [1463, 34] on icon "close" at bounding box center [1466, 33] width 14 height 14
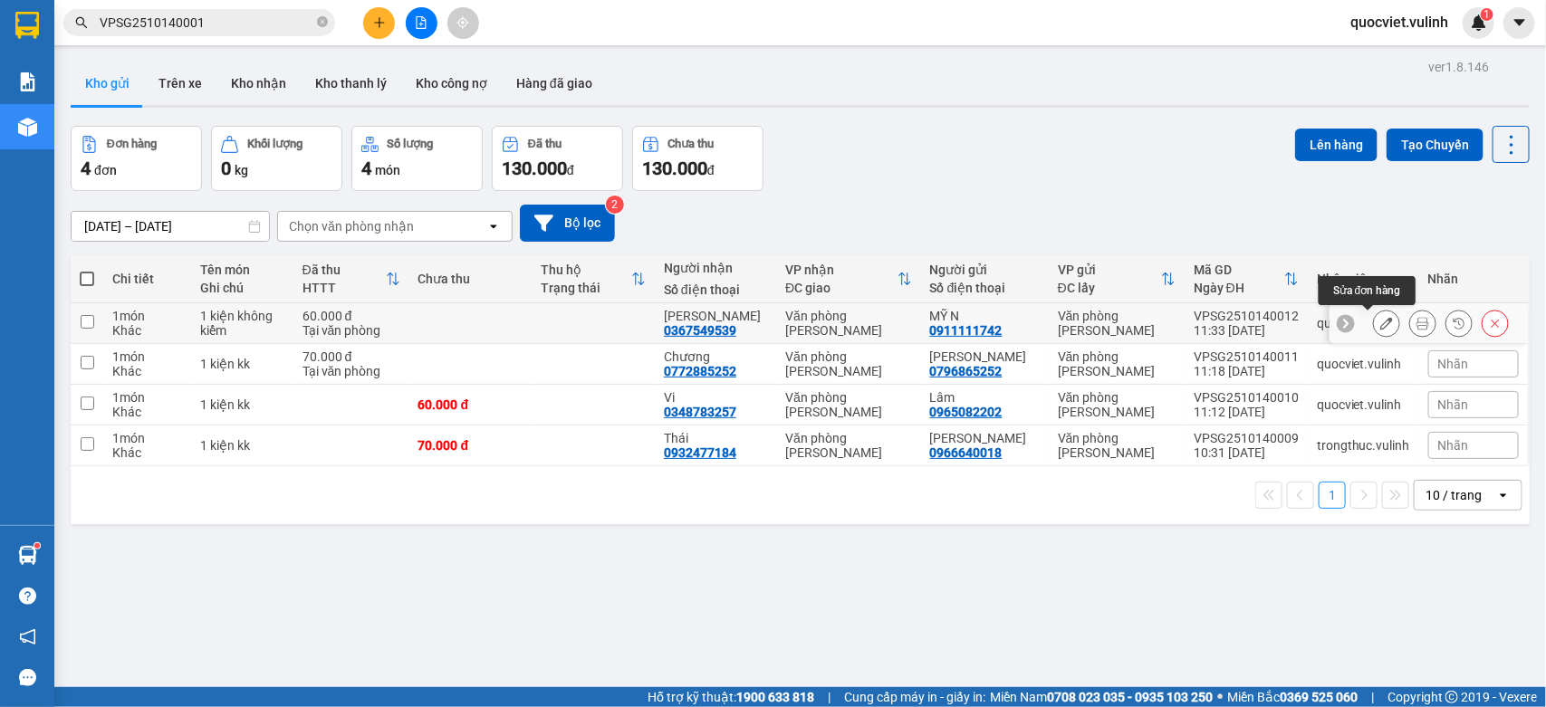
click at [1380, 323] on icon at bounding box center [1386, 323] width 13 height 13
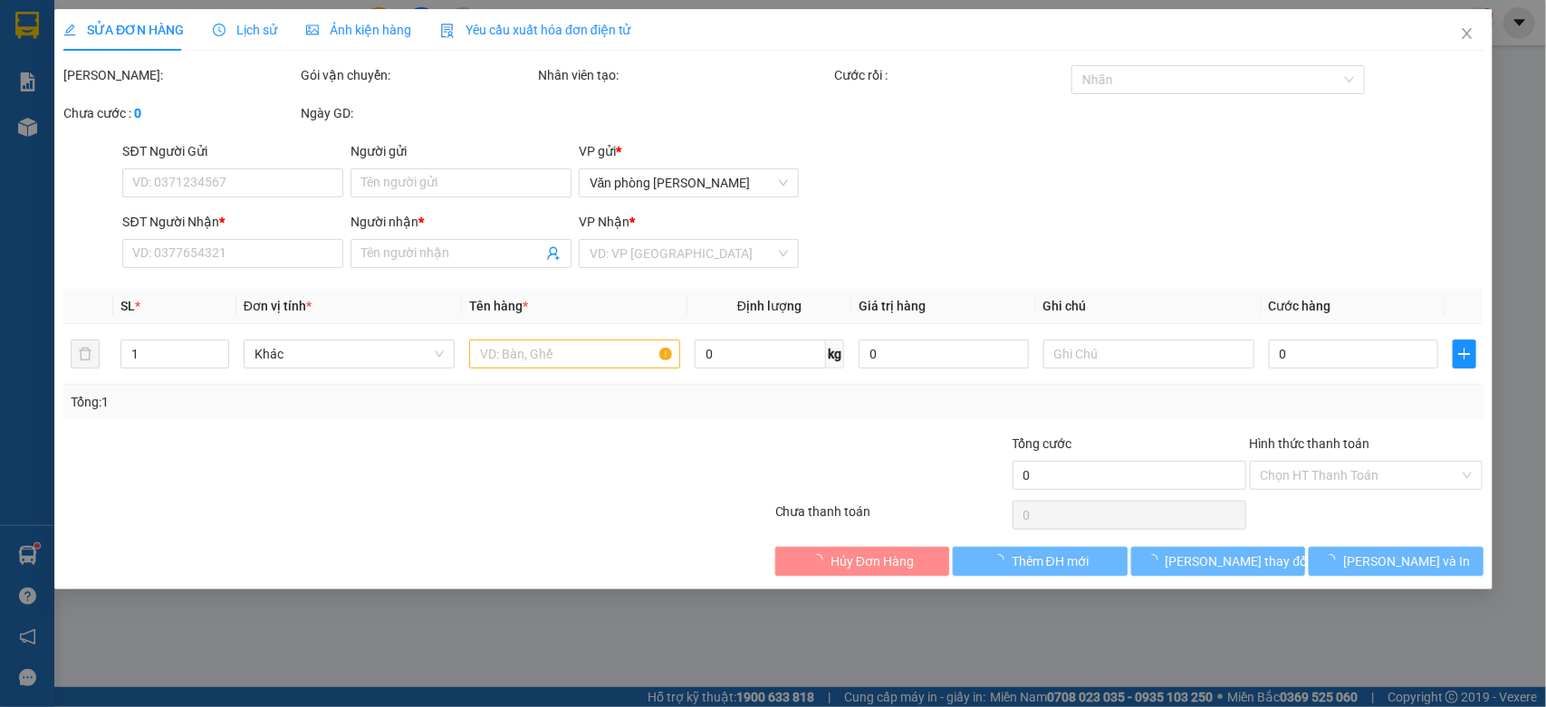
type input "0911111742"
type input "MỸ N"
type input "0367549539"
type input "[PERSON_NAME]"
type input "60.000"
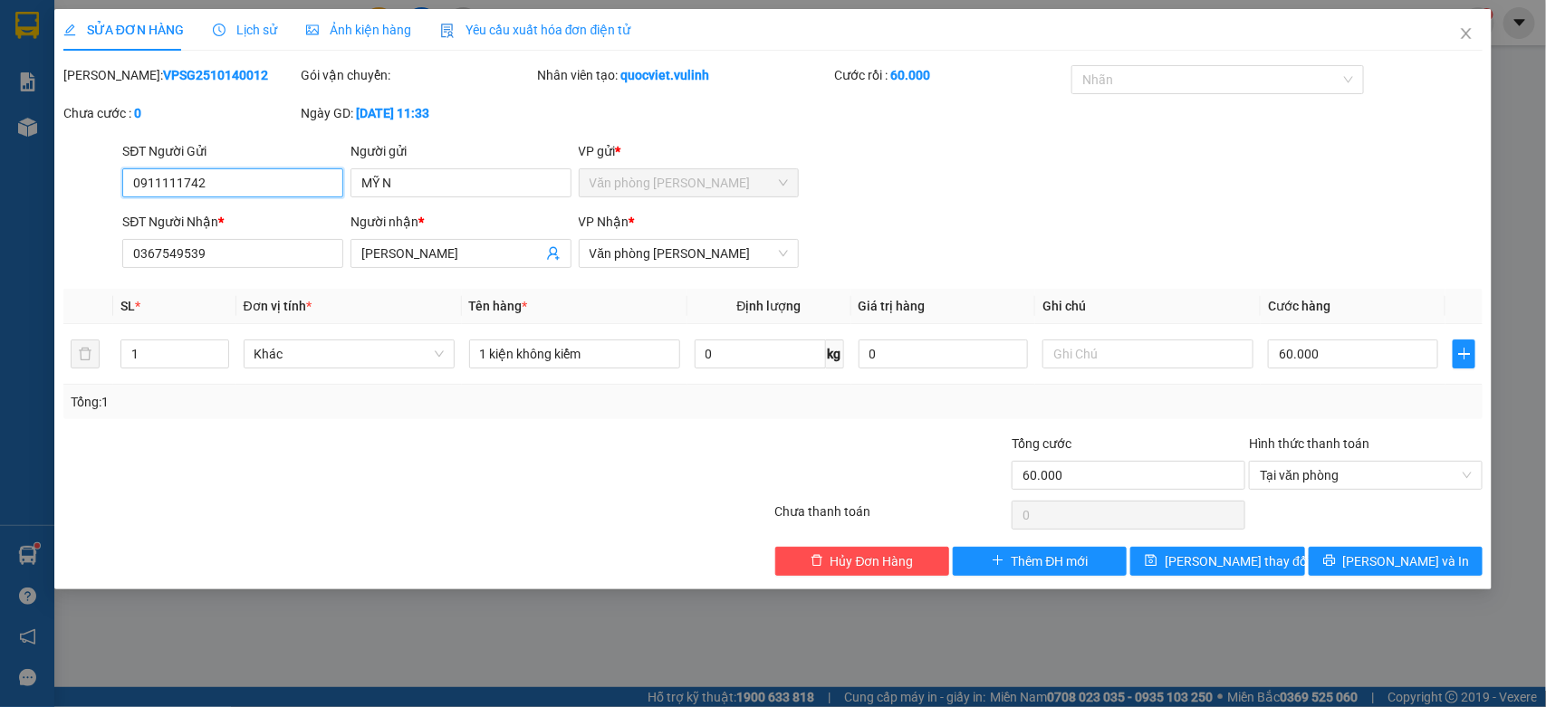
click at [292, 197] on input "0911111742" at bounding box center [232, 182] width 221 height 29
click at [380, 187] on input "MỸ N" at bounding box center [460, 182] width 221 height 29
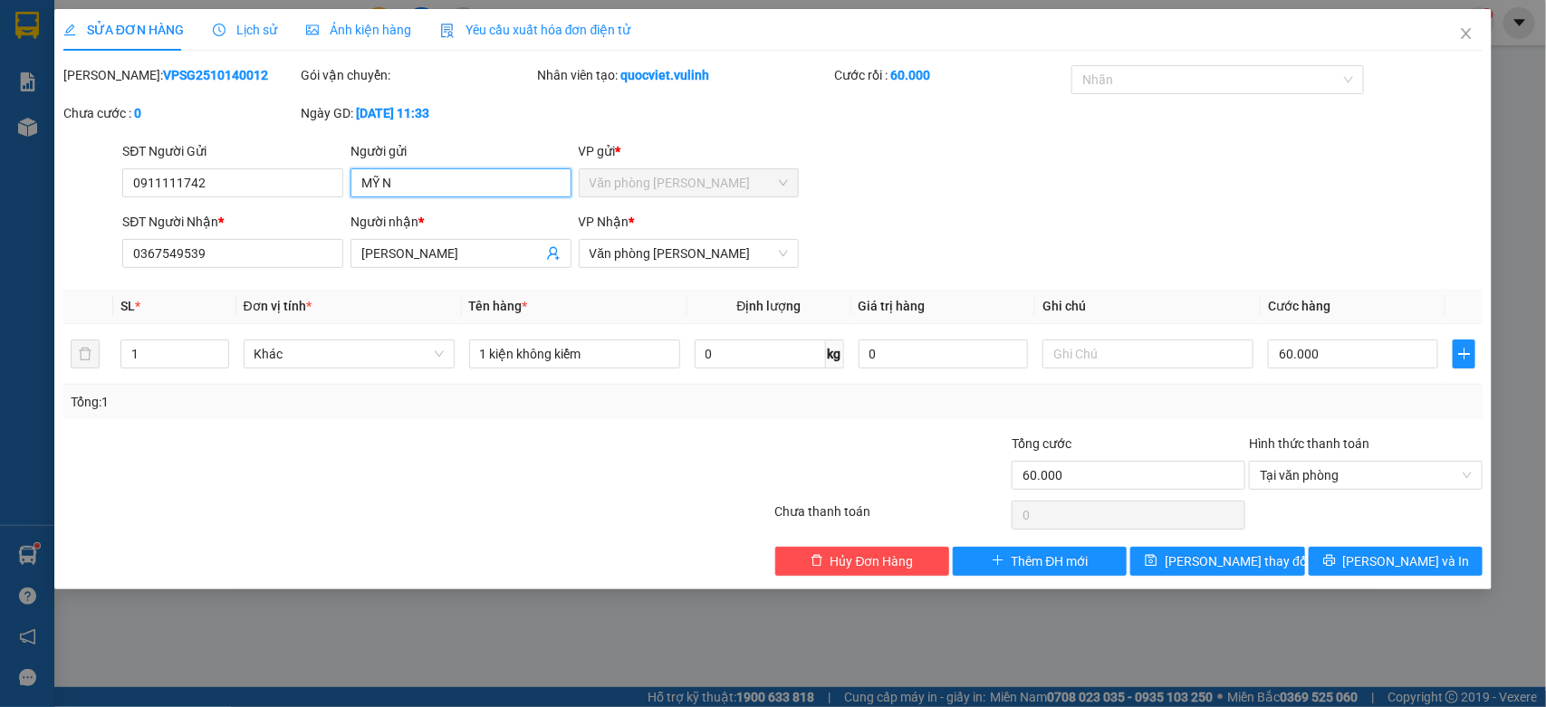
click at [380, 187] on input "MỸ N" at bounding box center [460, 182] width 221 height 29
click at [503, 177] on input "MỸ N" at bounding box center [460, 182] width 221 height 29
click at [517, 174] on input "MỸ N" at bounding box center [460, 182] width 221 height 29
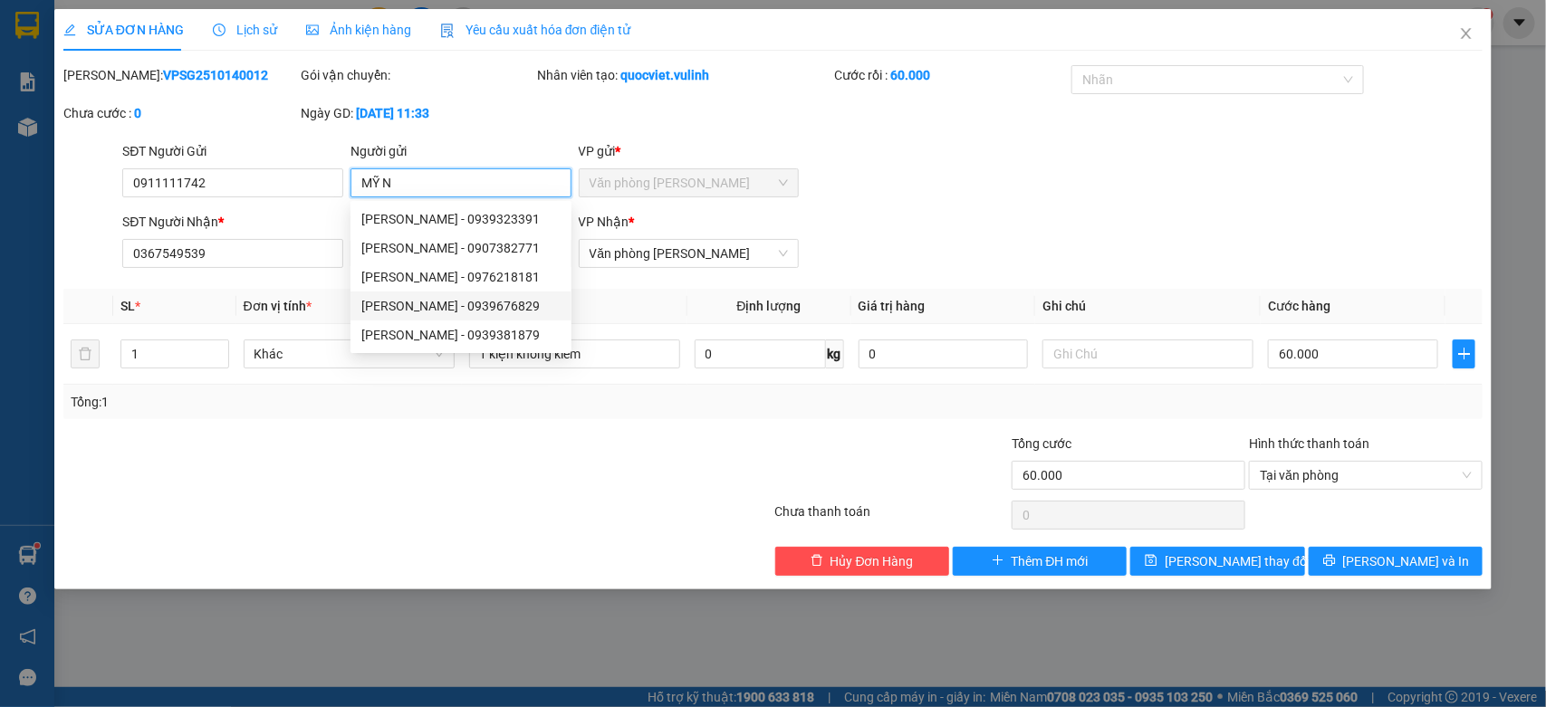
click at [523, 187] on input "MỸ N" at bounding box center [460, 182] width 221 height 29
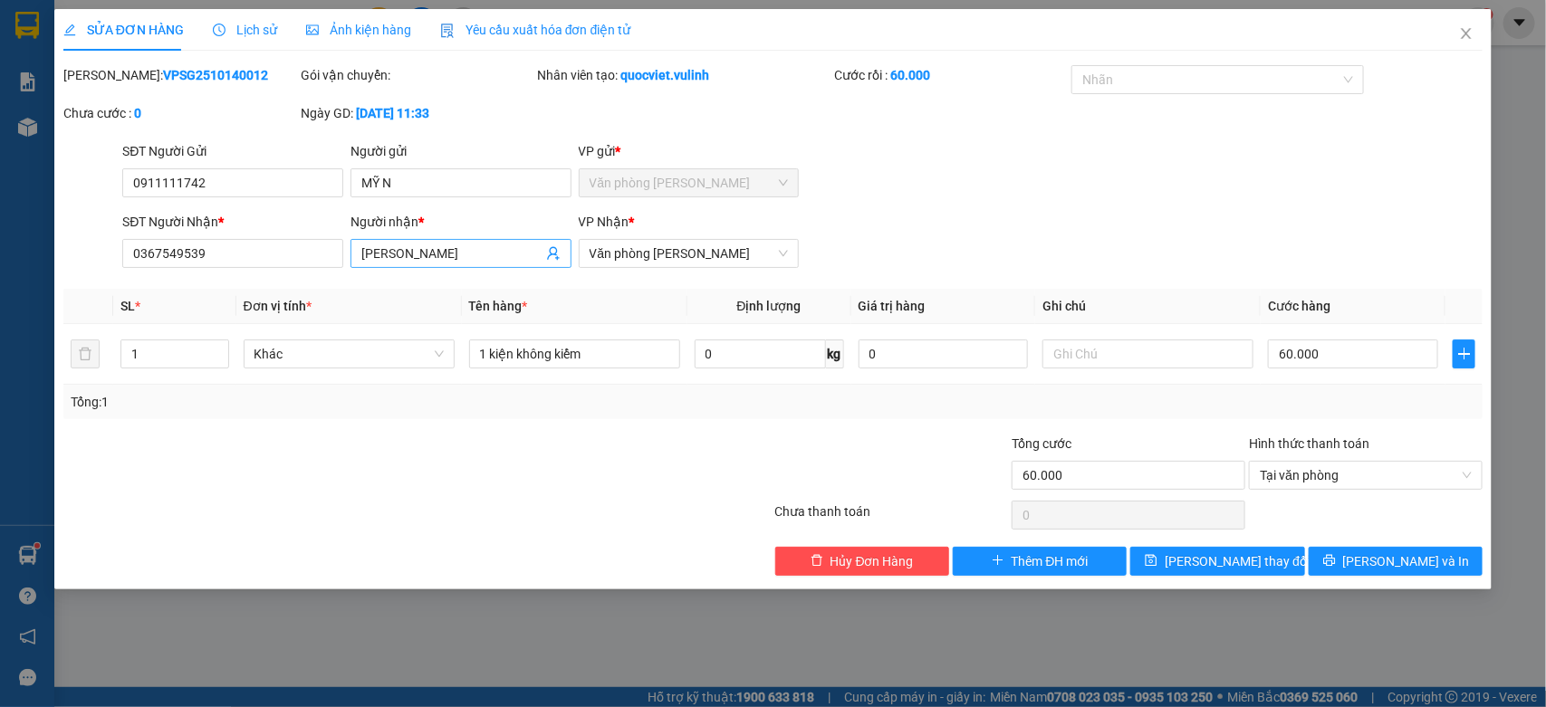
click at [490, 258] on input "[PERSON_NAME]" at bounding box center [451, 254] width 181 height 20
click at [310, 258] on input "0367549539" at bounding box center [232, 253] width 221 height 29
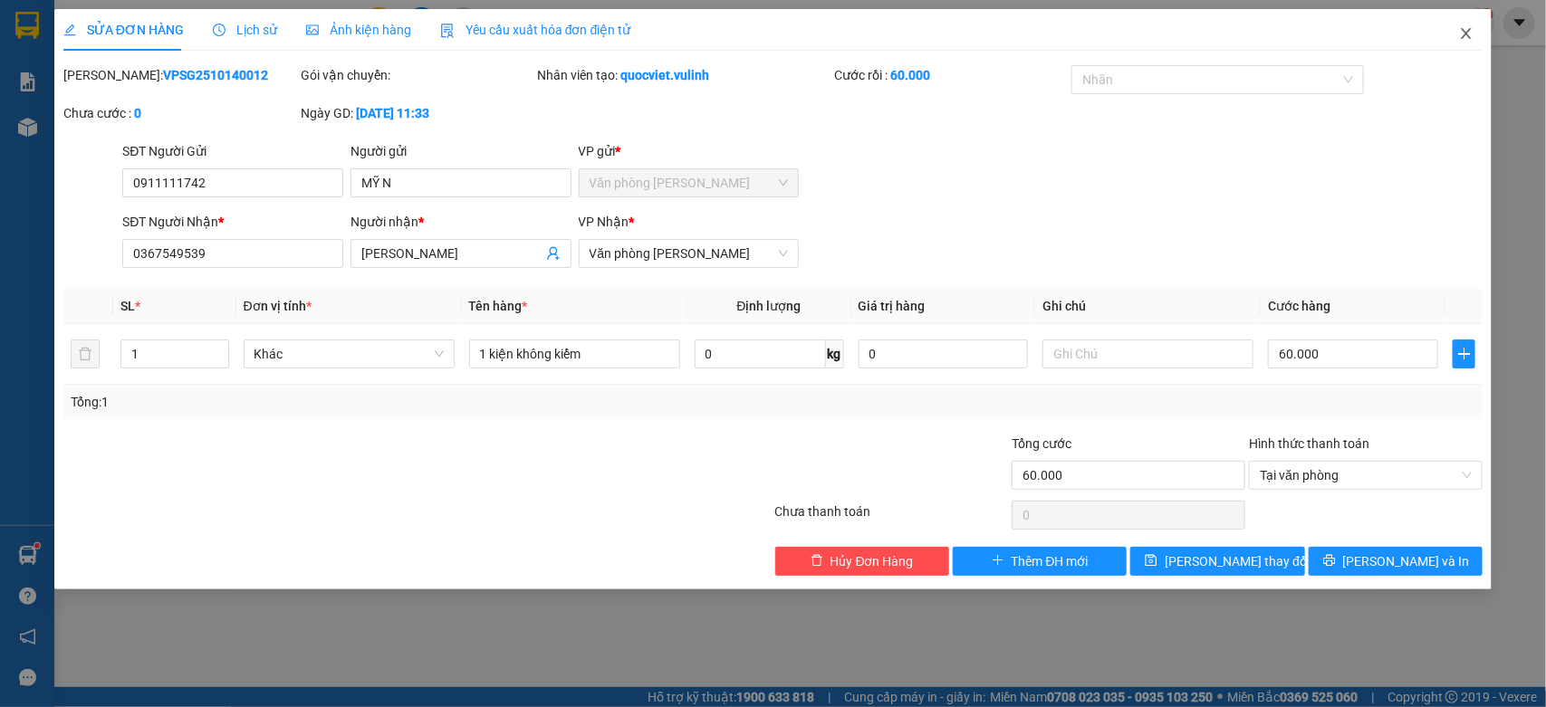
click at [1450, 33] on span "Close" at bounding box center [1466, 34] width 51 height 51
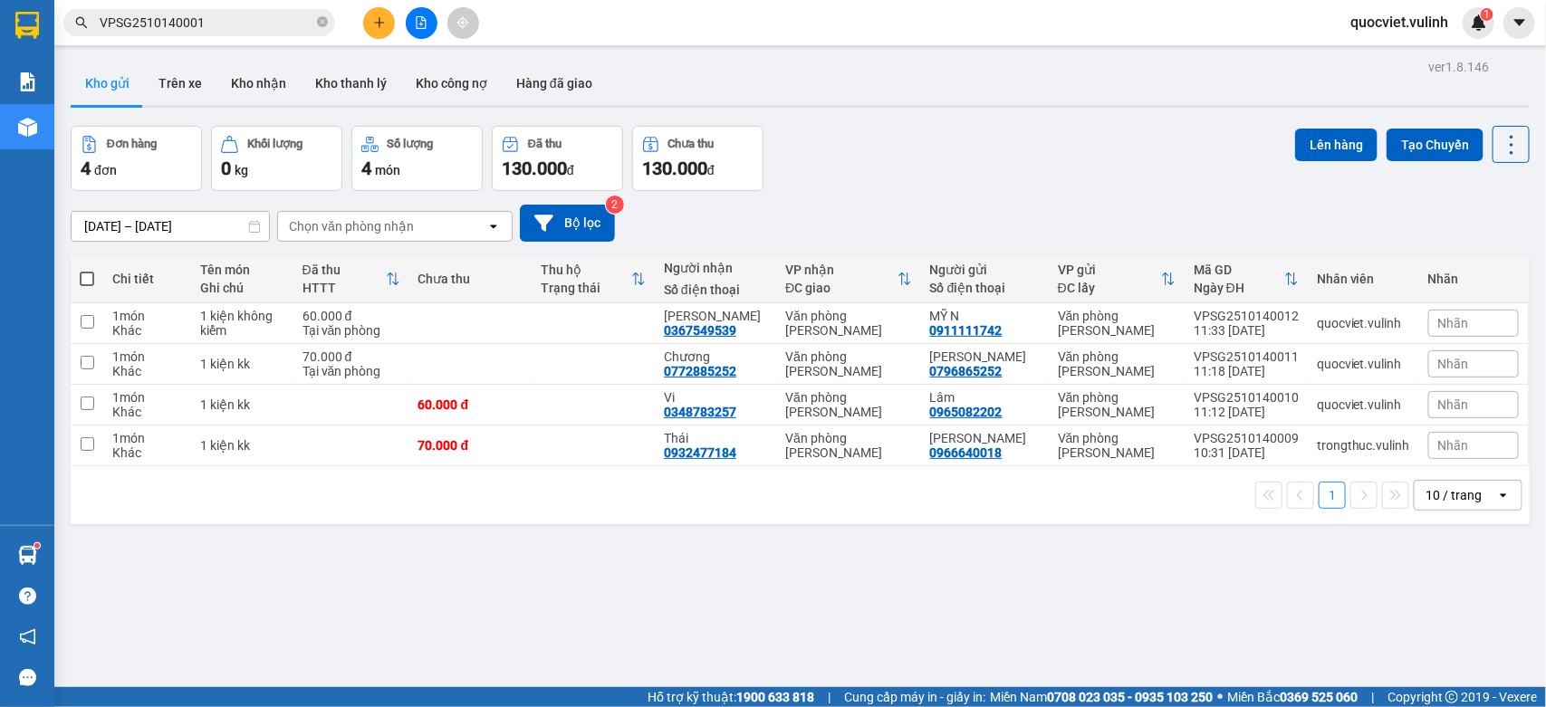
click at [92, 286] on label at bounding box center [87, 279] width 14 height 18
click at [87, 270] on input "checkbox" at bounding box center [87, 270] width 0 height 0
checkbox input "true"
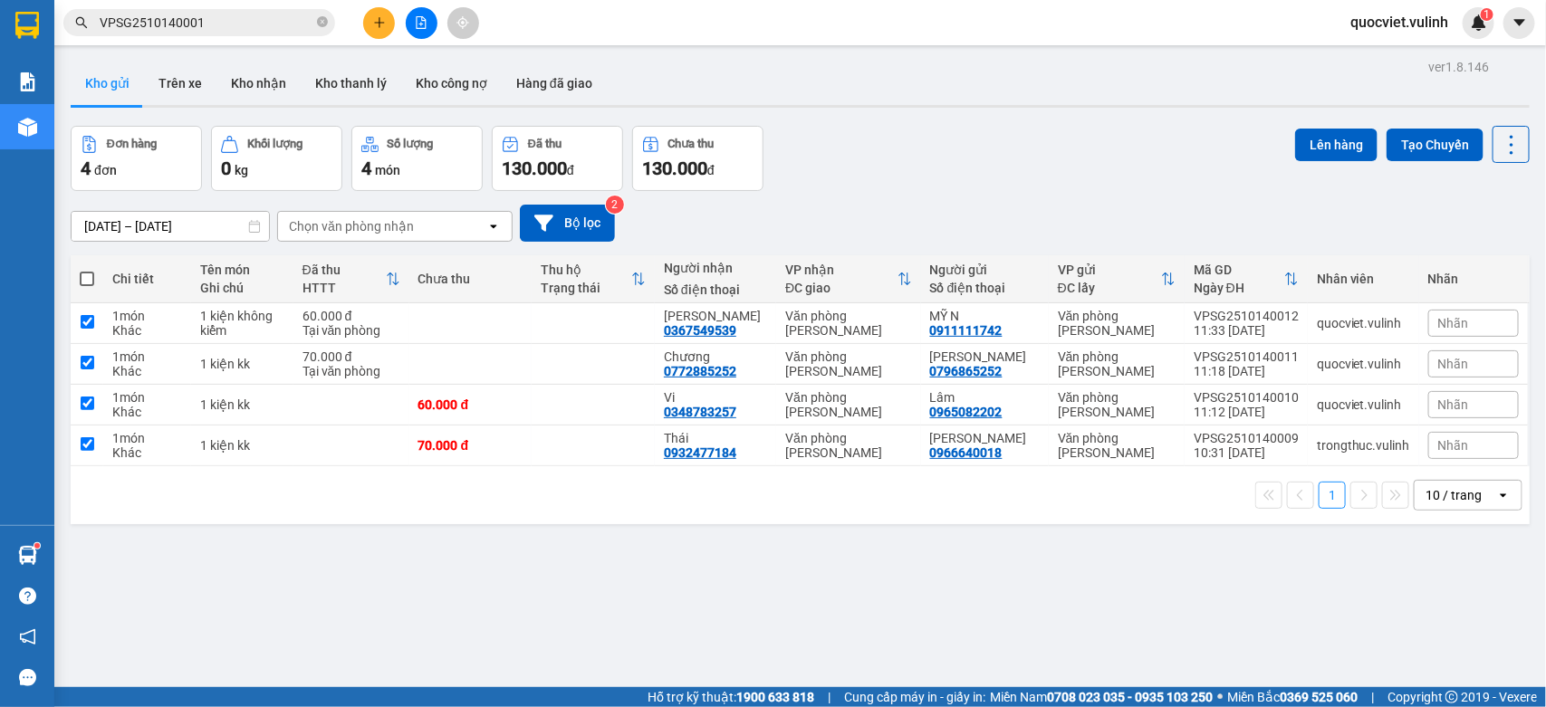
checkbox input "true"
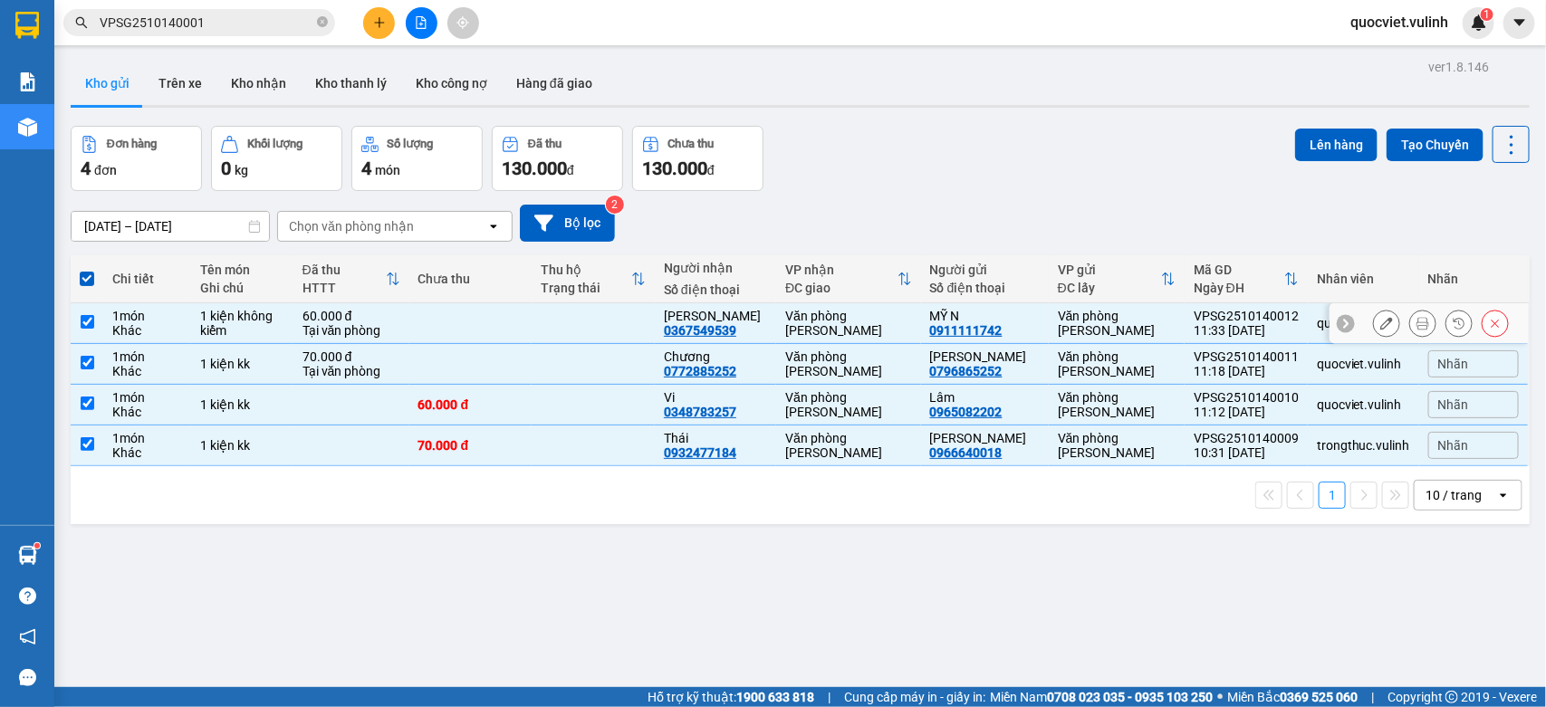
click at [110, 314] on td "1 món Khác" at bounding box center [147, 323] width 88 height 41
checkbox input "false"
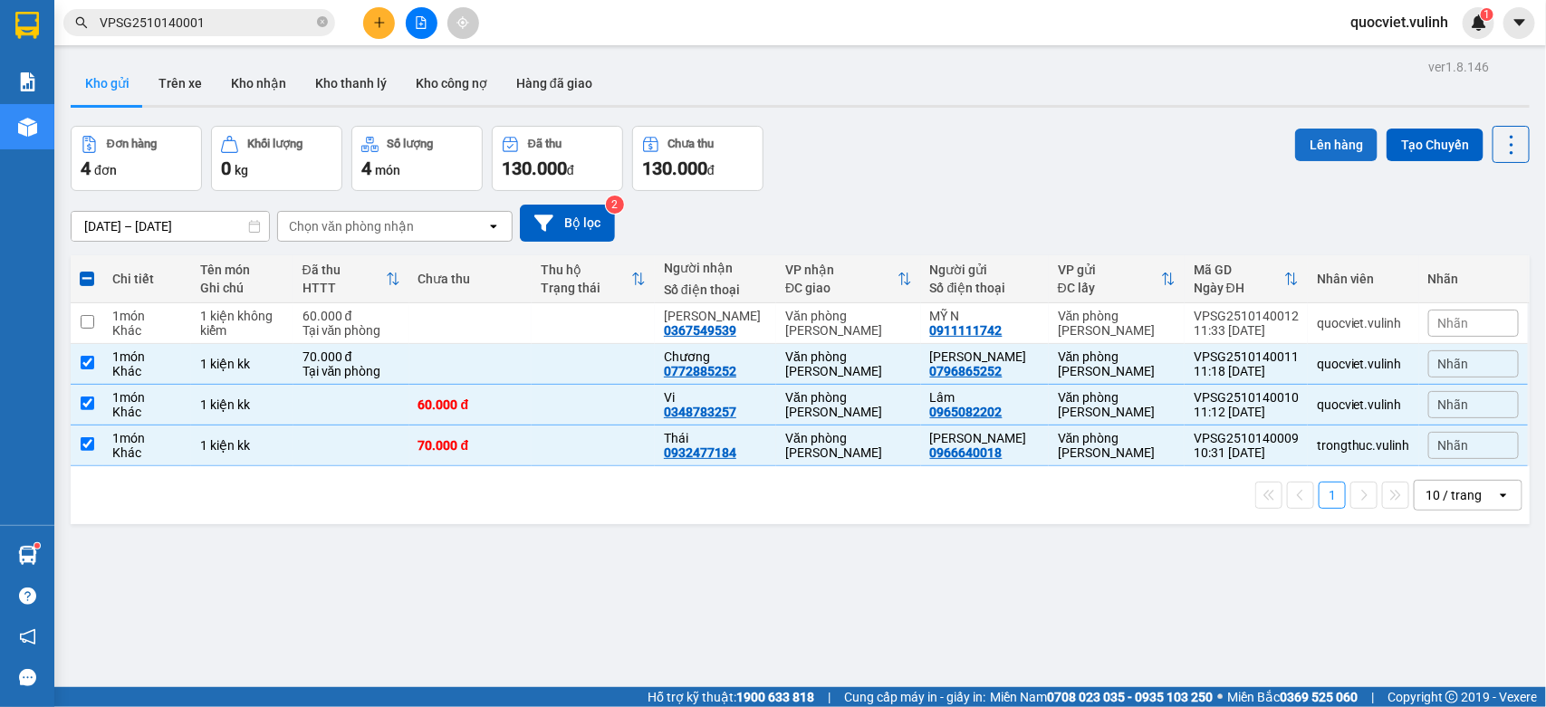
click at [1342, 149] on button "Lên hàng" at bounding box center [1336, 145] width 82 height 33
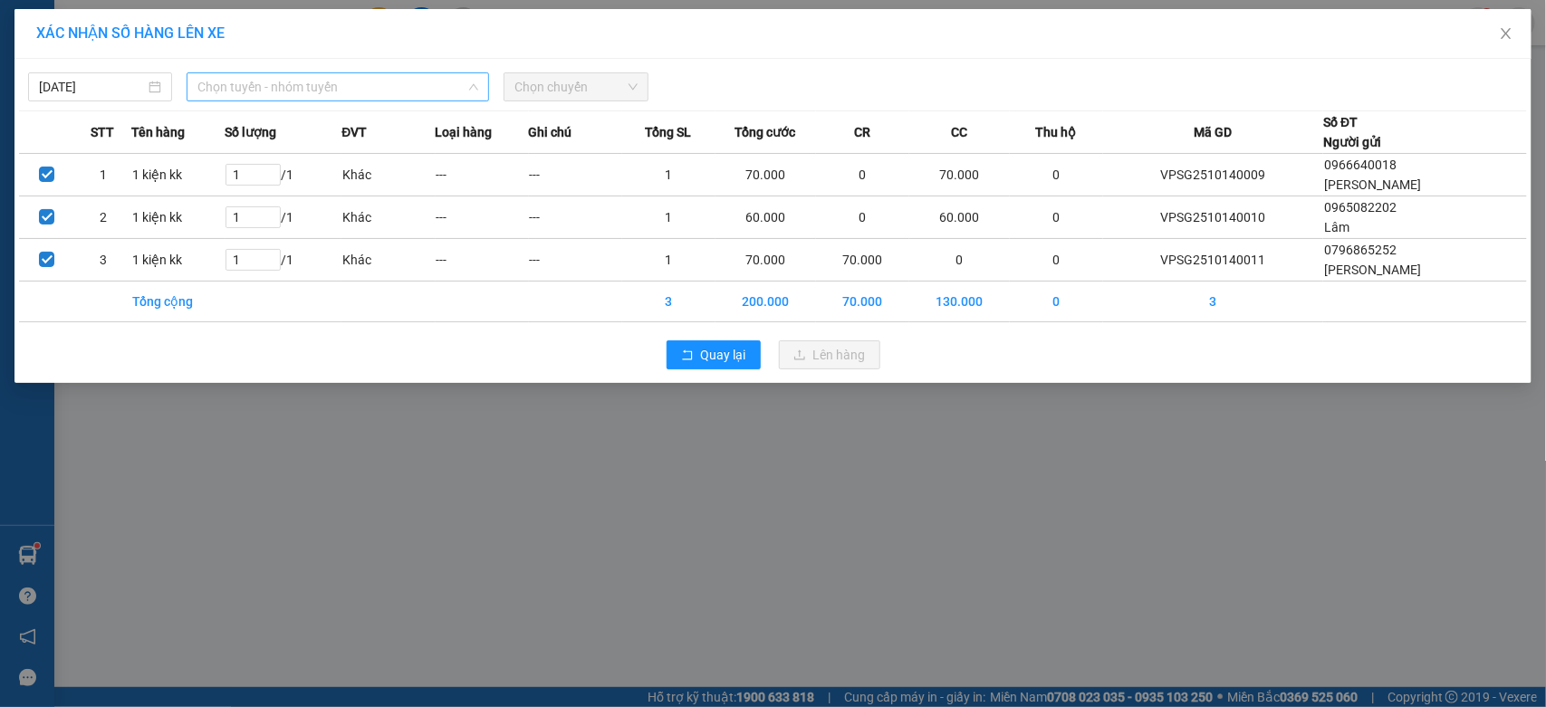
click at [260, 82] on span "Chọn tuyến - nhóm tuyến" at bounding box center [337, 86] width 281 height 27
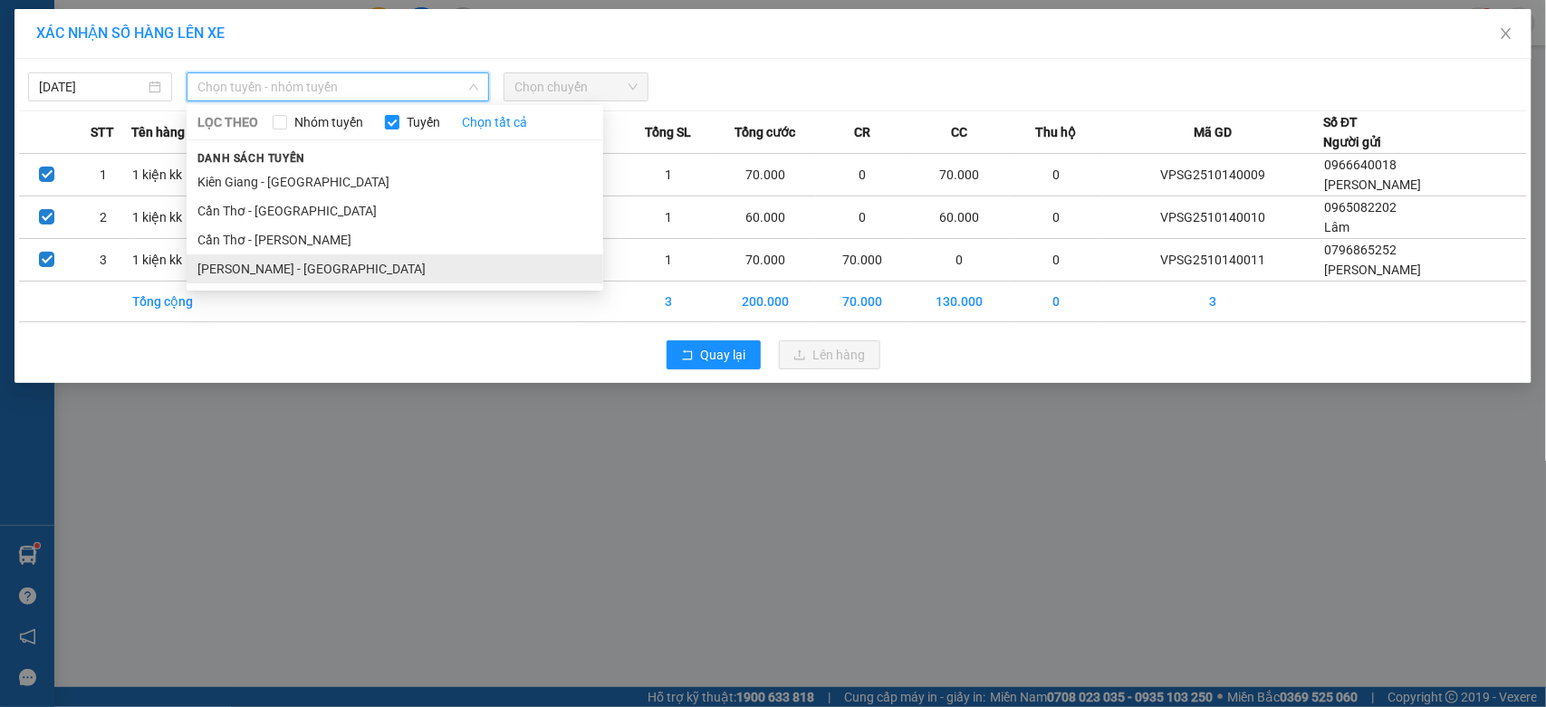
click at [209, 268] on li "[PERSON_NAME] - [GEOGRAPHIC_DATA]" at bounding box center [395, 268] width 417 height 29
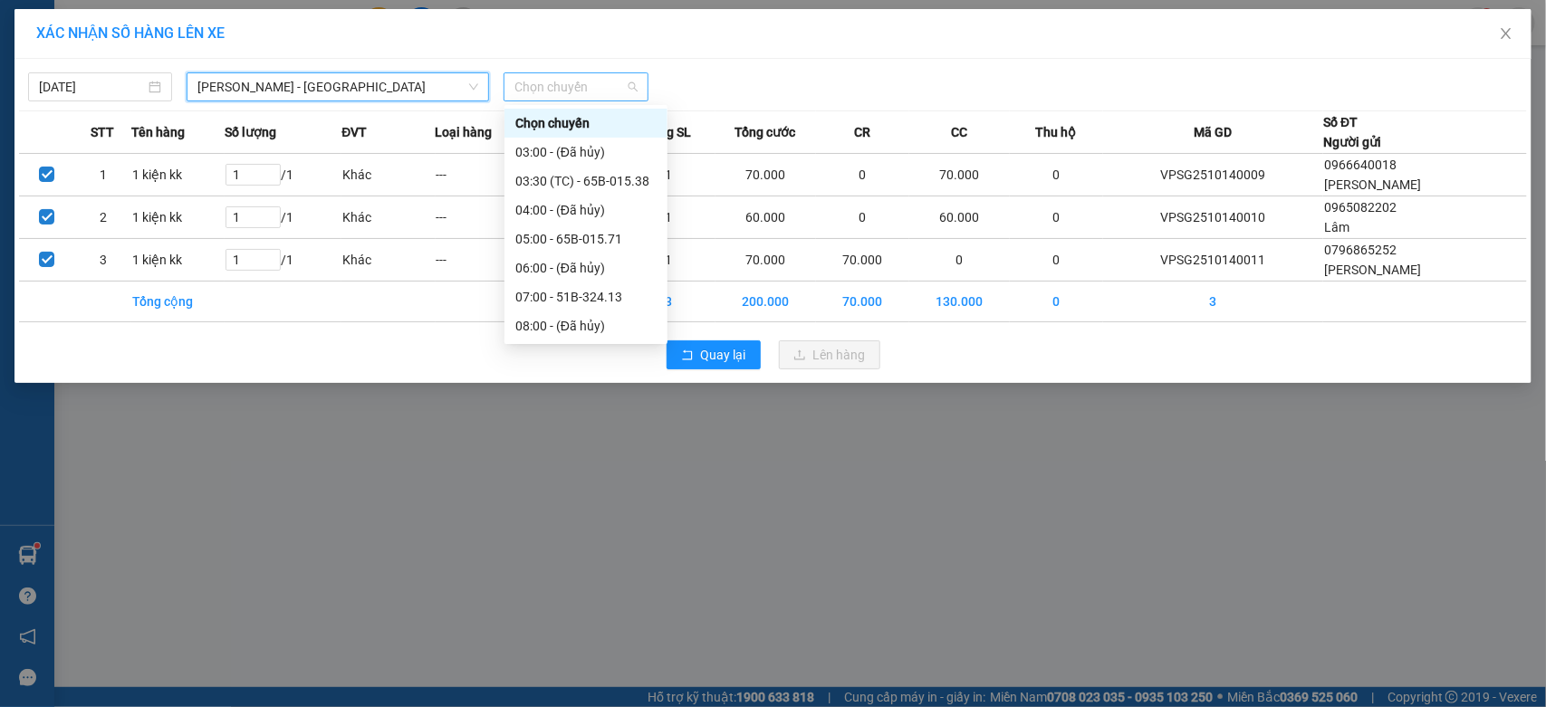
click at [590, 79] on span "Chọn chuyến" at bounding box center [575, 86] width 122 height 27
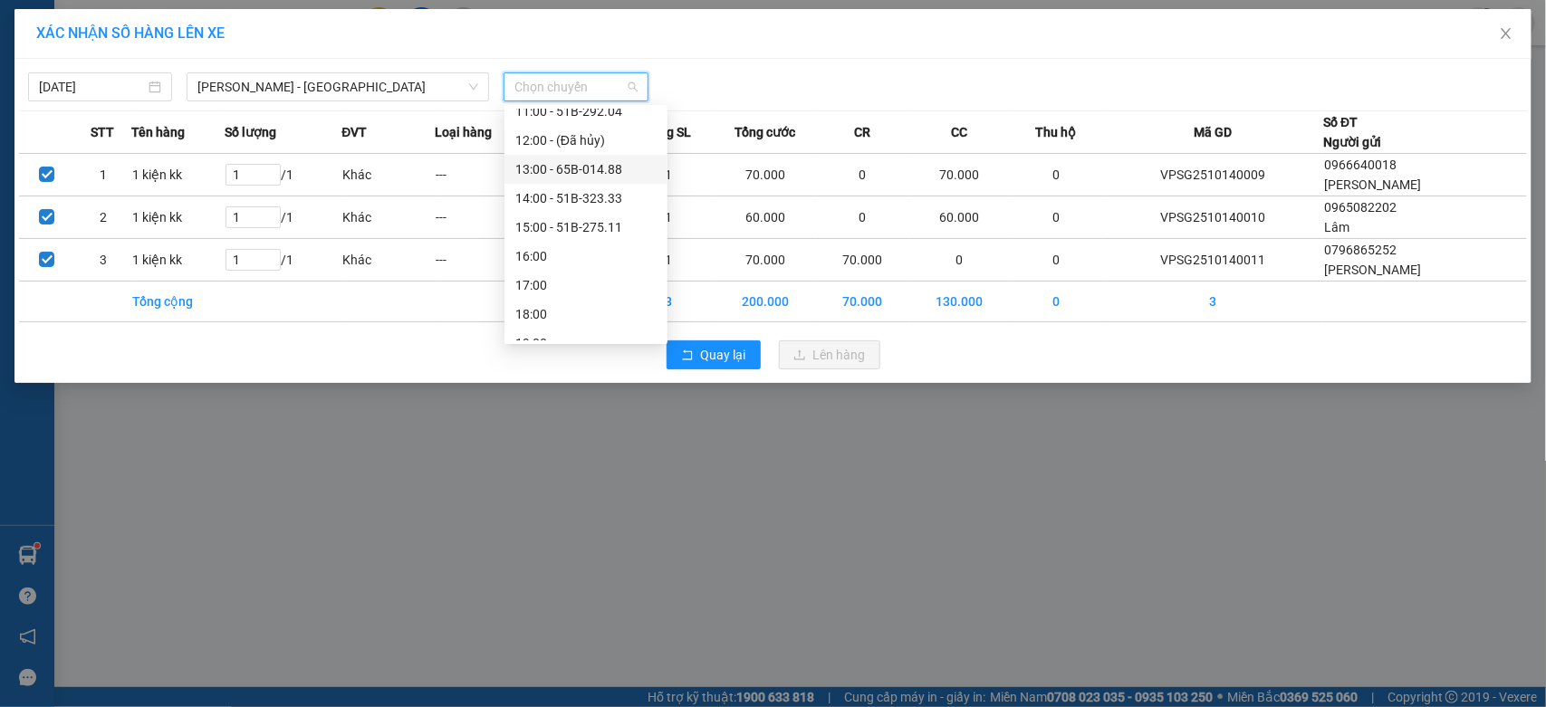
scroll to position [150, 0]
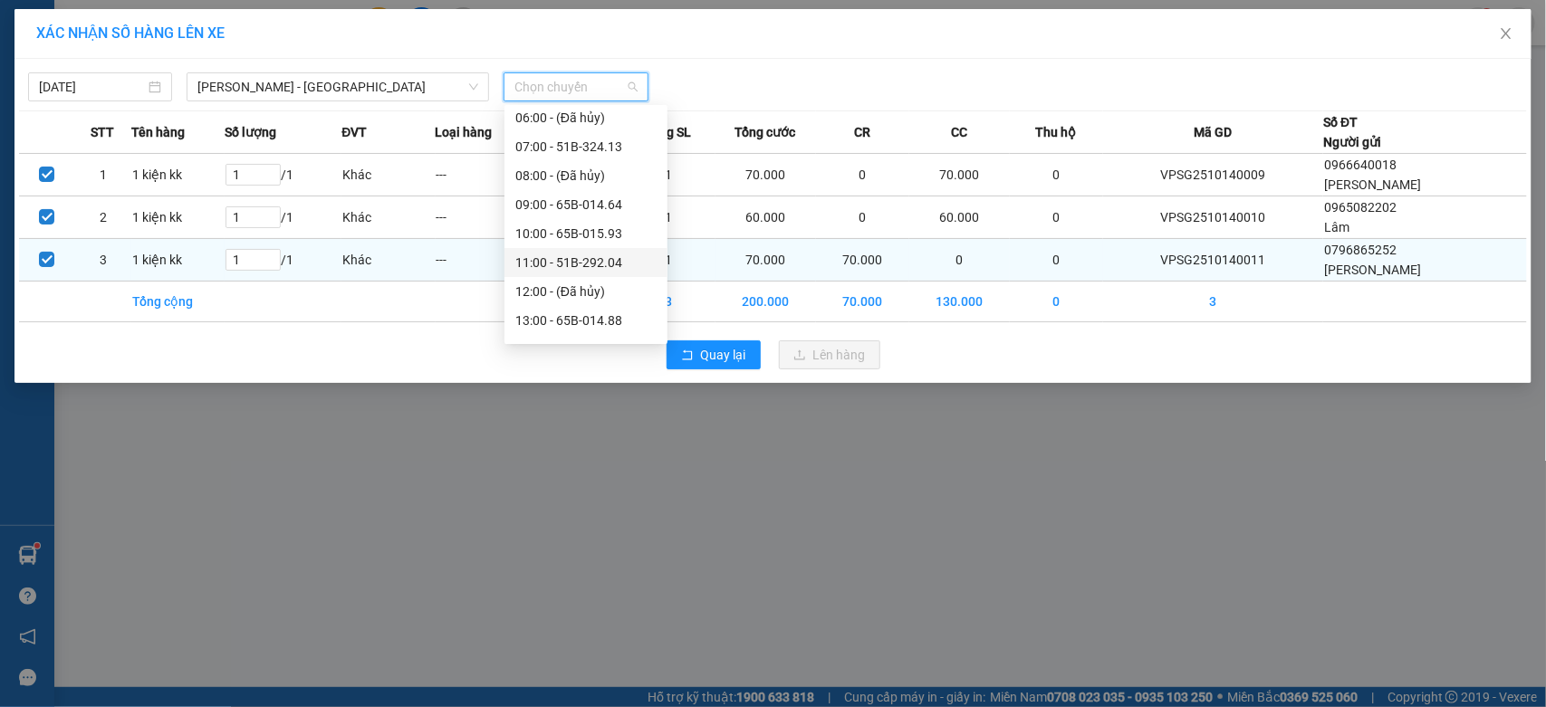
click at [608, 265] on div "11:00 - 51B-292.04" at bounding box center [585, 263] width 141 height 20
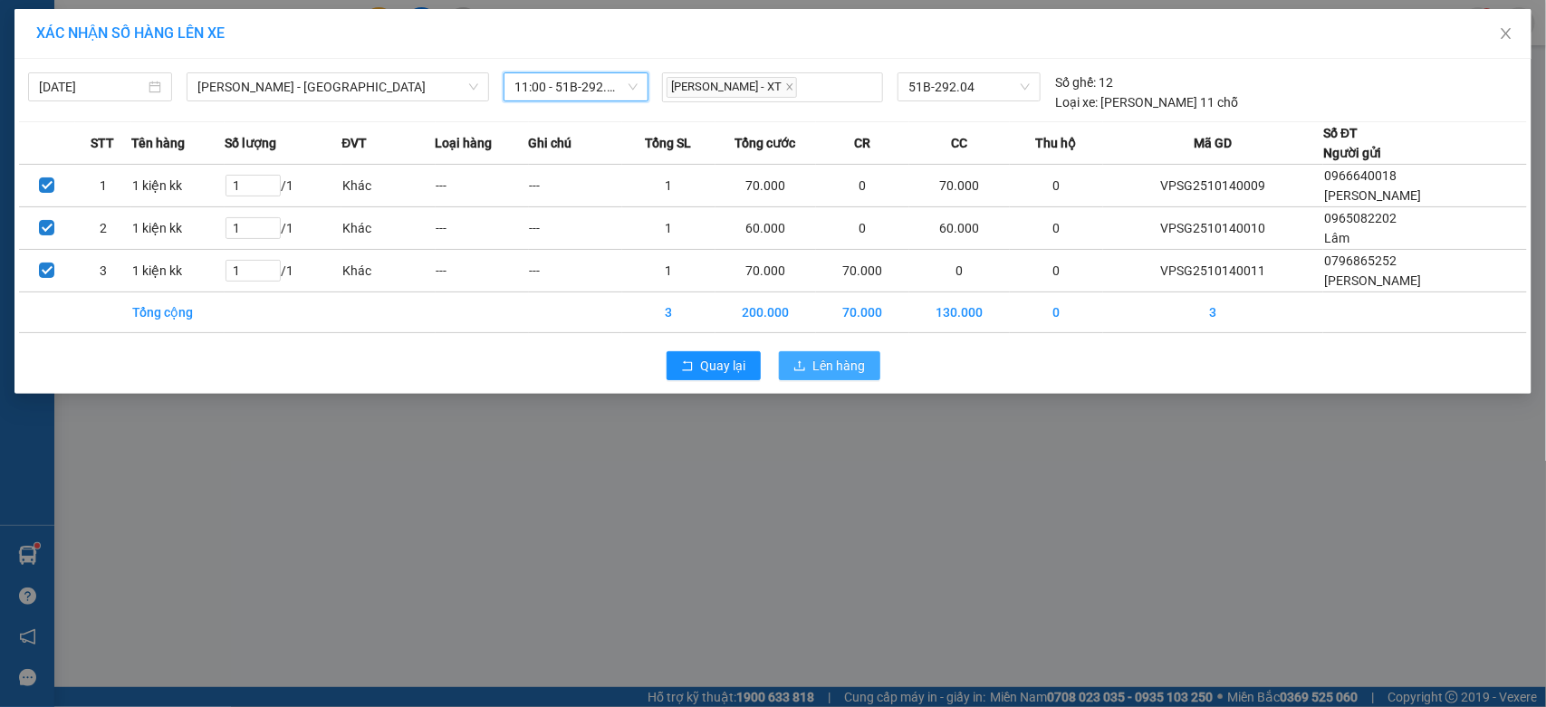
click at [847, 360] on span "Lên hàng" at bounding box center [839, 366] width 53 height 20
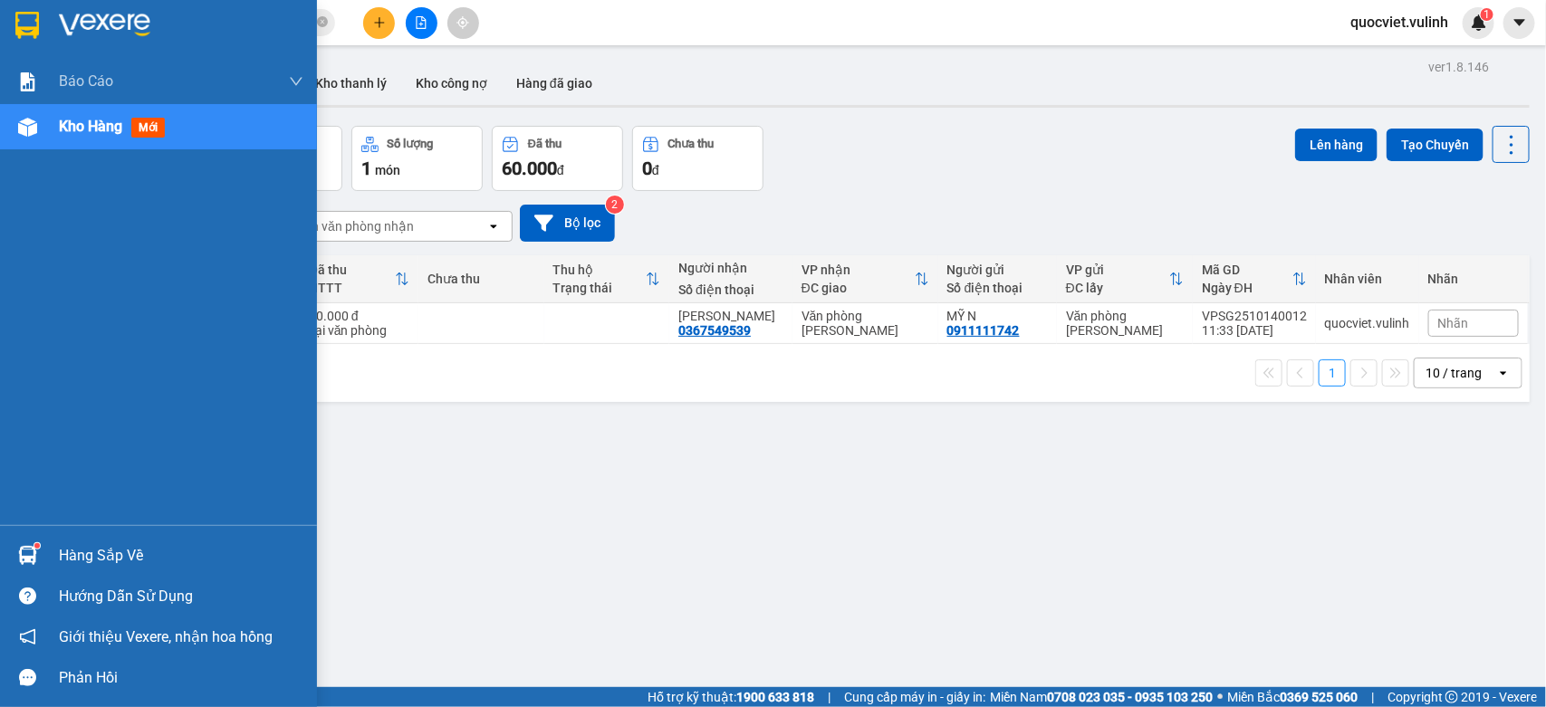
click at [14, 554] on div at bounding box center [28, 556] width 32 height 32
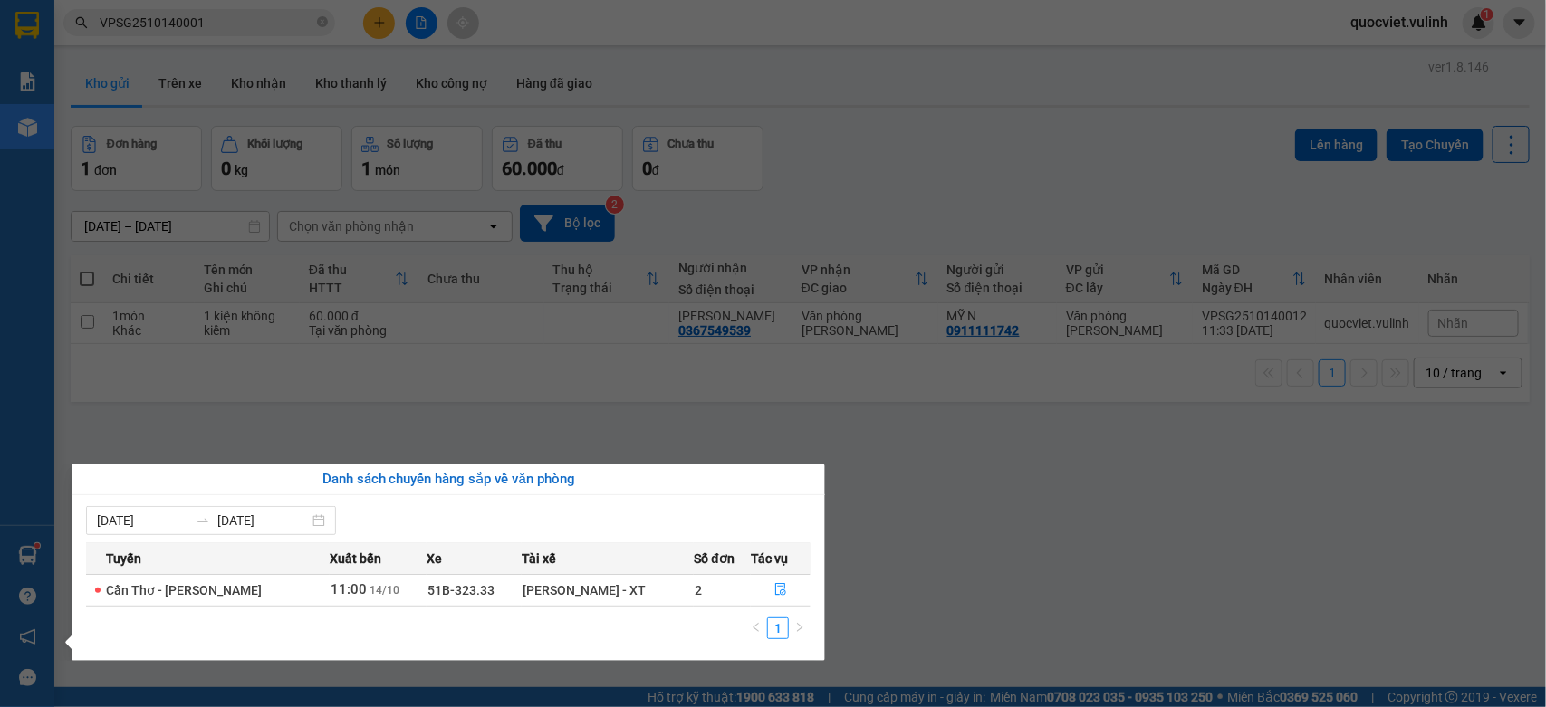
drag, startPoint x: 890, startPoint y: 490, endPoint x: 369, endPoint y: 197, distance: 597.2
click at [892, 489] on section "Kết quả tìm kiếm ( 1 ) Bộ lọc Mã ĐH Trạng thái Món hàng Tổng cước Chưa cước Nhã…" at bounding box center [773, 353] width 1546 height 707
